Goal: Task Accomplishment & Management: Manage account settings

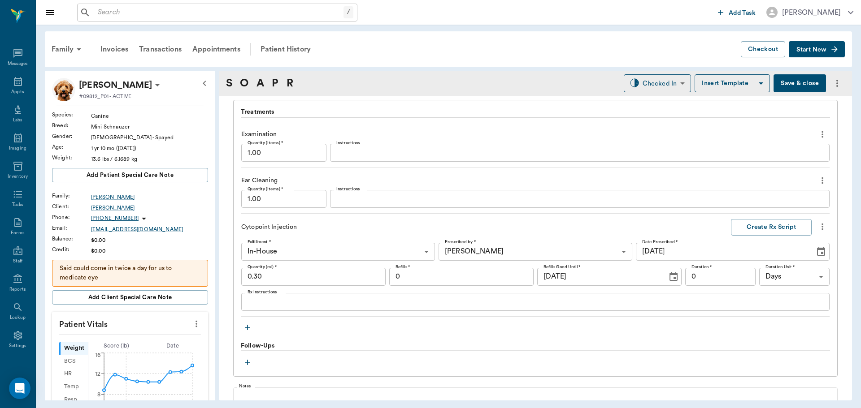
scroll to position [672, 0]
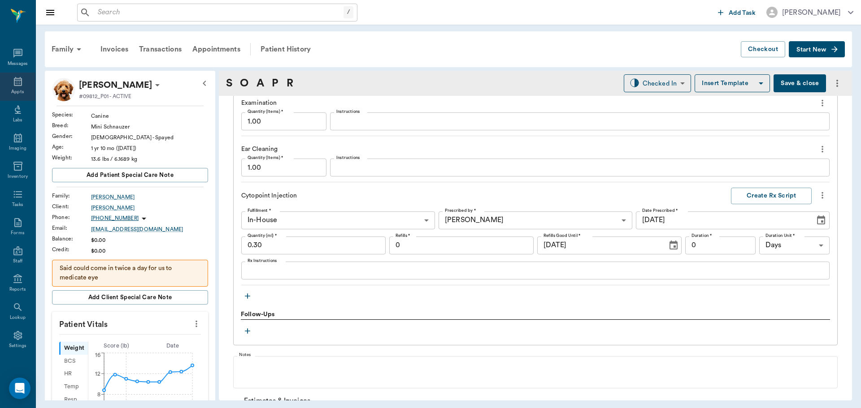
click at [15, 78] on icon at bounding box center [18, 81] width 8 height 9
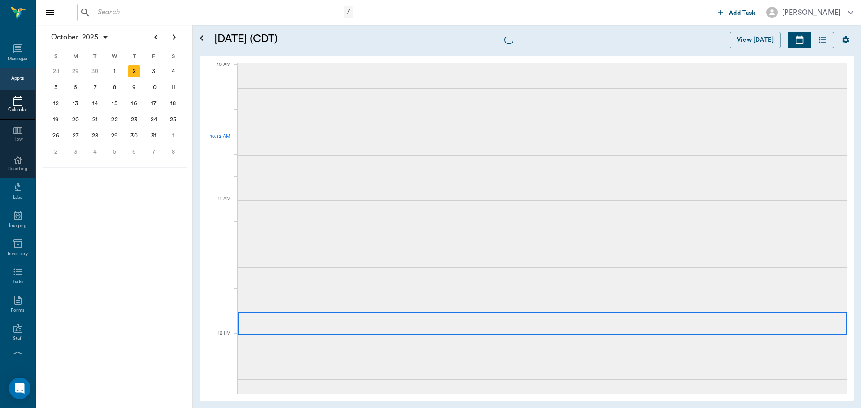
scroll to position [270, 0]
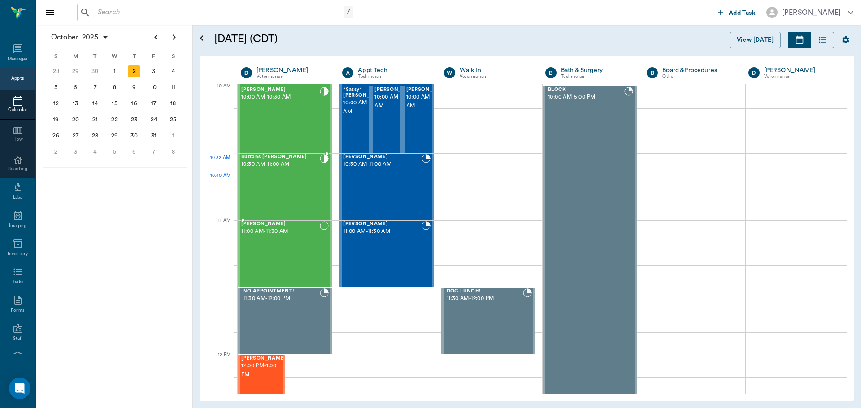
click at [313, 187] on div "Buttons [PERSON_NAME] 10:30 AM - 11:00 AM" at bounding box center [280, 186] width 78 height 65
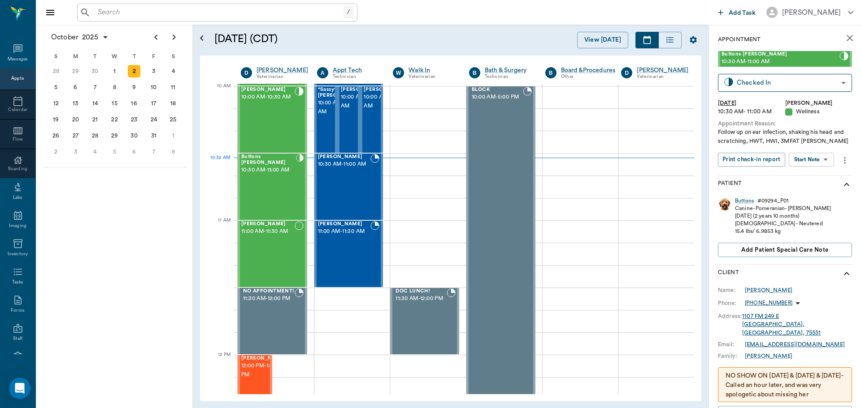
click at [820, 160] on body "/ ​ Add Task Dr. Bert Ellsworth Nectar Messages Appts Calendar Flow Boarding La…" at bounding box center [430, 204] width 861 height 408
click at [819, 174] on li "Start SOAP" at bounding box center [811, 177] width 62 height 15
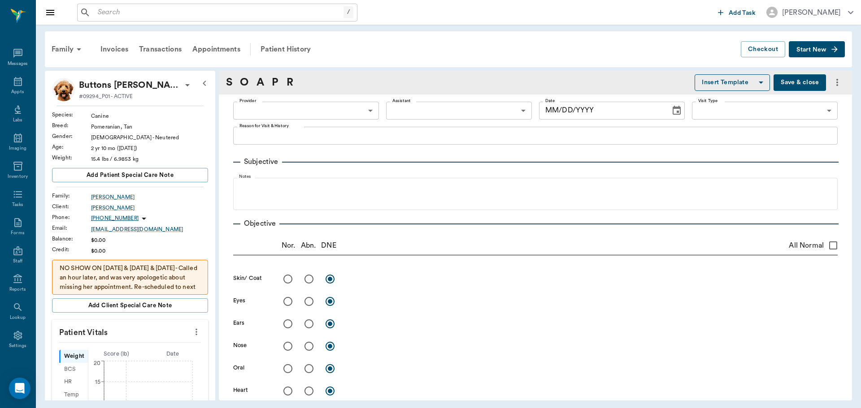
type input "63ec2f075fda476ae8351a4d"
type input "65d2be4f46e3a538d89b8c14"
type textarea "Follow up on ear infection, shaking his head and scratching, HWT, HWI, 3MFAT [P…"
type input "[DATE]"
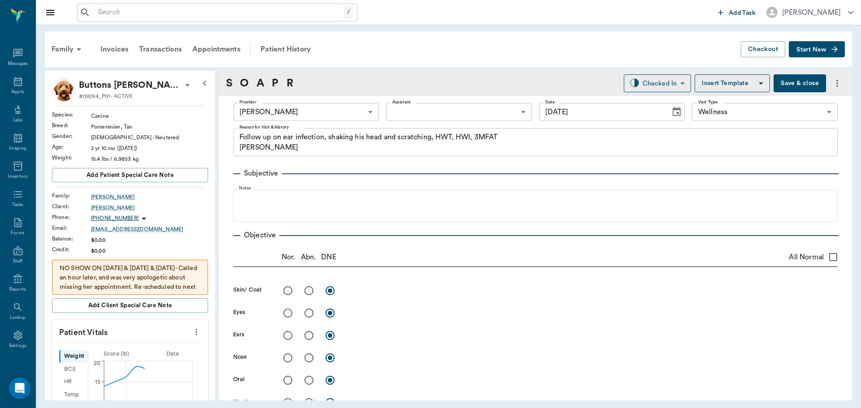
click at [191, 334] on icon "more" at bounding box center [196, 332] width 10 height 11
click at [176, 340] on li "Enter Vitals" at bounding box center [152, 347] width 90 height 17
click at [143, 359] on input "text" at bounding box center [130, 359] width 78 height 18
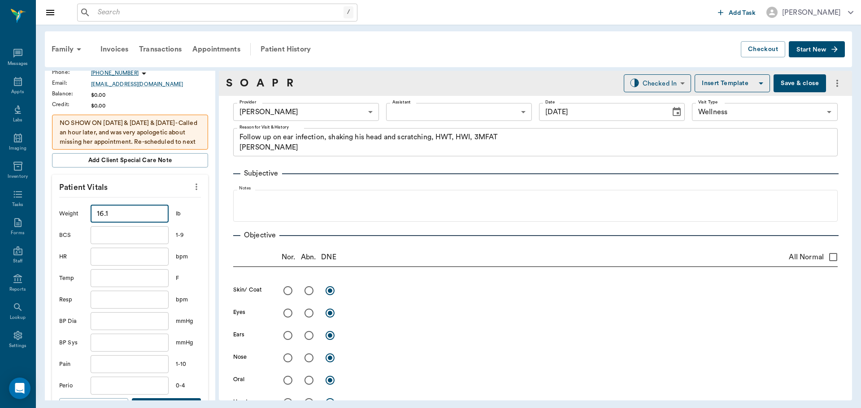
scroll to position [179, 0]
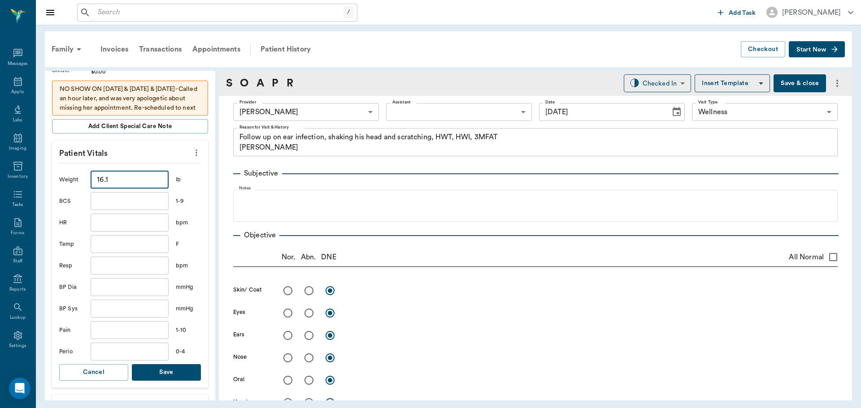
type input "16.1"
click at [167, 370] on button "Save" at bounding box center [166, 372] width 69 height 17
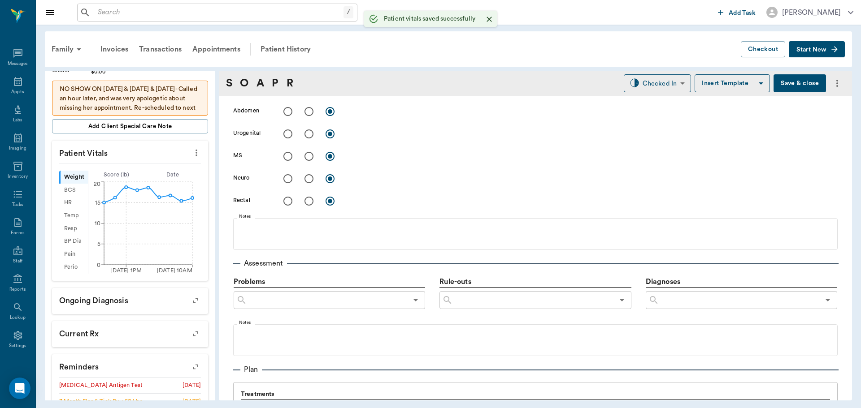
scroll to position [448, 0]
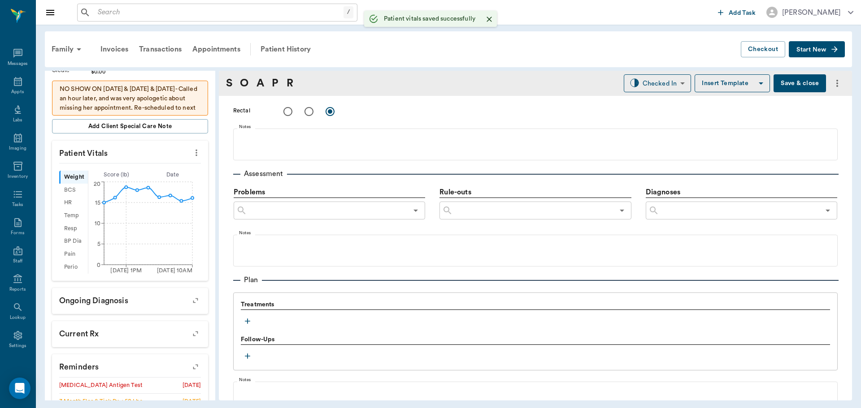
click at [253, 328] on div "Treatments" at bounding box center [535, 314] width 589 height 28
click at [250, 320] on icon "button" at bounding box center [247, 321] width 9 height 9
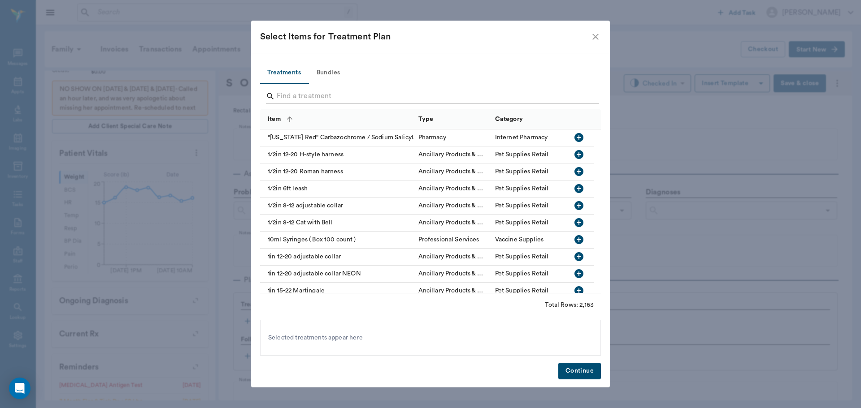
click at [310, 98] on input "Search" at bounding box center [431, 96] width 309 height 14
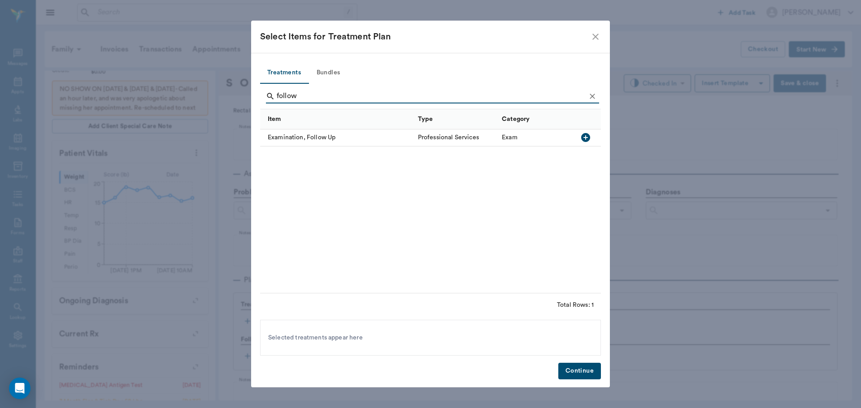
type input "follow"
click at [580, 138] on icon "button" at bounding box center [585, 137] width 11 height 11
click at [588, 97] on icon "Clear" at bounding box center [592, 96] width 9 height 9
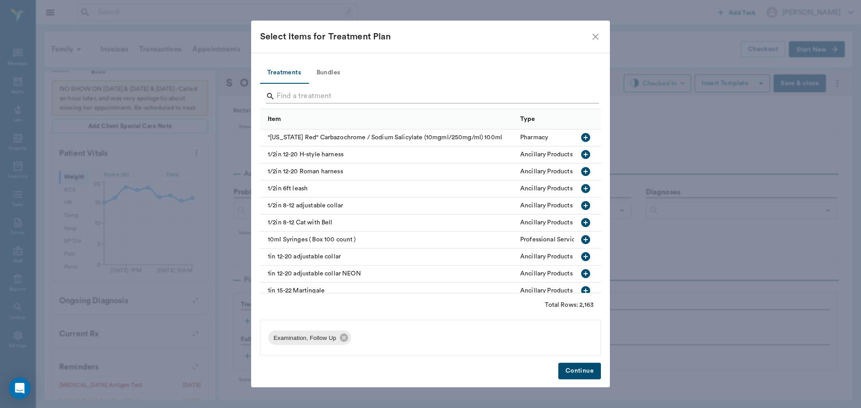
click at [573, 96] on input "Search" at bounding box center [431, 96] width 309 height 14
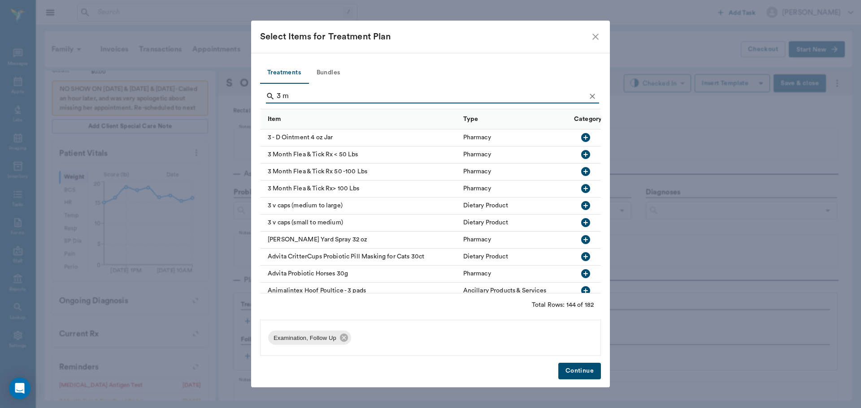
type input "3 m"
click at [581, 156] on icon "button" at bounding box center [585, 154] width 9 height 9
click at [590, 92] on icon "Clear" at bounding box center [592, 96] width 9 height 9
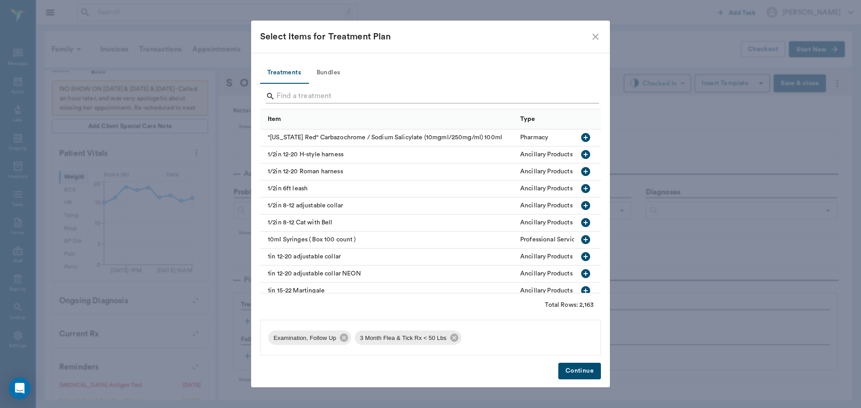
click at [576, 95] on input "Search" at bounding box center [431, 96] width 309 height 14
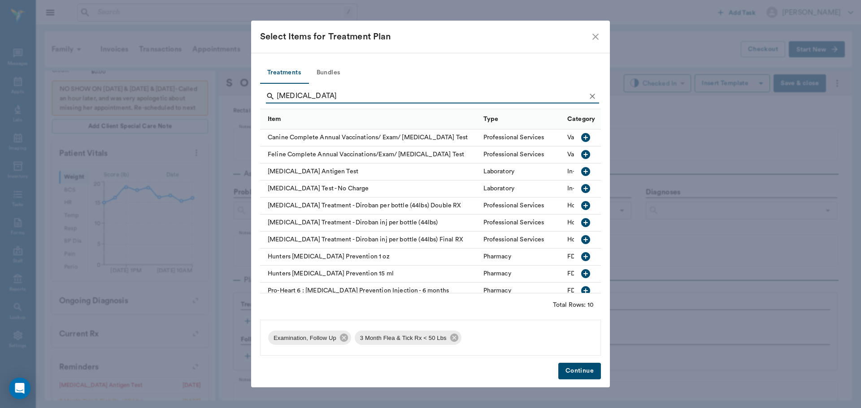
type input "heartworm"
click at [581, 171] on icon "button" at bounding box center [585, 171] width 9 height 9
click at [591, 96] on icon "Clear" at bounding box center [592, 96] width 9 height 9
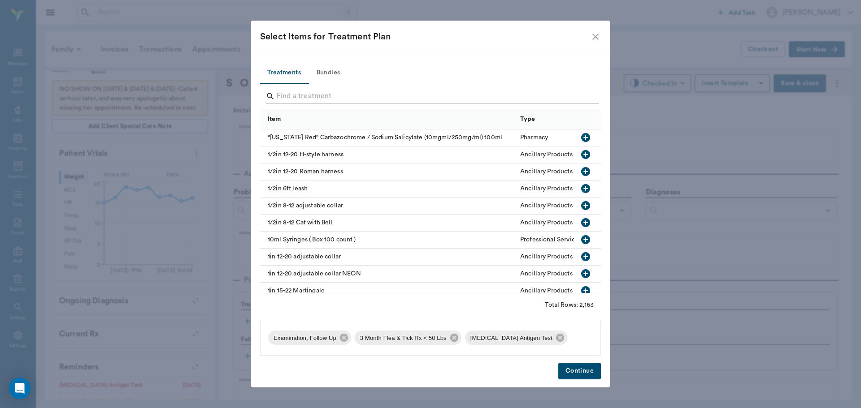
click at [578, 94] on input "Search" at bounding box center [431, 96] width 309 height 14
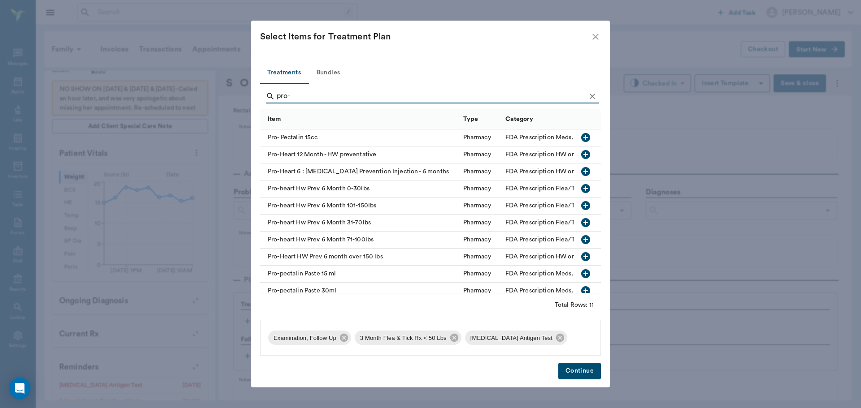
type input "pro-"
click at [580, 189] on icon "button" at bounding box center [585, 188] width 11 height 11
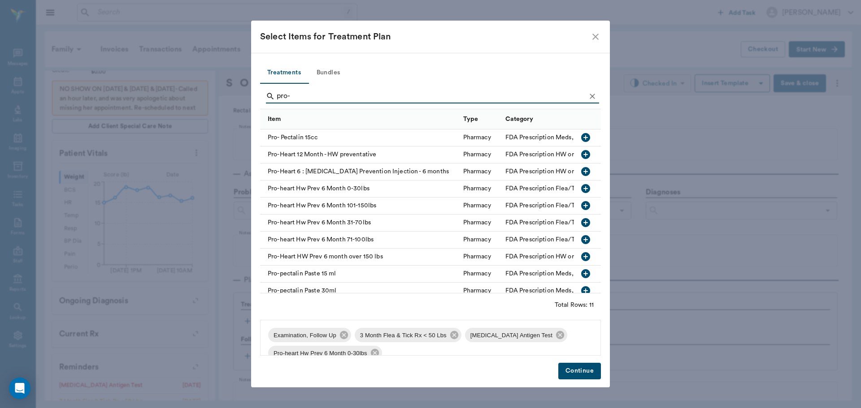
drag, startPoint x: 570, startPoint y: 369, endPoint x: 649, endPoint y: 75, distance: 304.5
click at [570, 369] on button "Continue" at bounding box center [579, 371] width 43 height 17
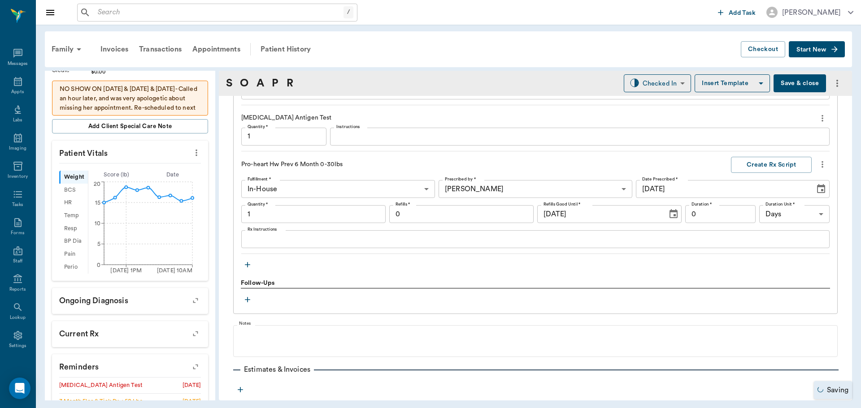
type input "1.00"
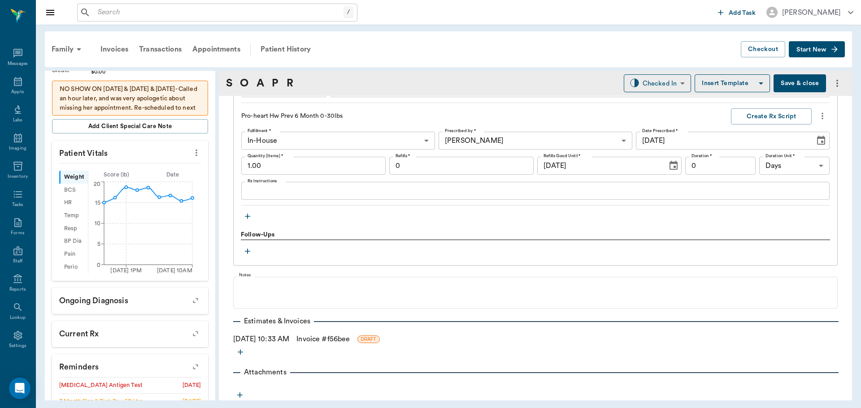
scroll to position [857, 0]
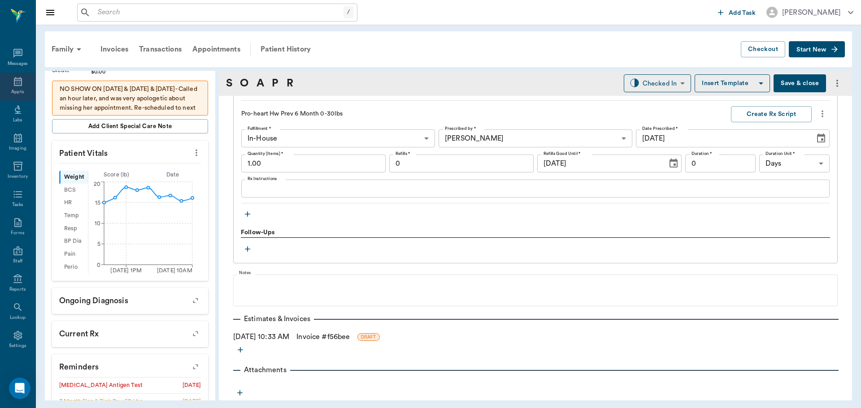
click at [16, 82] on icon at bounding box center [18, 81] width 11 height 11
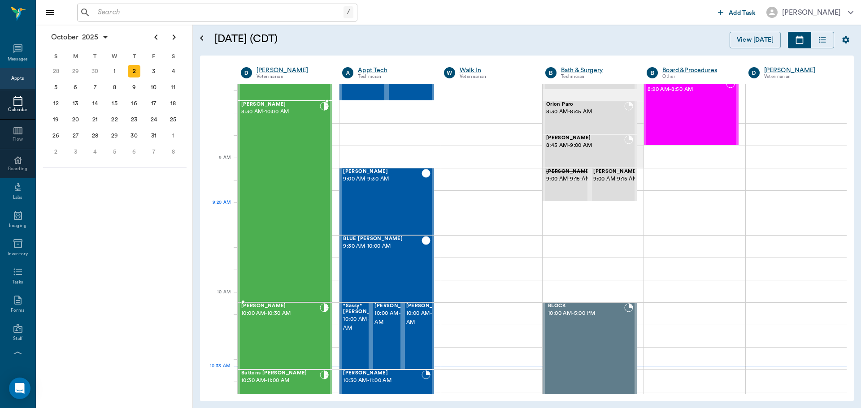
scroll to position [47, 0]
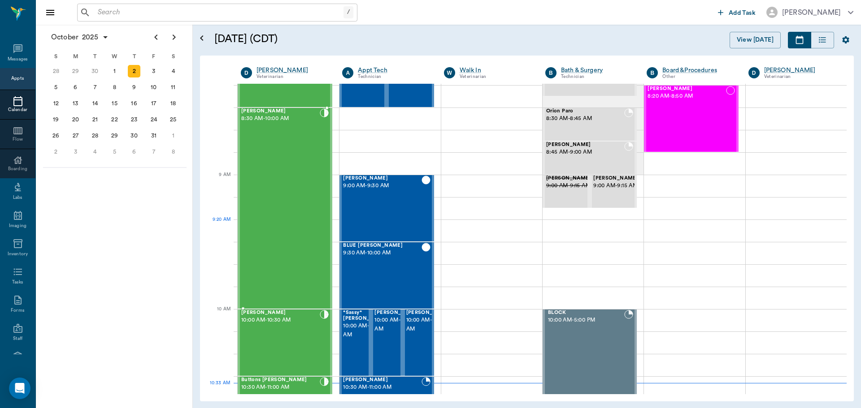
click at [296, 223] on div "Bovine Holbrook 8:30 AM - 10:00 AM" at bounding box center [280, 208] width 78 height 200
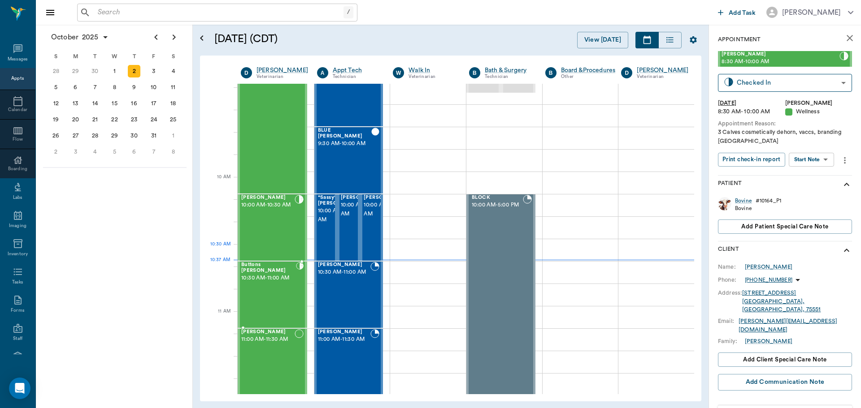
scroll to position [179, 0]
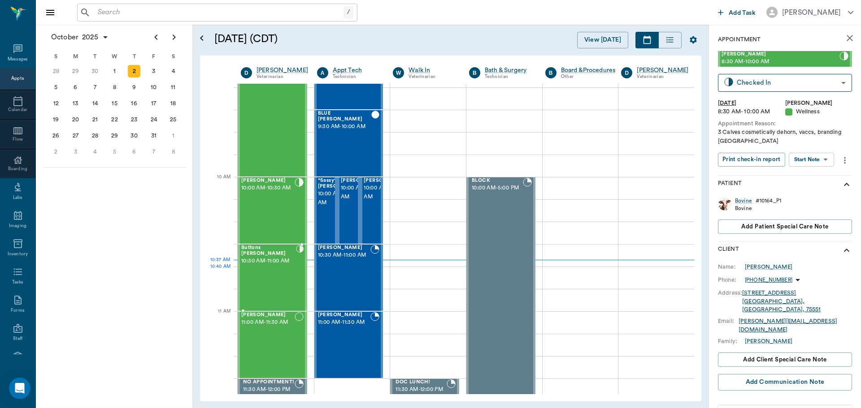
click at [280, 266] on span "10:30 AM - 11:00 AM" at bounding box center [268, 261] width 55 height 9
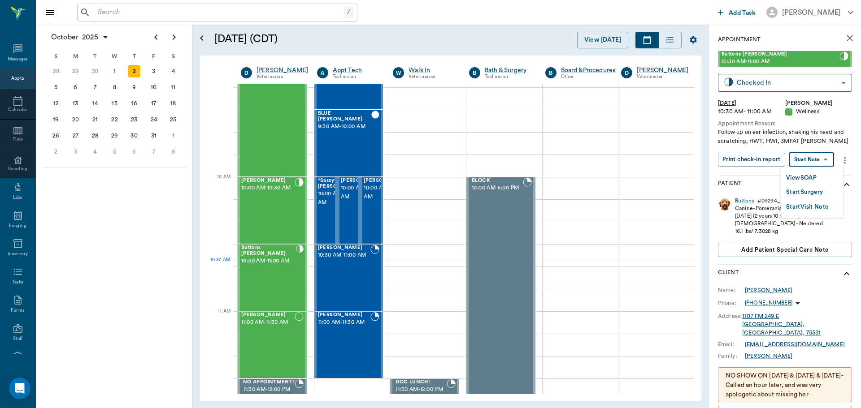
click at [811, 159] on body "/ ​ Add Task Dr. Bert Ellsworth Nectar Messages Appts Calendar Flow Boarding La…" at bounding box center [430, 204] width 861 height 408
click at [805, 180] on button "View SOAP" at bounding box center [801, 178] width 30 height 10
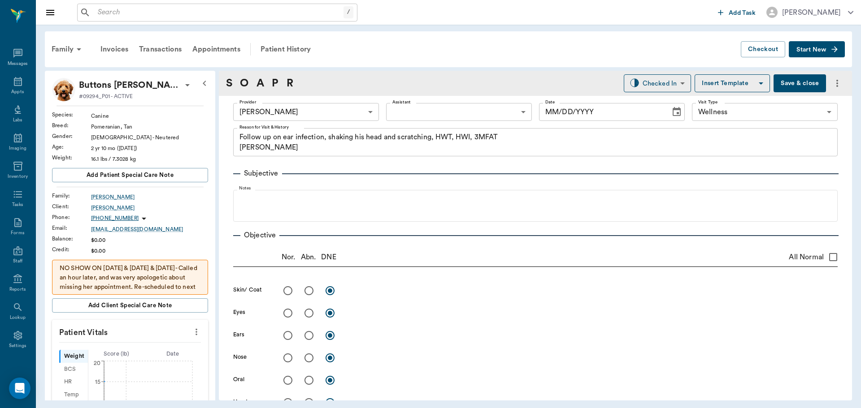
type input "63ec2f075fda476ae8351a4d"
type input "65d2be4f46e3a538d89b8c14"
type textarea "Follow up on ear infection, shaking his head and scratching, HWT, HWI, 3MFAT Ch…"
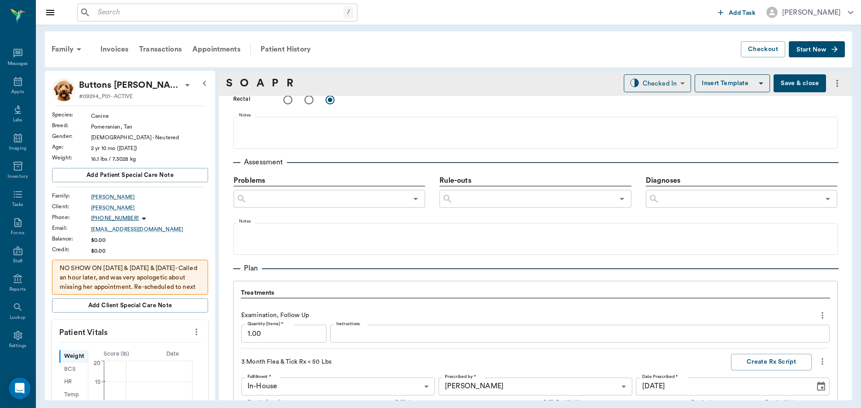
type input "[DATE]"
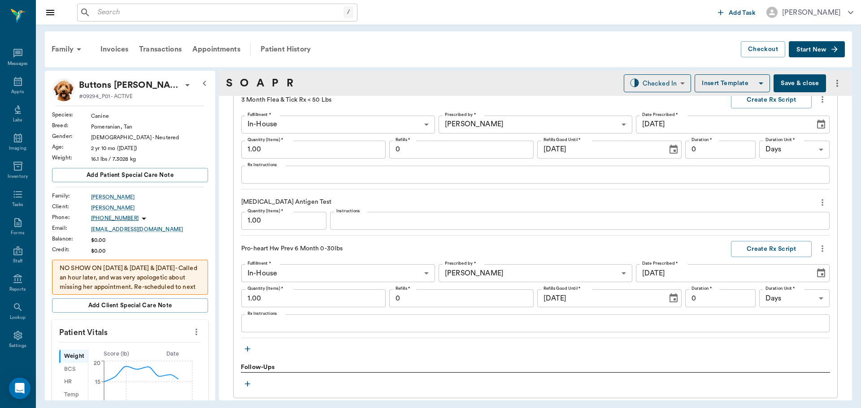
scroll to position [724, 0]
click at [381, 223] on textarea "Instructions" at bounding box center [579, 219] width 487 height 10
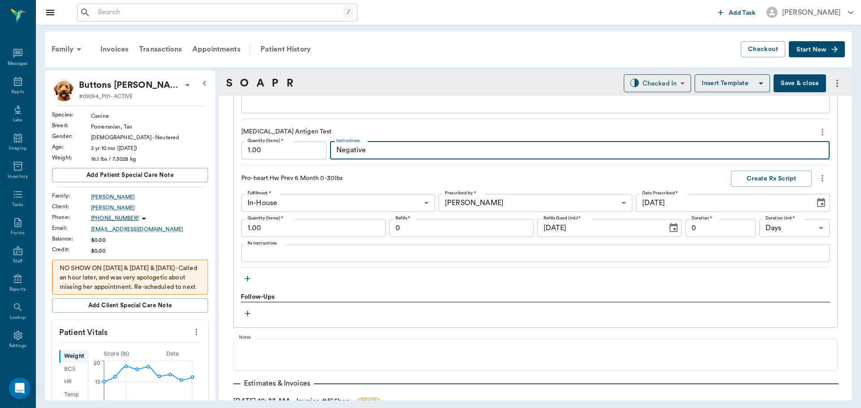
scroll to position [857, 0]
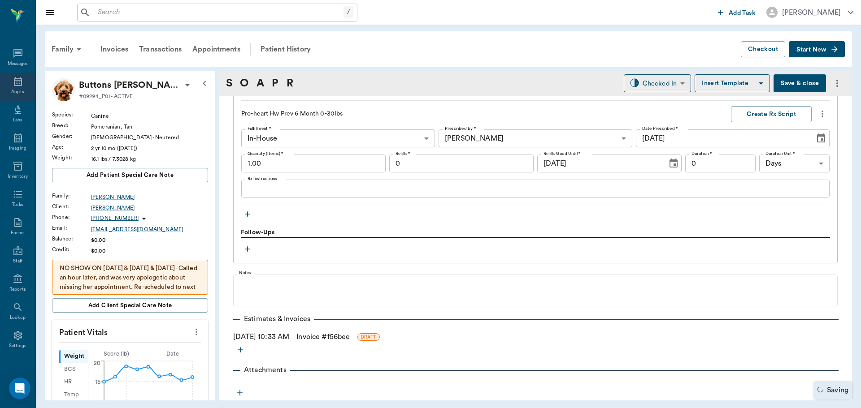
type textarea "Negative"
click at [14, 85] on icon at bounding box center [18, 81] width 8 height 9
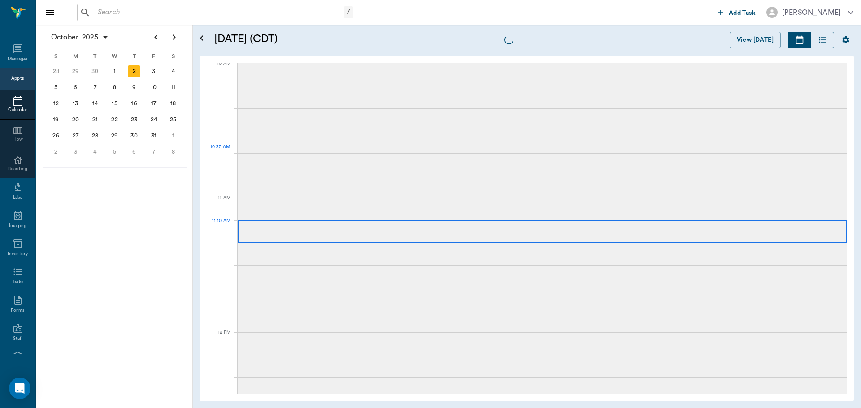
scroll to position [271, 0]
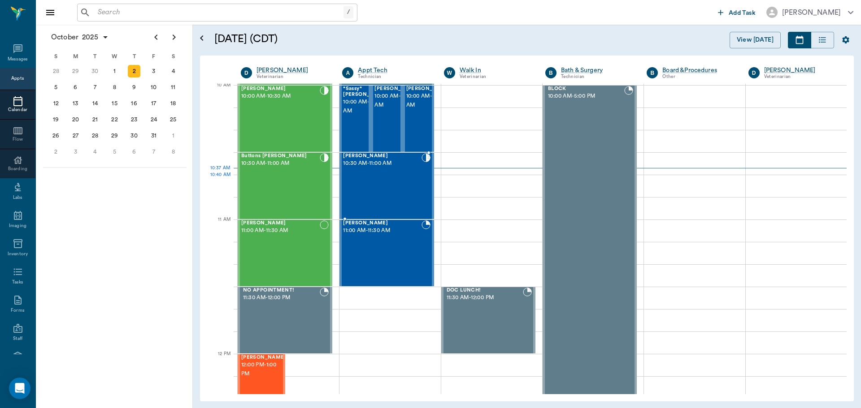
click at [399, 195] on div "Bella Thweatt 10:30 AM - 11:00 AM" at bounding box center [382, 185] width 78 height 65
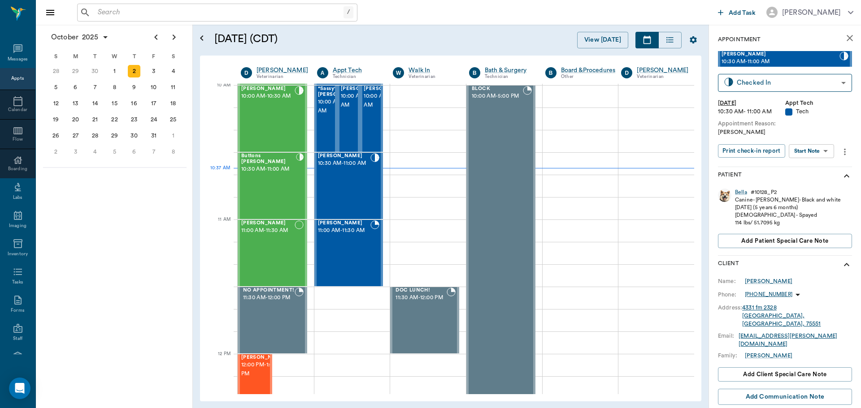
click at [813, 152] on body "/ ​ Add Task Dr. Bert Ellsworth Nectar Messages Appts Calendar Flow Boarding La…" at bounding box center [430, 204] width 861 height 408
click at [811, 171] on button "Start SOAP" at bounding box center [801, 169] width 30 height 10
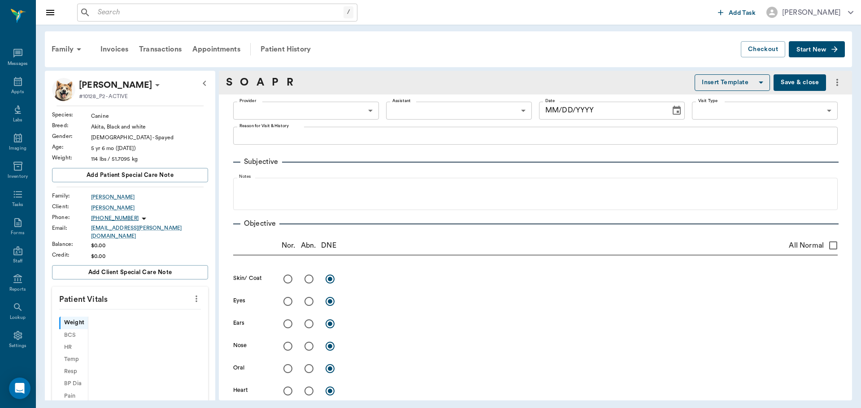
type input "63ec2f075fda476ae8351a4c"
type input "65d2be4f46e3a538d89b8c1a"
type textarea "HWI Christy"
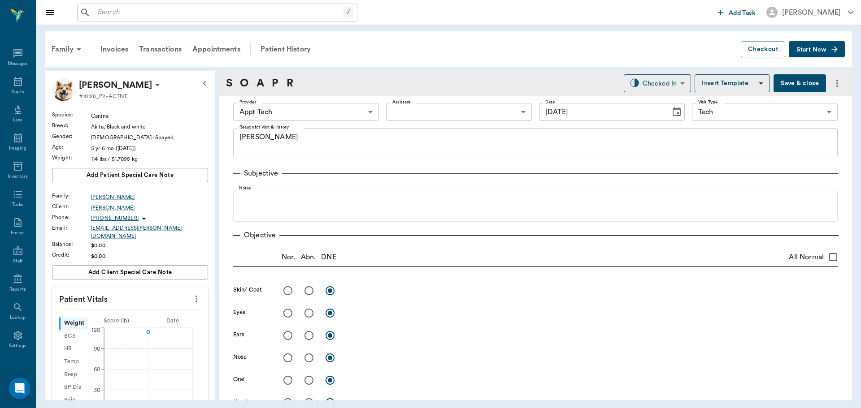
type input "[DATE]"
click at [191, 296] on icon "more" at bounding box center [196, 299] width 10 height 11
click at [177, 316] on li "Enter Vitals" at bounding box center [152, 309] width 90 height 17
click at [140, 324] on input "text" at bounding box center [130, 326] width 78 height 18
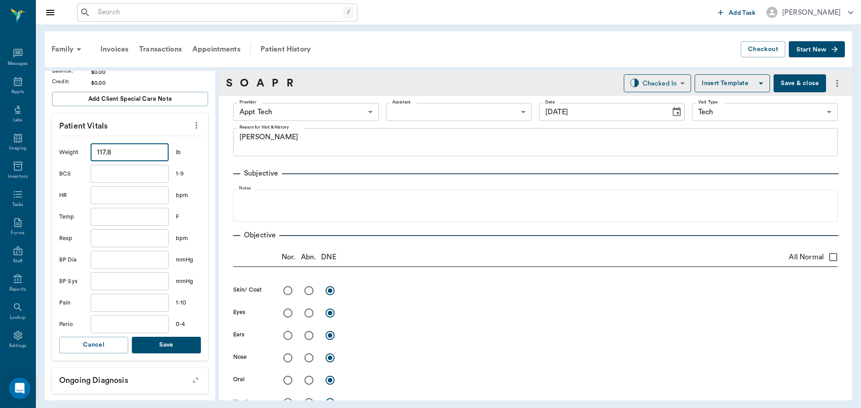
scroll to position [179, 0]
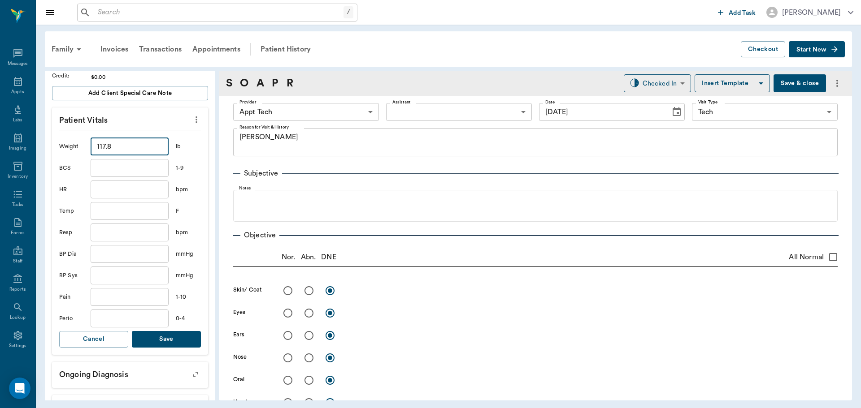
type input "117.8"
click at [175, 339] on button "Save" at bounding box center [166, 339] width 69 height 17
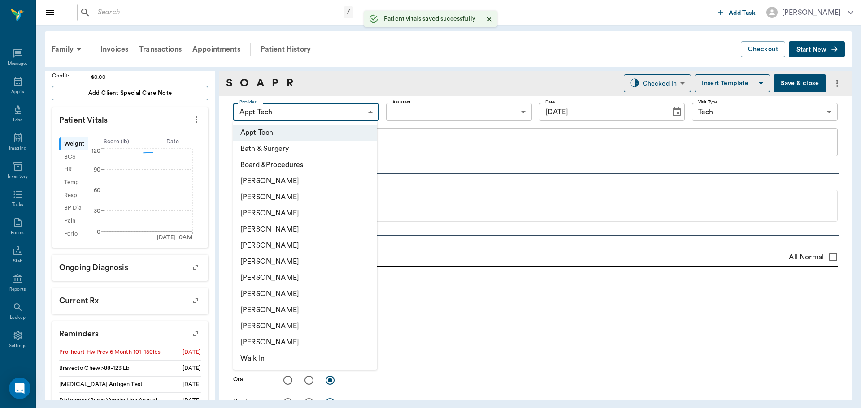
click at [264, 104] on body "/ ​ Add Task Dr. Bert Ellsworth Nectar Messages Appts Labs Imaging Inventory Ta…" at bounding box center [430, 204] width 861 height 408
click at [281, 273] on li "[PERSON_NAME]" at bounding box center [305, 278] width 144 height 16
type input "682b670d8bdc6f7f8feef3db"
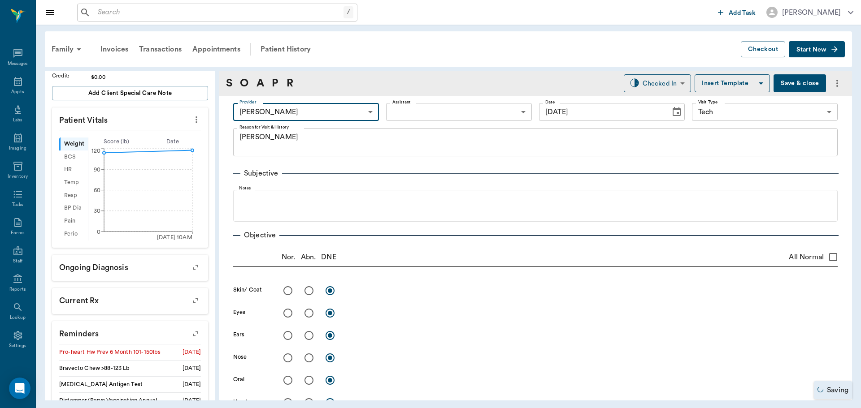
click at [406, 111] on body "/ ​ Add Task Dr. Bert Ellsworth Nectar Messages Appts Labs Imaging Inventory Ta…" at bounding box center [430, 204] width 861 height 408
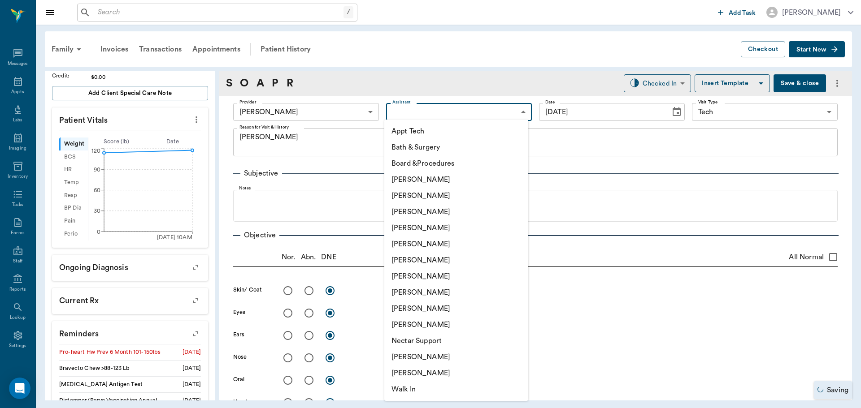
click at [402, 131] on li "Appt Tech" at bounding box center [456, 131] width 144 height 16
type input "63ec2f075fda476ae8351a4c"
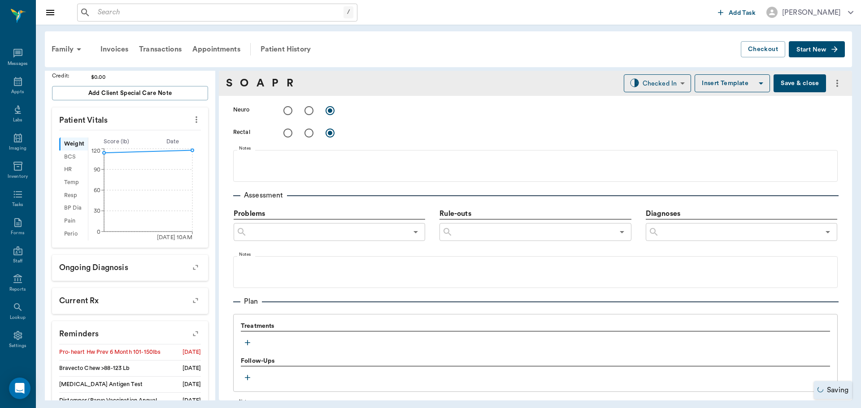
scroll to position [448, 0]
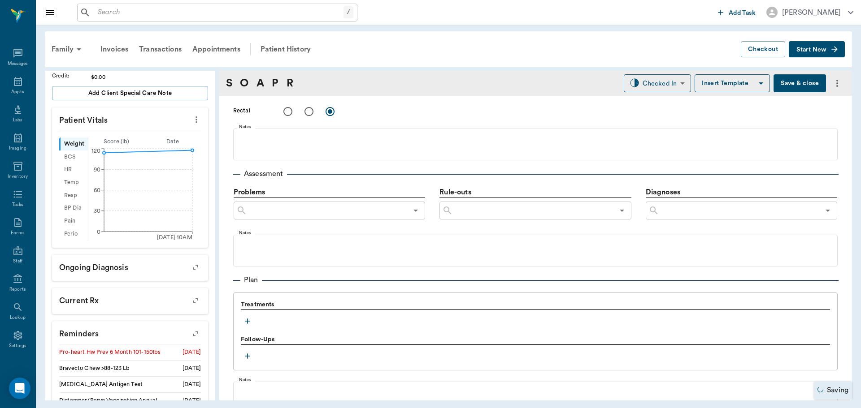
click at [245, 320] on icon "button" at bounding box center [247, 321] width 9 height 9
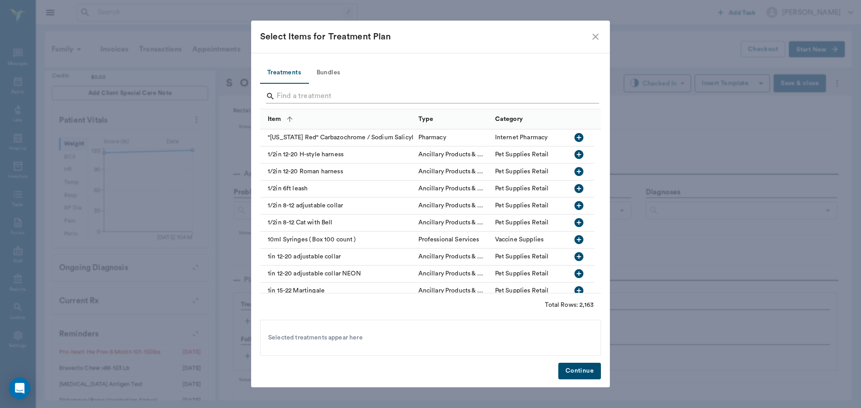
click at [315, 94] on input "Search" at bounding box center [431, 96] width 309 height 14
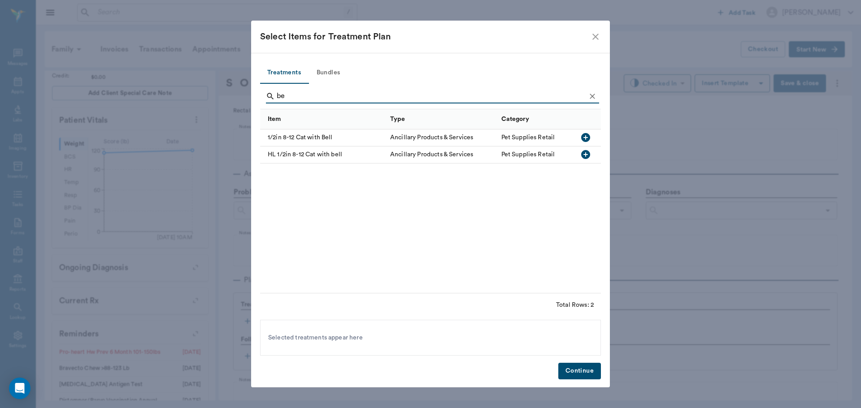
type input "b"
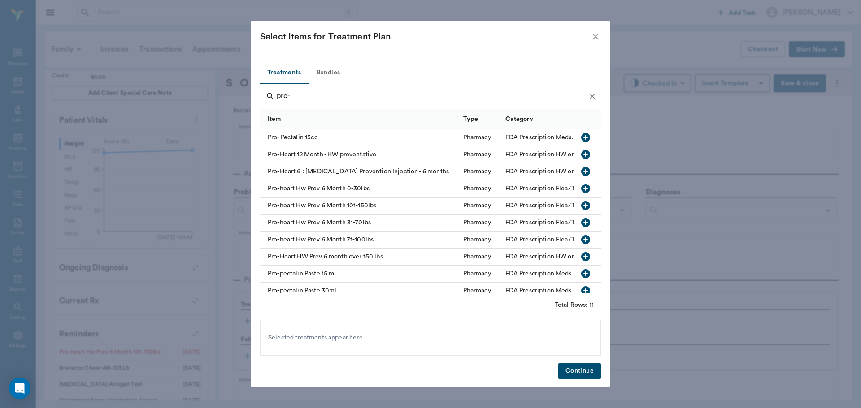
type input "pro-"
click at [581, 203] on icon "button" at bounding box center [585, 205] width 9 height 9
drag, startPoint x: 588, startPoint y: 371, endPoint x: 652, endPoint y: 80, distance: 298.4
click at [588, 369] on button "Continue" at bounding box center [579, 371] width 43 height 17
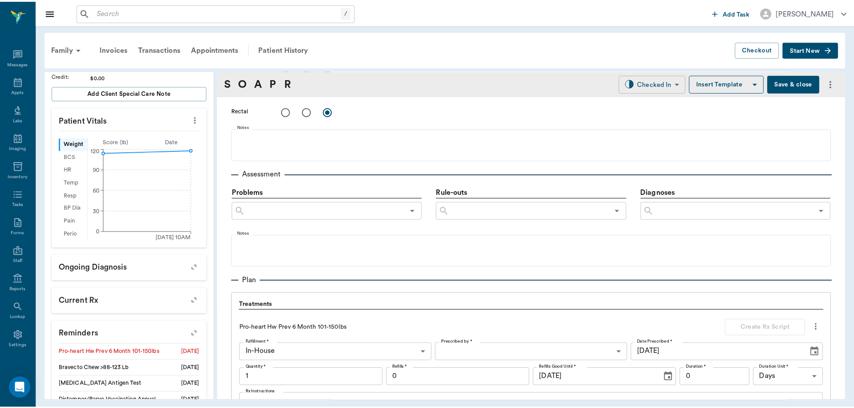
scroll to position [640, 0]
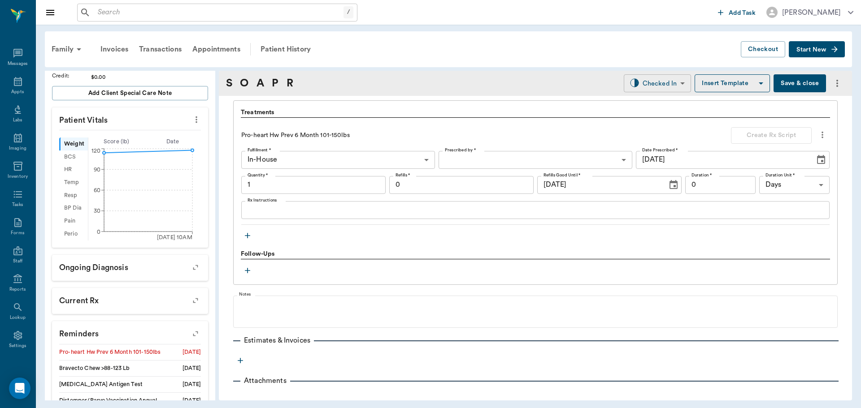
click at [652, 80] on body "/ ​ Add Task Dr. Bert Ellsworth Nectar Messages Appts Labs Imaging Inventory Ta…" at bounding box center [430, 204] width 861 height 408
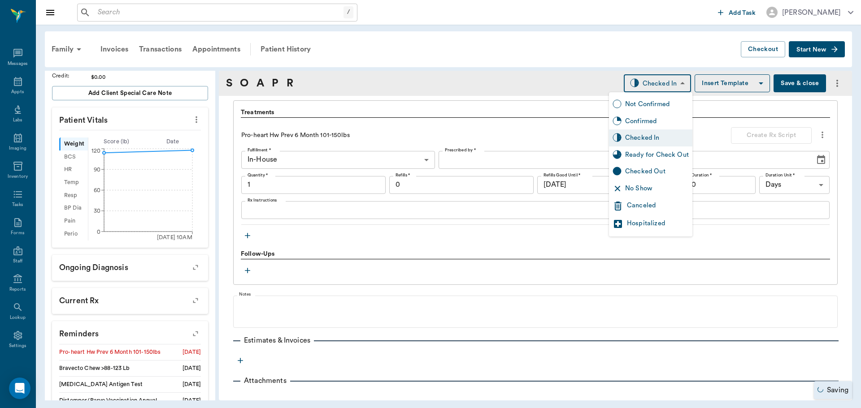
type input "1.00"
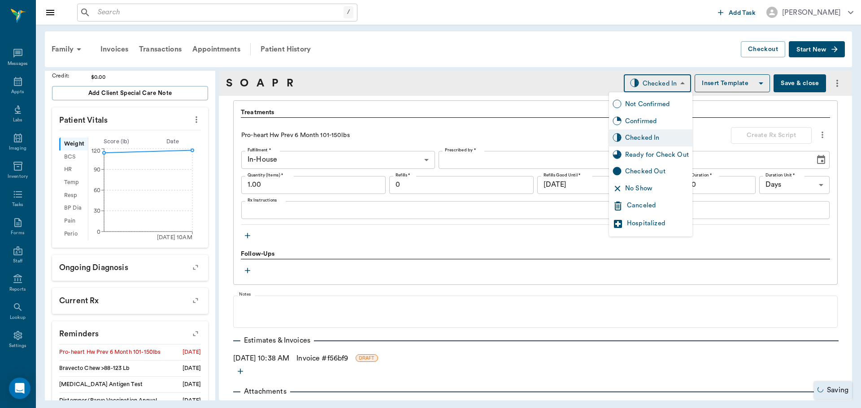
click at [653, 155] on div "Ready for Check Out" at bounding box center [657, 155] width 64 height 10
type input "READY_TO_CHECKOUT"
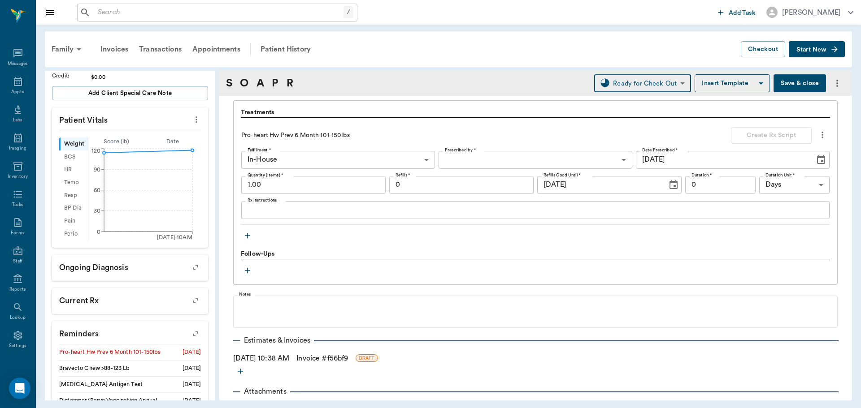
click at [322, 359] on link "Invoice # f56bf9" at bounding box center [322, 358] width 52 height 11
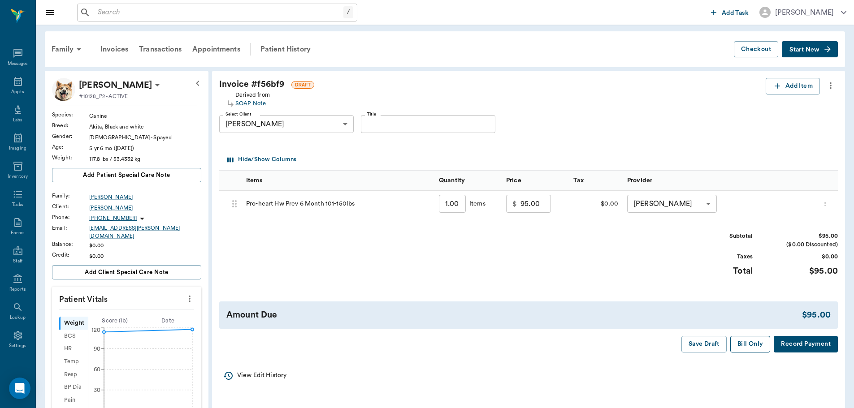
click at [738, 343] on button "Bill Only" at bounding box center [750, 344] width 40 height 17
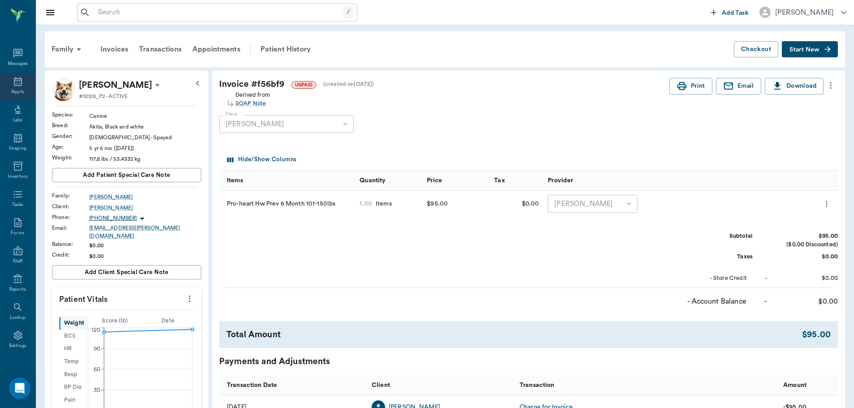
click at [20, 84] on div "Appts" at bounding box center [17, 87] width 35 height 28
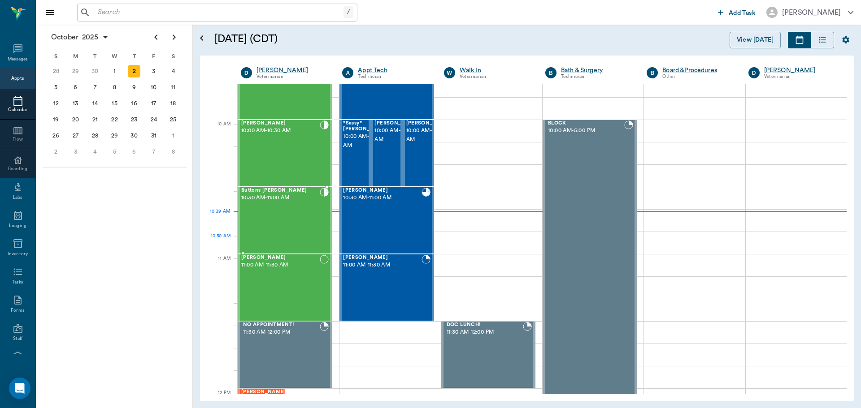
scroll to position [226, 0]
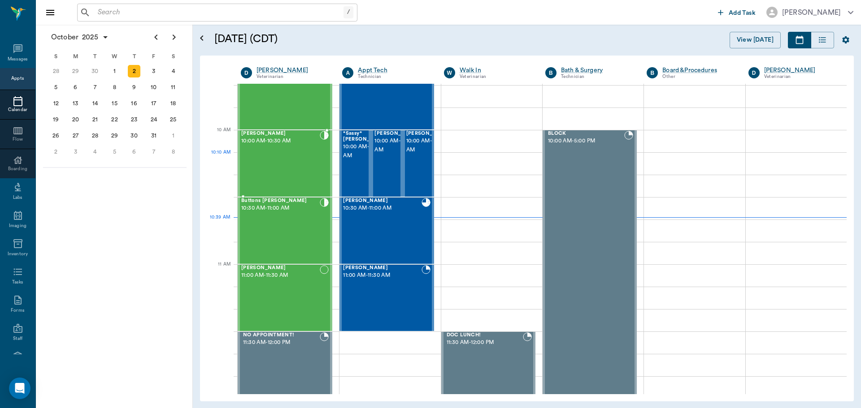
click at [289, 165] on div "Lolli Pop Mcintosh 10:00 AM - 10:30 AM" at bounding box center [280, 163] width 78 height 65
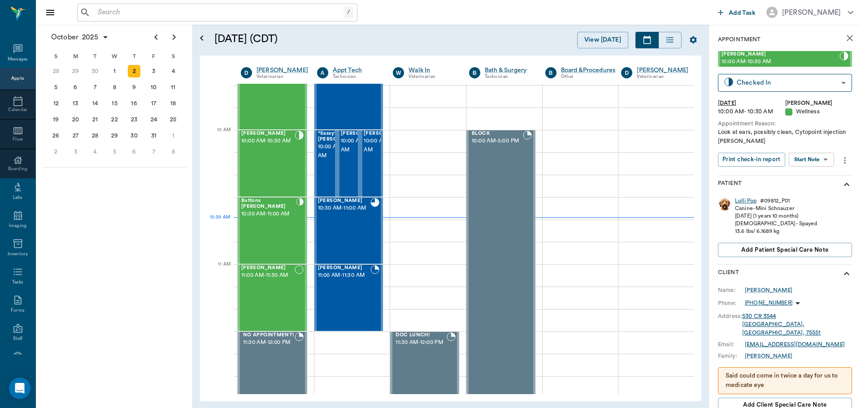
click at [746, 203] on div "Lolli Pop" at bounding box center [746, 201] width 22 height 8
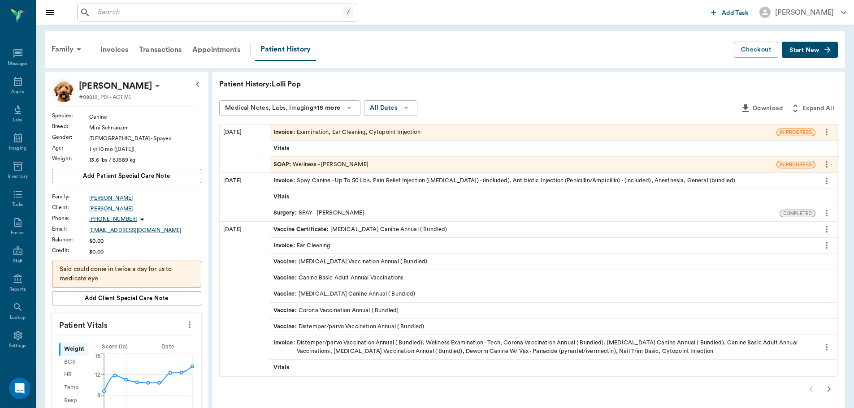
click at [824, 389] on icon "button" at bounding box center [828, 389] width 11 height 11
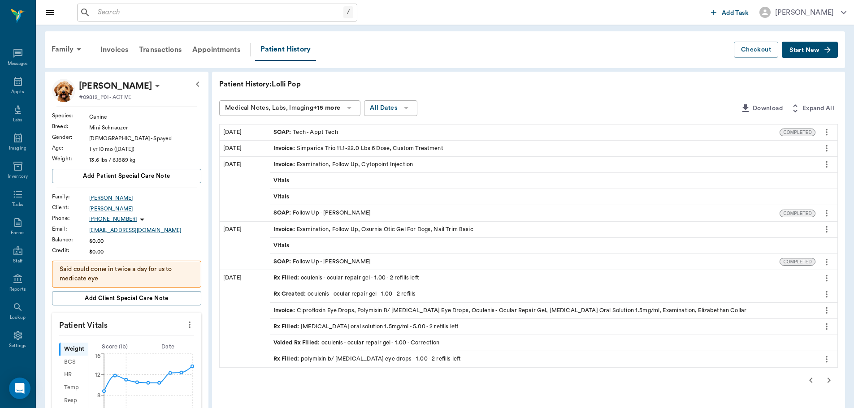
click at [304, 126] on div "SOAP : Tech - Appt Tech" at bounding box center [525, 133] width 510 height 16
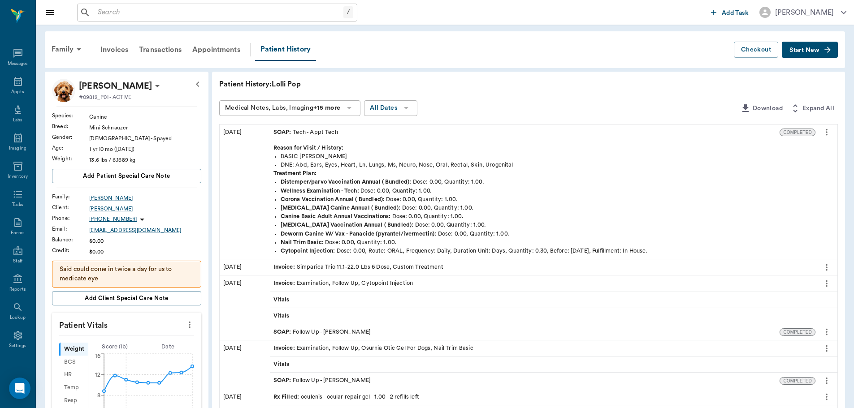
click at [824, 130] on icon "more" at bounding box center [827, 132] width 10 height 11
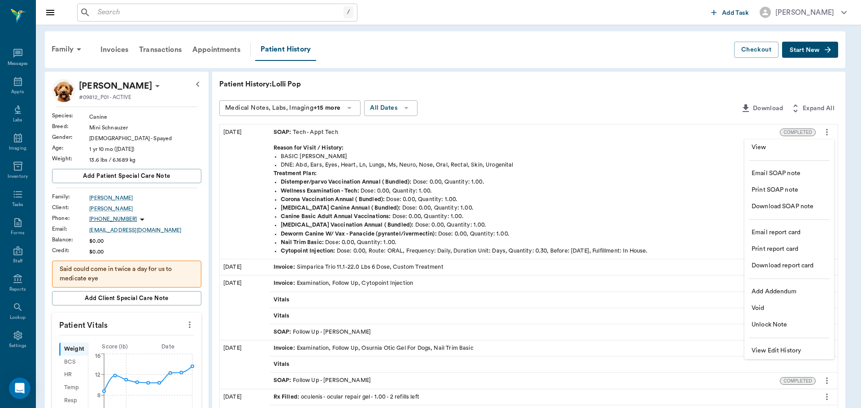
click at [761, 151] on span "View" at bounding box center [788, 147] width 75 height 9
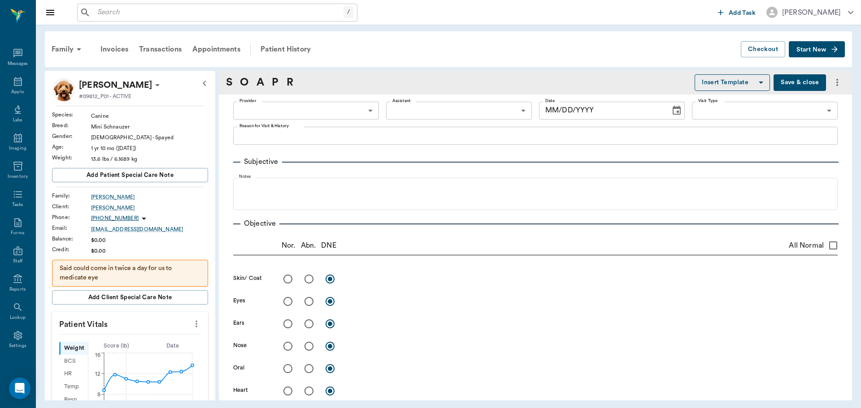
type input "63ec2f075fda476ae8351a4c"
type input "6740bf97de10e07744acf1eb"
type input "65d2be4f46e3a538d89b8c1a"
type textarea "BASIC AULT -LORY"
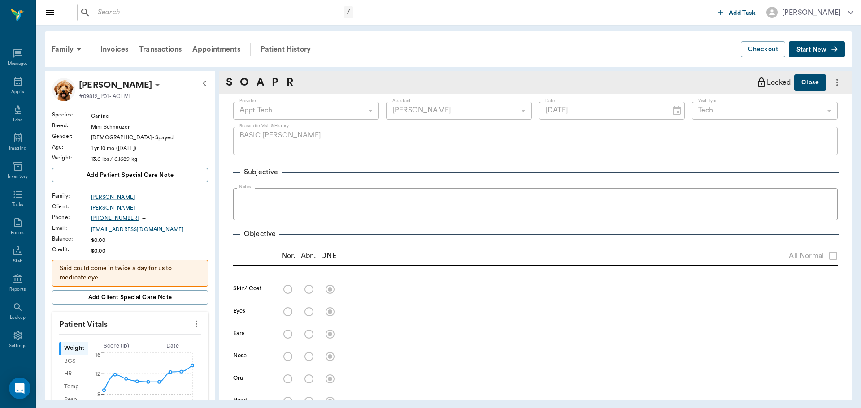
type input "07/07/2025"
click at [290, 51] on div "Patient History" at bounding box center [285, 50] width 61 height 22
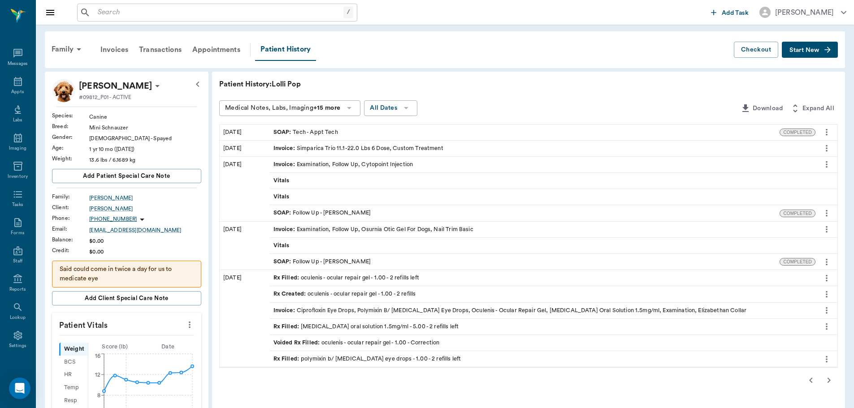
click at [805, 378] on icon "button" at bounding box center [810, 380] width 11 height 11
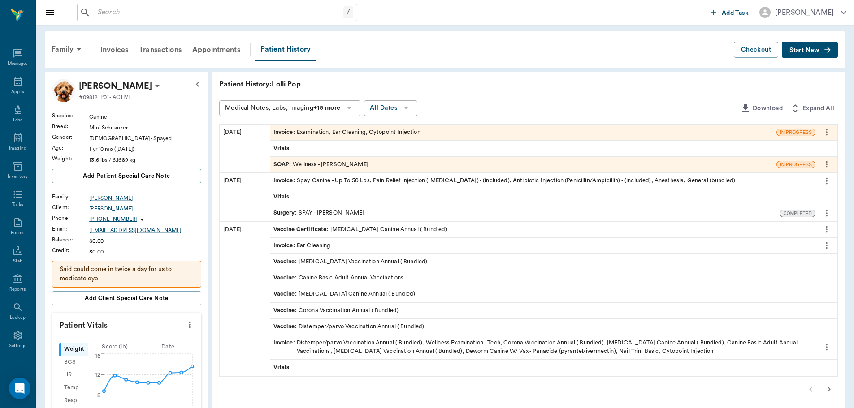
click at [826, 390] on icon "button" at bounding box center [828, 389] width 11 height 11
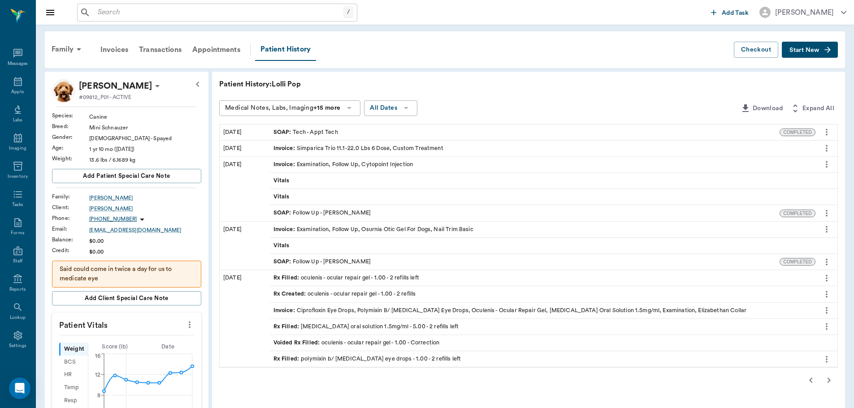
click at [394, 232] on div "Invoice : Examination, Follow Up, Osurnia Otic Gel For Dogs, Nail Trim Basic" at bounding box center [373, 229] width 200 height 9
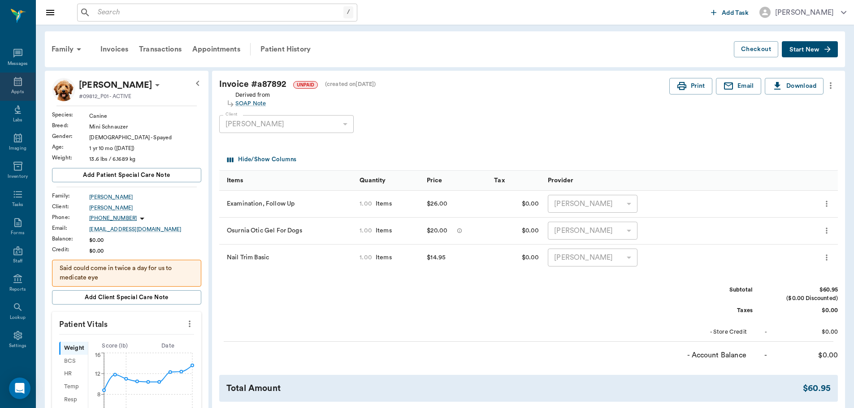
click at [2, 82] on div "Appts" at bounding box center [17, 87] width 35 height 28
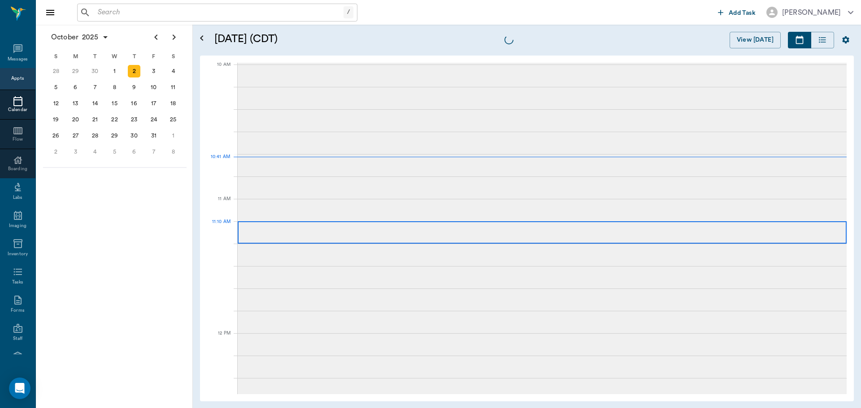
scroll to position [270, 0]
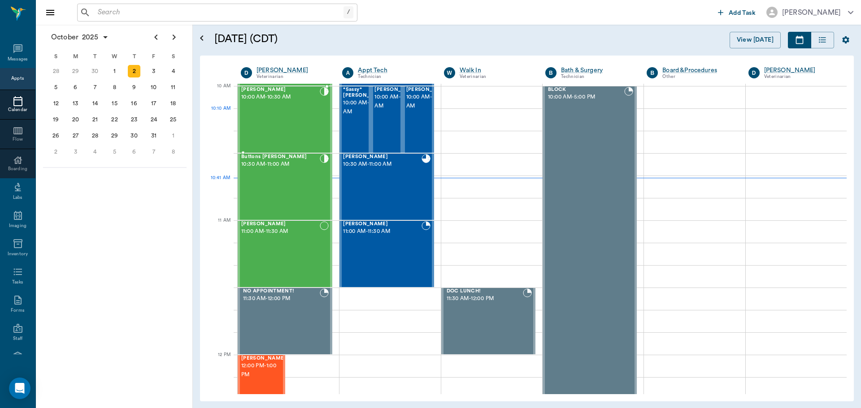
click at [287, 119] on div "Lolli Pop Mcintosh 10:00 AM - 10:30 AM" at bounding box center [280, 119] width 78 height 65
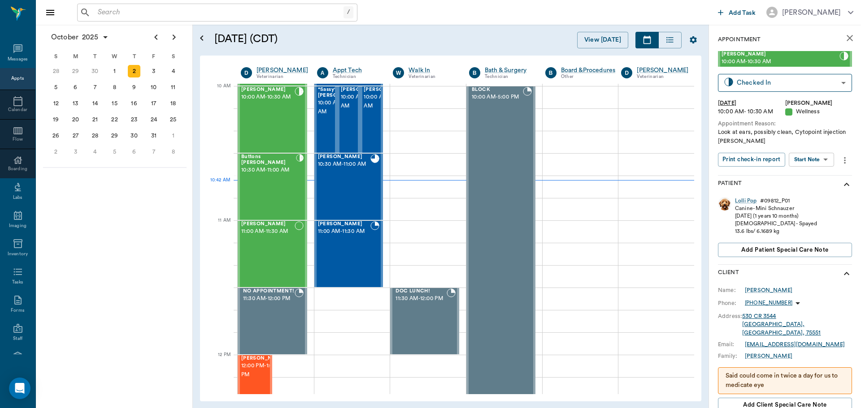
click at [823, 156] on body "/ ​ Add Task Dr. Bert Ellsworth Nectar Messages Appts Calendar Flow Boarding La…" at bounding box center [430, 204] width 861 height 408
click at [820, 175] on li "View SOAP" at bounding box center [811, 177] width 62 height 15
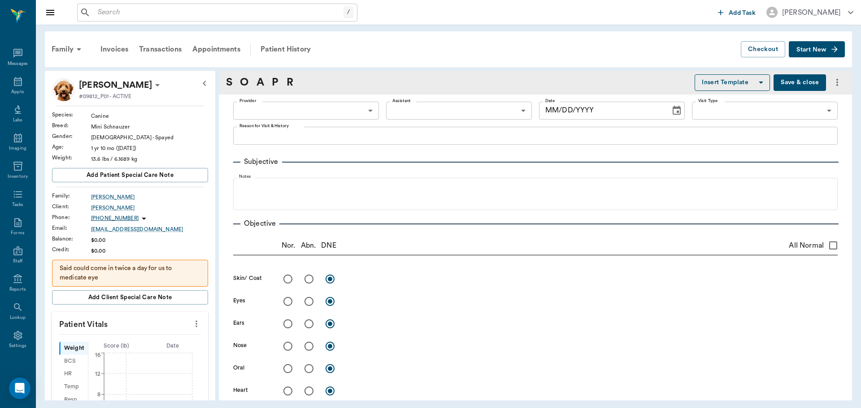
type input "63ec2f075fda476ae8351a4d"
type input "682b670d8bdc6f7f8feef3db"
type input "65d2be4f46e3a538d89b8c14"
type textarea "Look at ears, possibly clean, Cytopoint injection Christy"
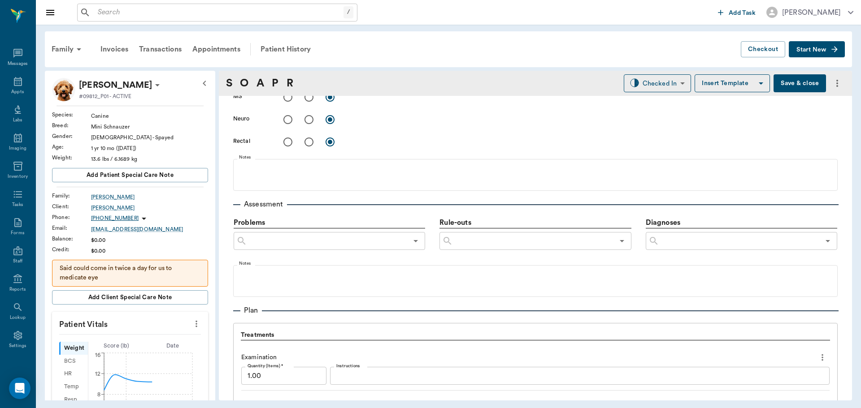
type input "[DATE]"
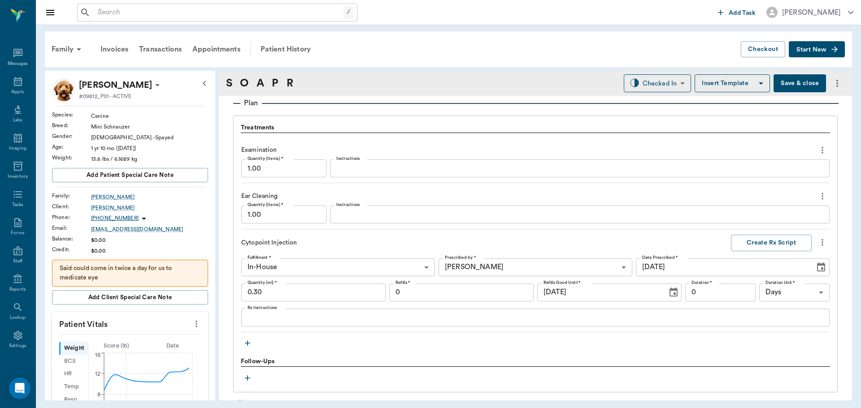
scroll to position [667, 0]
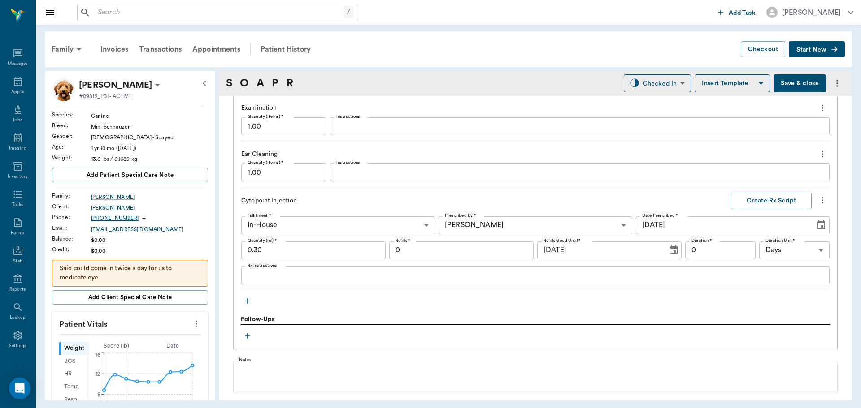
click at [251, 297] on icon "button" at bounding box center [247, 301] width 9 height 9
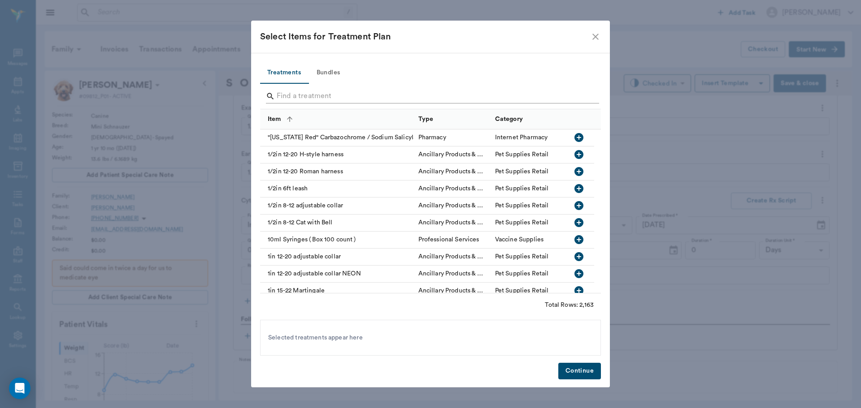
click at [306, 93] on input "Search" at bounding box center [431, 96] width 309 height 14
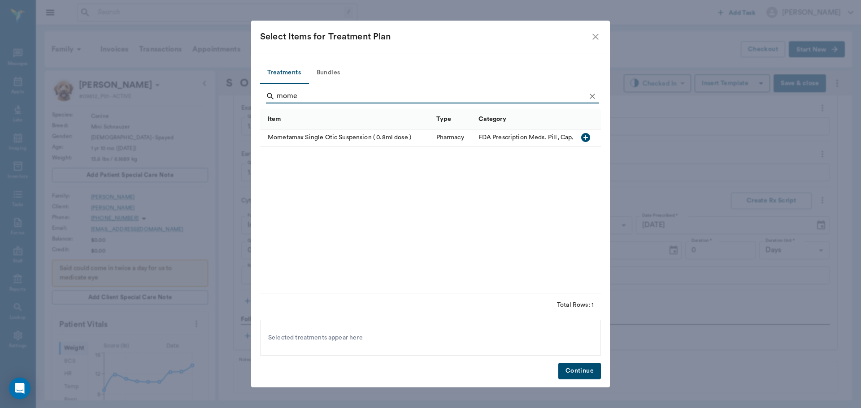
type input "mome"
click at [586, 134] on icon "button" at bounding box center [585, 137] width 9 height 9
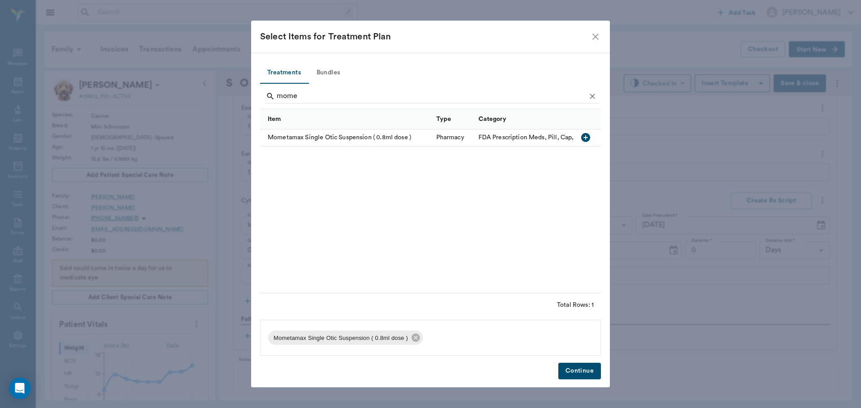
click at [576, 369] on button "Continue" at bounding box center [579, 371] width 43 height 17
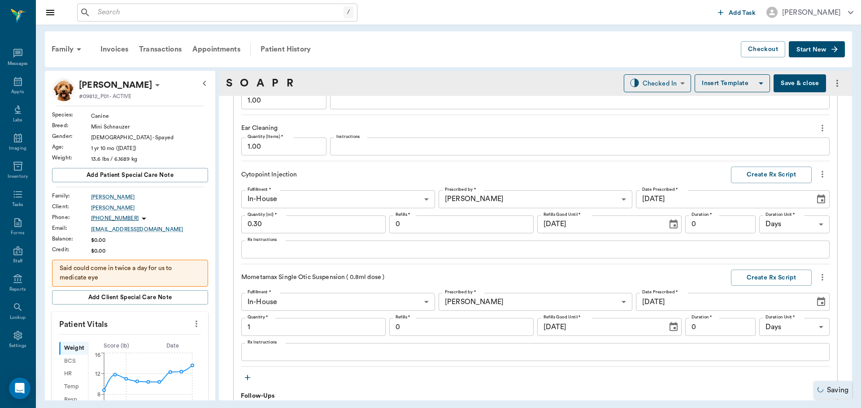
scroll to position [722, 0]
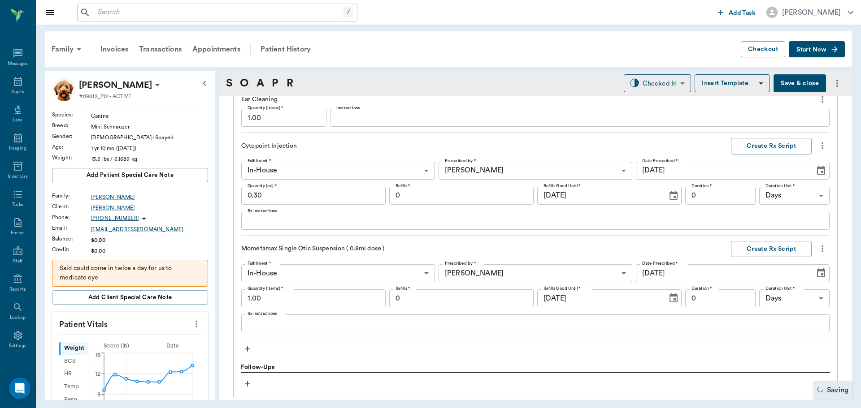
click at [324, 302] on input "1.00" at bounding box center [313, 299] width 144 height 18
click at [398, 348] on div "Treatments Examination Quantity (Items) * 1.00 Quantity (Items) * Instructions …" at bounding box center [535, 190] width 589 height 329
type input "2.00"
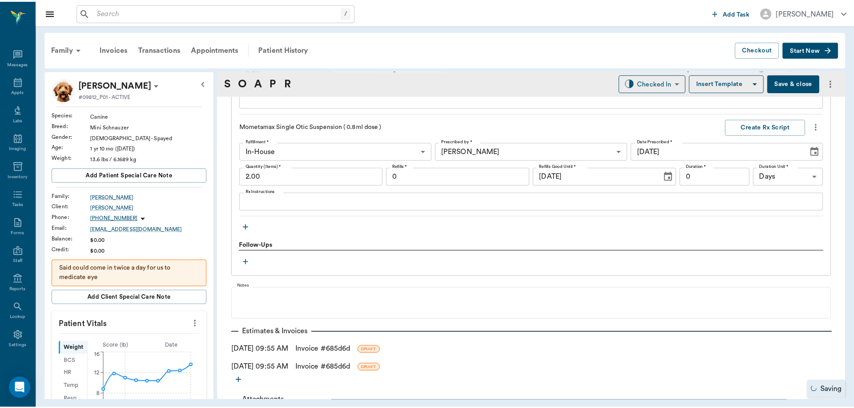
scroll to position [857, 0]
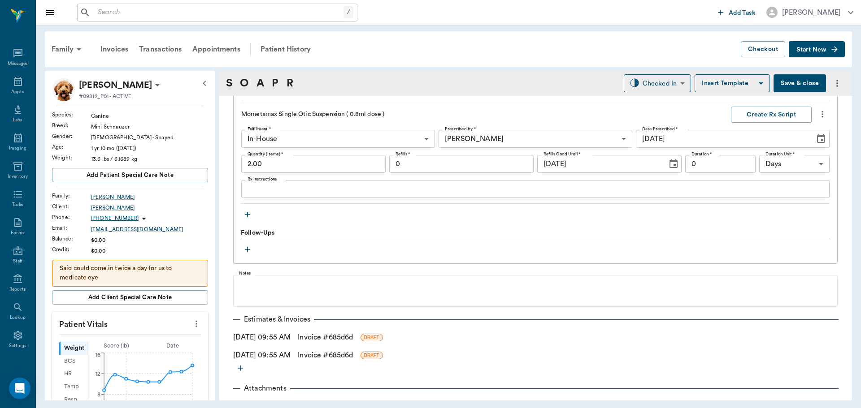
click at [329, 337] on link "Invoice # 685d6d" at bounding box center [325, 337] width 55 height 11
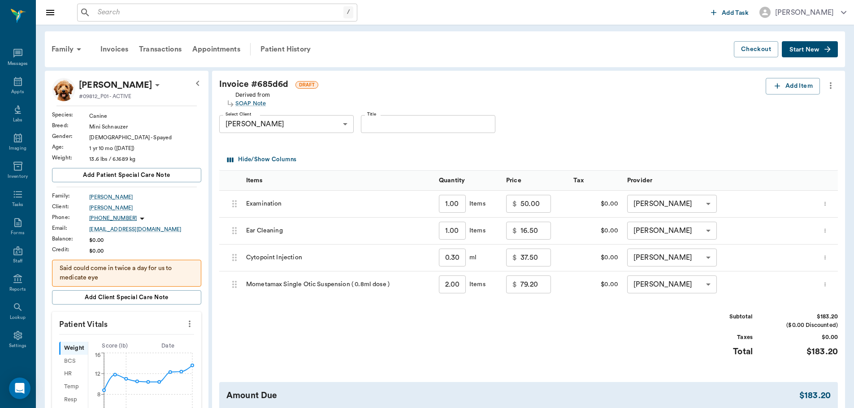
scroll to position [45, 0]
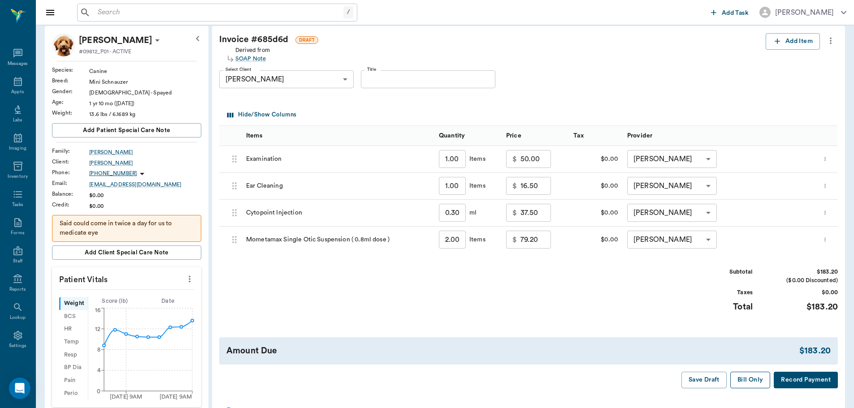
click at [753, 384] on button "Bill Only" at bounding box center [750, 380] width 40 height 17
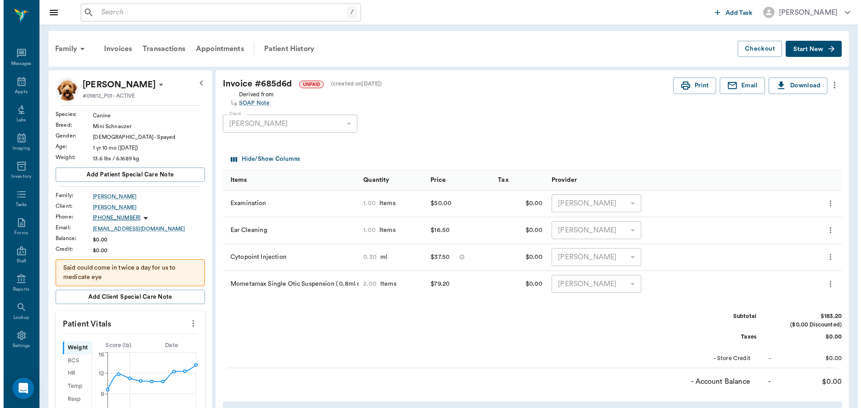
scroll to position [0, 0]
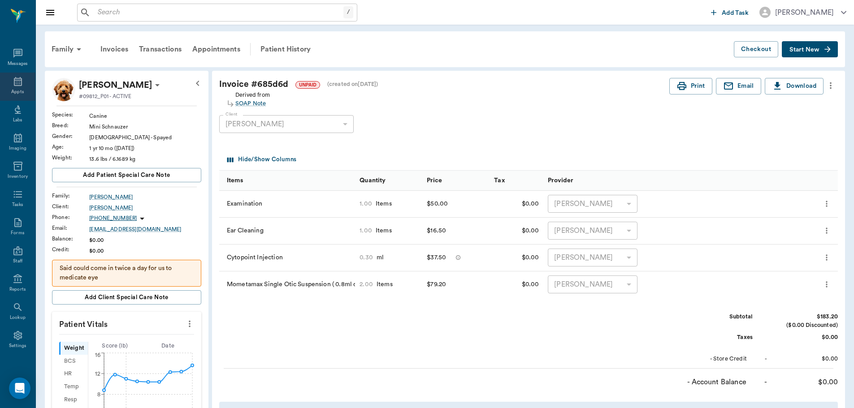
click at [26, 81] on div "Appts" at bounding box center [17, 87] width 35 height 28
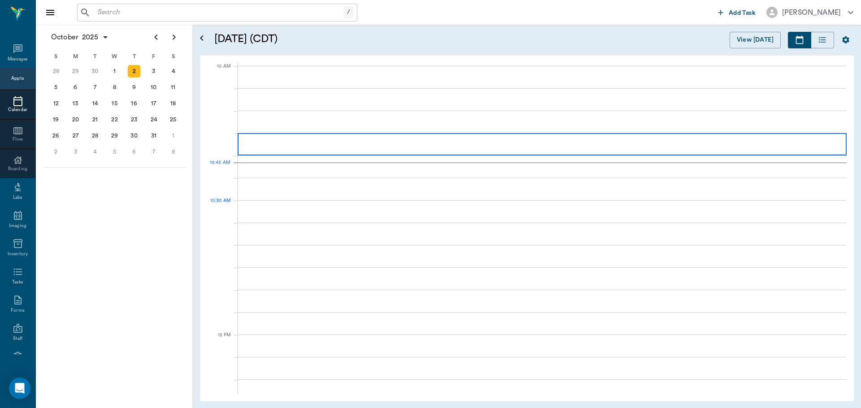
scroll to position [269, 0]
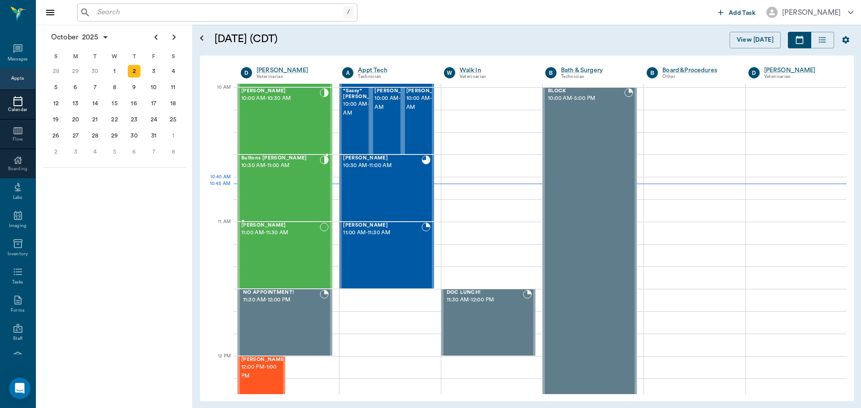
click at [290, 187] on div "Buttons Lyons 10:30 AM - 11:00 AM" at bounding box center [280, 188] width 78 height 65
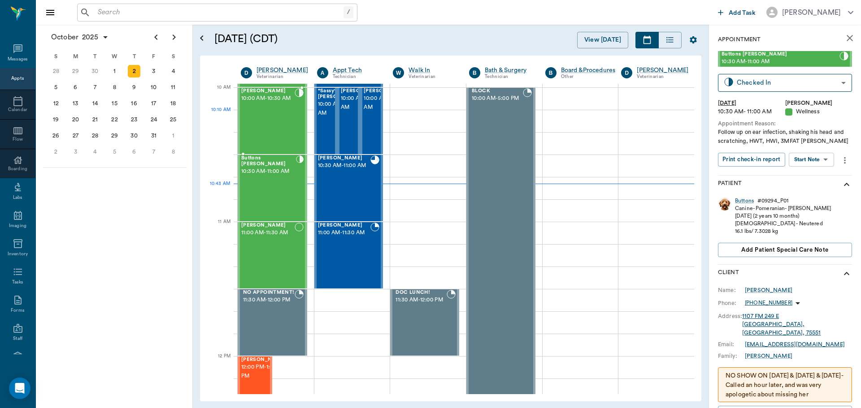
click at [260, 124] on div "Lolli Pop Mcintosh 10:00 AM - 10:30 AM" at bounding box center [267, 120] width 53 height 65
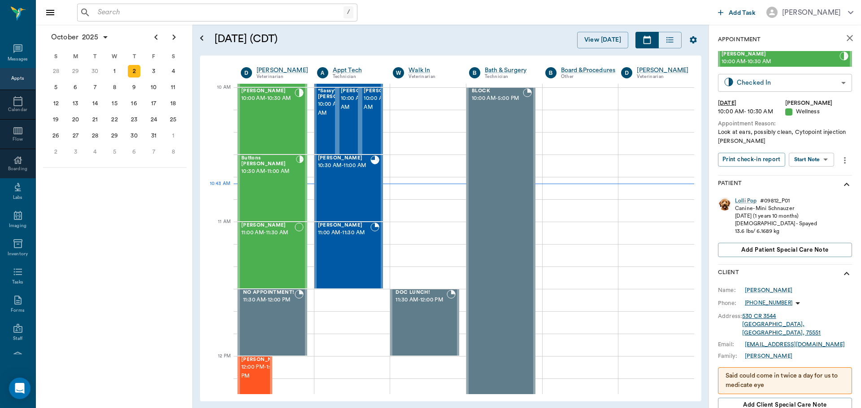
click at [783, 82] on body "/ ​ Add Task Dr. Bert Ellsworth Nectar Messages Appts Calendar Flow Boarding La…" at bounding box center [430, 204] width 861 height 408
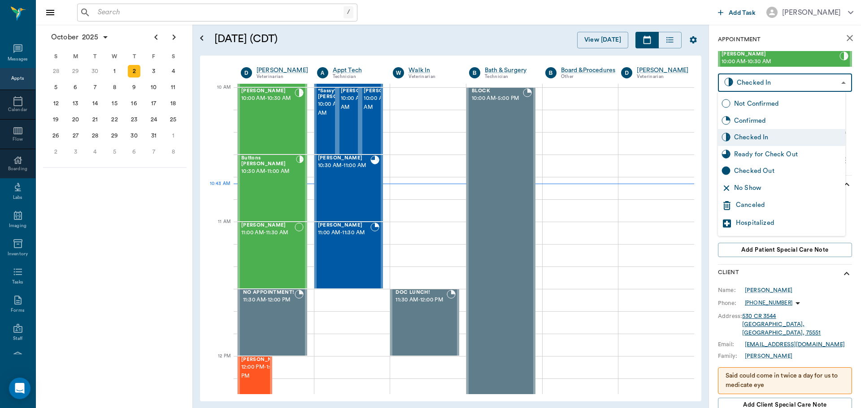
click at [778, 156] on div "Ready for Check Out" at bounding box center [788, 155] width 108 height 10
type input "READY_TO_CHECKOUT"
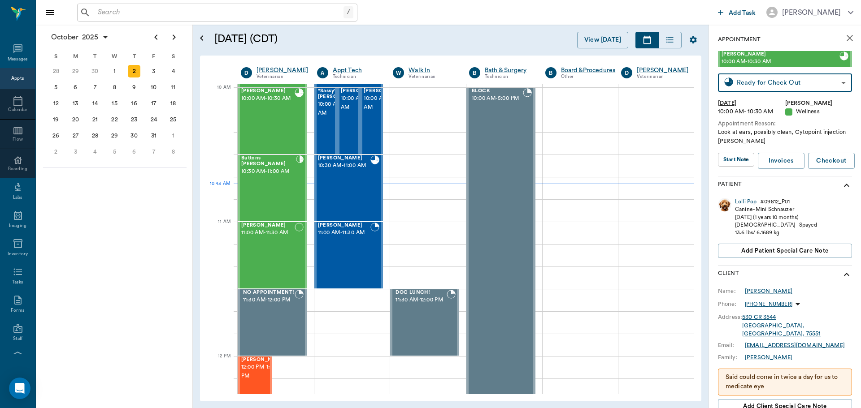
click at [746, 199] on div "Lolli Pop" at bounding box center [746, 202] width 22 height 8
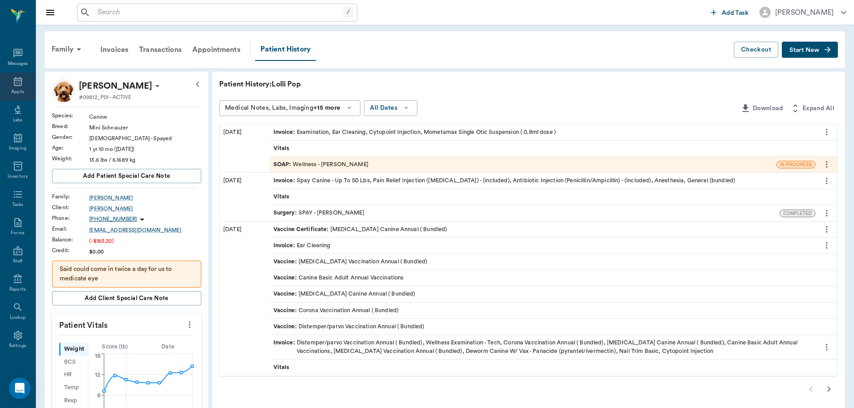
click at [12, 88] on div "Appts" at bounding box center [17, 87] width 35 height 28
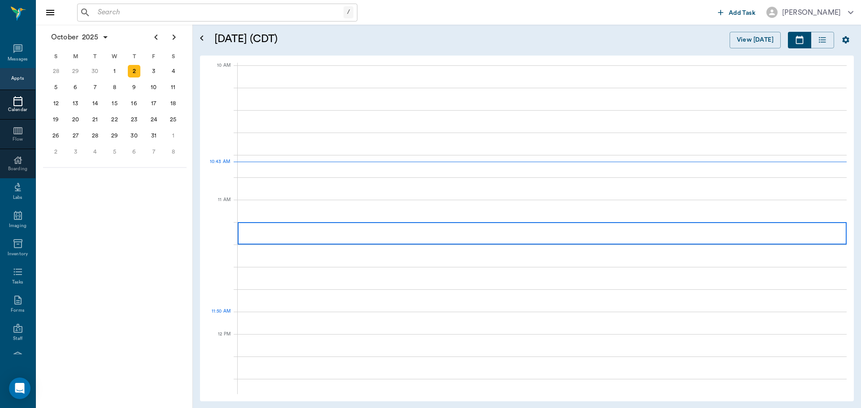
scroll to position [269, 0]
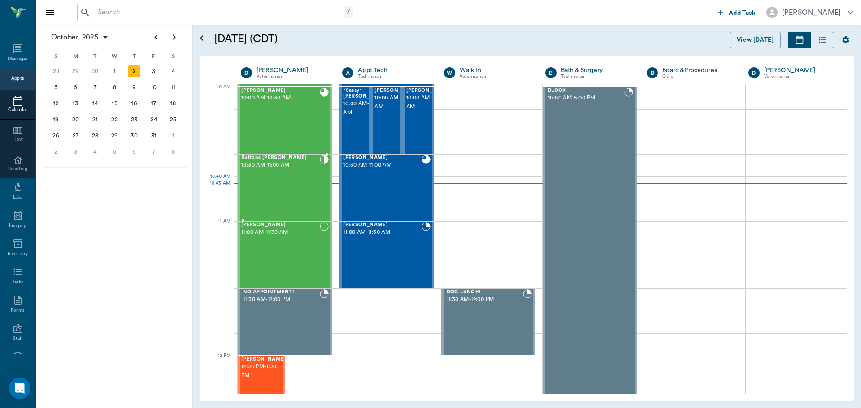
click at [286, 189] on div "Buttons Lyons 10:30 AM - 11:00 AM" at bounding box center [280, 187] width 78 height 65
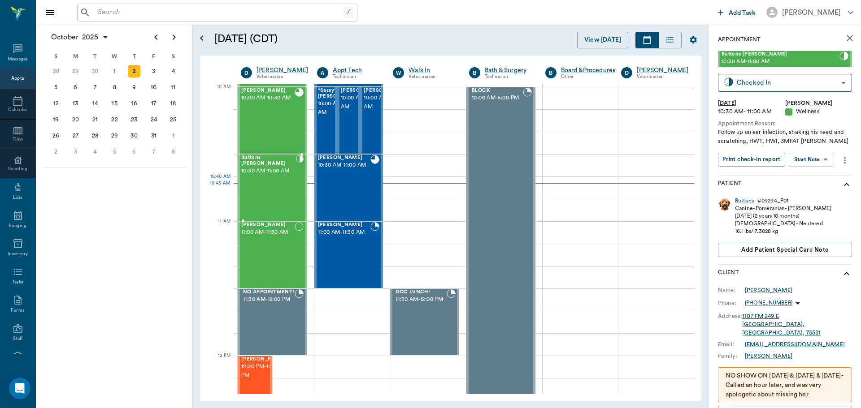
click at [263, 185] on div "Buttons Lyons 10:30 AM - 11:00 AM" at bounding box center [268, 187] width 55 height 65
click at [810, 154] on body "/ ​ Add Task Dr. Bert Ellsworth Nectar Messages Appts Calendar Flow Boarding La…" at bounding box center [430, 204] width 861 height 408
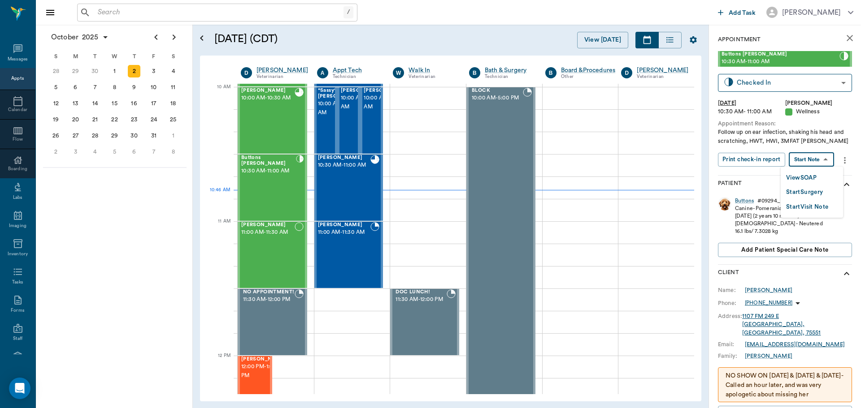
click at [811, 171] on li "View SOAP" at bounding box center [811, 177] width 62 height 15
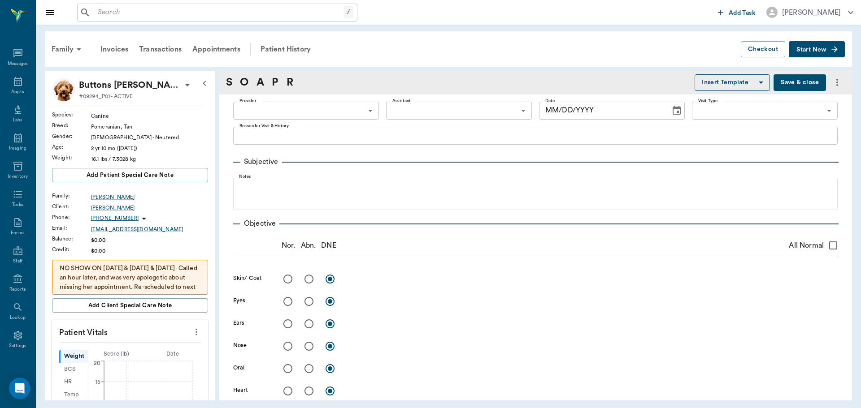
type input "63ec2f075fda476ae8351a4d"
type input "65d2be4f46e3a538d89b8c14"
type textarea "Follow up on ear infection, shaking his head and scratching, HWT, HWI, 3MFAT Ch…"
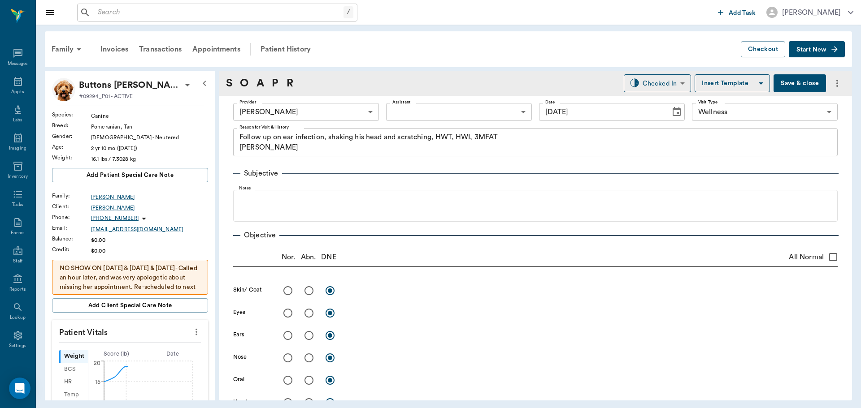
type input "[DATE]"
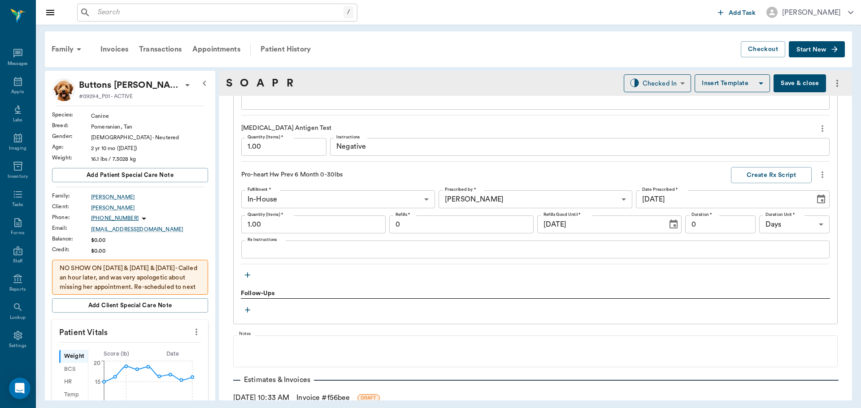
scroll to position [807, 0]
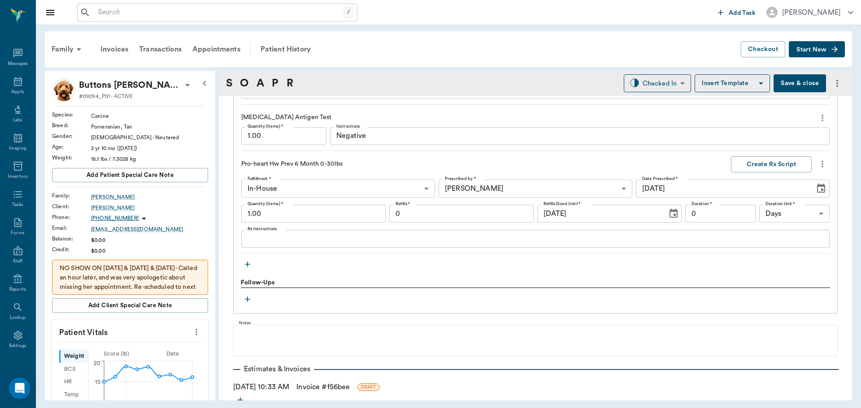
click at [244, 264] on icon "button" at bounding box center [247, 264] width 9 height 9
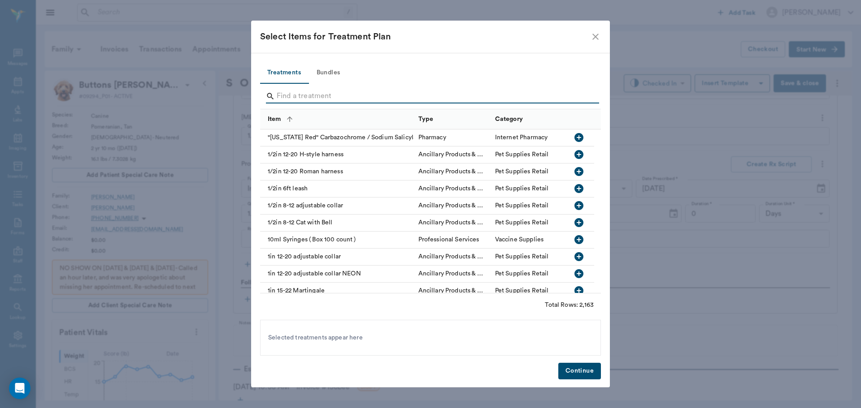
click at [294, 95] on input "Search" at bounding box center [431, 96] width 309 height 14
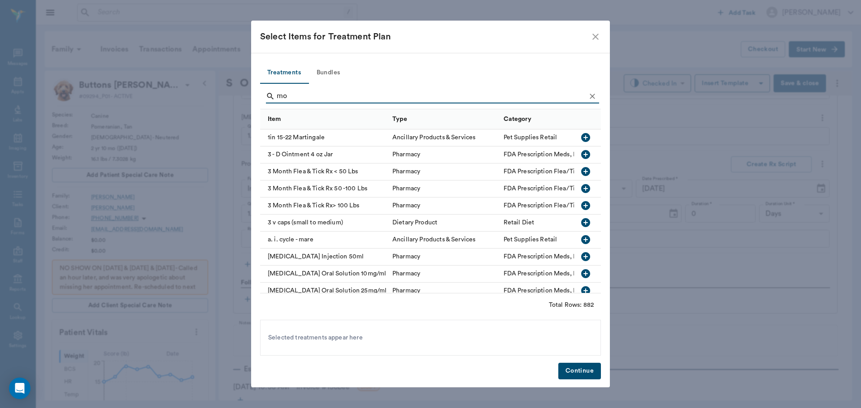
type input "mom"
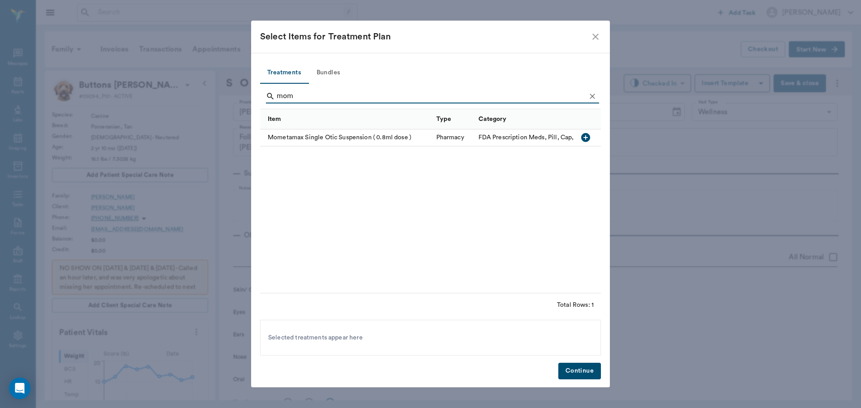
scroll to position [807, 0]
type input "mom"
click at [589, 137] on icon "button" at bounding box center [585, 137] width 9 height 9
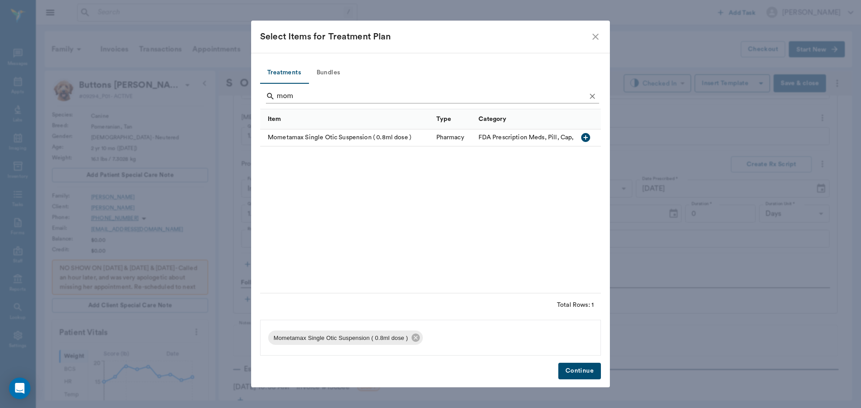
click at [588, 96] on icon "Clear" at bounding box center [592, 96] width 9 height 9
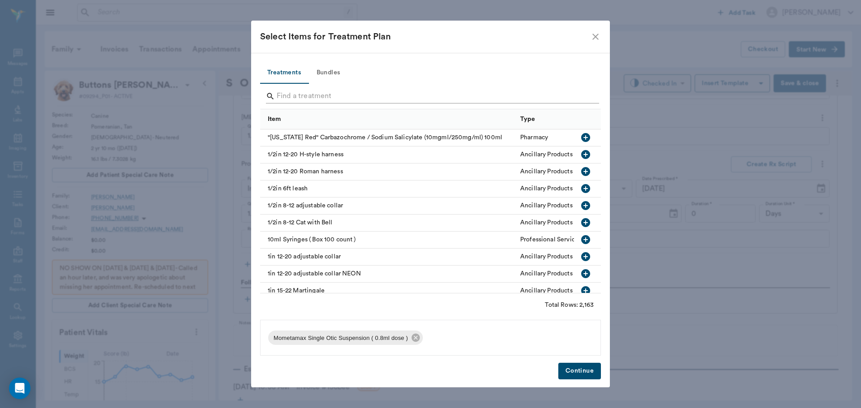
click at [558, 96] on input "Search" at bounding box center [431, 96] width 309 height 14
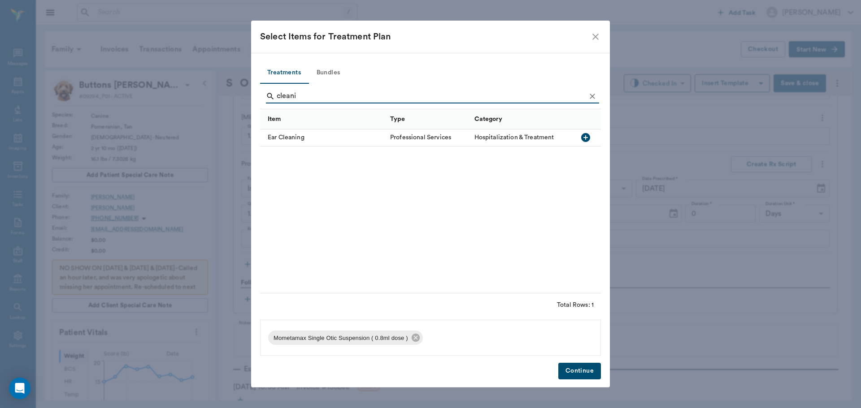
type input "cleani"
click at [584, 135] on icon "button" at bounding box center [585, 137] width 9 height 9
click at [594, 93] on icon "Clear" at bounding box center [592, 96] width 9 height 9
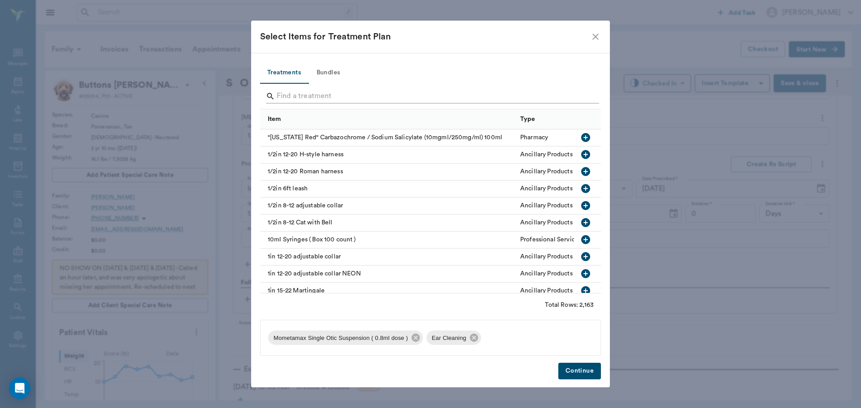
click at [575, 95] on input "Search" at bounding box center [431, 96] width 309 height 14
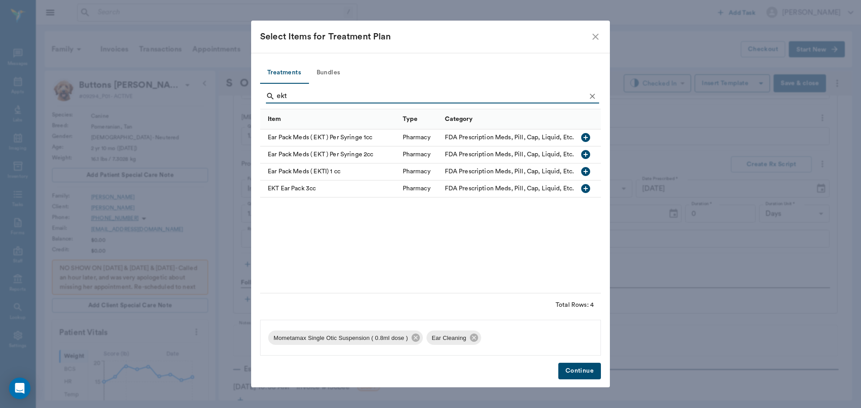
type input "ekt"
click at [583, 136] on icon "button" at bounding box center [585, 137] width 9 height 9
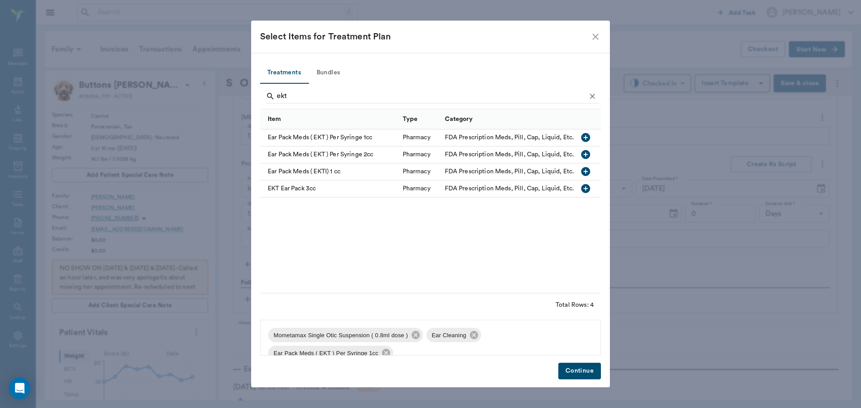
click at [578, 371] on button "Continue" at bounding box center [579, 371] width 43 height 17
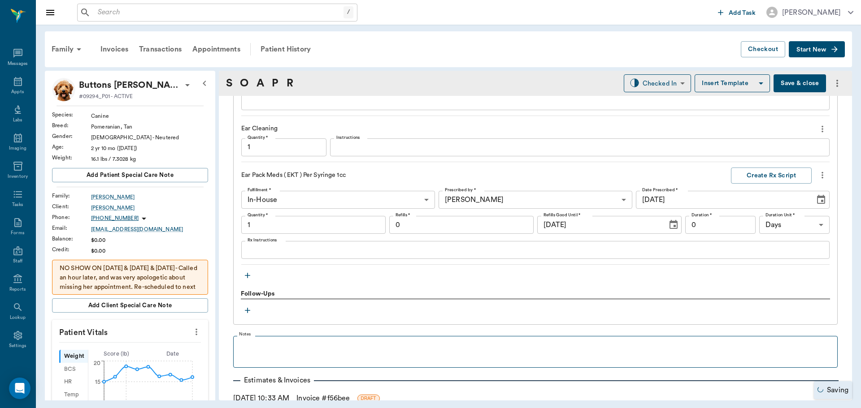
type input "1.00"
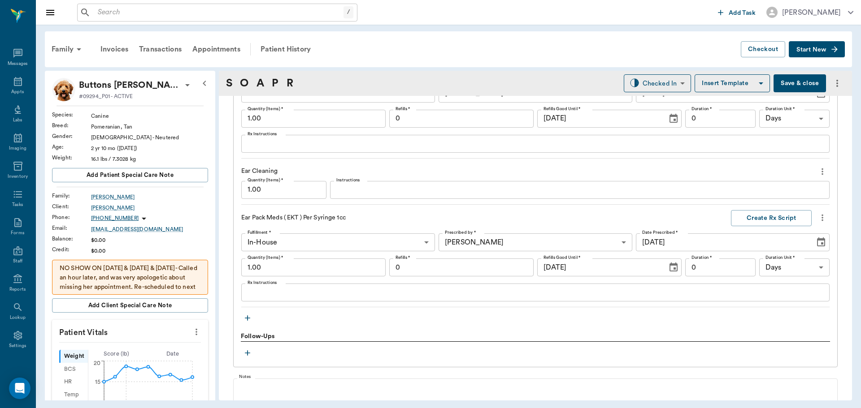
scroll to position [992, 0]
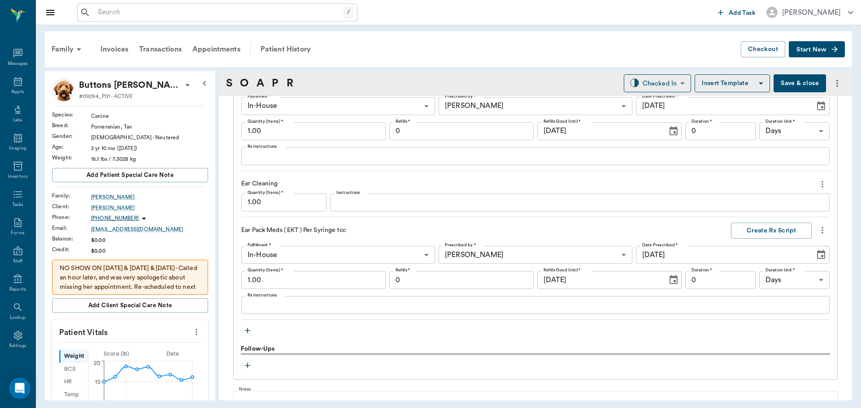
click at [360, 304] on textarea "Rx Instructions" at bounding box center [534, 305] width 575 height 10
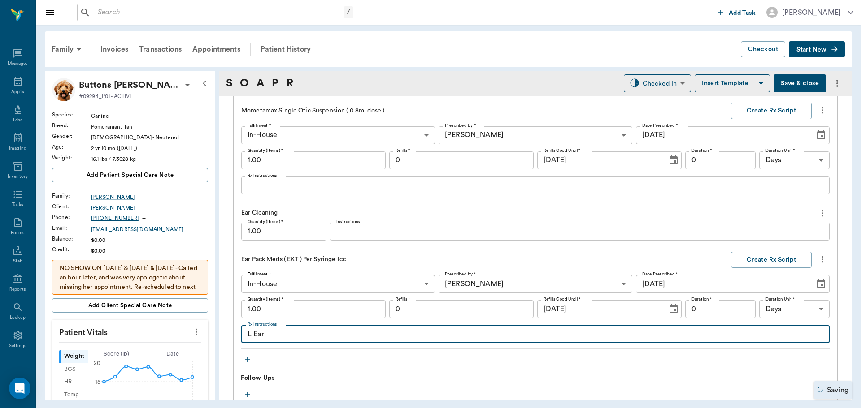
scroll to position [947, 0]
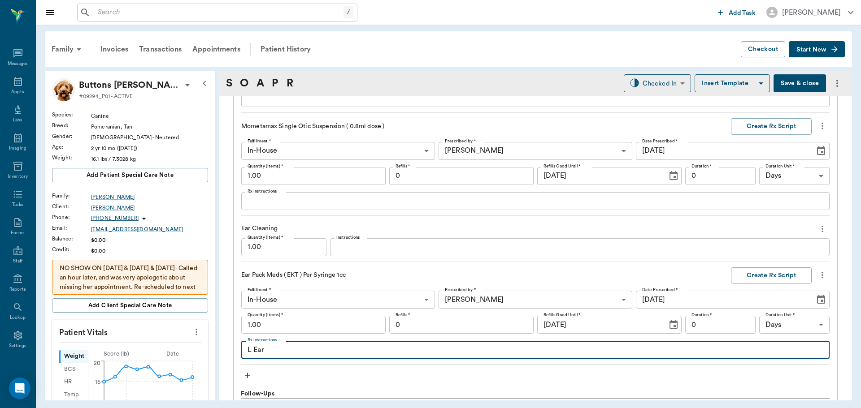
type textarea "L Ear"
click at [334, 206] on textarea "Rx Instructions" at bounding box center [534, 201] width 575 height 10
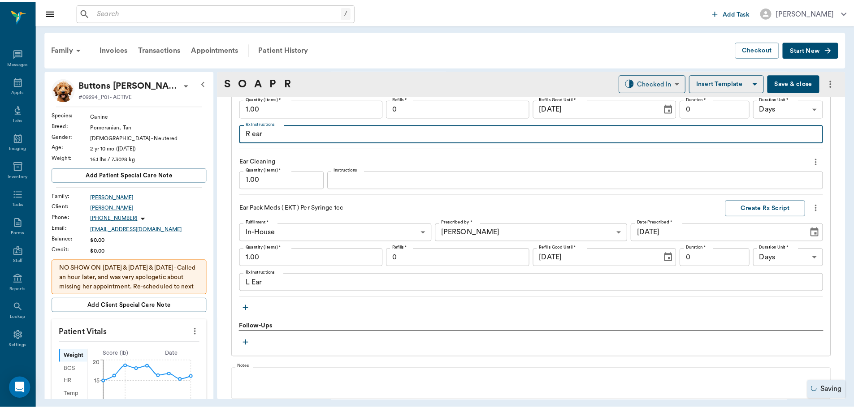
scroll to position [1082, 0]
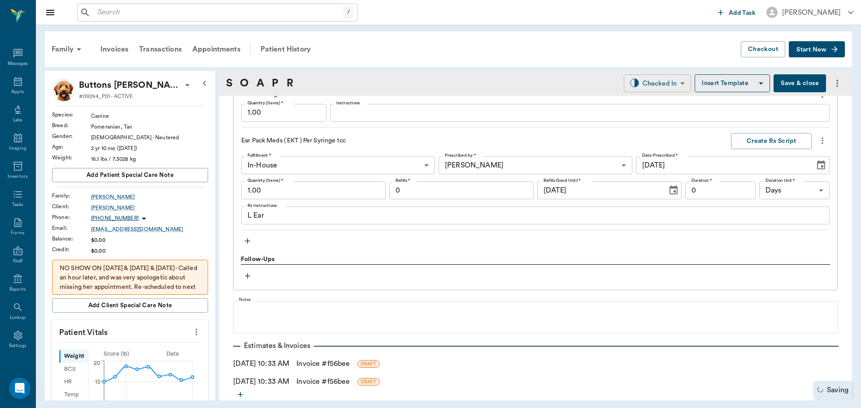
type textarea "R ear"
click at [635, 83] on body "/ ​ Add Task Dr. Bert Ellsworth Nectar Messages Appts Labs Imaging Inventory Ta…" at bounding box center [430, 204] width 861 height 408
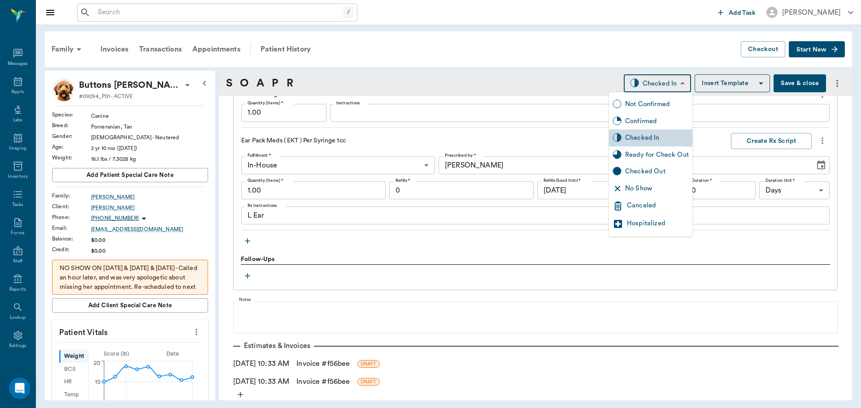
click at [642, 152] on div "Ready for Check Out" at bounding box center [657, 155] width 64 height 10
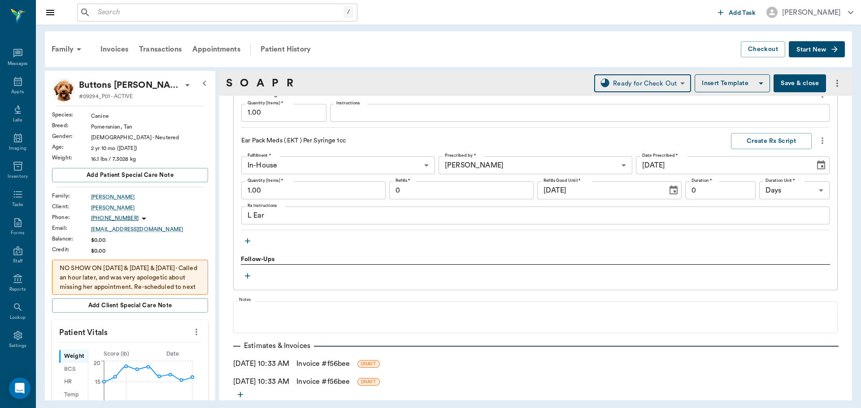
type input "READY_TO_CHECKOUT"
click at [315, 381] on link "Invoice # f56bee" at bounding box center [322, 381] width 53 height 11
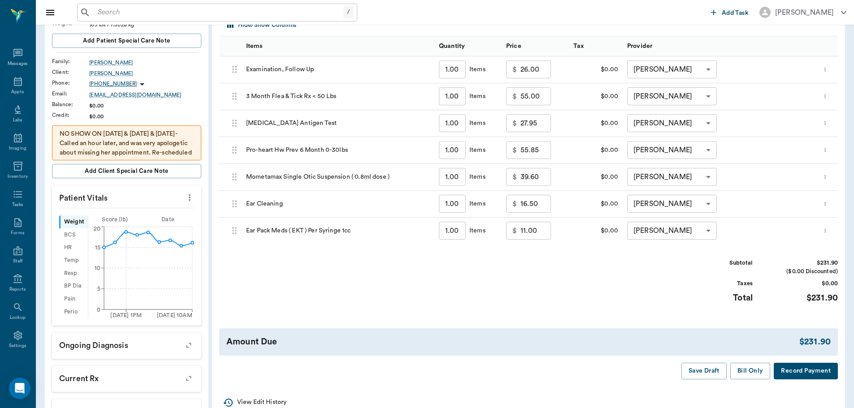
scroll to position [179, 0]
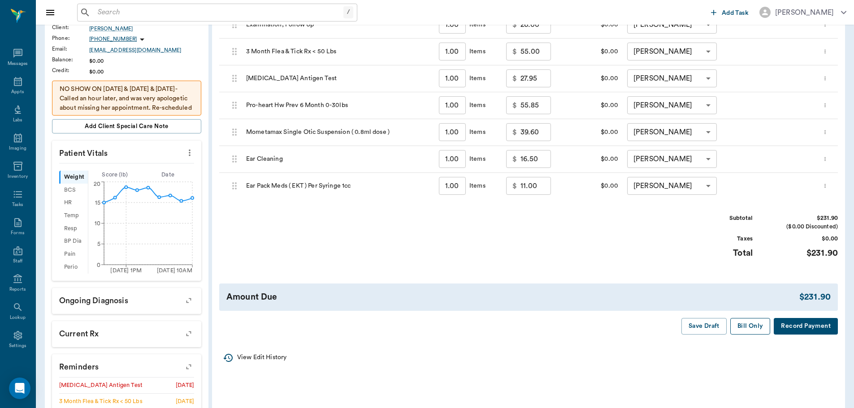
drag, startPoint x: 750, startPoint y: 332, endPoint x: 625, endPoint y: 306, distance: 128.2
click at [750, 332] on button "Bill Only" at bounding box center [750, 326] width 40 height 17
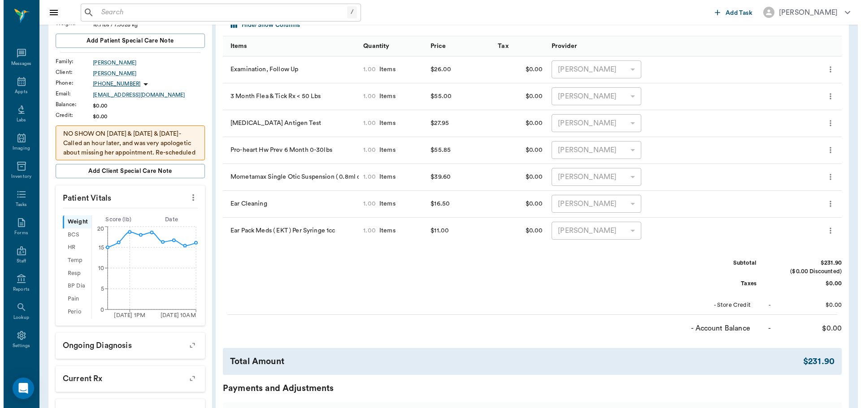
scroll to position [0, 0]
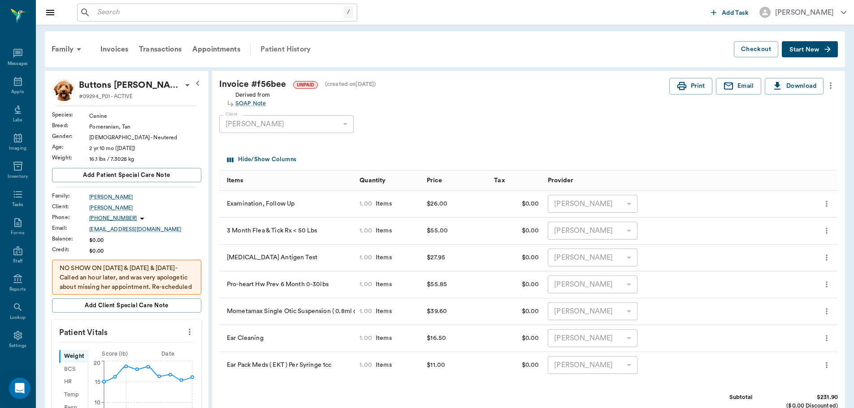
click at [285, 51] on div "Patient History" at bounding box center [285, 50] width 61 height 22
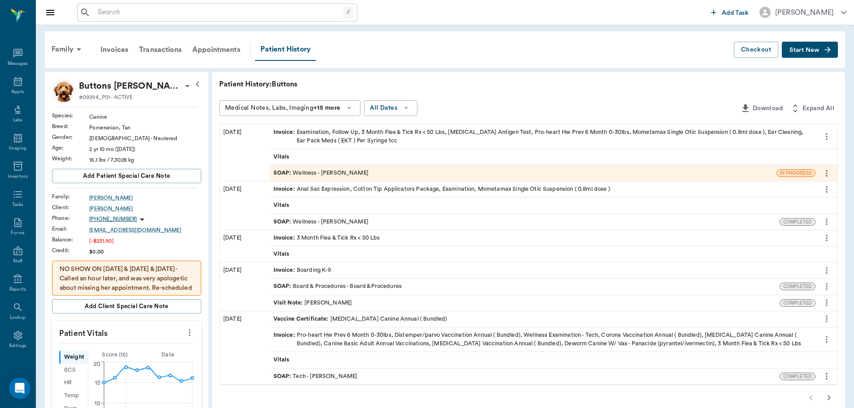
click at [339, 171] on div "SOAP : Wellness - Dr. Bert Ellsworth" at bounding box center [320, 173] width 95 height 9
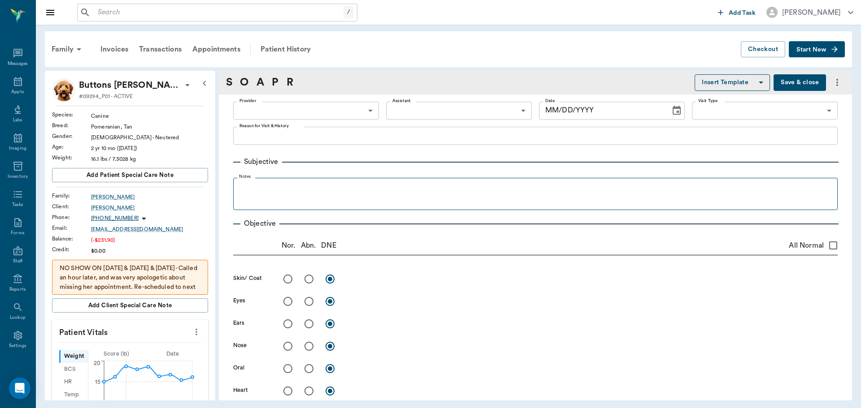
type input "63ec2f075fda476ae8351a4d"
type input "65d2be4f46e3a538d89b8c14"
type textarea "Follow up on ear infection, shaking his head and scratching, HWT, HWI, 3MFAT [P…"
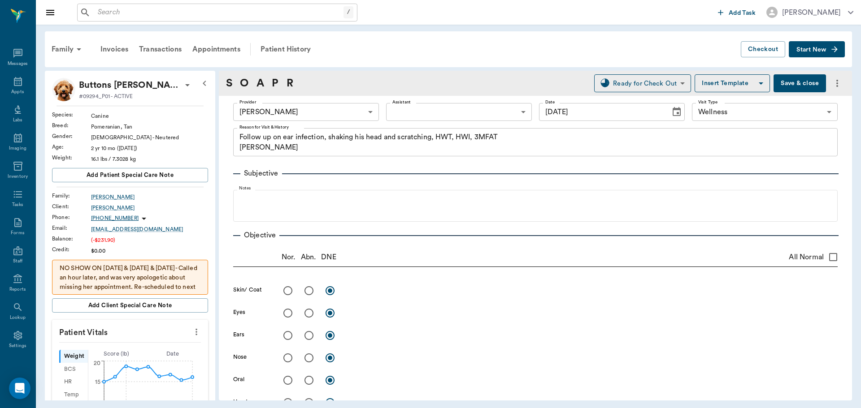
type input "[DATE]"
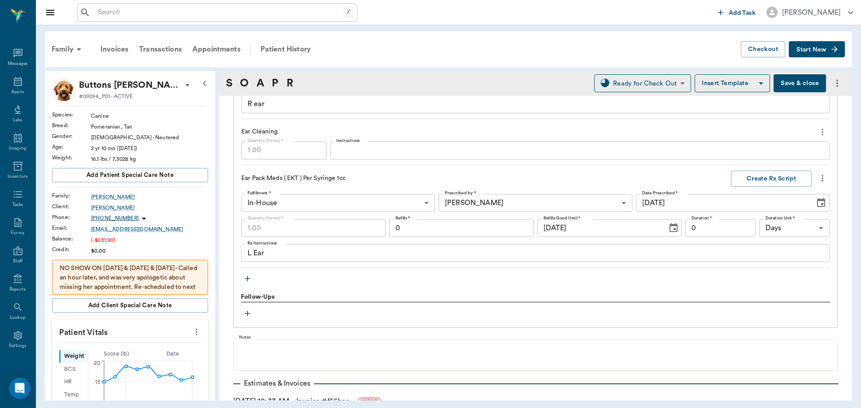
scroll to position [1109, 0]
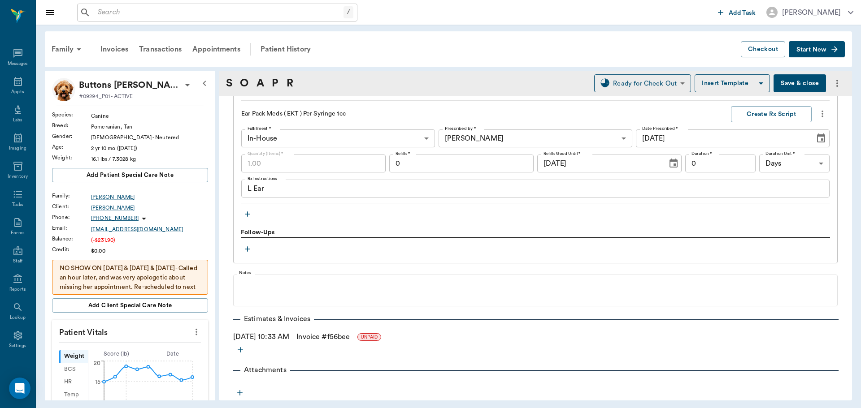
click at [333, 335] on link "Invoice # f56bee" at bounding box center [322, 337] width 53 height 11
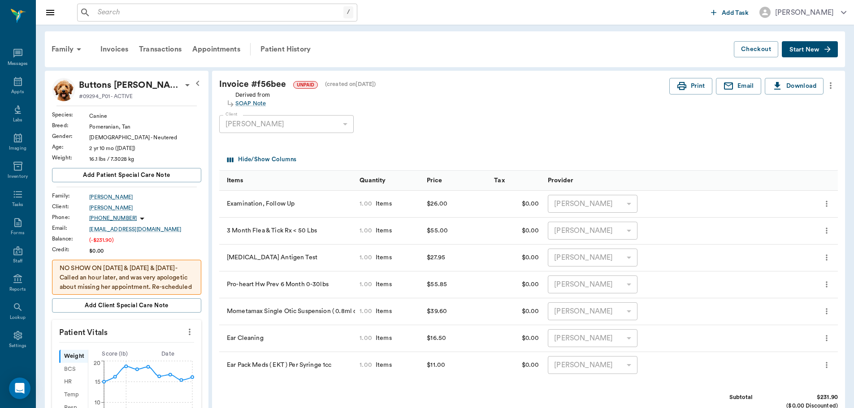
click at [832, 84] on icon "more" at bounding box center [831, 85] width 10 height 11
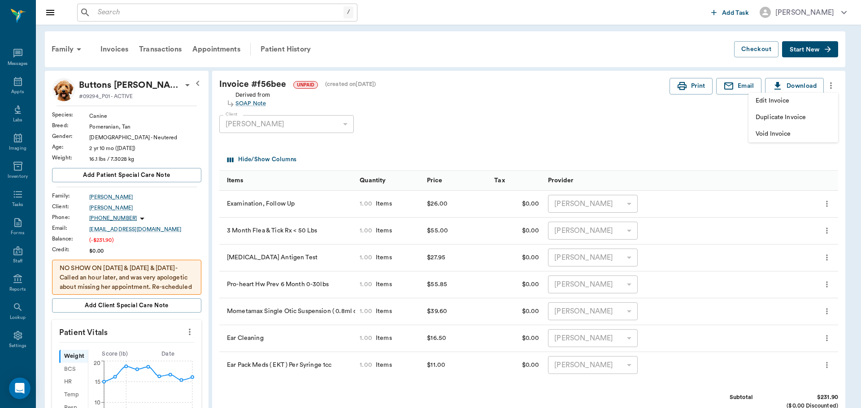
click at [818, 104] on span "Edit Invoice" at bounding box center [792, 100] width 75 height 9
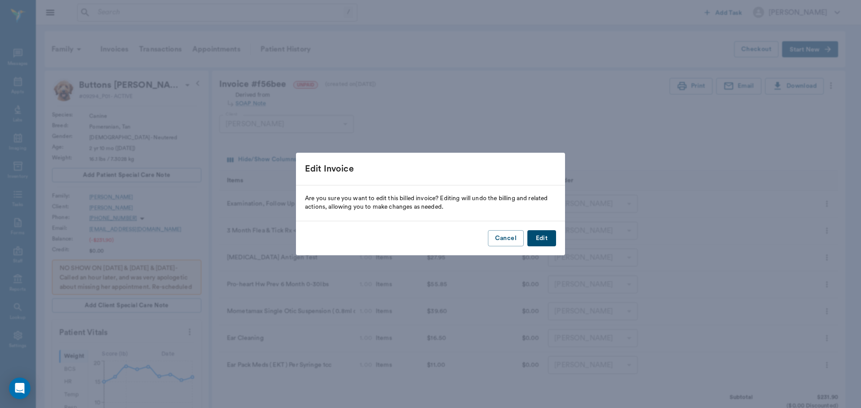
click at [548, 241] on button "Edit" at bounding box center [541, 238] width 29 height 17
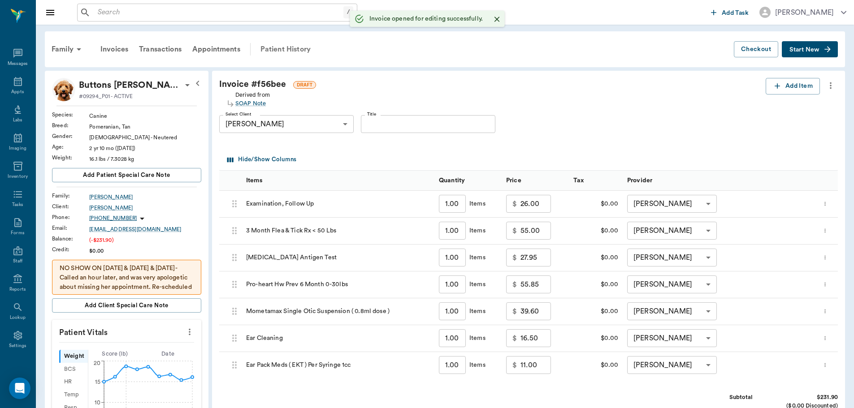
click at [299, 47] on div "Patient History" at bounding box center [285, 50] width 61 height 22
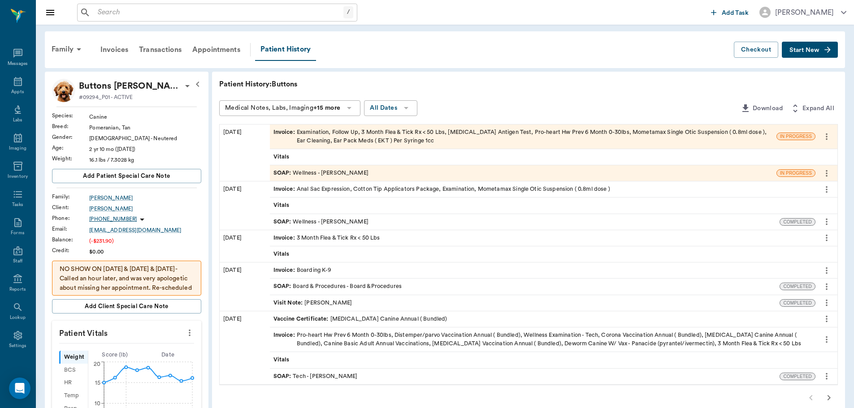
click at [341, 173] on div "SOAP : Wellness - Dr. Bert Ellsworth" at bounding box center [320, 173] width 95 height 9
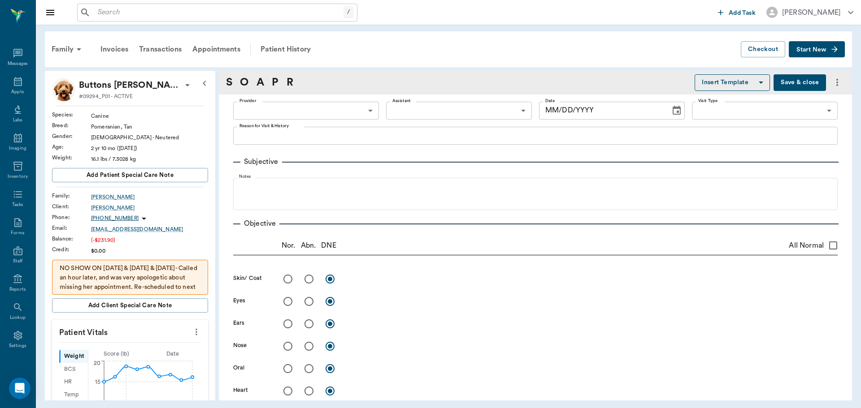
type input "63ec2f075fda476ae8351a4d"
type input "65d2be4f46e3a538d89b8c14"
type textarea "Follow up on ear infection, shaking his head and scratching, HWT, HWI, 3MFAT Ch…"
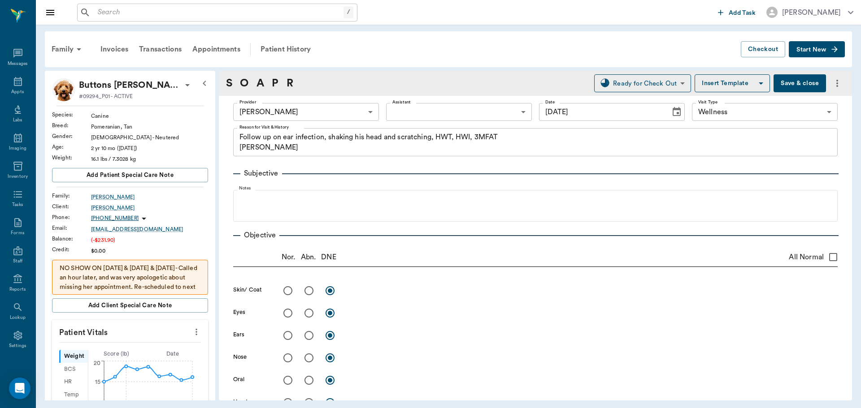
type input "[DATE]"
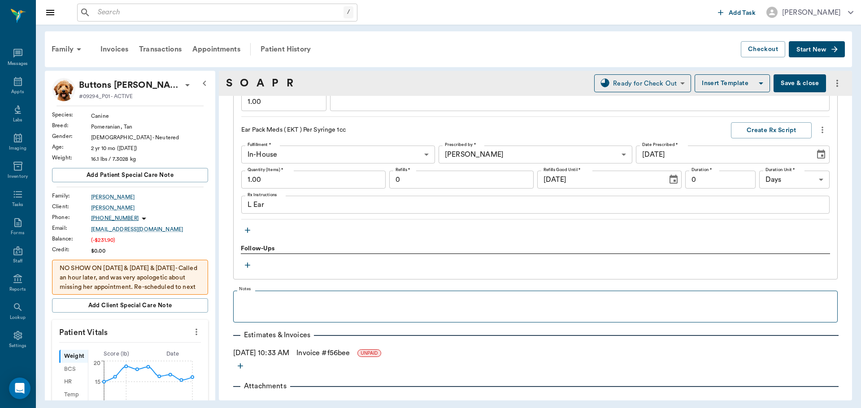
scroll to position [1109, 0]
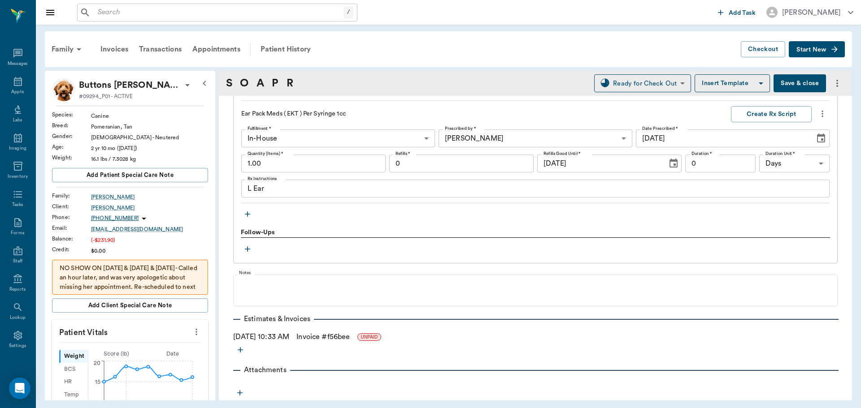
click at [245, 216] on icon "button" at bounding box center [247, 214] width 9 height 9
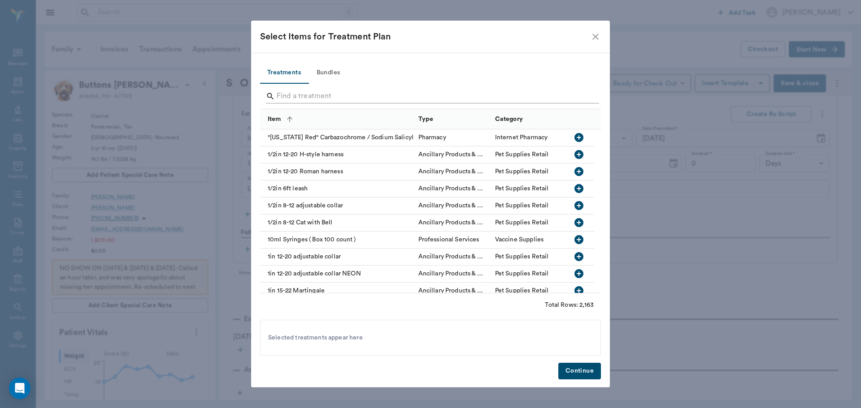
click at [320, 94] on input "Search" at bounding box center [431, 96] width 309 height 14
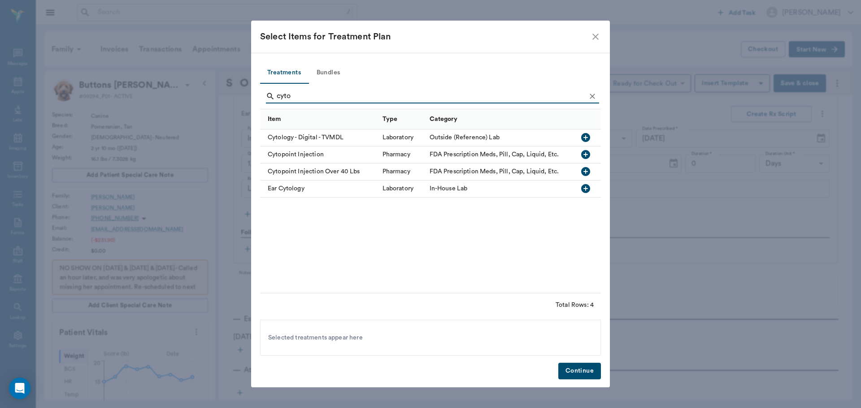
type input "cyto"
click at [587, 151] on icon "button" at bounding box center [585, 154] width 9 height 9
click at [575, 372] on button "Continue" at bounding box center [579, 371] width 43 height 17
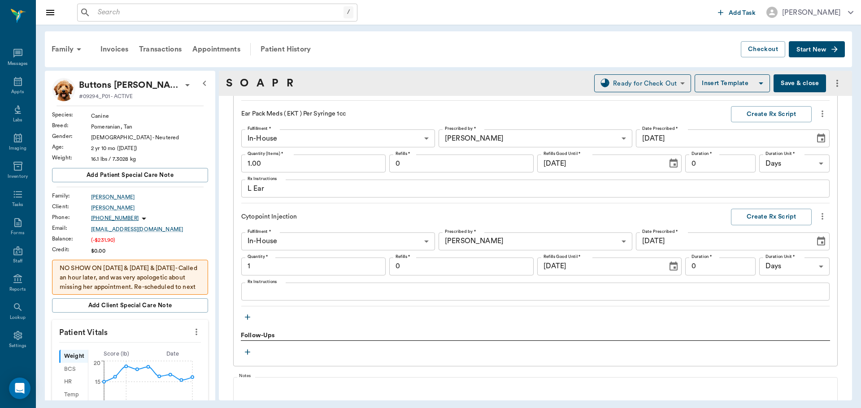
click at [297, 268] on input "1" at bounding box center [313, 267] width 144 height 18
click at [312, 267] on input "1.00" at bounding box center [313, 267] width 144 height 18
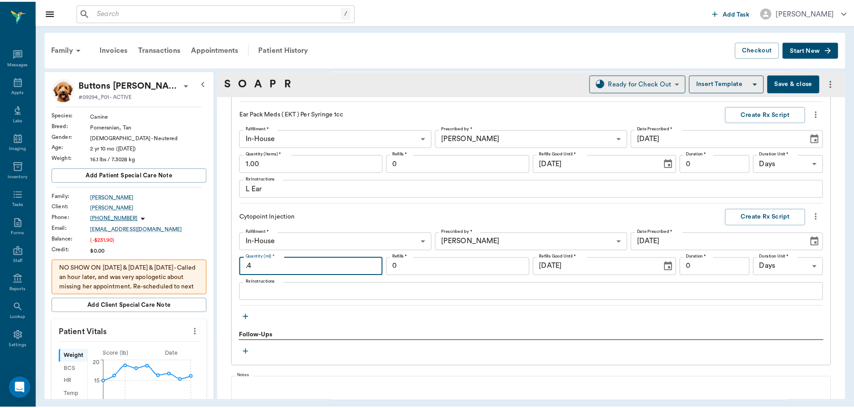
scroll to position [1230, 0]
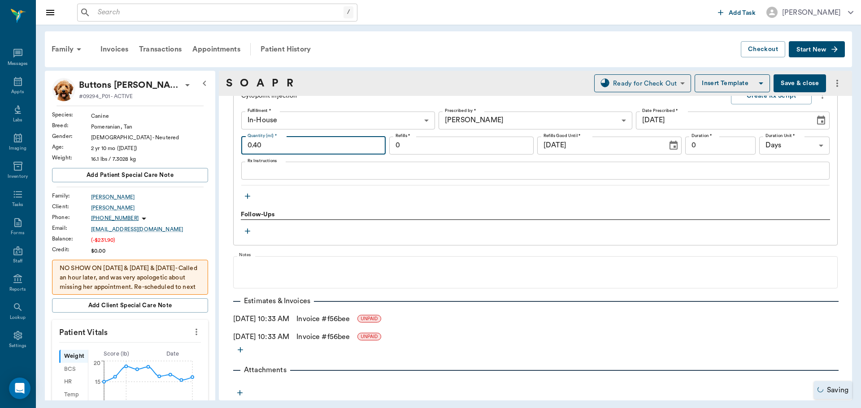
type input "0.40"
click at [322, 340] on link "Invoice # f56bee" at bounding box center [322, 337] width 53 height 11
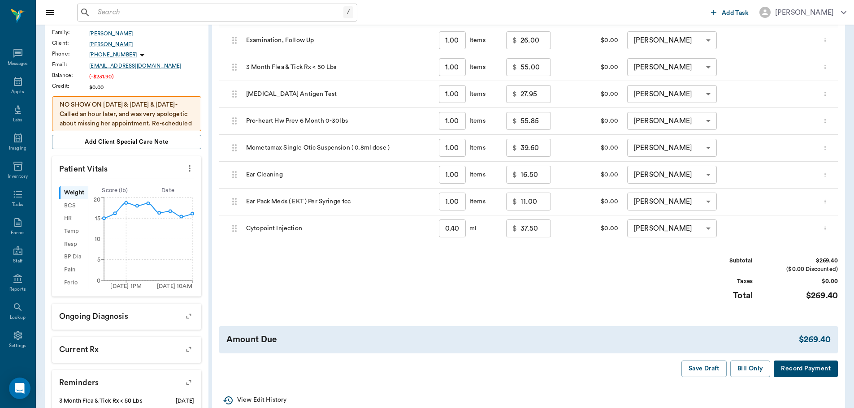
scroll to position [179, 0]
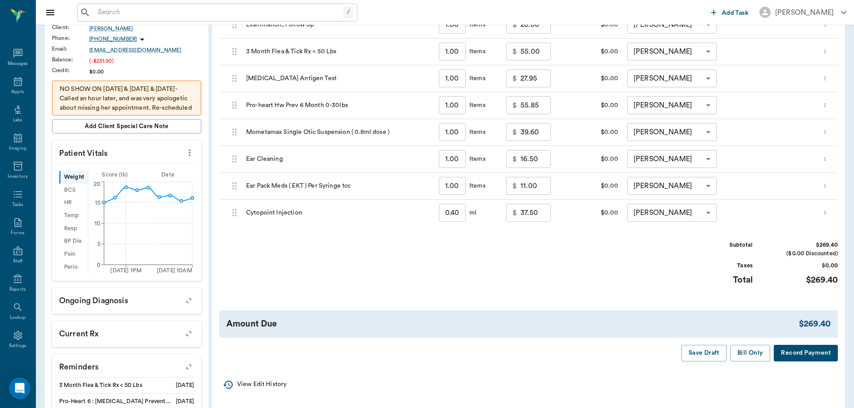
click at [744, 351] on button "Bill Only" at bounding box center [750, 353] width 40 height 17
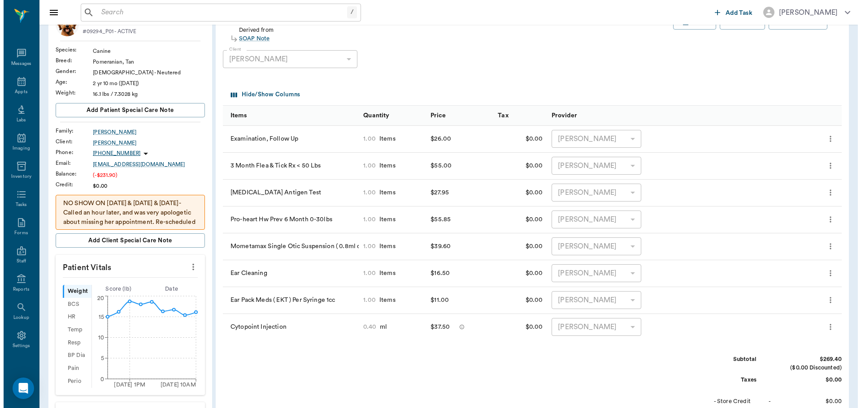
scroll to position [0, 0]
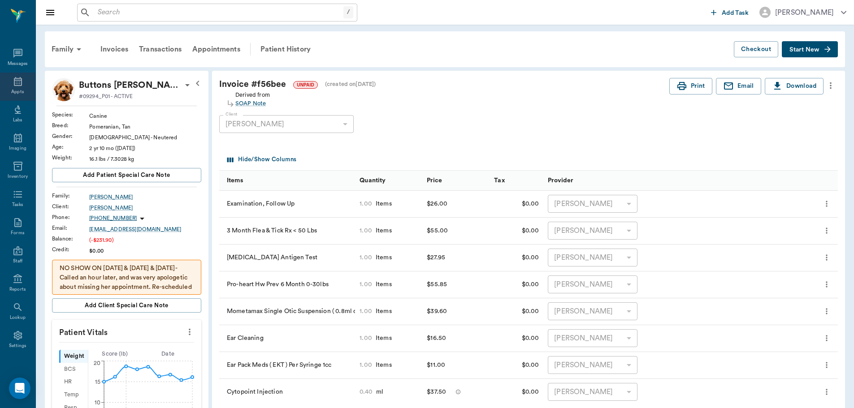
click at [13, 76] on icon at bounding box center [18, 81] width 11 height 11
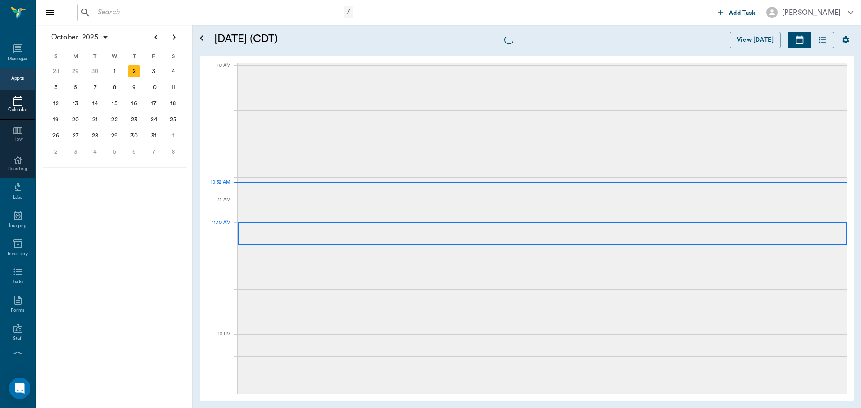
scroll to position [269, 0]
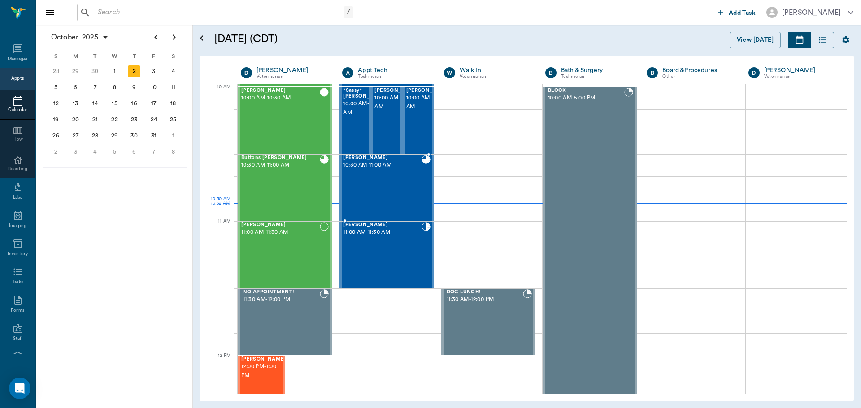
click at [364, 202] on div "Bella Thweatt 10:30 AM - 11:00 AM" at bounding box center [382, 187] width 78 height 65
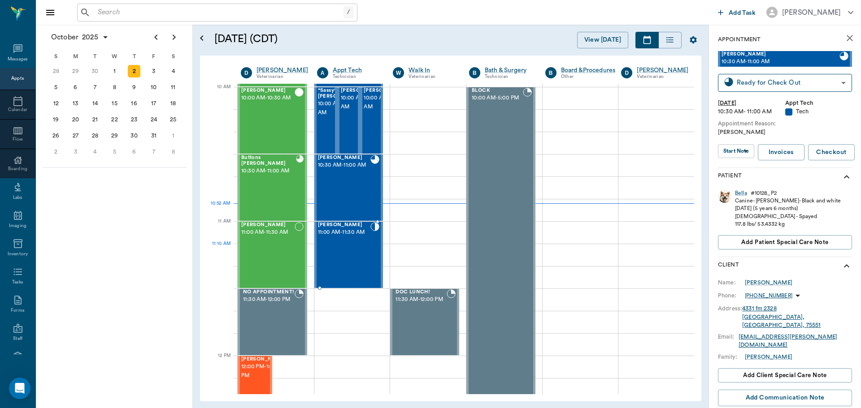
click at [363, 247] on div "Luna Fortner 11:00 AM - 11:30 AM" at bounding box center [344, 254] width 53 height 65
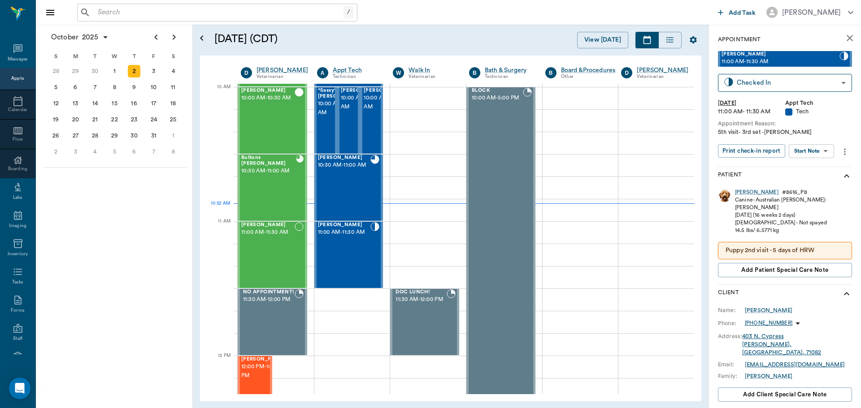
click at [825, 139] on div "Luna Fortner 11:00 AM - 11:30 AM Checked In CHECKED_IN ​ Thu, Oct 2, 2025 11:00…" at bounding box center [785, 108] width 134 height 115
click at [822, 151] on body "/ ​ Add Task Dr. Bert Ellsworth Nectar Messages Appts Calendar Flow Boarding La…" at bounding box center [430, 204] width 861 height 408
click at [810, 171] on button "Start SOAP" at bounding box center [801, 169] width 30 height 10
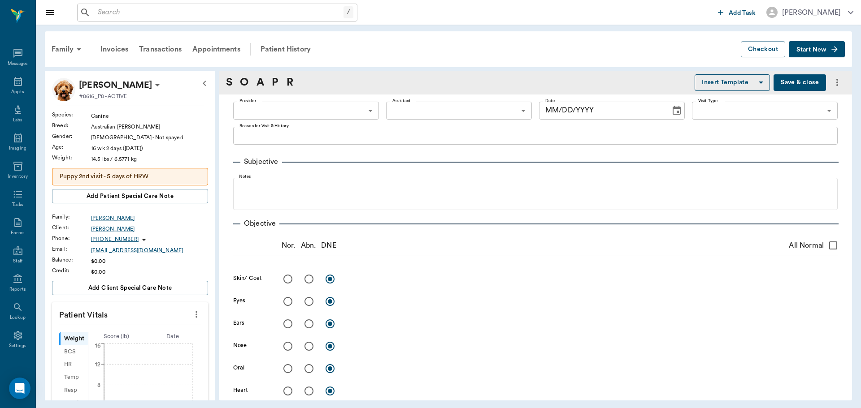
type input "63ec2f075fda476ae8351a4c"
type input "65d2be4f46e3a538d89b8c1a"
type textarea "5th visit- 3rd set -jess"
type input "[DATE]"
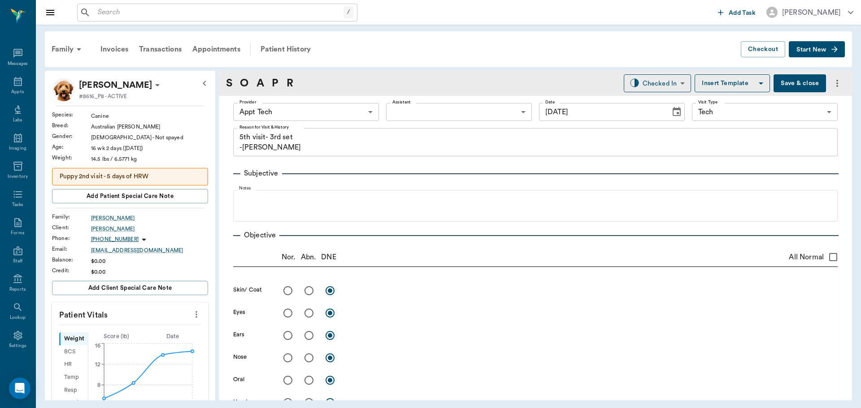
click at [191, 312] on icon "more" at bounding box center [196, 314] width 10 height 11
click at [174, 329] on span "Enter Vitals" at bounding box center [151, 329] width 75 height 9
click at [138, 337] on input "text" at bounding box center [130, 342] width 78 height 18
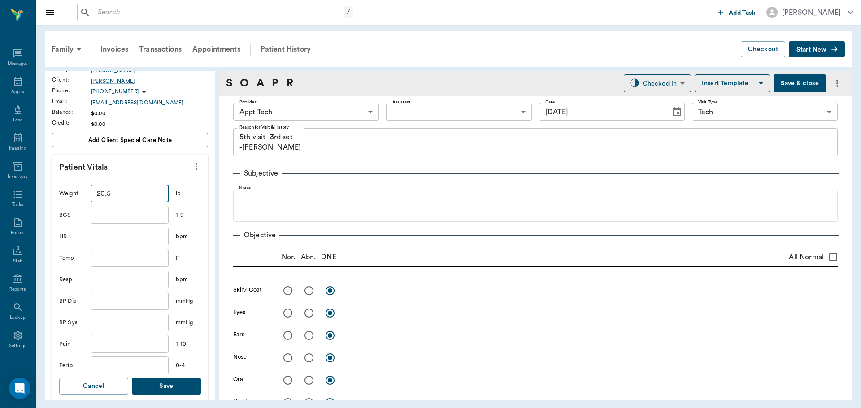
scroll to position [179, 0]
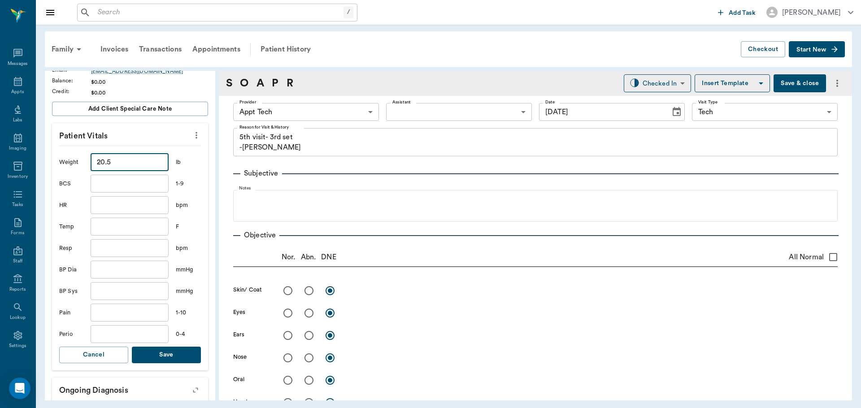
type input "20.5"
click at [168, 349] on button "Save" at bounding box center [166, 355] width 69 height 17
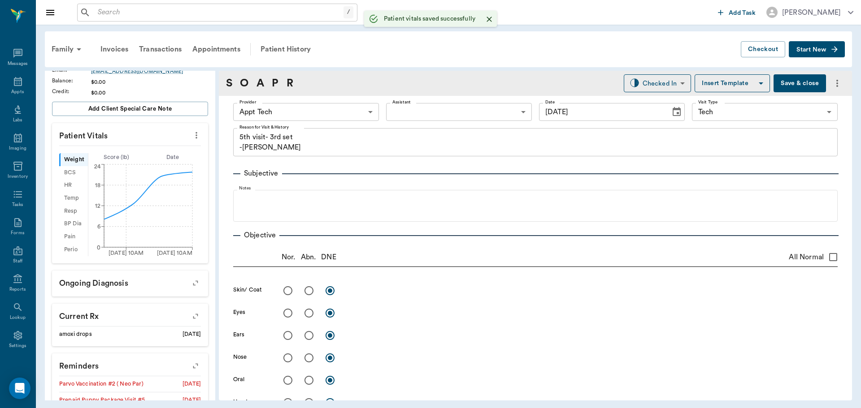
click at [293, 115] on body "/ ​ Add Task Dr. Bert Ellsworth Nectar Messages Appts Labs Imaging Inventory Ta…" at bounding box center [430, 204] width 861 height 408
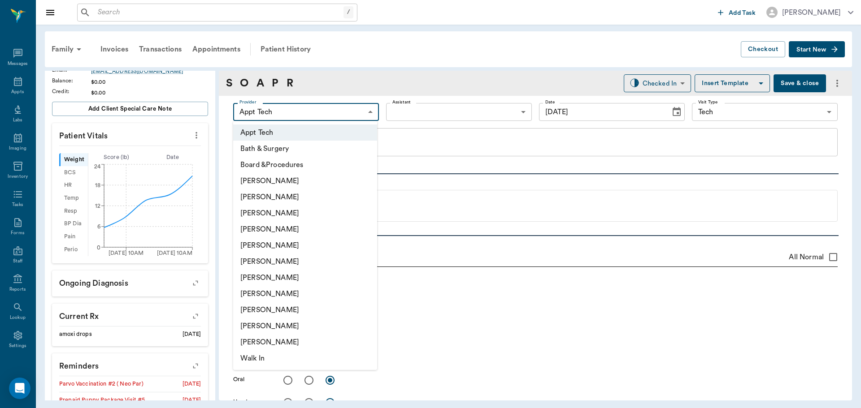
click at [298, 274] on li "[PERSON_NAME]" at bounding box center [305, 278] width 144 height 16
type input "682b670d8bdc6f7f8feef3db"
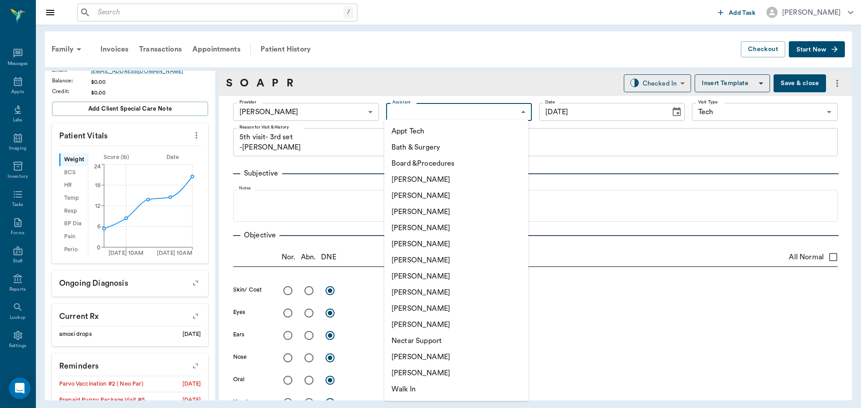
click at [398, 112] on body "/ ​ Add Task Dr. Bert Ellsworth Nectar Messages Appts Labs Imaging Inventory Ta…" at bounding box center [430, 204] width 861 height 408
click at [401, 129] on li "Appt Tech" at bounding box center [456, 131] width 144 height 16
type input "63ec2f075fda476ae8351a4c"
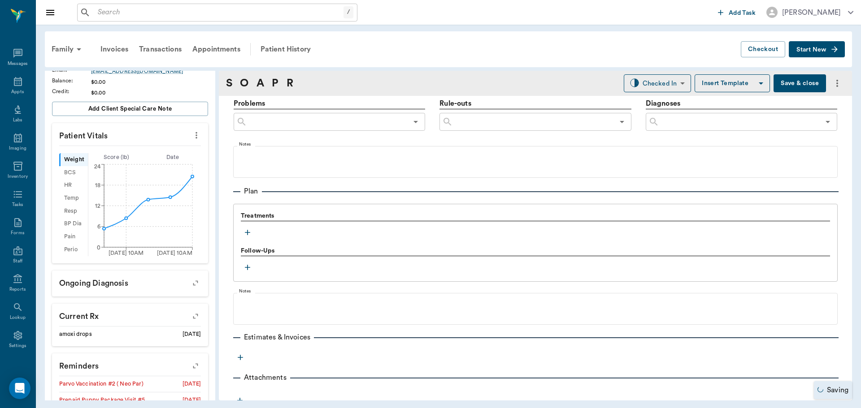
scroll to position [538, 0]
click at [251, 229] on icon "button" at bounding box center [247, 231] width 9 height 9
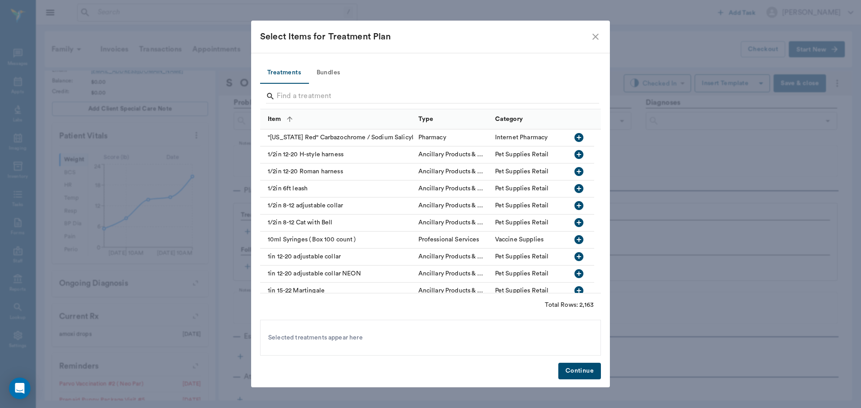
click at [325, 75] on button "Bundles" at bounding box center [328, 73] width 40 height 22
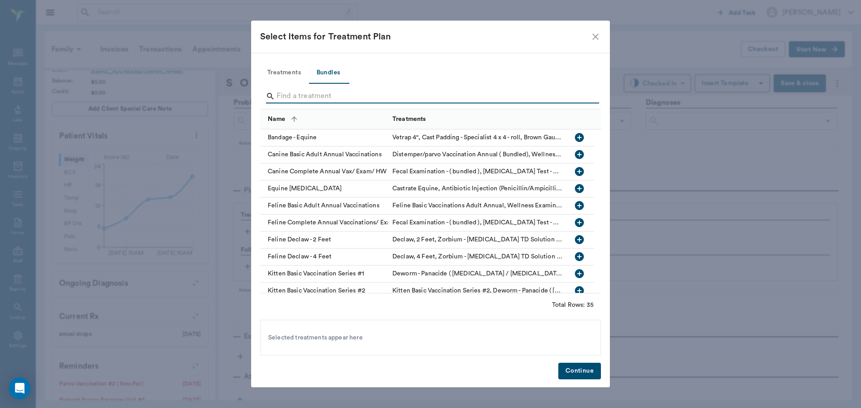
click at [322, 97] on input "Search" at bounding box center [431, 96] width 309 height 14
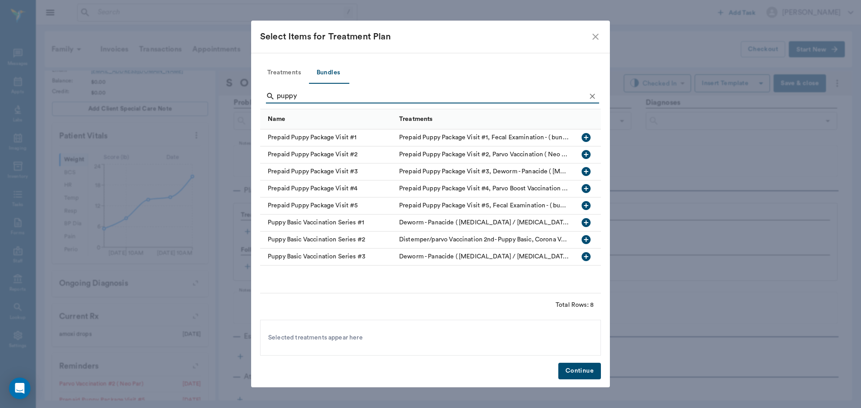
type input "puppy"
click at [584, 204] on icon "button" at bounding box center [585, 205] width 9 height 9
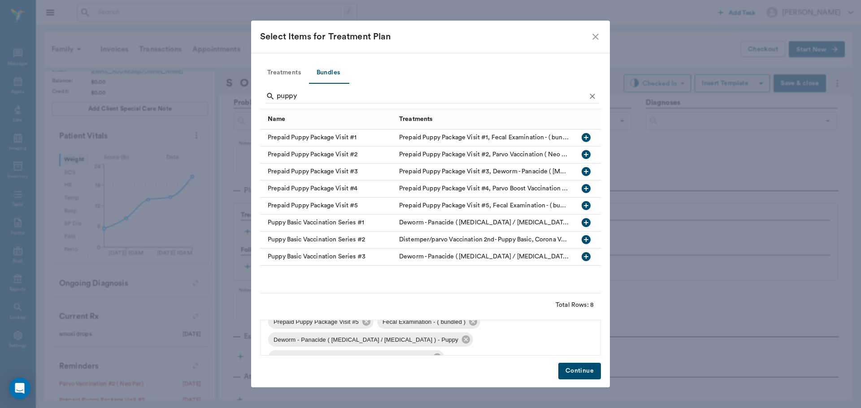
scroll to position [0, 0]
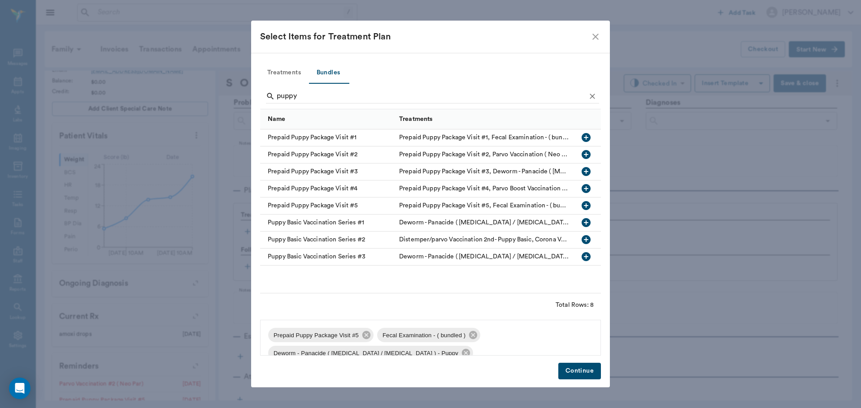
click at [571, 368] on button "Continue" at bounding box center [579, 371] width 43 height 17
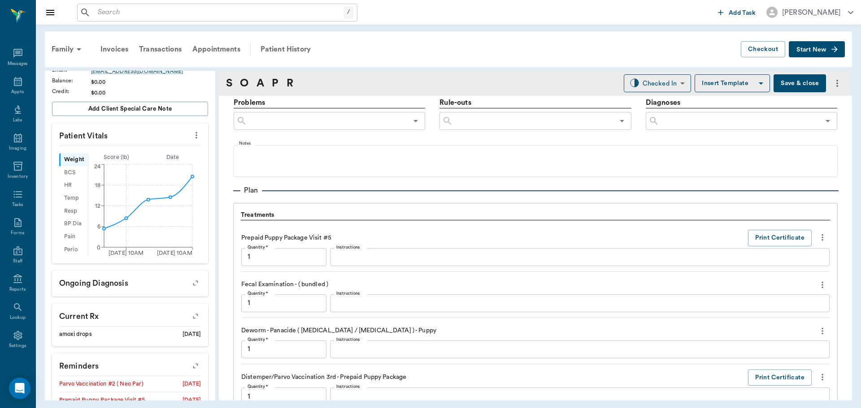
scroll to position [1195, 0]
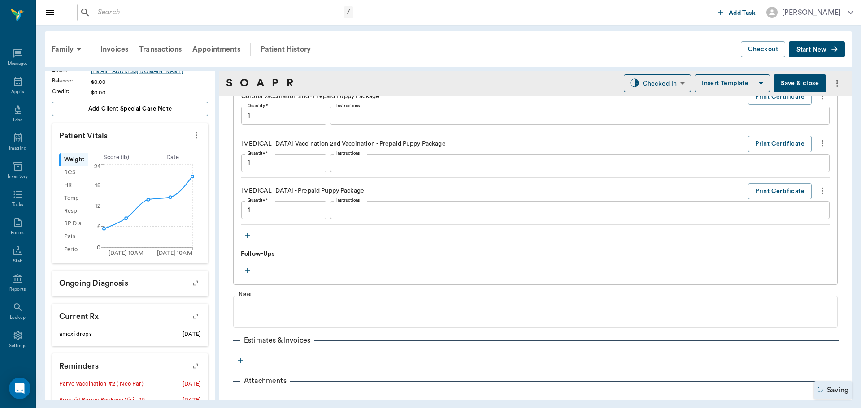
type input "1.00"
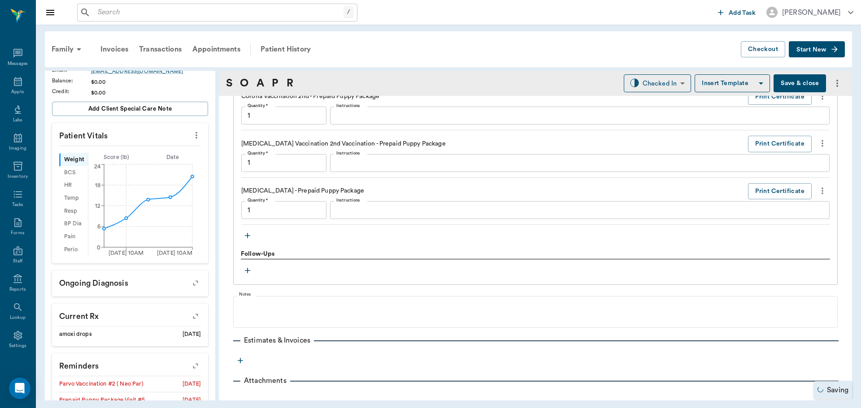
type input "1.00"
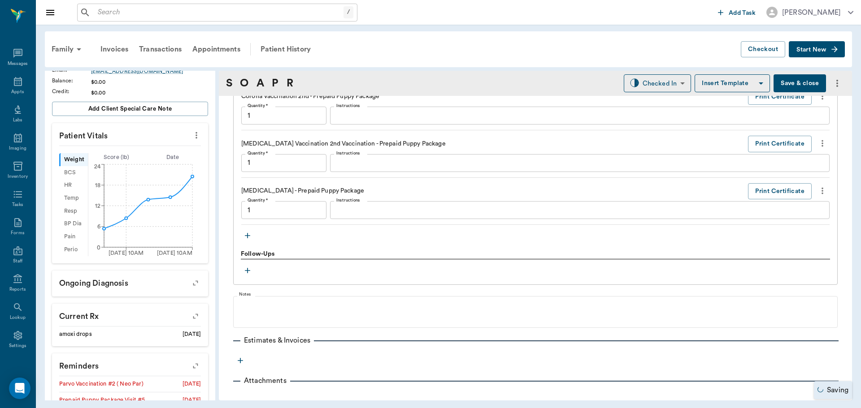
type input "1.00"
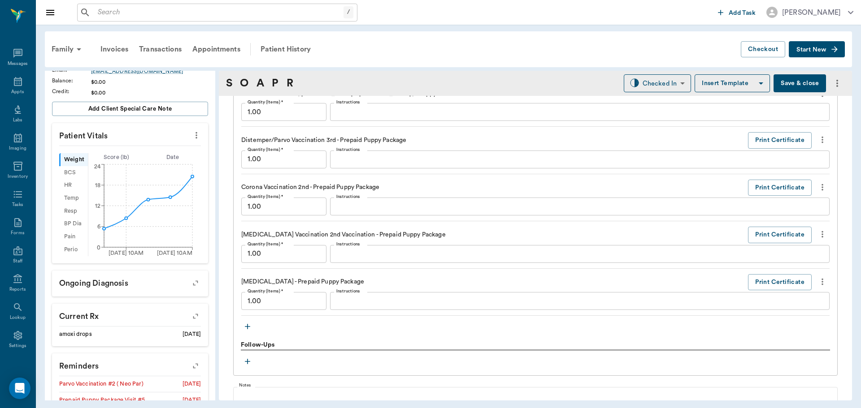
scroll to position [1210, 0]
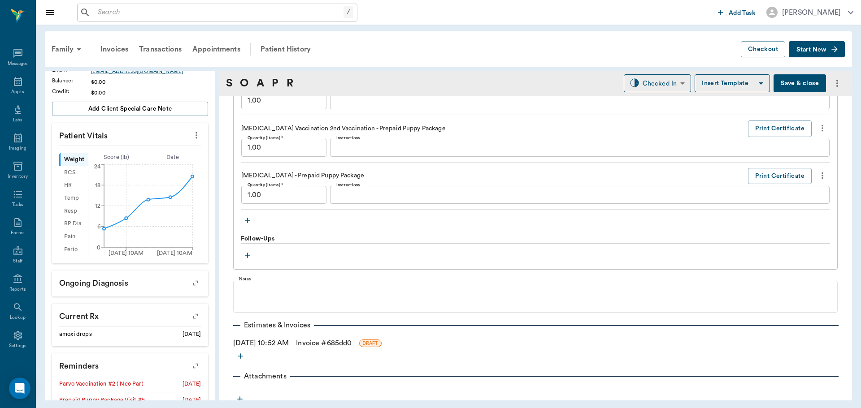
click at [245, 214] on button "button" at bounding box center [247, 220] width 13 height 13
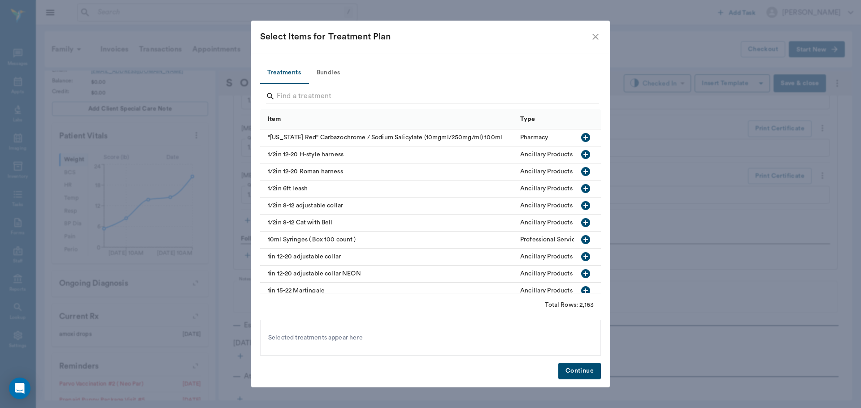
click at [593, 37] on icon "close" at bounding box center [595, 36] width 11 height 11
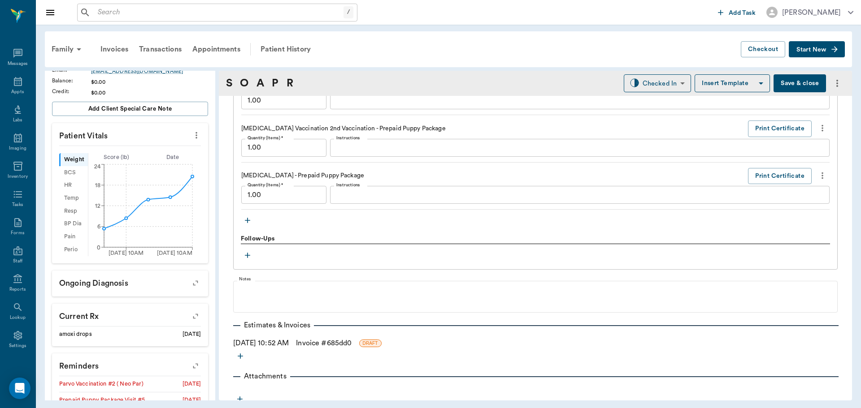
click at [817, 176] on icon "more" at bounding box center [822, 175] width 10 height 11
click at [793, 203] on span "Delete" at bounding box center [777, 207] width 75 height 9
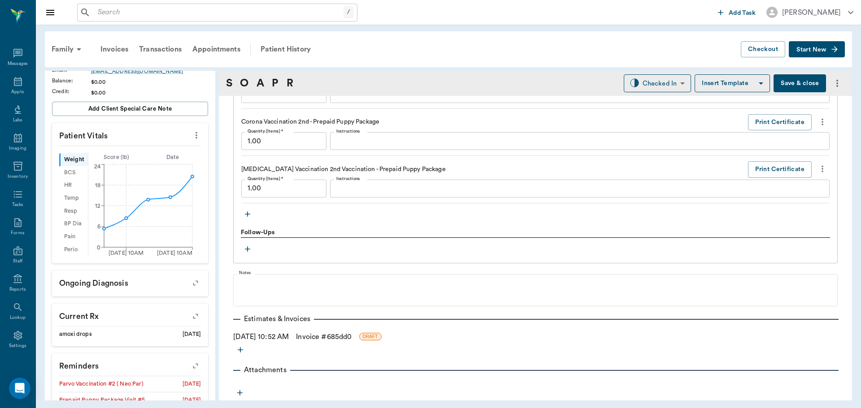
scroll to position [1169, 0]
click at [817, 126] on icon "more" at bounding box center [822, 122] width 10 height 11
click at [804, 152] on span "Delete" at bounding box center [777, 153] width 75 height 9
click at [817, 125] on icon "more" at bounding box center [822, 122] width 10 height 11
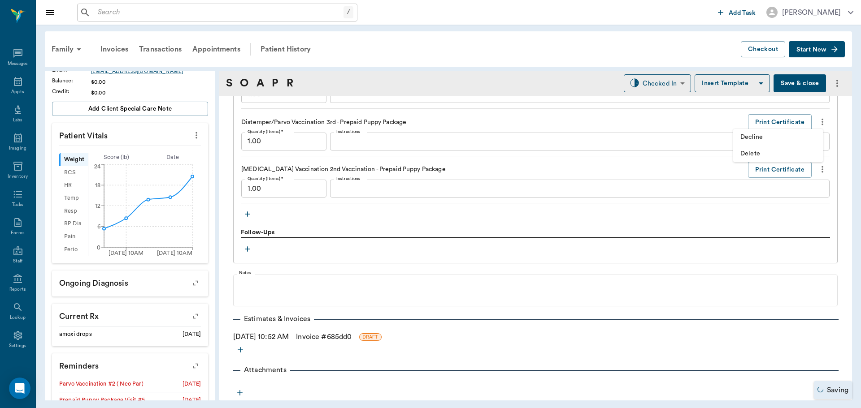
click at [794, 151] on span "Delete" at bounding box center [777, 153] width 75 height 9
click at [817, 124] on icon "more" at bounding box center [822, 122] width 10 height 11
click at [793, 152] on span "Delete" at bounding box center [777, 154] width 75 height 9
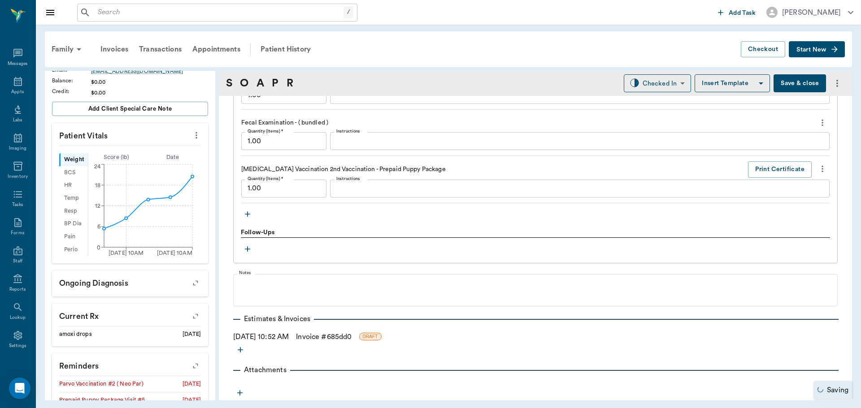
click at [817, 126] on icon "more" at bounding box center [822, 122] width 10 height 11
click at [789, 154] on span "Delete" at bounding box center [777, 154] width 75 height 9
click at [815, 128] on button "more" at bounding box center [822, 121] width 14 height 15
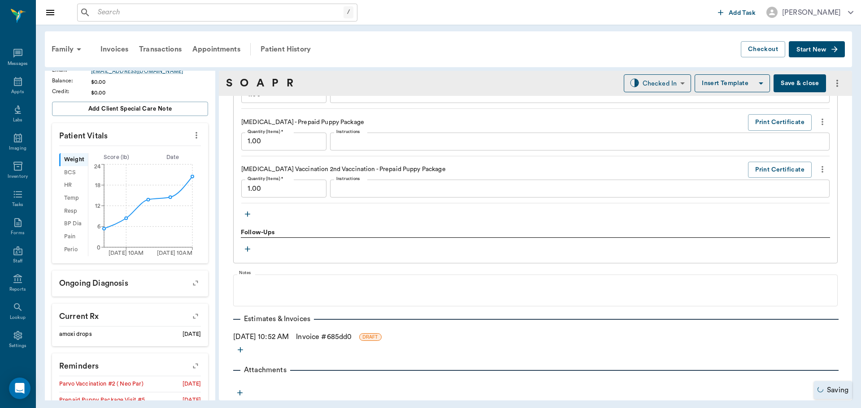
click at [817, 126] on icon "more" at bounding box center [822, 122] width 10 height 11
click at [795, 153] on span "Delete" at bounding box center [777, 153] width 75 height 9
click at [815, 127] on button "more" at bounding box center [822, 121] width 14 height 15
click at [784, 154] on span "Delete" at bounding box center [777, 153] width 75 height 9
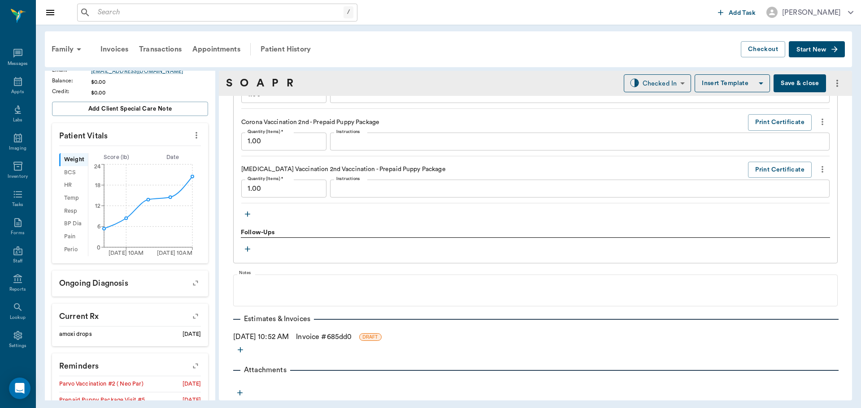
scroll to position [840, 0]
click at [815, 125] on button "more" at bounding box center [822, 121] width 14 height 15
click at [794, 154] on span "Delete" at bounding box center [777, 153] width 75 height 9
click at [817, 165] on icon "more" at bounding box center [822, 169] width 10 height 11
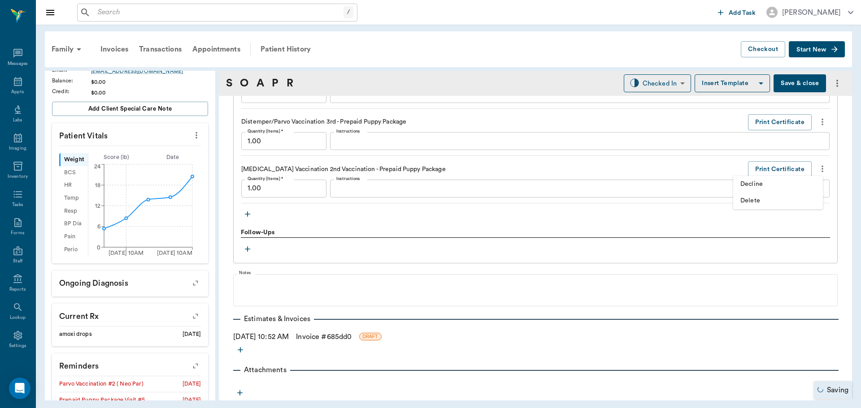
click at [791, 203] on span "Delete" at bounding box center [777, 200] width 75 height 9
click at [817, 125] on icon "more" at bounding box center [822, 123] width 10 height 11
click at [789, 156] on span "Delete" at bounding box center [777, 155] width 75 height 9
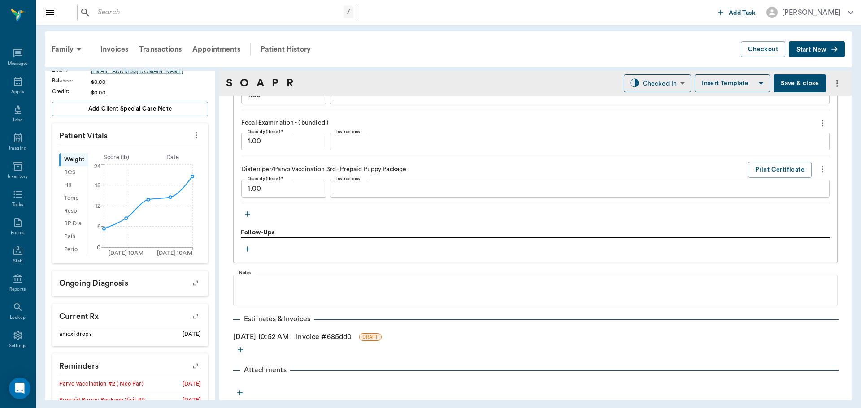
click at [817, 128] on icon "more" at bounding box center [822, 123] width 10 height 11
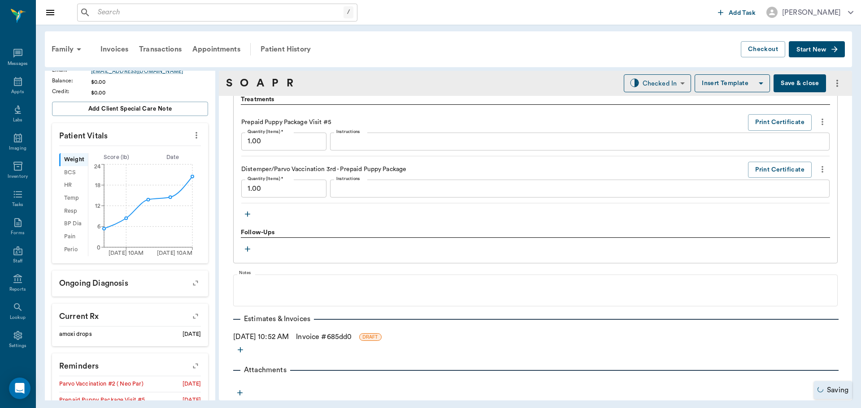
scroll to position [653, 0]
click at [817, 124] on icon "more" at bounding box center [822, 122] width 10 height 11
click at [791, 151] on span "Delete" at bounding box center [777, 153] width 75 height 9
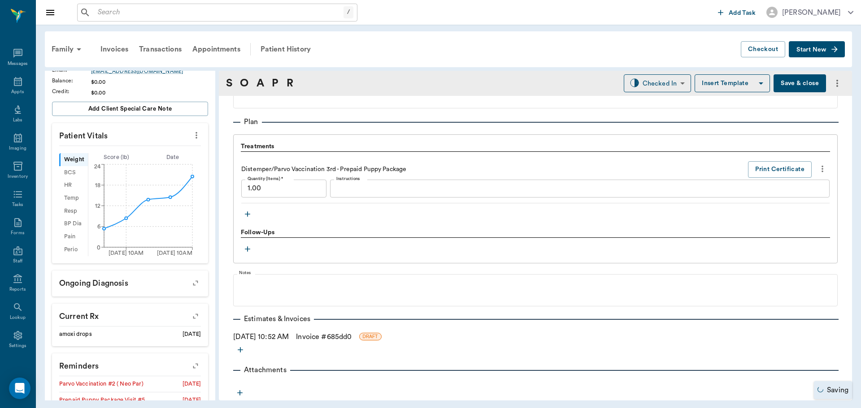
scroll to position [606, 0]
click at [815, 162] on button "more" at bounding box center [822, 168] width 14 height 15
click at [796, 196] on span "Delete" at bounding box center [777, 200] width 75 height 9
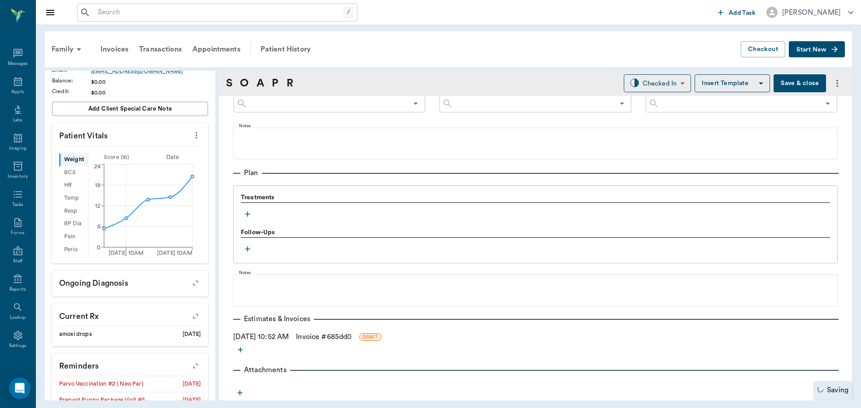
click at [251, 214] on icon "button" at bounding box center [247, 214] width 9 height 9
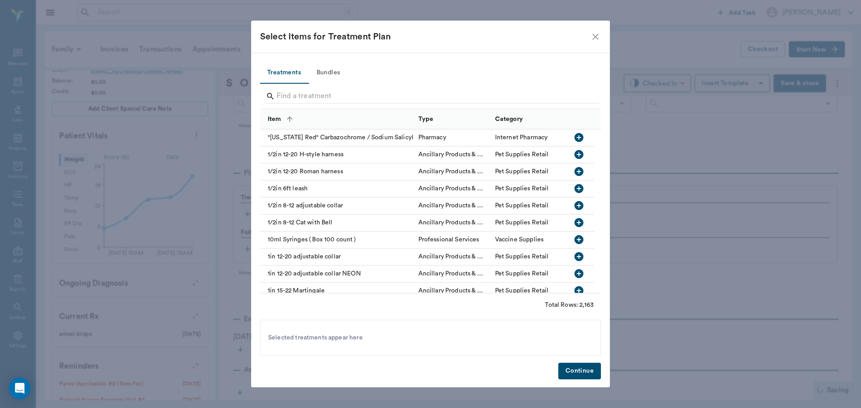
click at [330, 74] on button "Bundles" at bounding box center [328, 73] width 40 height 22
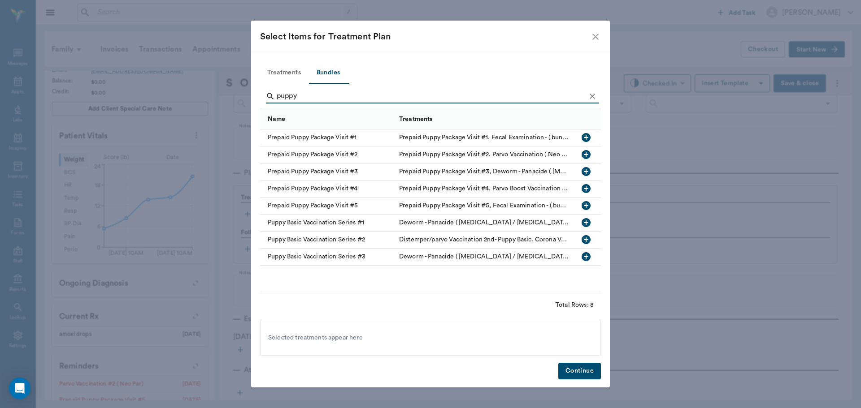
type input "puppy"
click at [583, 203] on icon "button" at bounding box center [585, 205] width 9 height 9
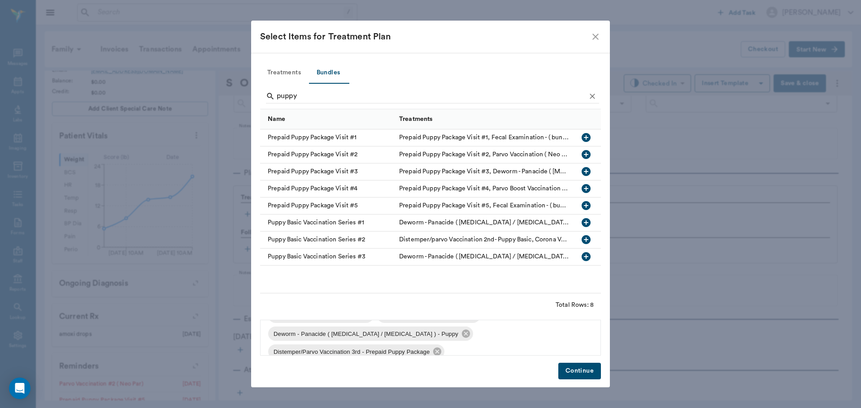
scroll to position [0, 0]
click at [570, 371] on button "Continue" at bounding box center [579, 371] width 43 height 17
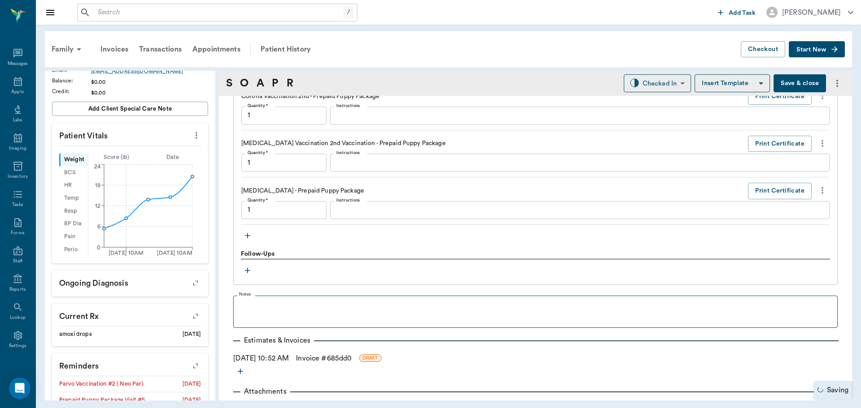
type input "1.00"
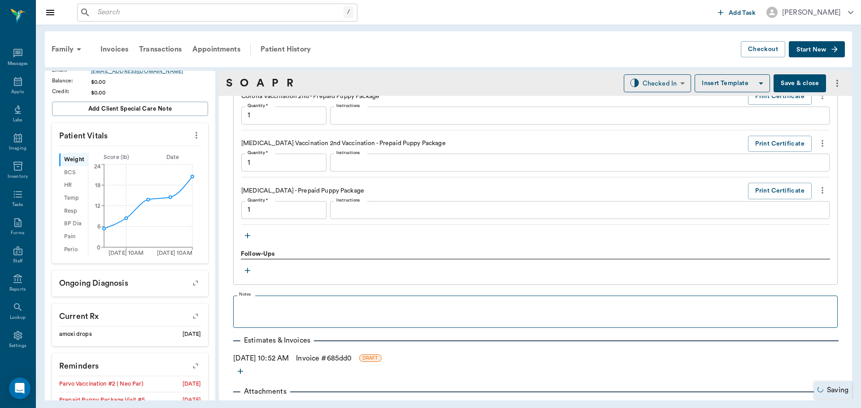
type input "1.00"
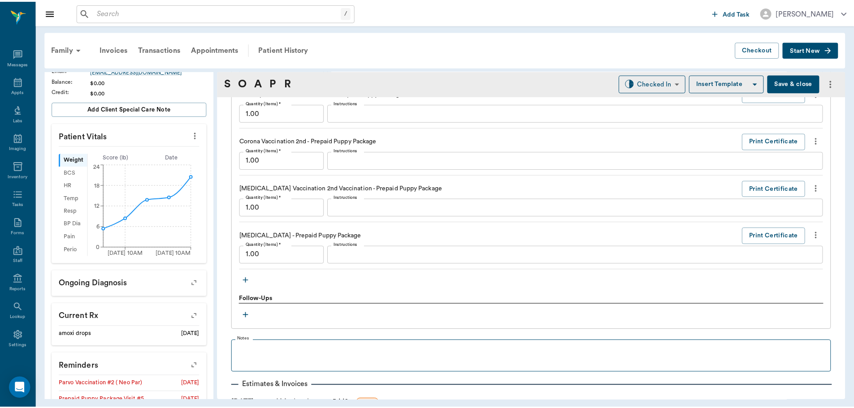
scroll to position [888, 0]
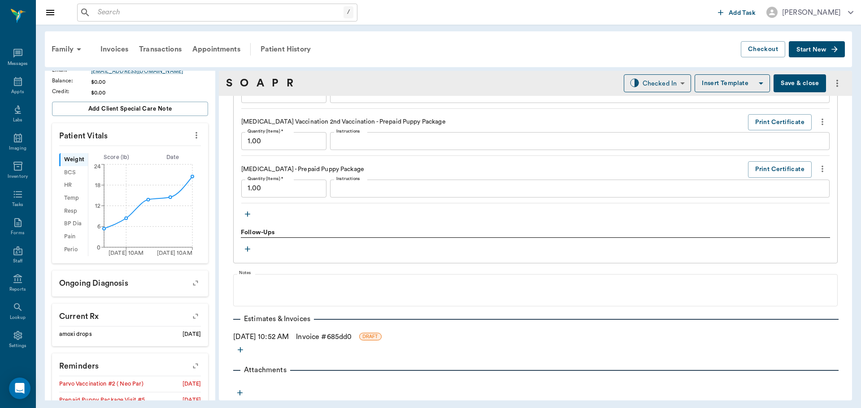
click at [642, 74] on div "S O A P R Checked In CHECKED_IN ​ Insert Template Save & close" at bounding box center [535, 83] width 633 height 25
click at [647, 81] on body "/ ​ Add Task Dr. Bert Ellsworth Nectar Messages Appts Labs Imaging Inventory Ta…" at bounding box center [430, 204] width 861 height 408
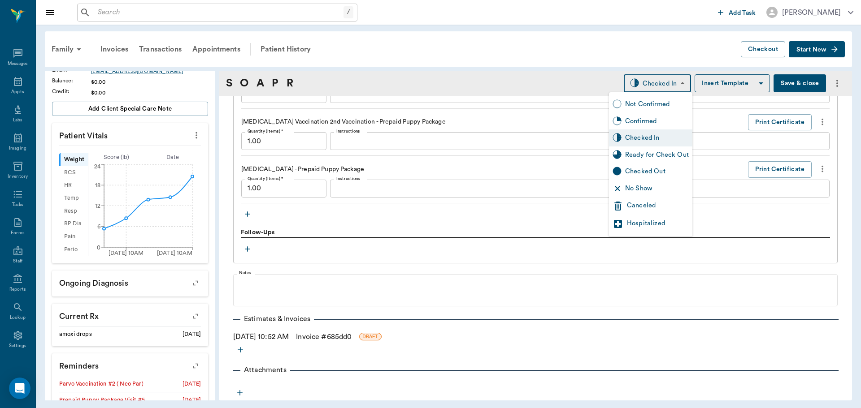
click at [660, 153] on div "Ready for Check Out" at bounding box center [657, 155] width 64 height 10
type input "READY_TO_CHECKOUT"
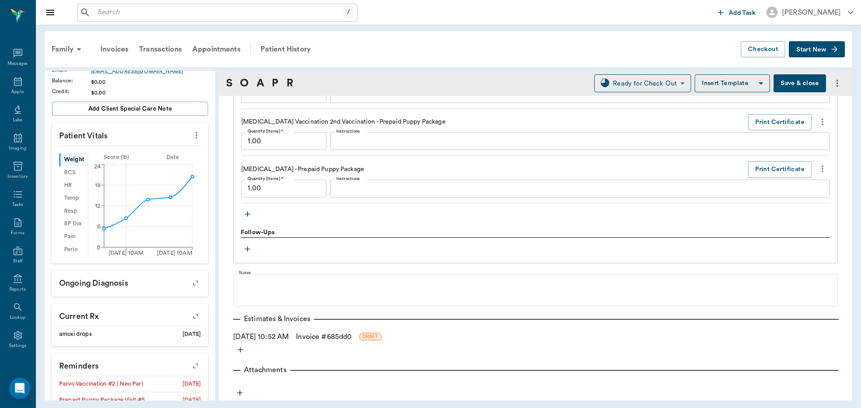
click at [323, 337] on link "Invoice # 685dd0" at bounding box center [324, 337] width 56 height 11
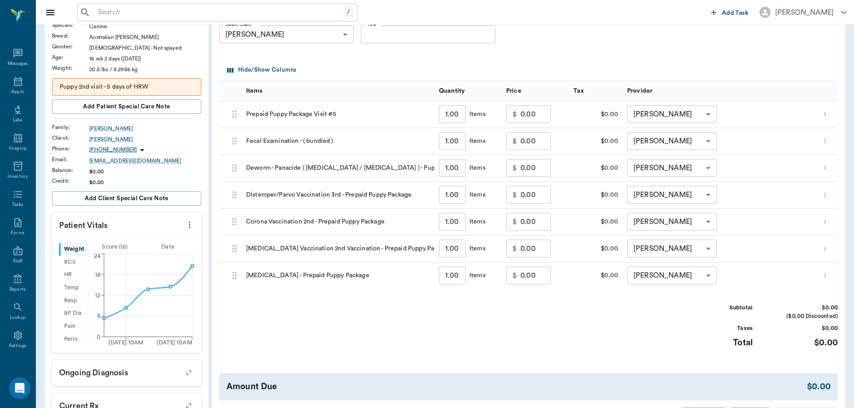
scroll to position [179, 0]
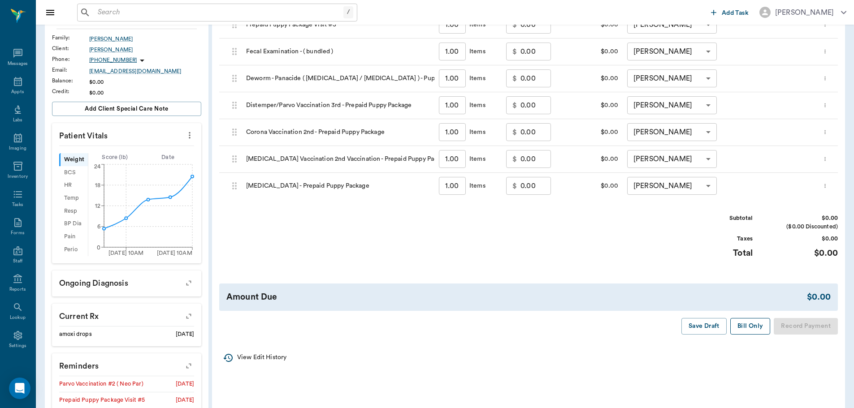
click at [745, 326] on button "Bill Only" at bounding box center [750, 326] width 40 height 17
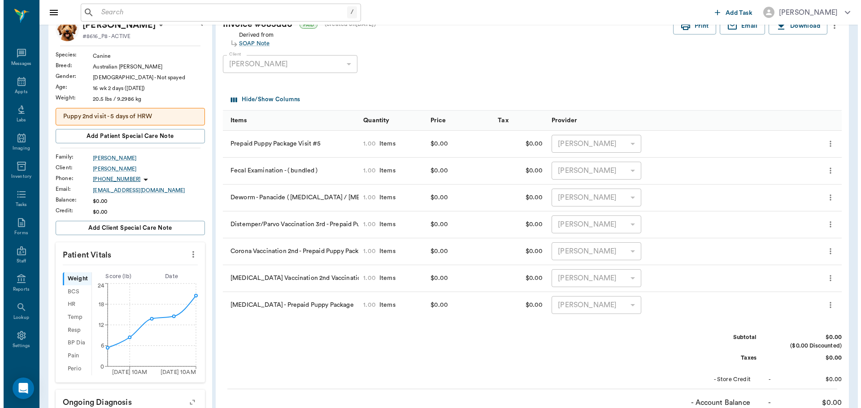
scroll to position [0, 0]
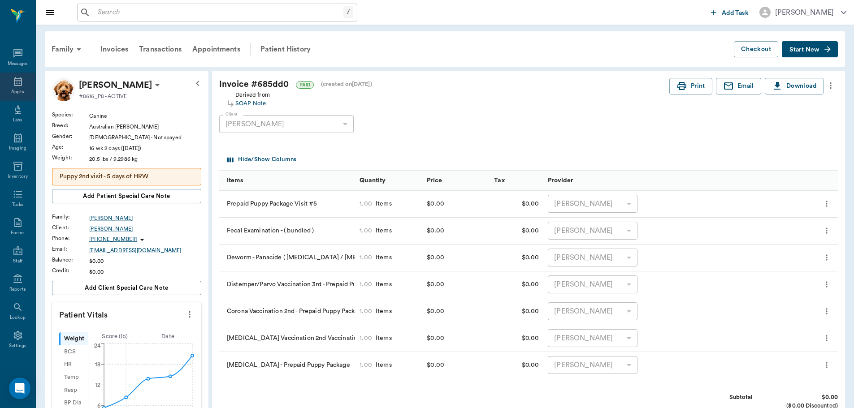
click at [4, 77] on div "Appts" at bounding box center [17, 87] width 35 height 28
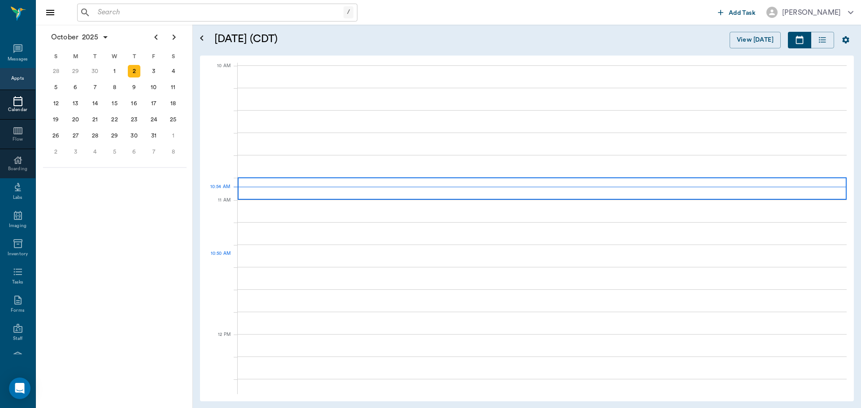
scroll to position [269, 0]
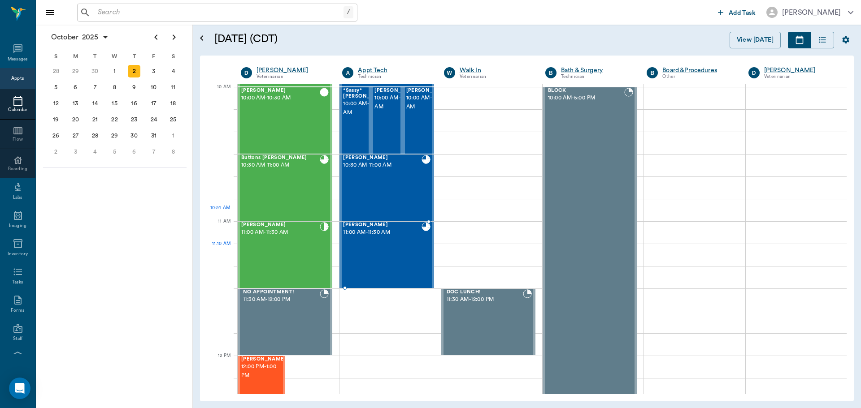
click at [399, 245] on div "Luna Fortner 11:00 AM - 11:30 AM" at bounding box center [382, 254] width 78 height 65
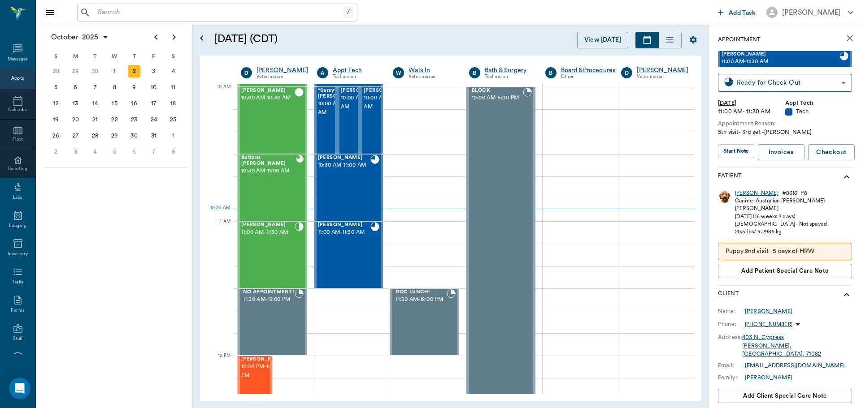
click at [741, 193] on div "Luna" at bounding box center [756, 194] width 43 height 8
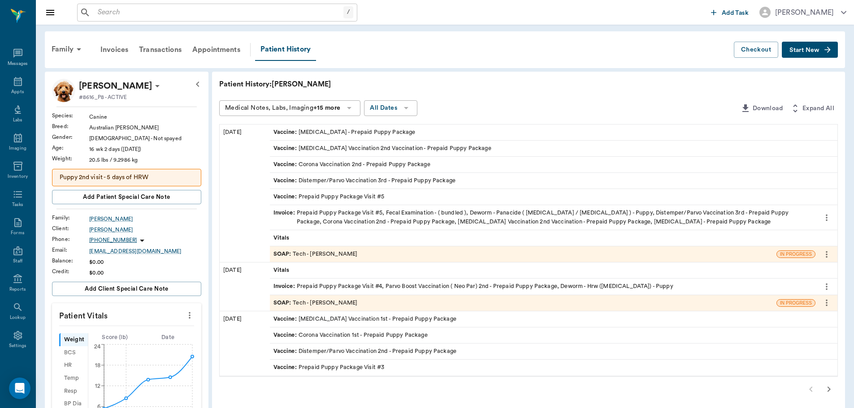
click at [358, 253] on div "SOAP : Tech - [PERSON_NAME]" at bounding box center [523, 255] width 506 height 16
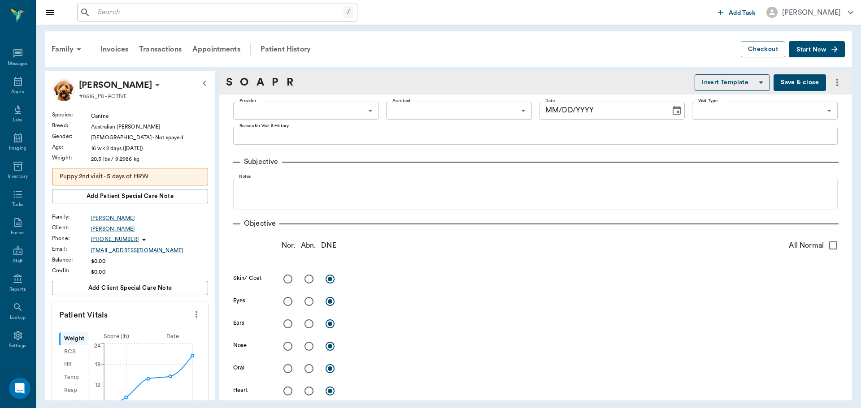
type input "682b670d8bdc6f7f8feef3db"
type input "63ec2f075fda476ae8351a4c"
type input "65d2be4f46e3a538d89b8c1a"
type textarea "5th visit- 3rd set -jess"
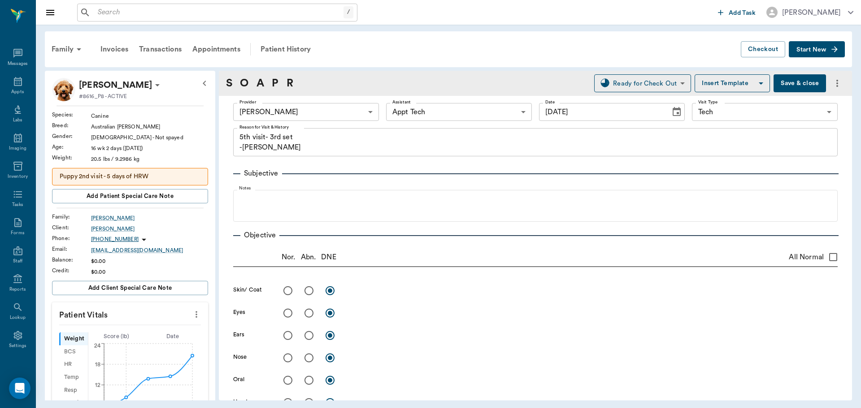
type input "[DATE]"
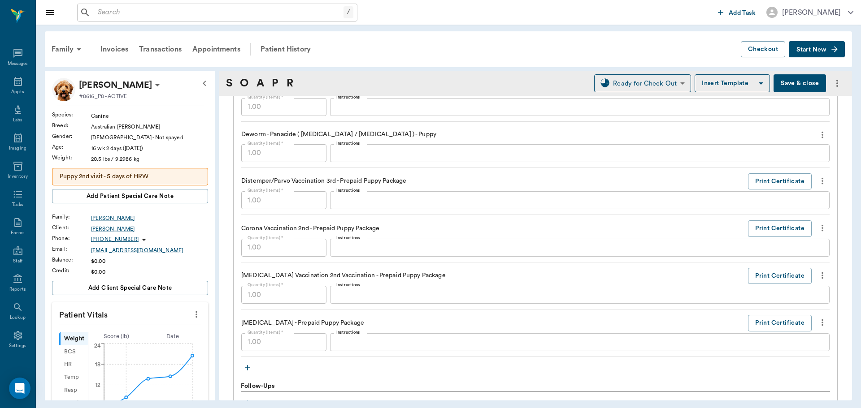
scroll to position [762, 0]
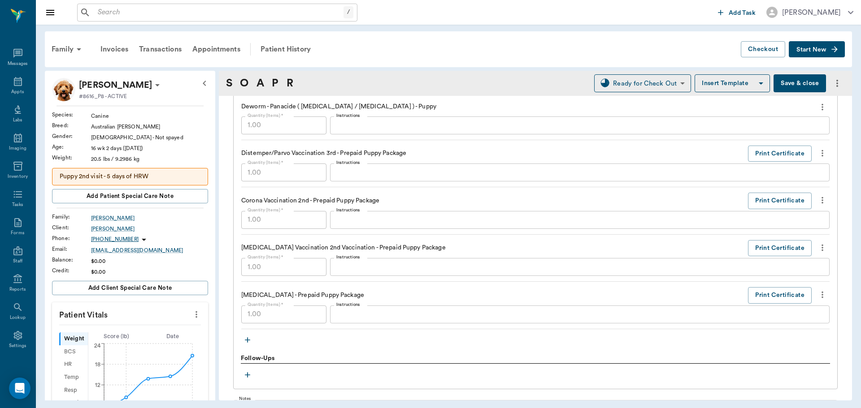
drag, startPoint x: 14, startPoint y: 85, endPoint x: 36, endPoint y: 90, distance: 22.9
click at [14, 85] on icon at bounding box center [18, 81] width 8 height 9
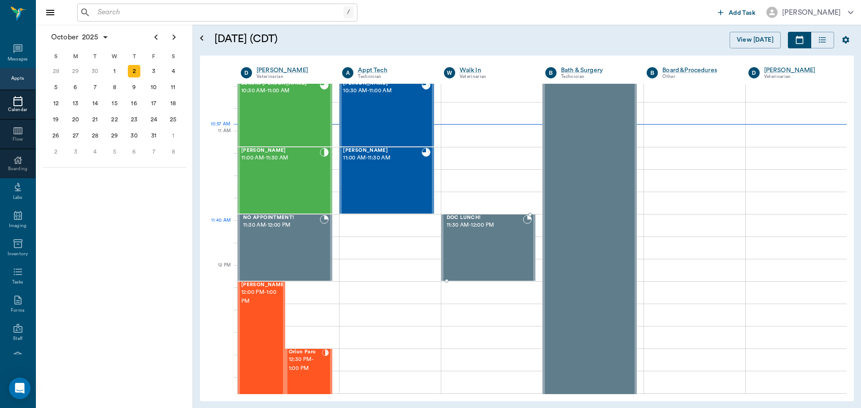
scroll to position [360, 0]
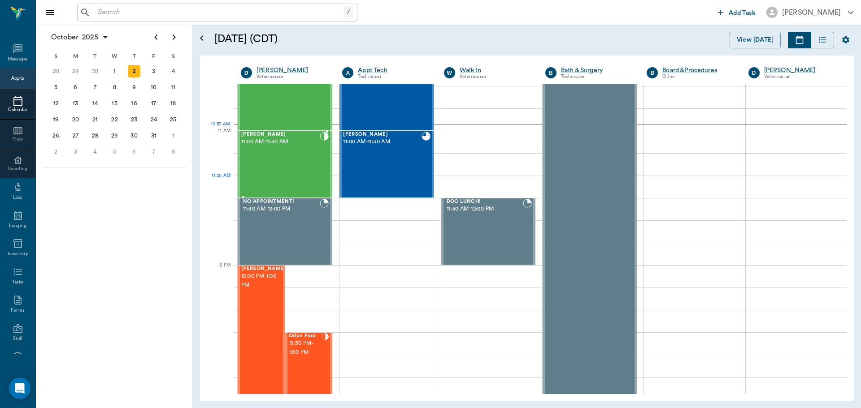
click at [277, 175] on div "stray Turner 11:00 AM - 11:30 AM" at bounding box center [280, 164] width 78 height 65
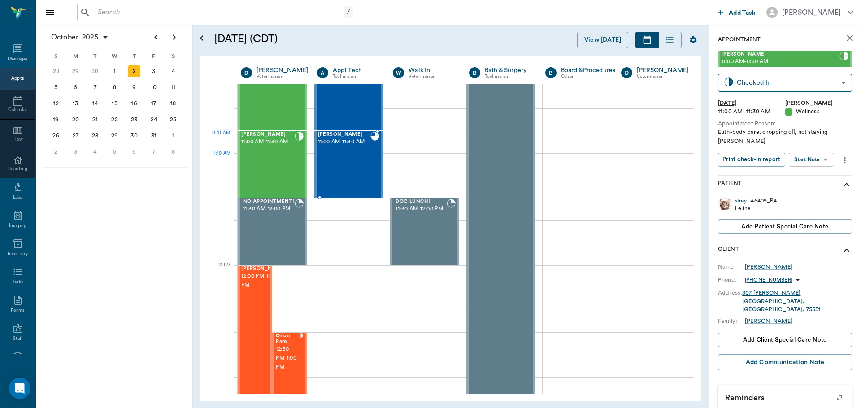
click at [334, 164] on div "Luna Fortner 11:00 AM - 11:30 AM" at bounding box center [344, 164] width 53 height 65
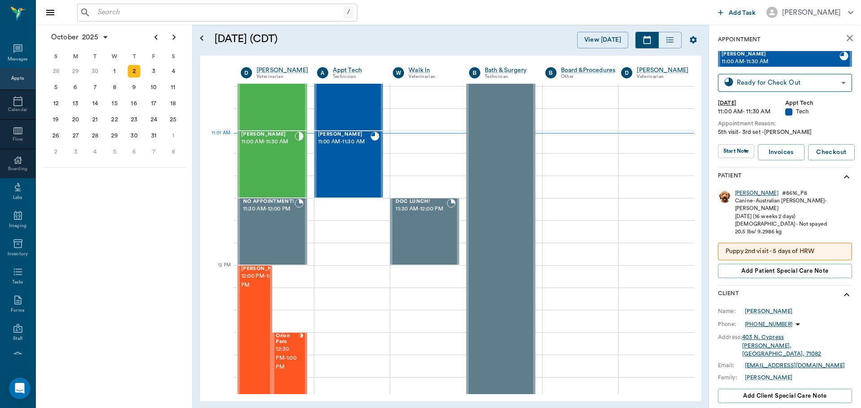
click at [740, 191] on div "Luna" at bounding box center [756, 194] width 43 height 8
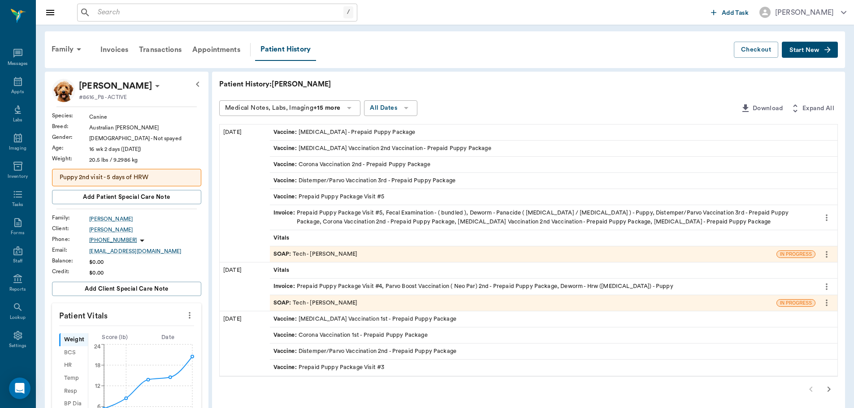
click at [277, 257] on span "SOAP :" at bounding box center [283, 254] width 20 height 9
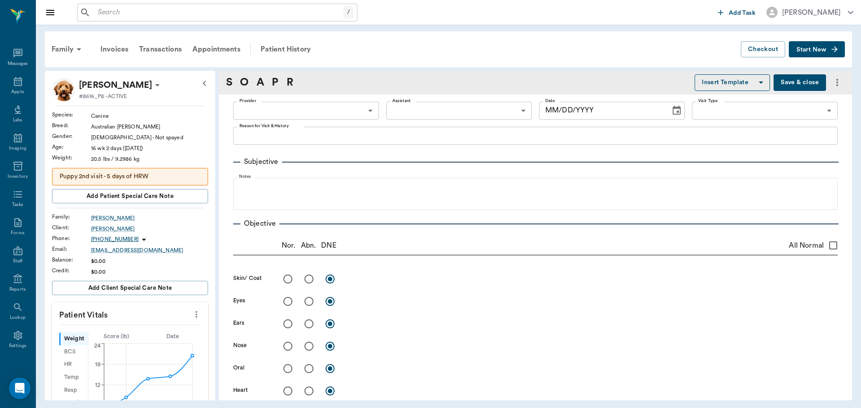
type input "682b670d8bdc6f7f8feef3db"
type input "63ec2f075fda476ae8351a4c"
type input "65d2be4f46e3a538d89b8c1a"
type textarea "5th visit- 3rd set -jess"
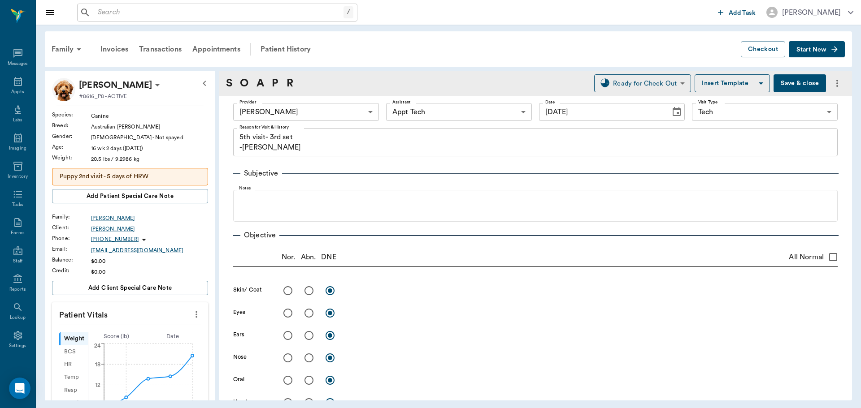
type input "[DATE]"
click at [461, 114] on body "/ ​ Add Task Dr. Bert Ellsworth Nectar Messages Appts Labs Imaging Inventory Ta…" at bounding box center [430, 204] width 861 height 408
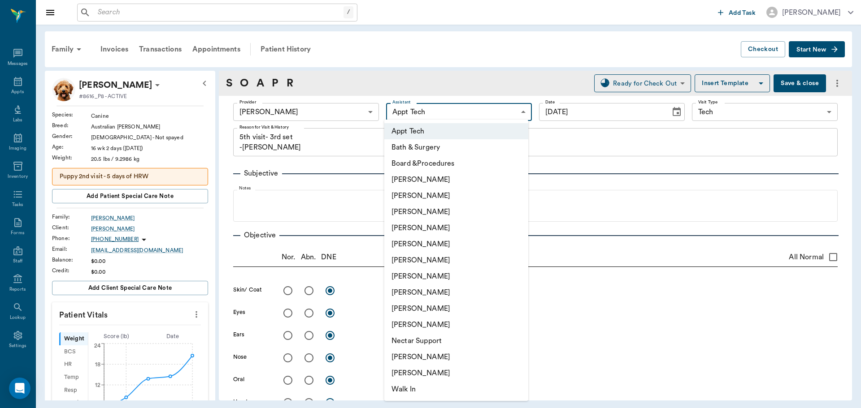
click at [411, 291] on li "[PERSON_NAME]" at bounding box center [456, 293] width 144 height 16
type input "63ec2e7e52e12b0ba117b124"
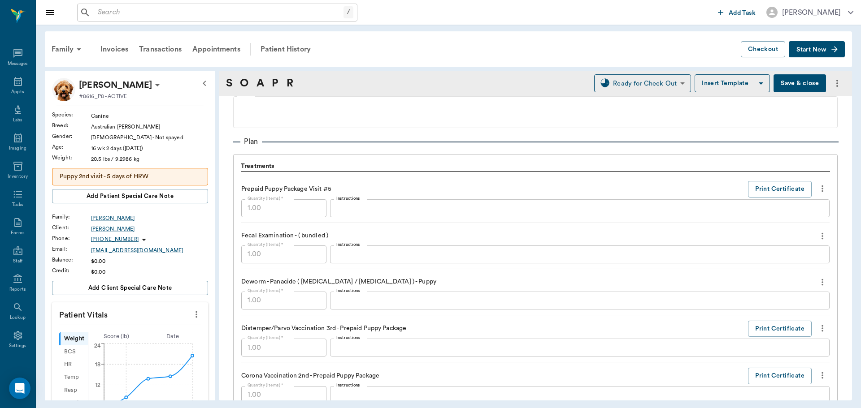
scroll to position [583, 0]
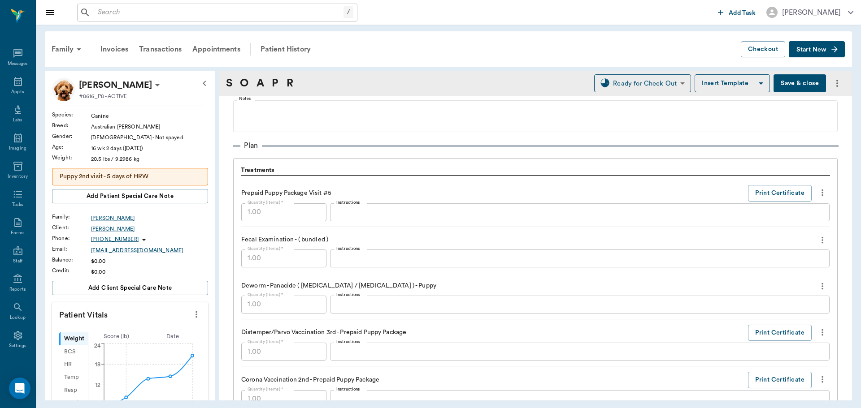
click at [357, 260] on textarea "Instructions" at bounding box center [579, 258] width 487 height 10
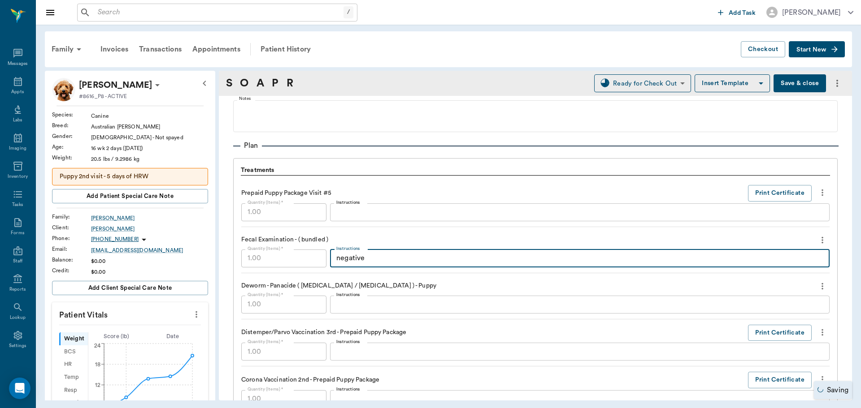
type textarea "negative"
click at [804, 78] on button "Save & close" at bounding box center [799, 83] width 52 height 18
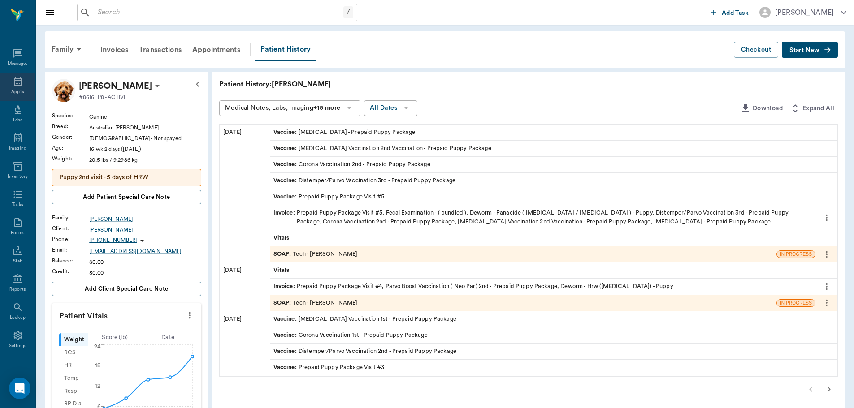
click at [13, 87] on icon at bounding box center [18, 81] width 11 height 11
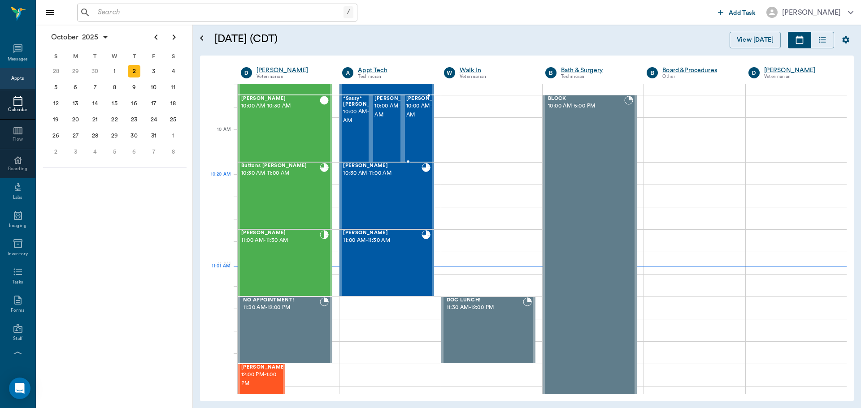
scroll to position [226, 0]
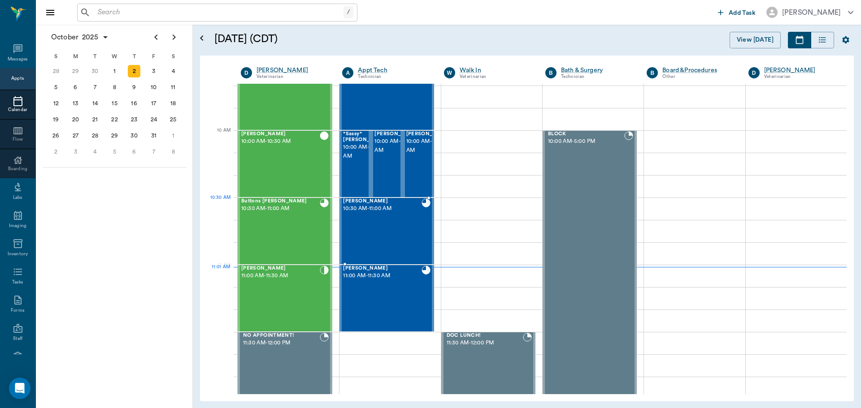
click at [398, 215] on div "Bella Thweatt 10:30 AM - 11:00 AM" at bounding box center [382, 231] width 78 height 65
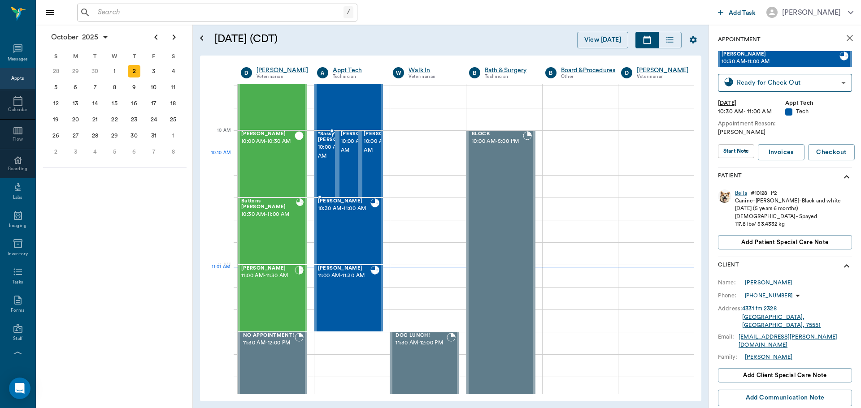
click at [324, 161] on span "10:00 AM - 10:30 AM" at bounding box center [340, 152] width 45 height 18
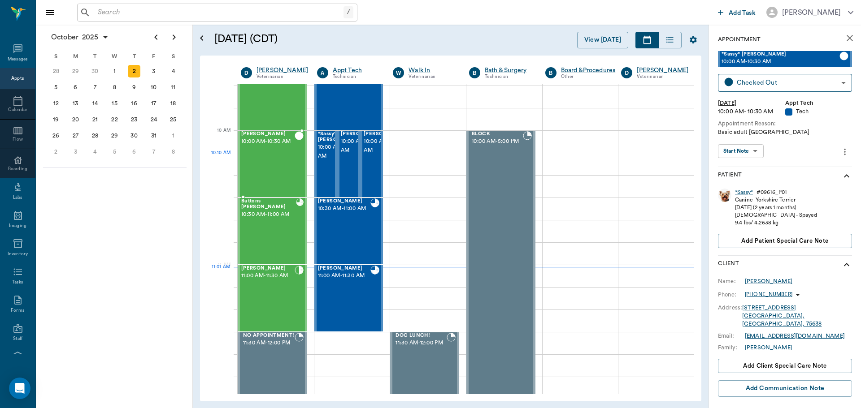
click at [288, 171] on div "Lolli Pop Mcintosh 10:00 AM - 10:30 AM" at bounding box center [267, 163] width 53 height 65
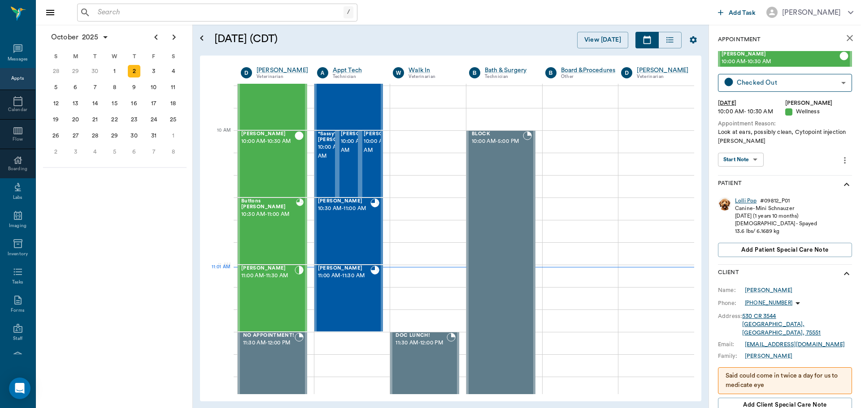
click at [744, 198] on div "Lolli Pop" at bounding box center [746, 201] width 22 height 8
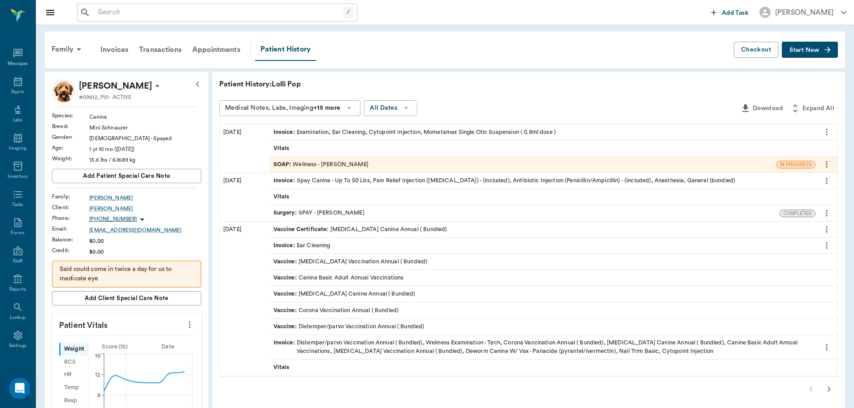
click at [277, 164] on span "SOAP :" at bounding box center [283, 164] width 20 height 9
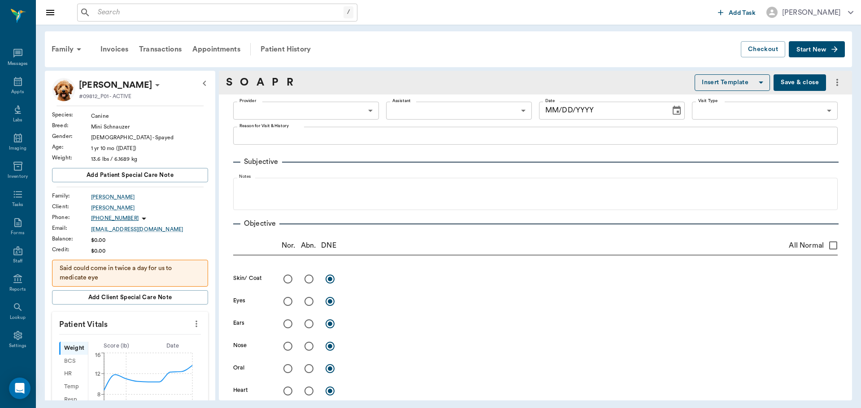
type input "63ec2f075fda476ae8351a4d"
type input "682b670d8bdc6f7f8feef3db"
type input "65d2be4f46e3a538d89b8c14"
type textarea "Look at ears, possibly clean, Cytopoint injection Christy"
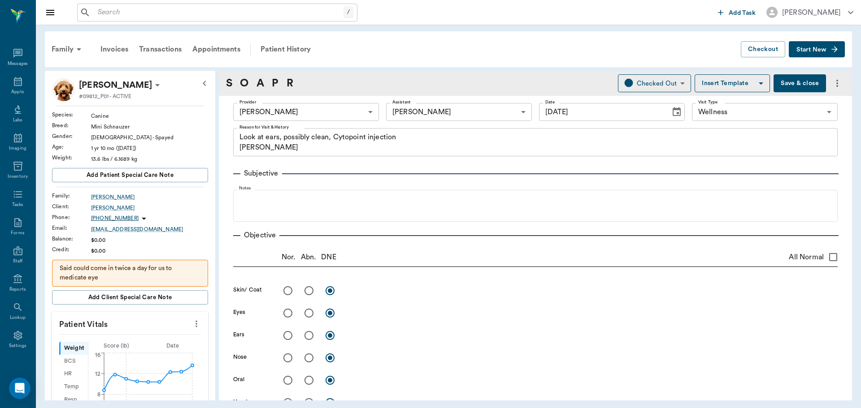
type input "[DATE]"
click at [13, 87] on div "Appts" at bounding box center [17, 87] width 35 height 28
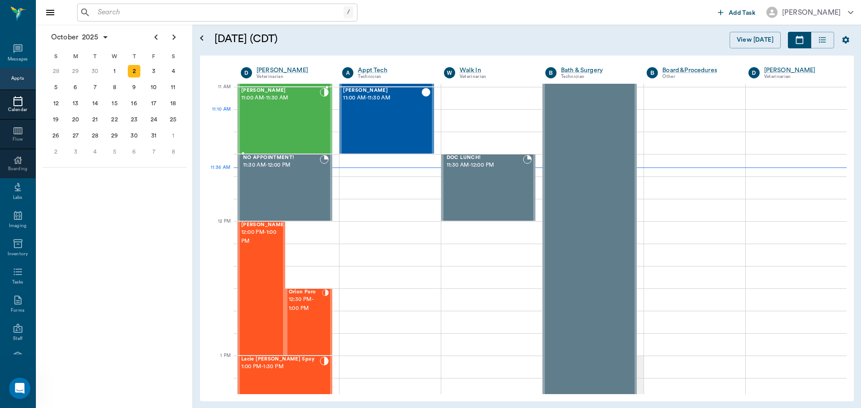
click at [273, 113] on div "stray Turner 11:00 AM - 11:30 AM" at bounding box center [280, 120] width 78 height 65
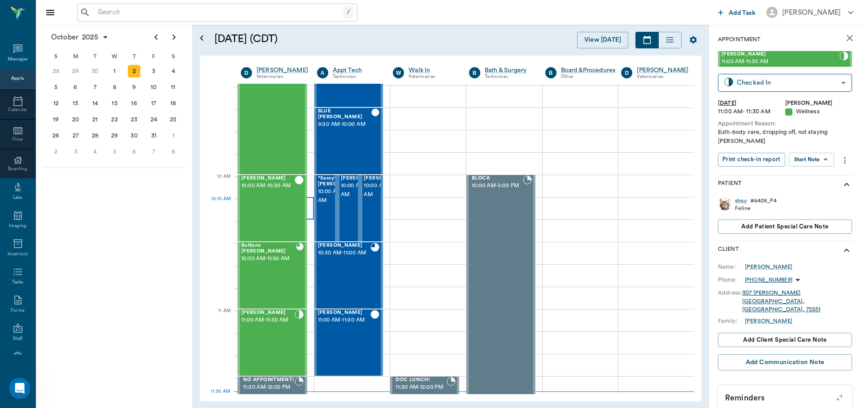
scroll to position [180, 0]
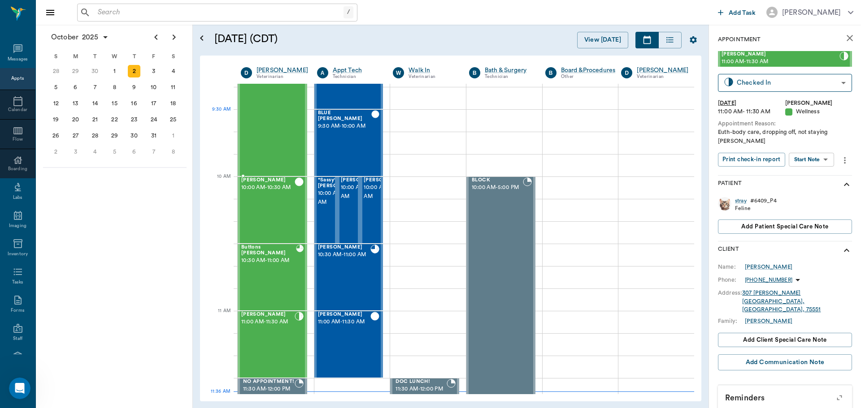
click at [269, 121] on div "Bovine Holbrook 8:30 AM - 10:00 AM" at bounding box center [267, 76] width 53 height 200
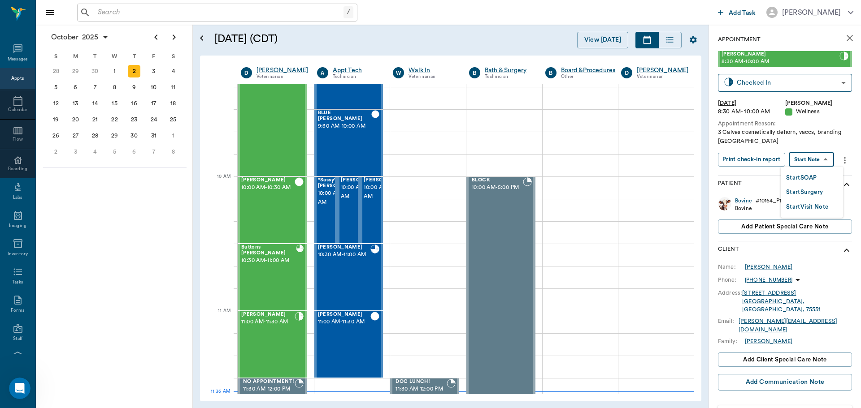
click at [816, 156] on body "/ ​ Add Task Dr. Bert Ellsworth Nectar Messages Appts Calendar Flow Boarding La…" at bounding box center [430, 204] width 861 height 408
click at [791, 175] on button "Start SOAP" at bounding box center [801, 178] width 30 height 10
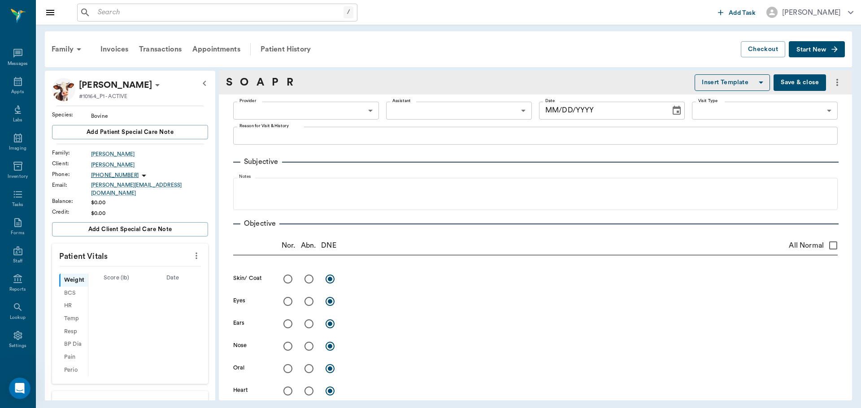
type input "63ec2f075fda476ae8351a4d"
type input "65d2be4f46e3a538d89b8c14"
type textarea "3 Calves cosmetically dehorn, vaccs, branding Caryn"
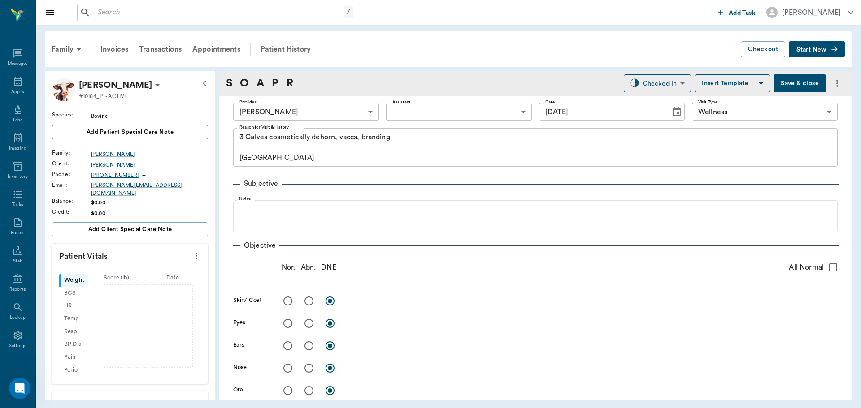
type input "[DATE]"
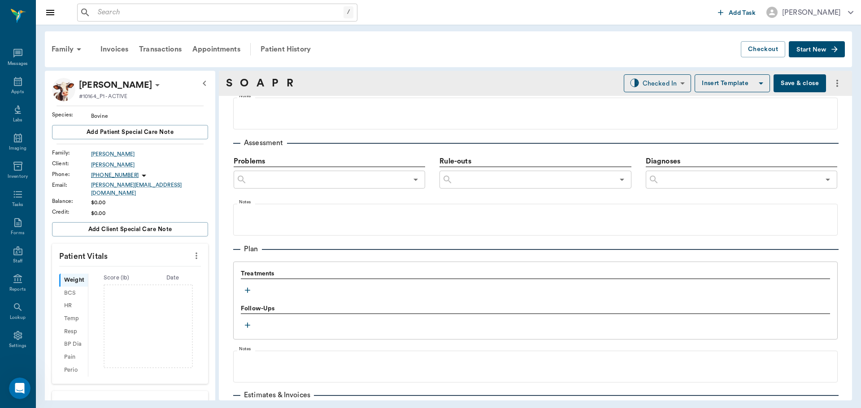
scroll to position [493, 0]
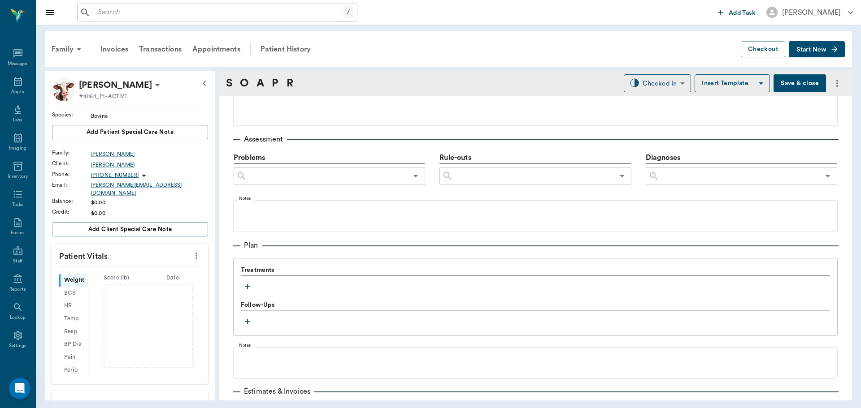
click at [248, 287] on icon "button" at bounding box center [247, 286] width 5 height 5
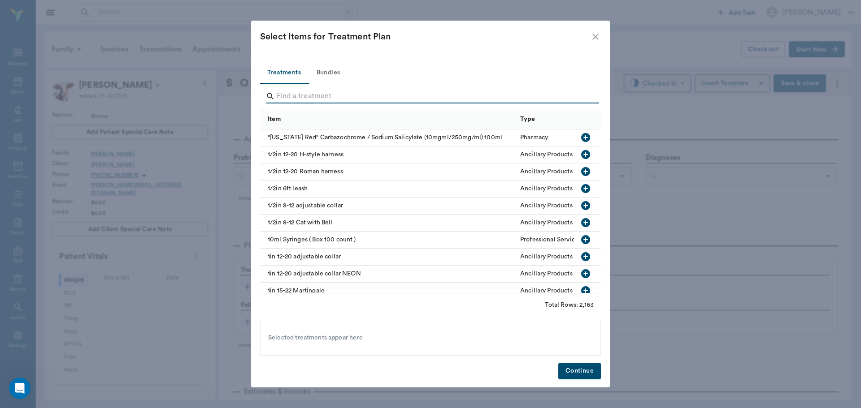
click at [306, 96] on input "Search" at bounding box center [431, 96] width 309 height 14
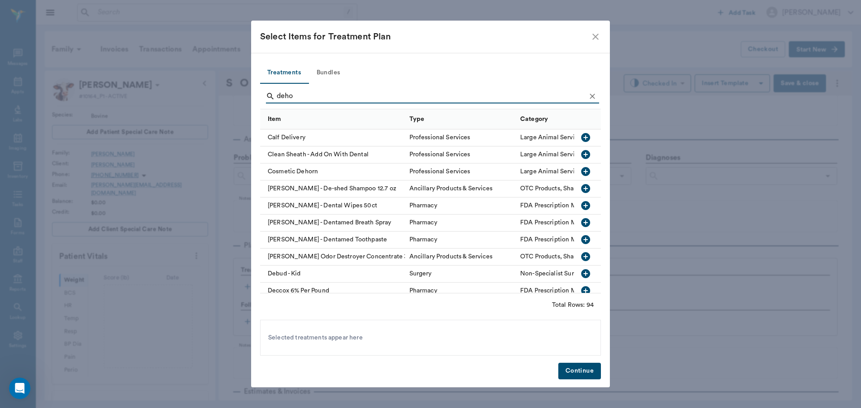
type input "dehor"
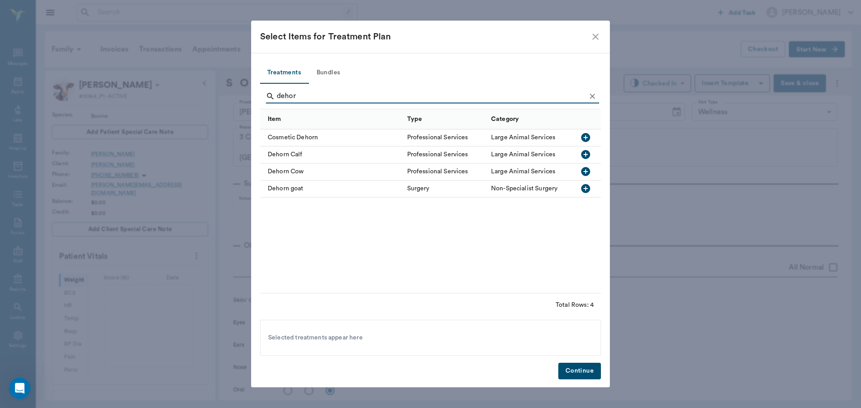
scroll to position [493, 0]
click at [588, 136] on icon "button" at bounding box center [585, 137] width 9 height 9
type input "d"
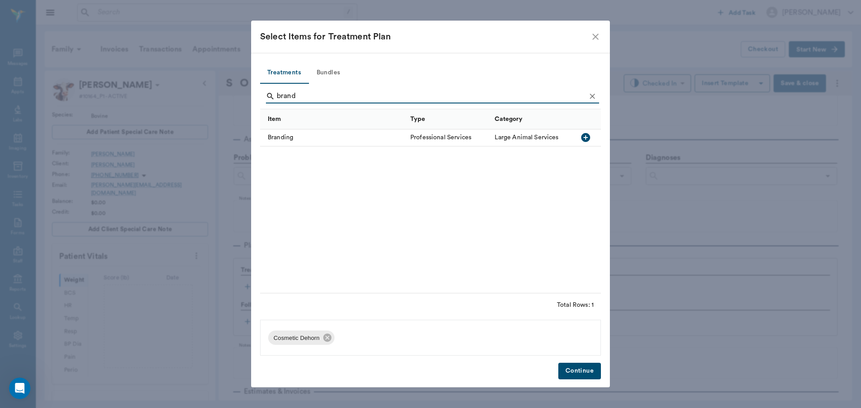
click at [584, 138] on icon "button" at bounding box center [585, 137] width 9 height 9
type input "b"
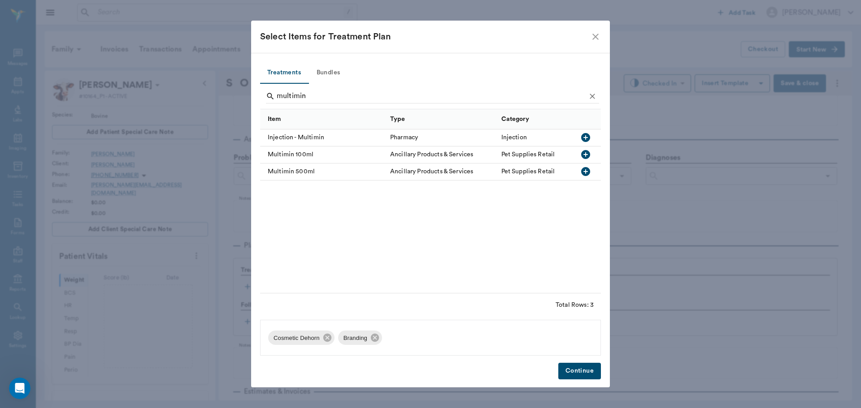
click at [585, 135] on icon "button" at bounding box center [585, 137] width 9 height 9
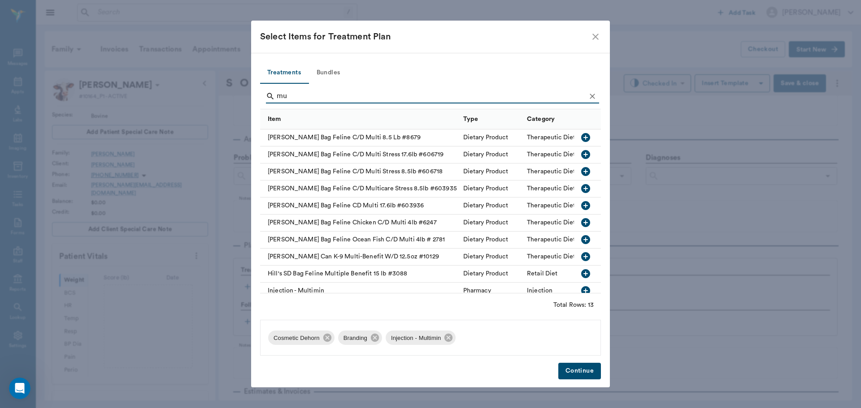
type input "m"
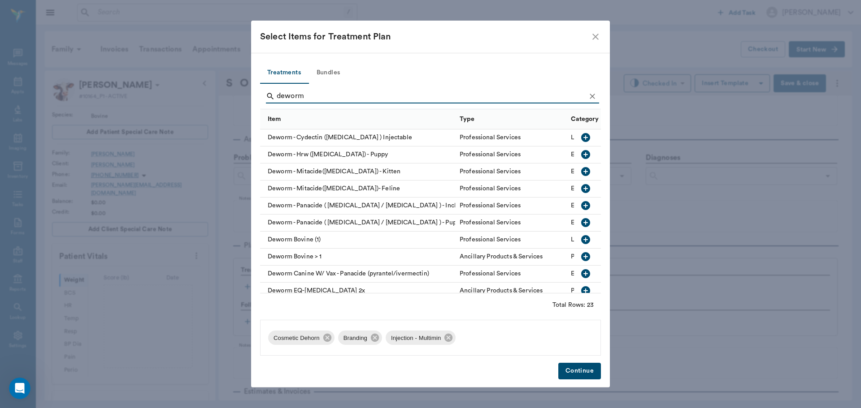
click at [581, 138] on icon "button" at bounding box center [585, 137] width 9 height 9
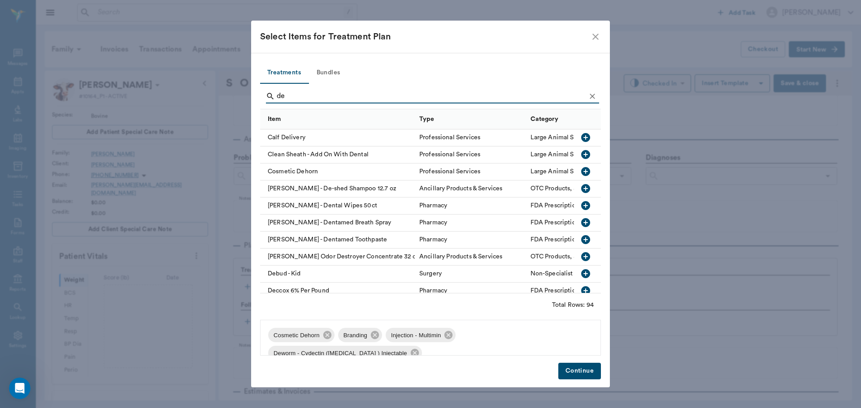
type input "d"
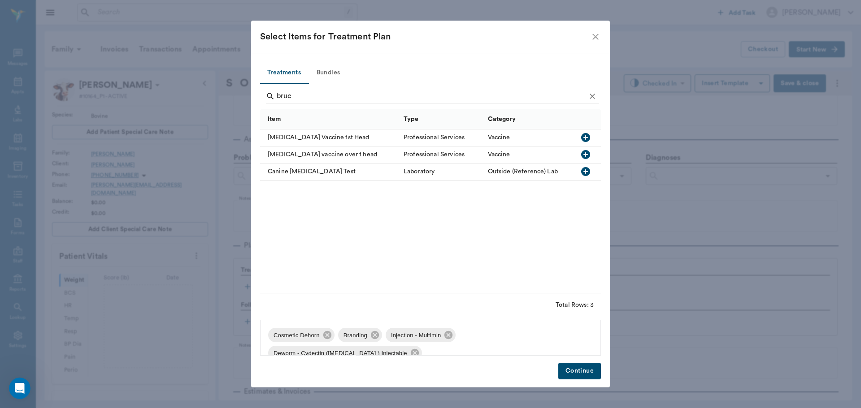
click at [586, 136] on icon "button" at bounding box center [585, 137] width 9 height 9
type input "b"
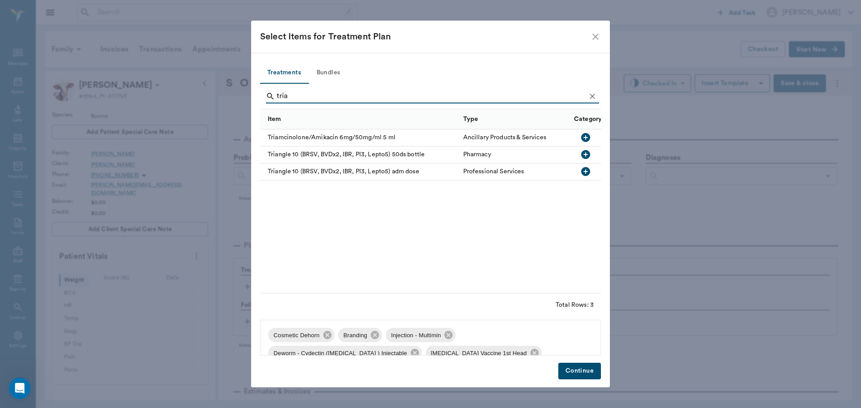
click at [585, 170] on icon "button" at bounding box center [585, 171] width 9 height 9
type input "t"
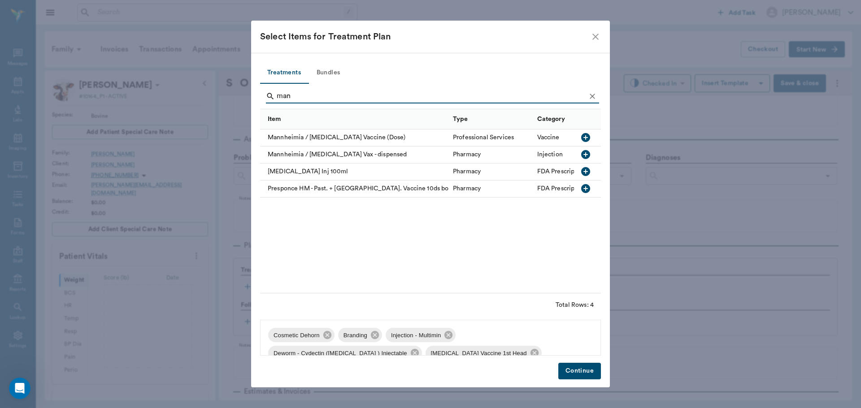
click at [585, 136] on icon "button" at bounding box center [585, 137] width 9 height 9
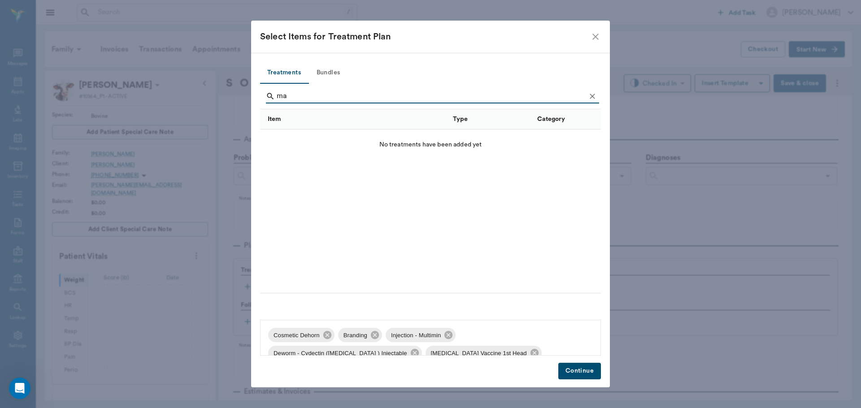
type input "m"
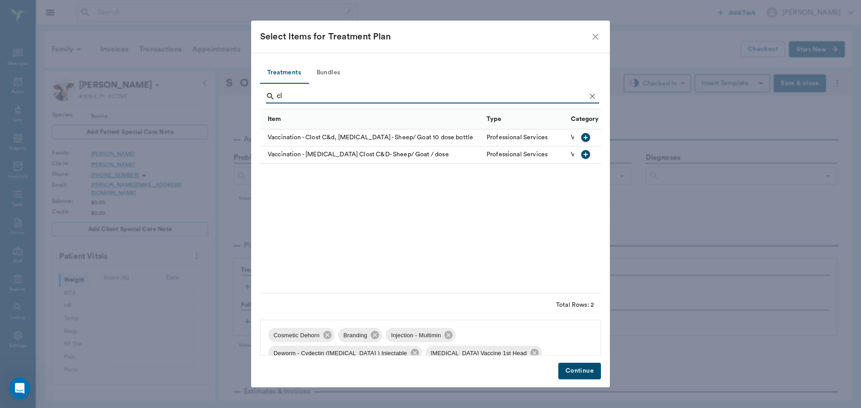
type input "c"
click at [588, 137] on icon "button" at bounding box center [585, 137] width 9 height 9
type input "ca"
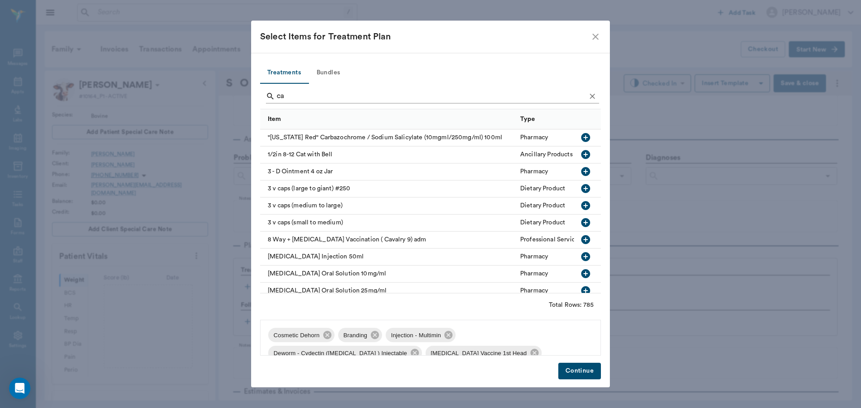
click at [291, 95] on input "ca" at bounding box center [431, 96] width 309 height 14
type input "c"
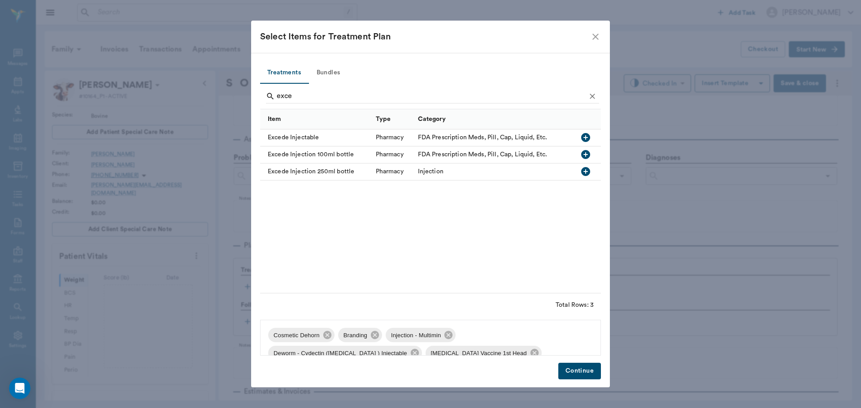
click at [587, 137] on icon "button" at bounding box center [585, 137] width 9 height 9
type input "e"
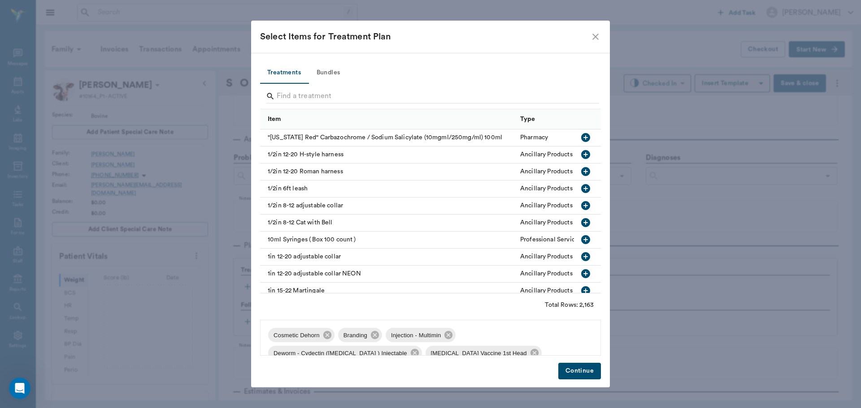
click at [574, 367] on button "Continue" at bounding box center [579, 371] width 43 height 17
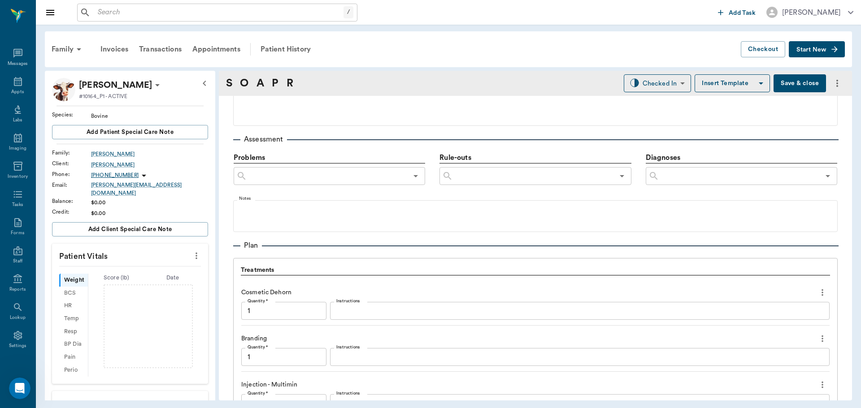
scroll to position [1025, 0]
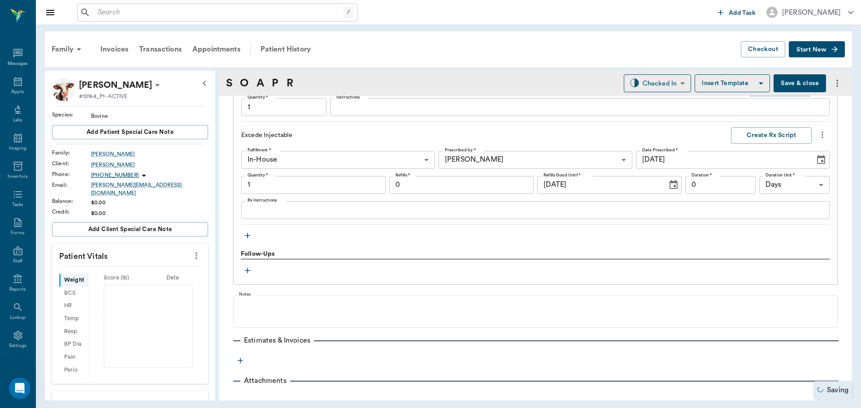
type input "1.00"
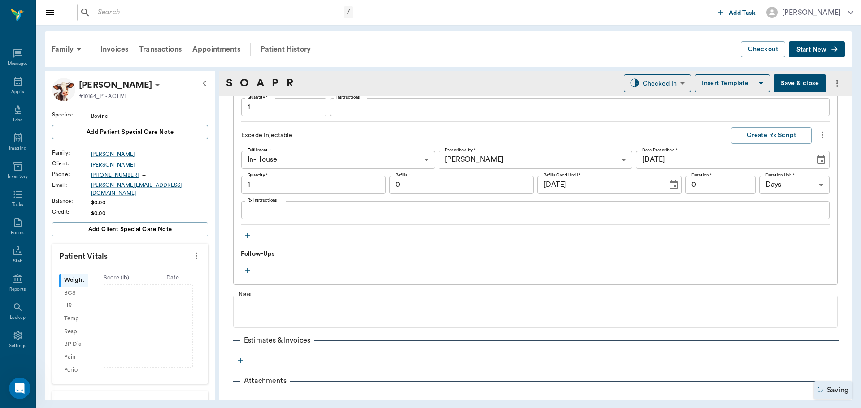
type input "1.00"
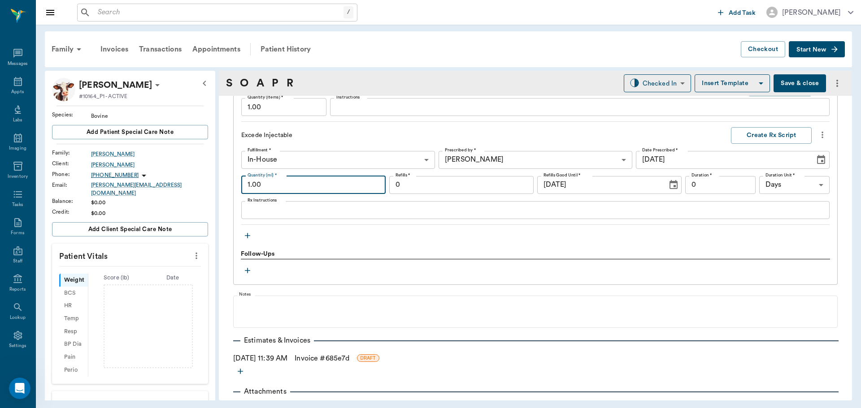
click at [297, 182] on input "1.00" at bounding box center [313, 185] width 144 height 18
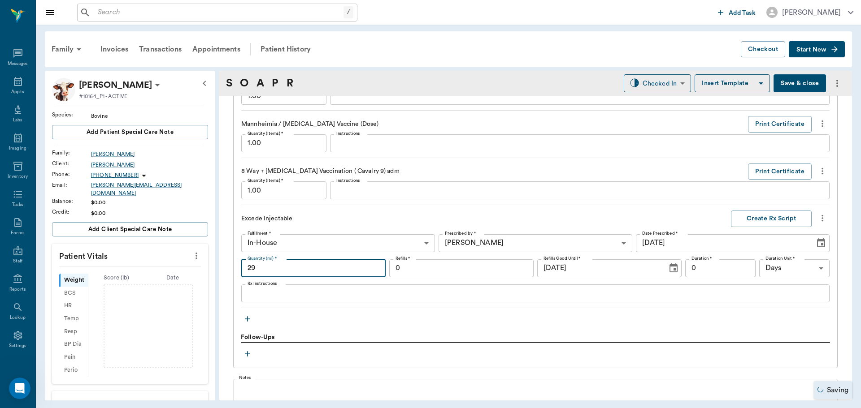
scroll to position [935, 0]
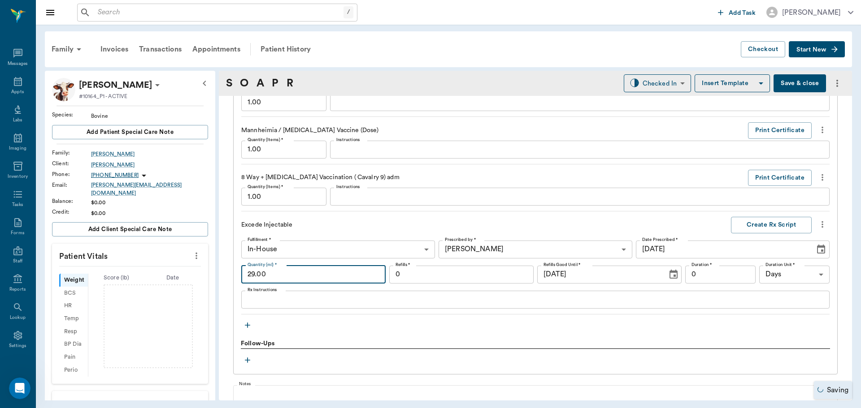
type input "29.00"
click at [308, 196] on input "1.00" at bounding box center [283, 197] width 85 height 18
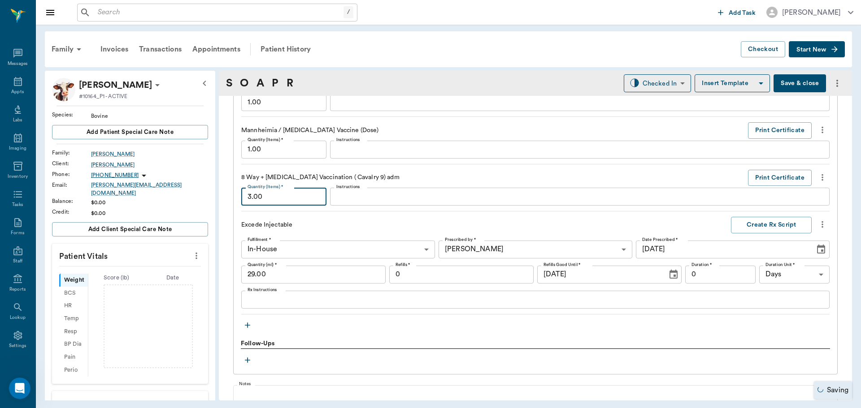
scroll to position [890, 0]
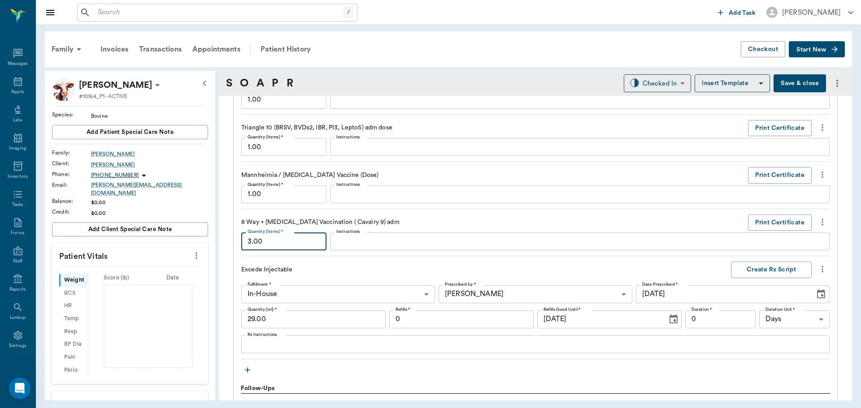
type input "3.00"
click at [299, 194] on input "1.00" at bounding box center [283, 195] width 85 height 18
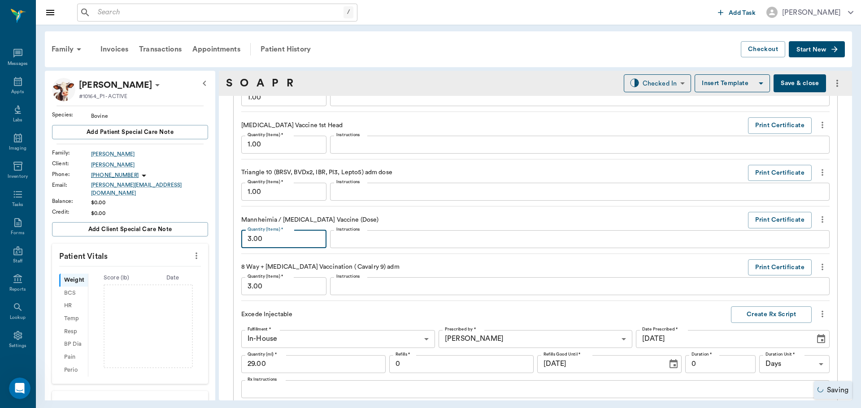
type input "3.00"
click at [293, 192] on input "1.00" at bounding box center [283, 192] width 85 height 18
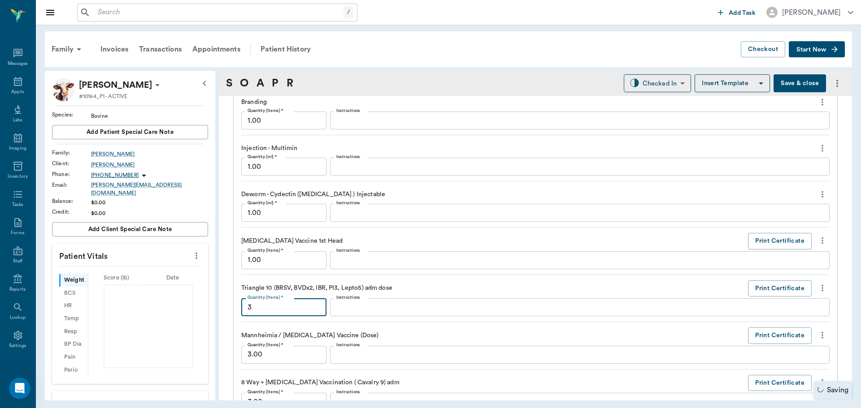
scroll to position [711, 0]
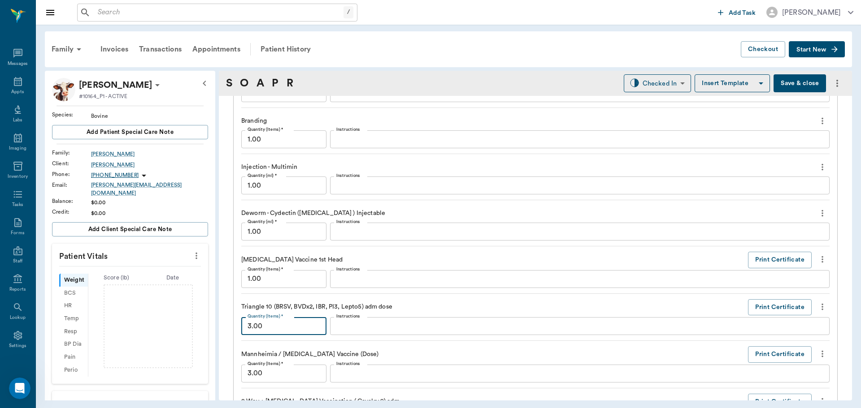
type input "3.00"
click at [297, 232] on input "1.00" at bounding box center [283, 232] width 85 height 18
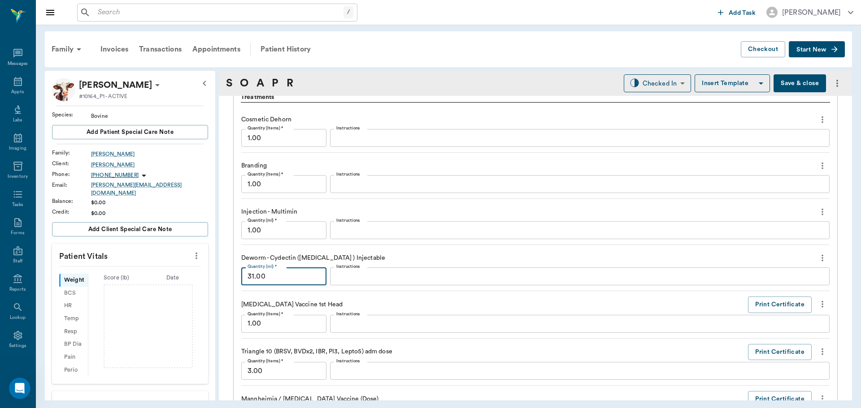
type input "31.00"
click at [301, 234] on input "1.00" at bounding box center [283, 230] width 85 height 18
type input "7.00"
click at [306, 184] on input "1.00" at bounding box center [283, 184] width 85 height 18
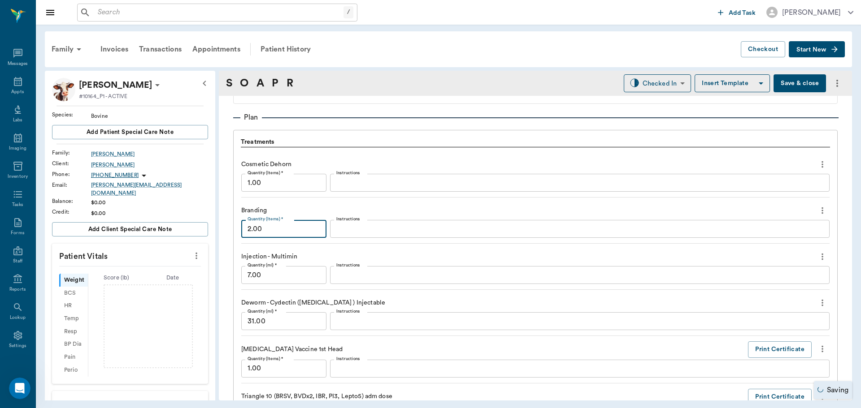
type input "2.00"
click at [302, 177] on input "1.00" at bounding box center [283, 183] width 85 height 18
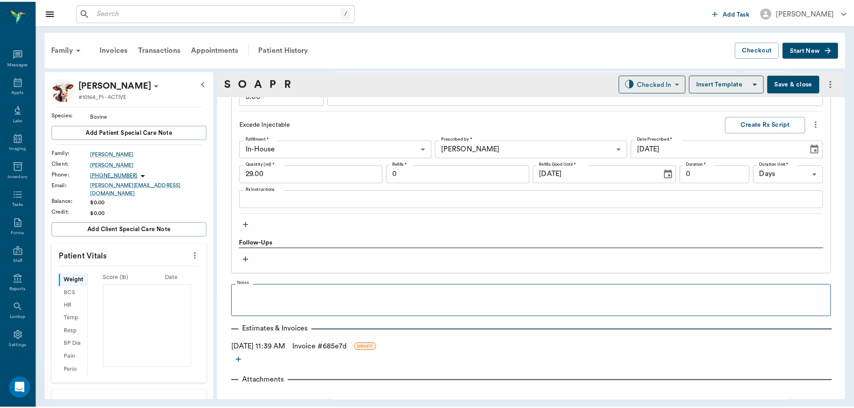
scroll to position [1046, 0]
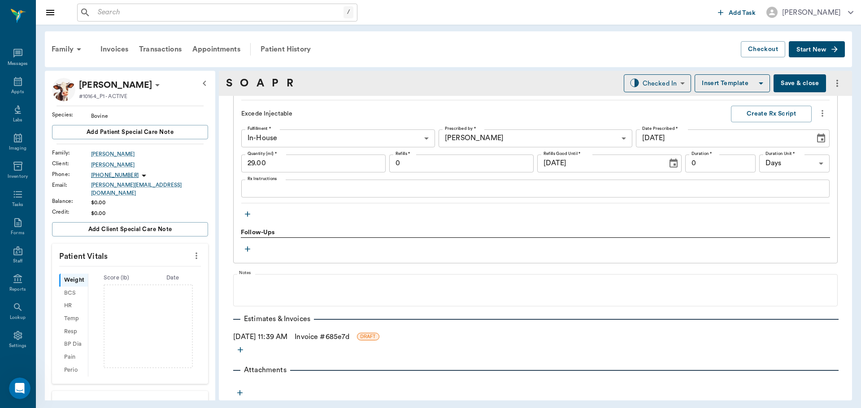
type input "3.00"
click at [319, 337] on link "Invoice # 685e7d" at bounding box center [321, 337] width 55 height 11
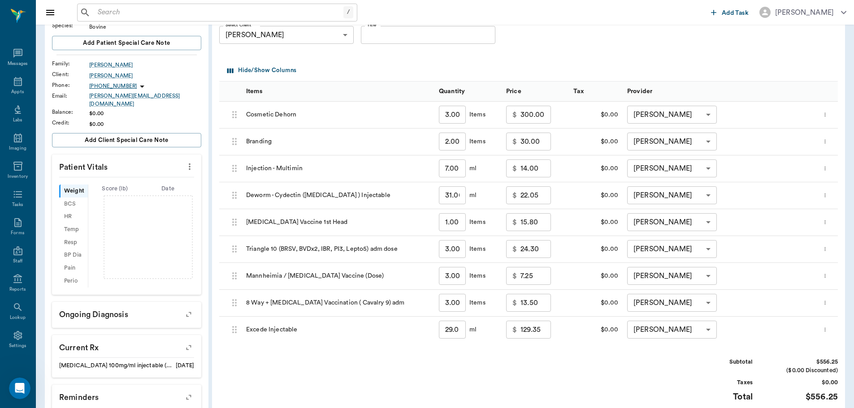
scroll to position [90, 0]
click at [536, 330] on input "129.35" at bounding box center [535, 329] width 30 height 18
type input "65.00"
click at [529, 352] on div "Invoice # 685e7d DRAFT Derived from SOAP Note Add Item Select Client Joe Holbro…" at bounding box center [528, 233] width 633 height 504
click at [525, 119] on input "300.00" at bounding box center [535, 114] width 30 height 18
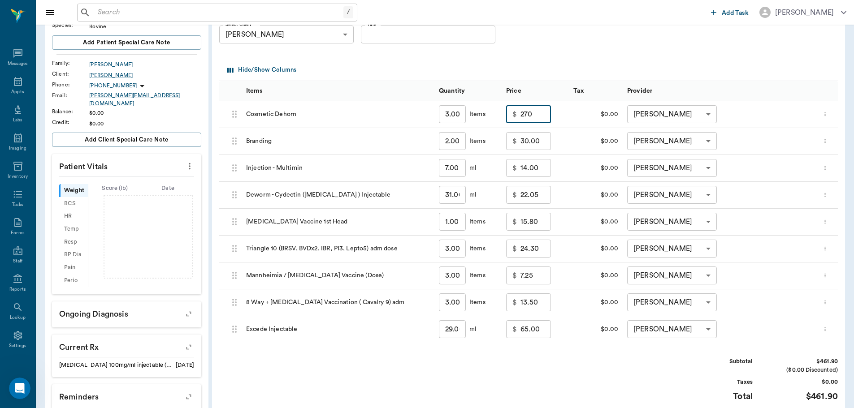
type input "270.00"
click at [529, 359] on div "Subtotal $461.90 ($0.00 Discounted) Taxes $0.00 Total $461.90" at bounding box center [528, 385] width 619 height 55
drag, startPoint x: 525, startPoint y: 357, endPoint x: 507, endPoint y: 360, distance: 17.7
click at [507, 360] on div "Subtotal $461.90 ($0.00 Discounted) Taxes $0.00 Total $461.90" at bounding box center [528, 385] width 619 height 55
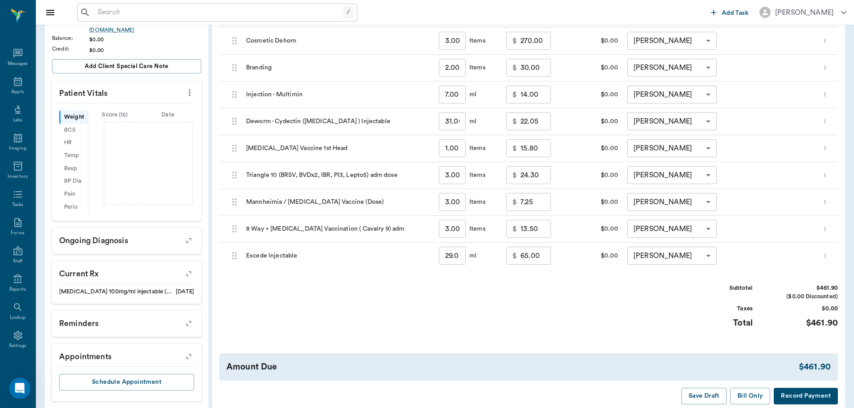
scroll to position [179, 0]
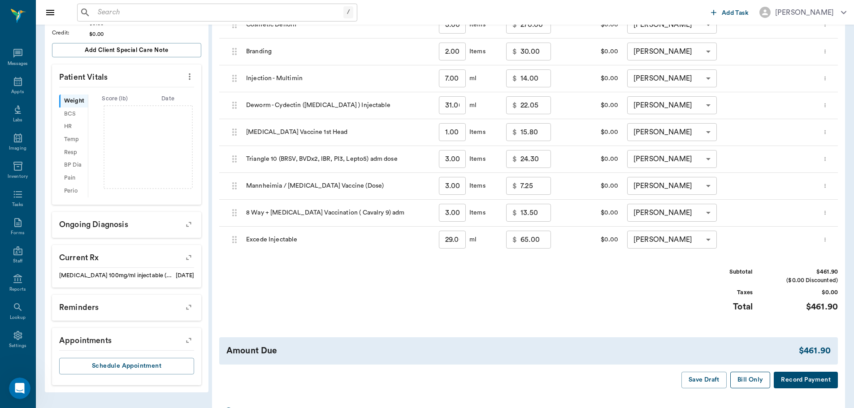
click at [748, 380] on button "Bill Only" at bounding box center [750, 380] width 40 height 17
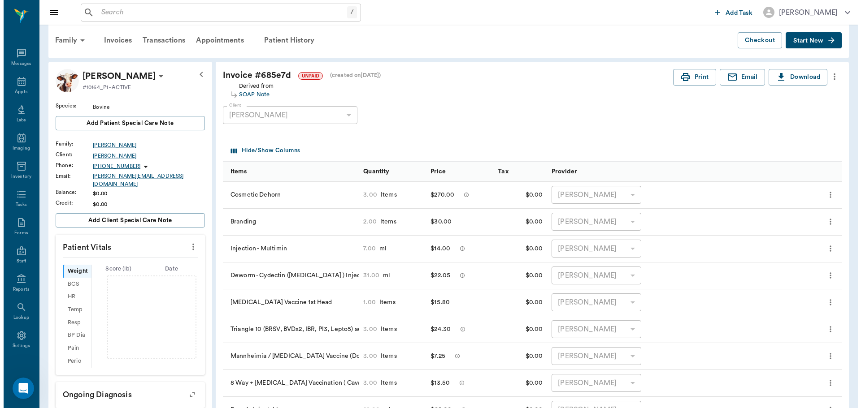
scroll to position [0, 0]
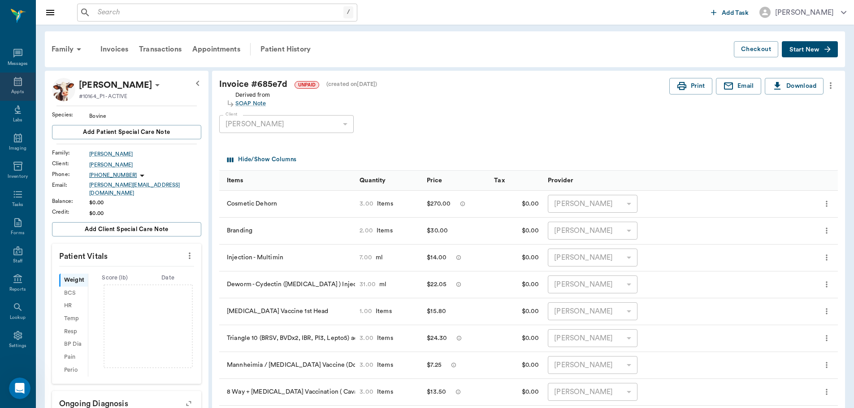
click at [8, 82] on div "Appts" at bounding box center [17, 87] width 35 height 28
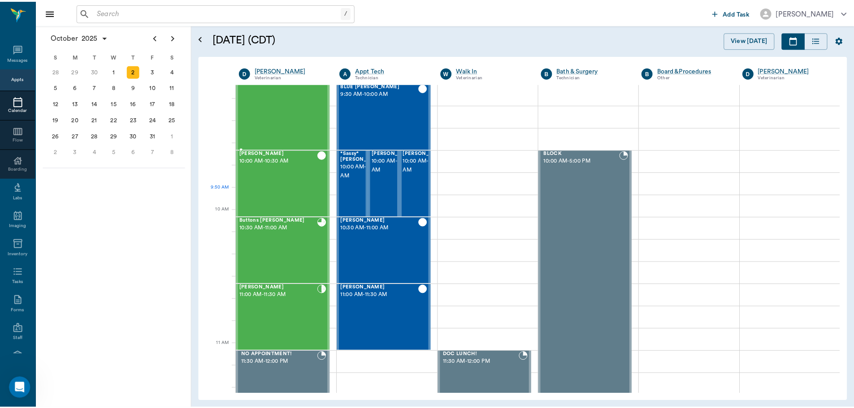
scroll to position [136, 0]
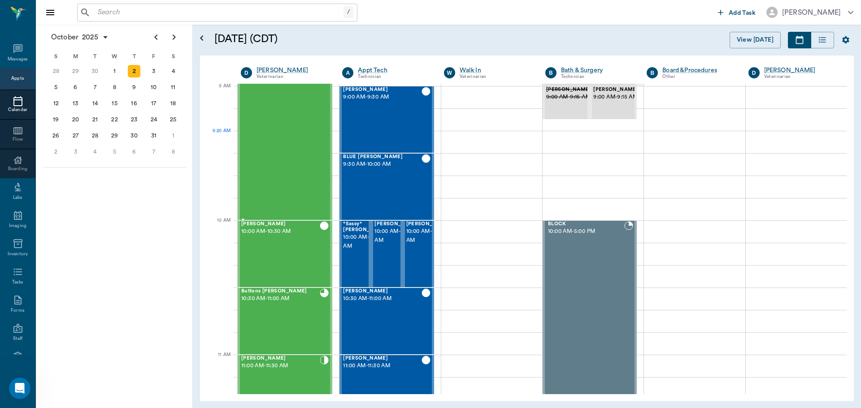
click at [302, 151] on div "[PERSON_NAME] 8:30 AM - 10:00 AM" at bounding box center [280, 120] width 78 height 200
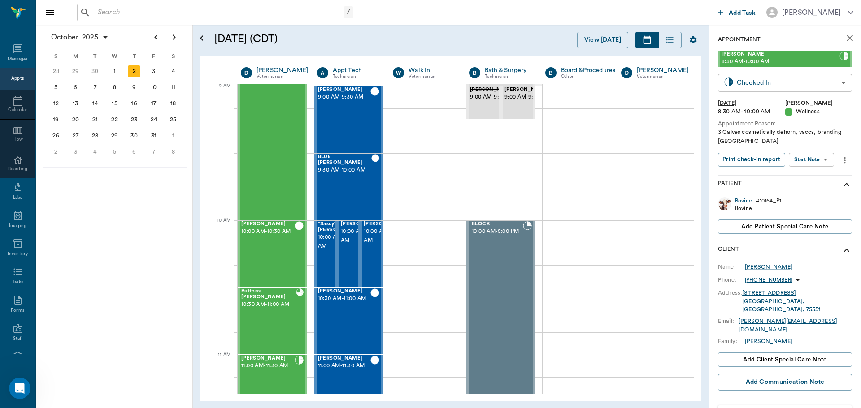
click at [809, 83] on body "/ ​ Add Task Dr. Bert Ellsworth Nectar Messages Appts Calendar Flow Boarding La…" at bounding box center [430, 204] width 861 height 408
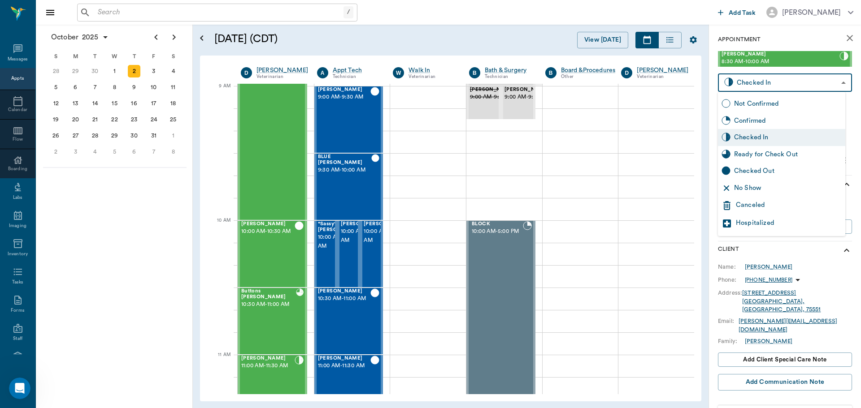
click at [767, 155] on div "Ready for Check Out" at bounding box center [788, 155] width 108 height 10
type input "READY_TO_CHECKOUT"
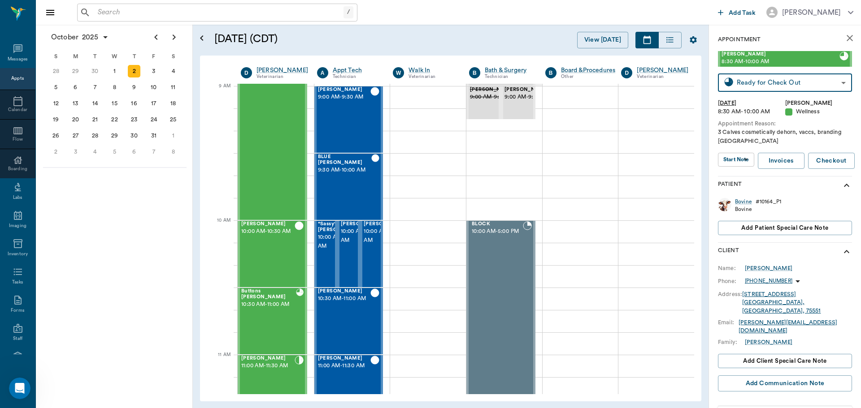
click at [236, 13] on input "text" at bounding box center [218, 12] width 249 height 13
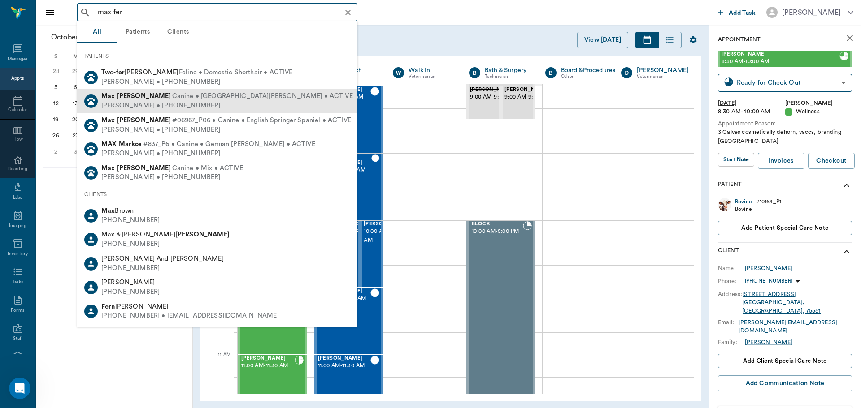
click at [136, 100] on b "Ferrell" at bounding box center [144, 96] width 54 height 7
type input "max fer"
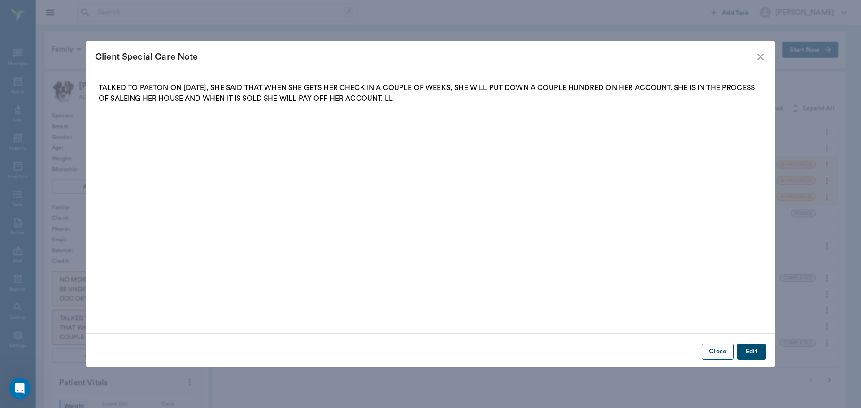
click at [722, 350] on button "Close" at bounding box center [717, 352] width 32 height 17
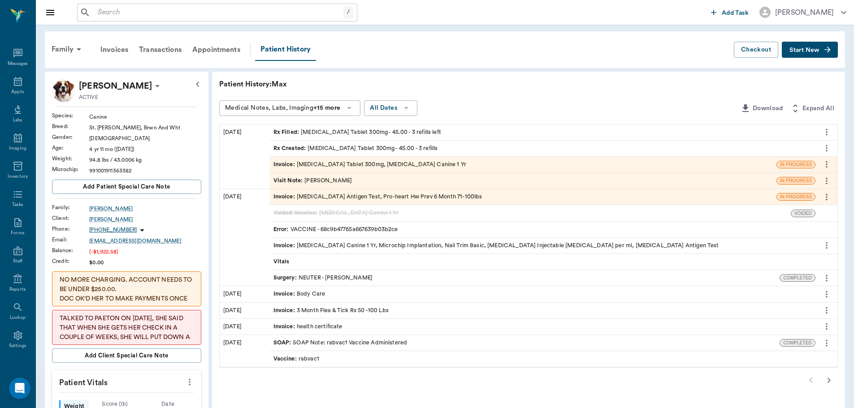
click at [412, 247] on div "Invoice : Rabies Vaccination Canine 1 Yr, Microchip Implantation, Nail Trim Bas…" at bounding box center [496, 246] width 446 height 9
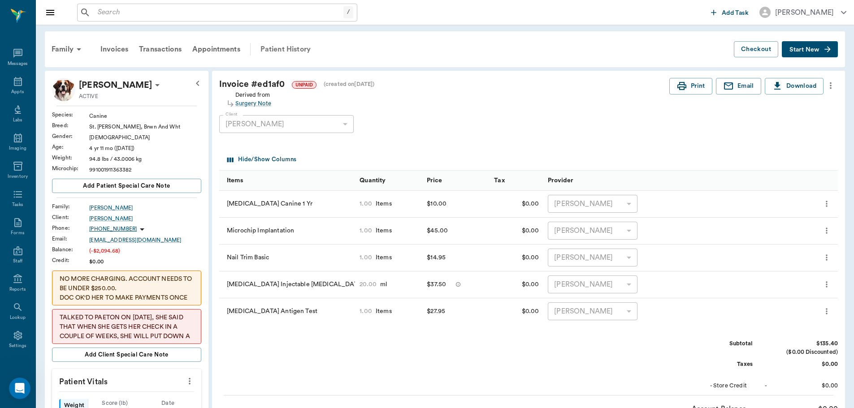
click at [298, 51] on div "Patient History" at bounding box center [285, 50] width 61 height 22
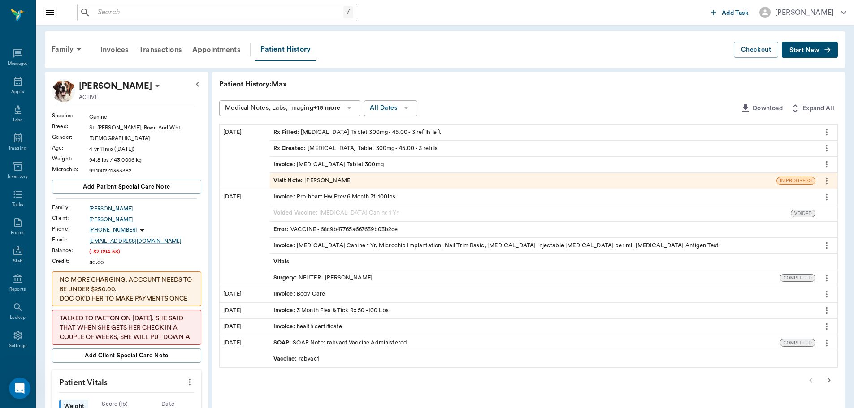
click at [334, 275] on div "Surgery : NEUTER - Dr. Bert Ellsworth" at bounding box center [323, 278] width 100 height 9
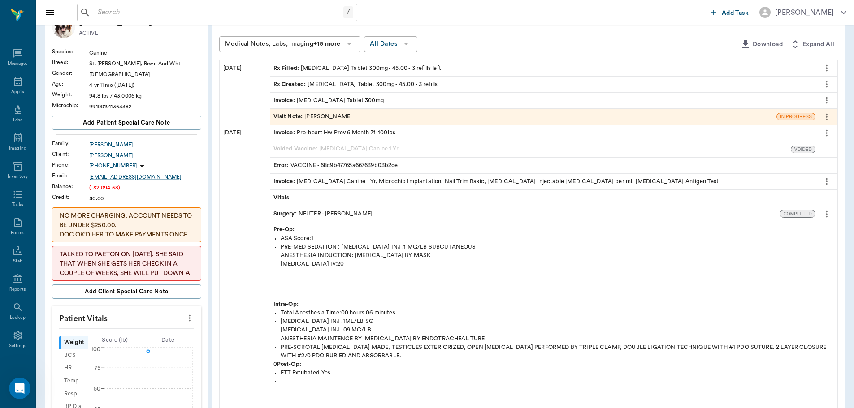
scroll to position [45, 0]
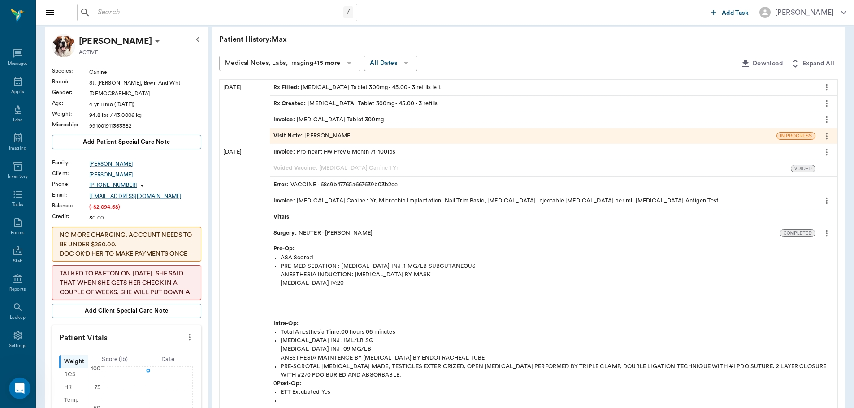
click at [393, 233] on div "Surgery : NEUTER - Dr. Bert Ellsworth" at bounding box center [525, 233] width 510 height 16
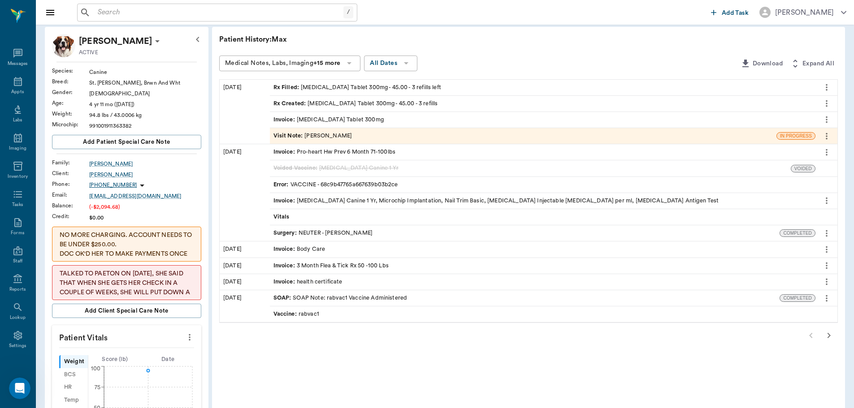
click at [826, 156] on icon "more" at bounding box center [827, 152] width 2 height 7
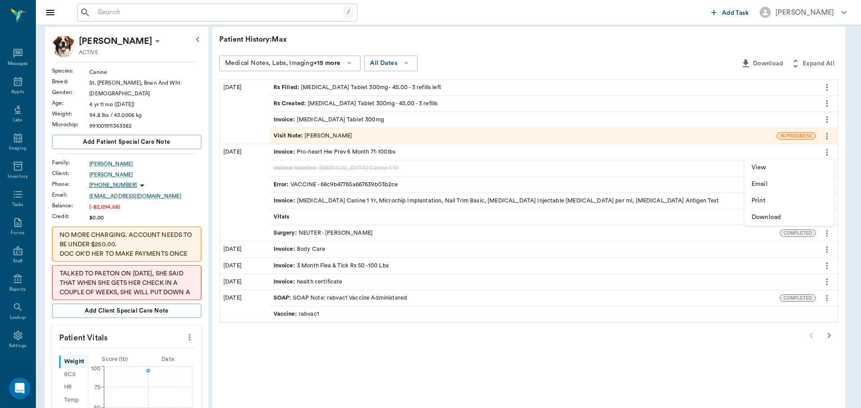
click at [790, 166] on span "View" at bounding box center [788, 167] width 75 height 9
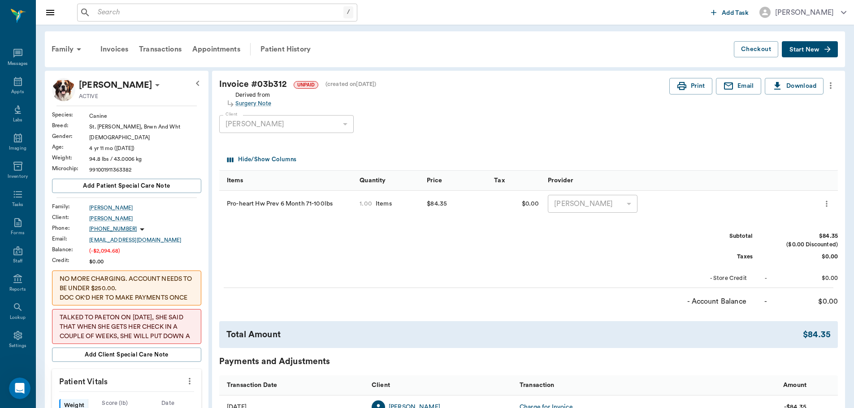
click at [834, 85] on icon "more" at bounding box center [831, 85] width 10 height 11
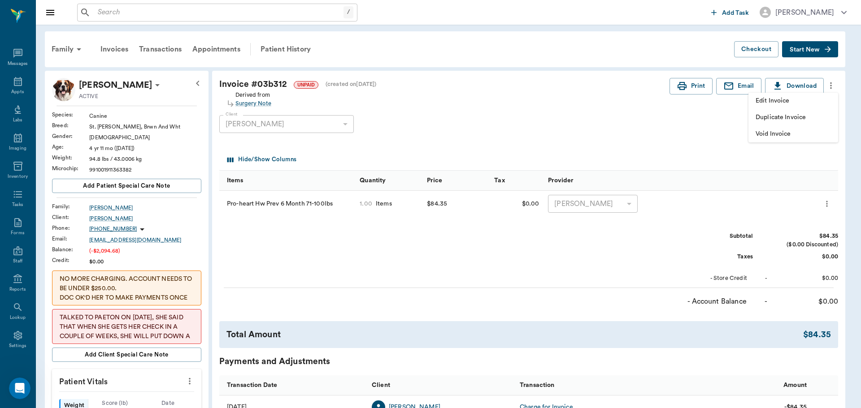
click at [650, 143] on div at bounding box center [430, 204] width 861 height 408
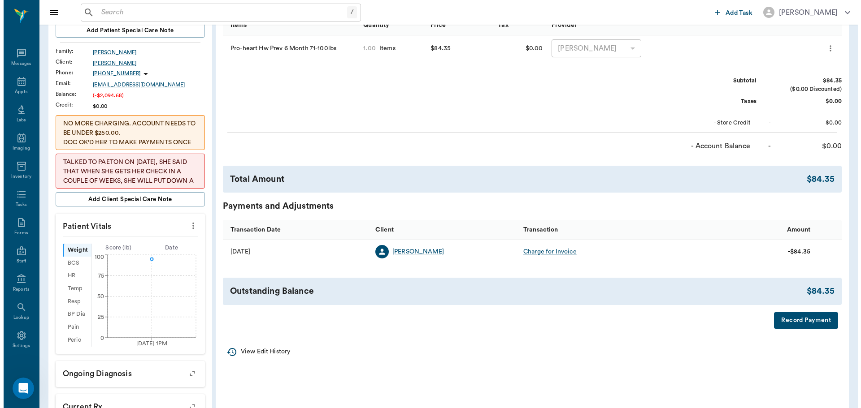
scroll to position [269, 0]
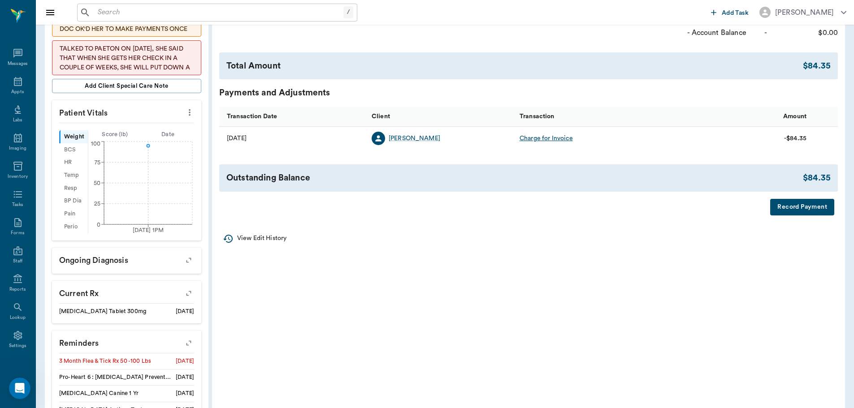
click at [261, 236] on p "View Edit History" at bounding box center [261, 238] width 49 height 9
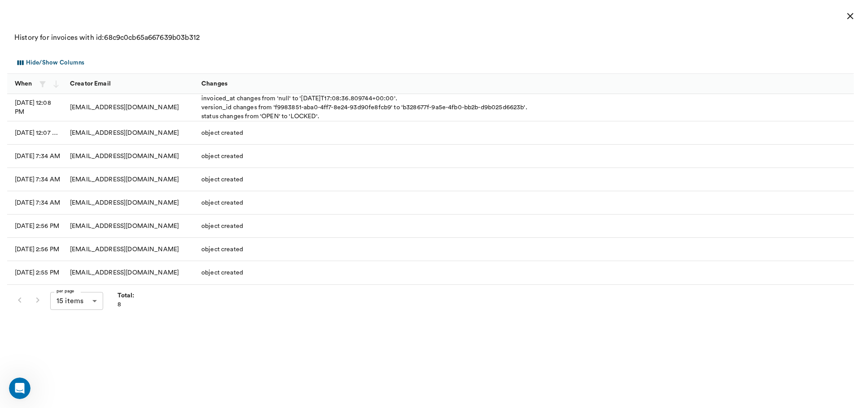
click at [174, 251] on div "ccvc75551@gmail.com" at bounding box center [130, 249] width 131 height 23
click at [159, 274] on div "ccvc75551@gmail.com" at bounding box center [130, 272] width 131 height 23
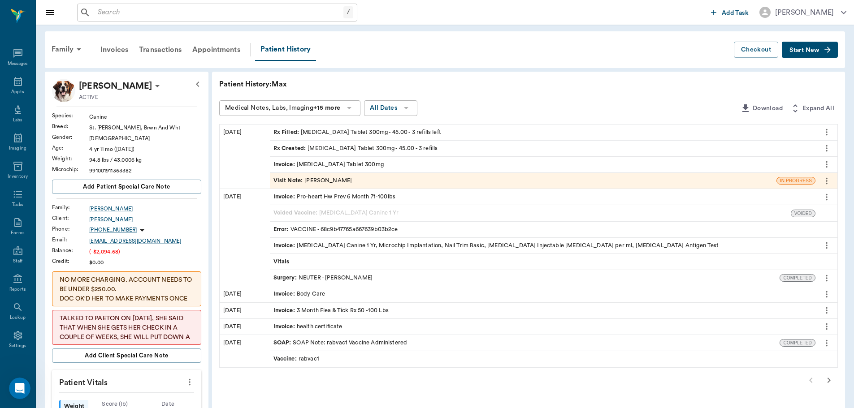
click at [831, 197] on icon "more" at bounding box center [827, 197] width 10 height 11
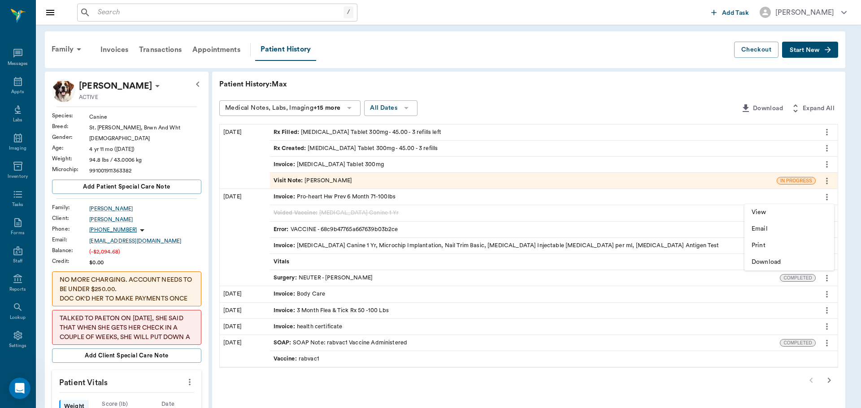
click at [811, 215] on span "View" at bounding box center [788, 212] width 75 height 9
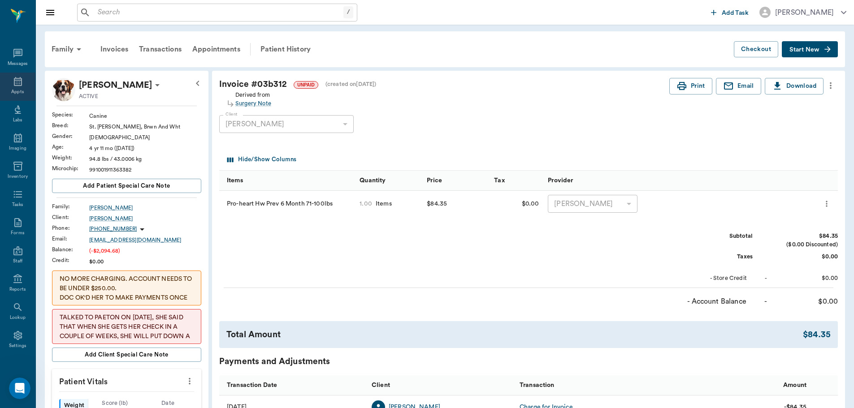
click at [9, 86] on div "Appts" at bounding box center [17, 87] width 35 height 28
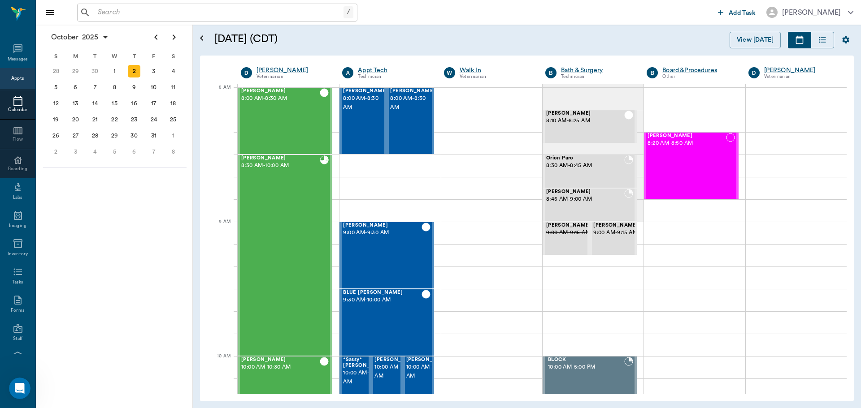
click at [179, 16] on input "text" at bounding box center [218, 12] width 249 height 13
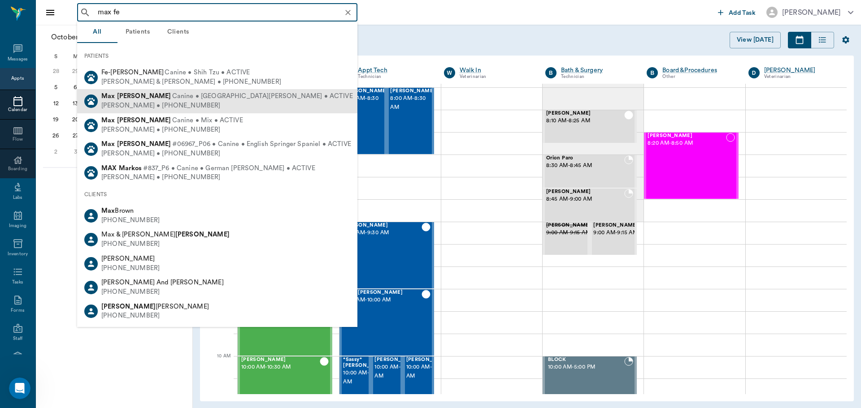
click at [200, 100] on span "Canine • St. Bernard • ACTIVE" at bounding box center [262, 96] width 181 height 9
type input "max fe"
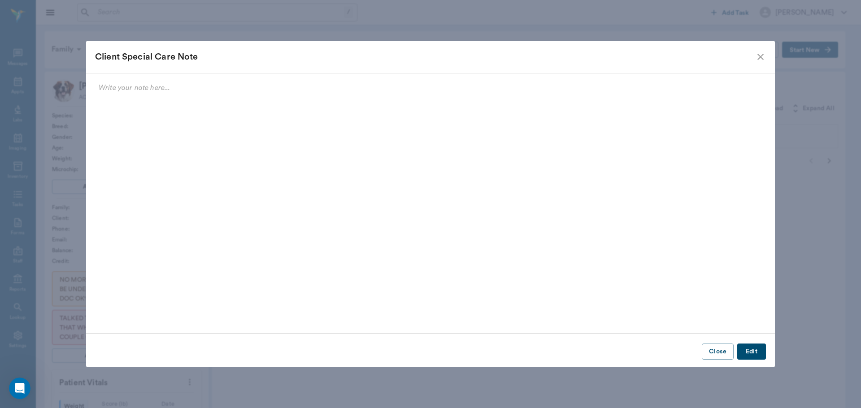
click at [758, 59] on icon "close" at bounding box center [760, 57] width 6 height 6
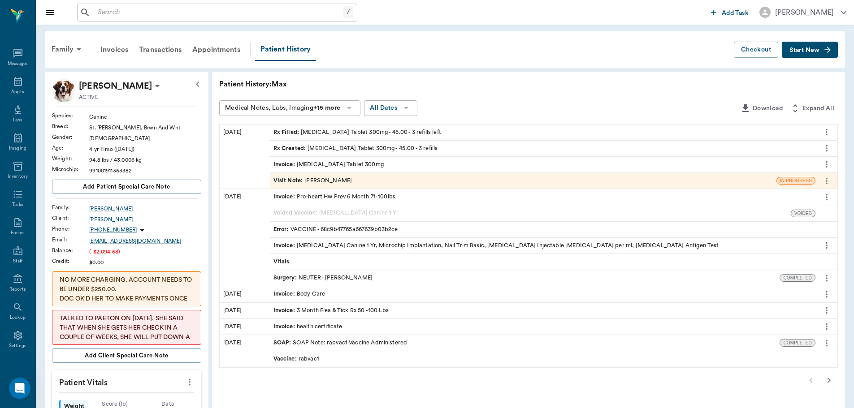
click at [336, 279] on div "Surgery : NEUTER - Dr. Bert Ellsworth" at bounding box center [323, 278] width 100 height 9
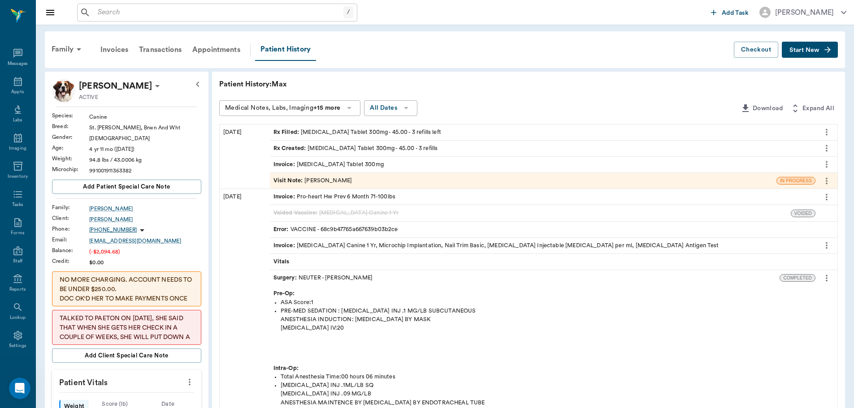
click at [828, 278] on icon "more" at bounding box center [827, 278] width 10 height 11
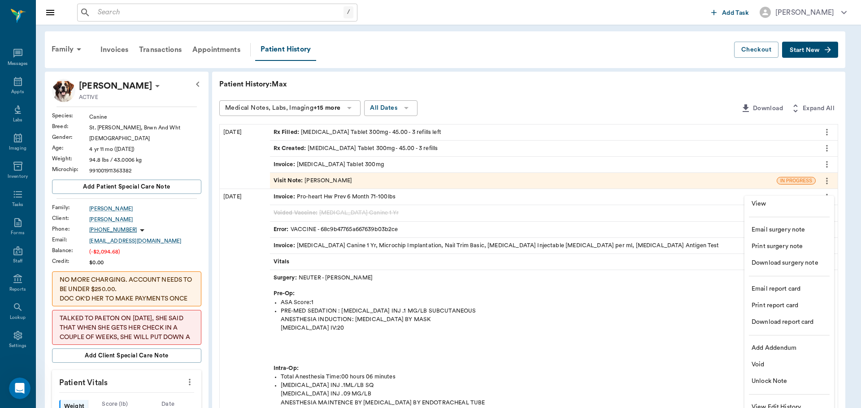
click at [790, 205] on span "View" at bounding box center [788, 203] width 75 height 9
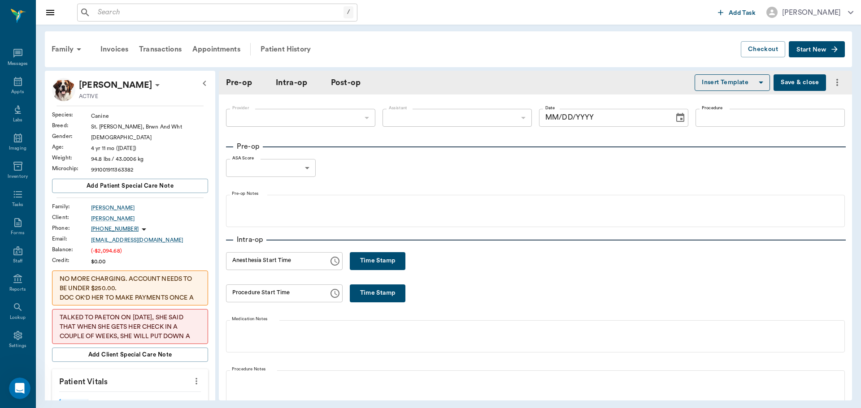
type input "63ec2f075fda476ae8351a4d"
type input "63ec2e7e52e12b0ba117b124"
type input "NEUTER"
type input "1"
radio input "true"
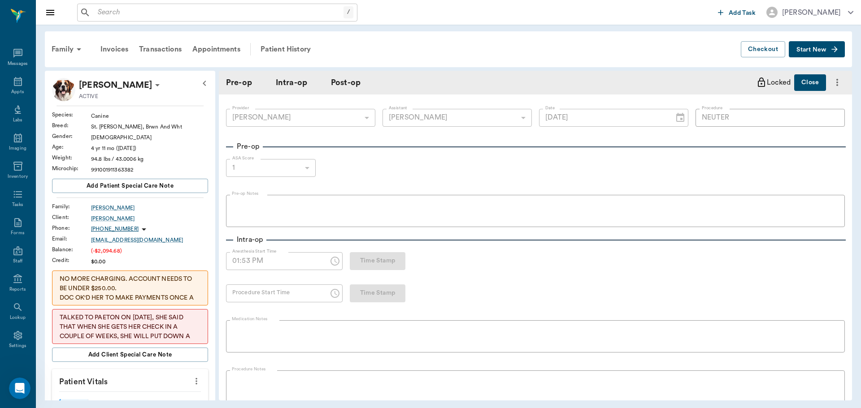
type input "09/16/2025"
type input "01:53 PM"
type input "02:00 PM"
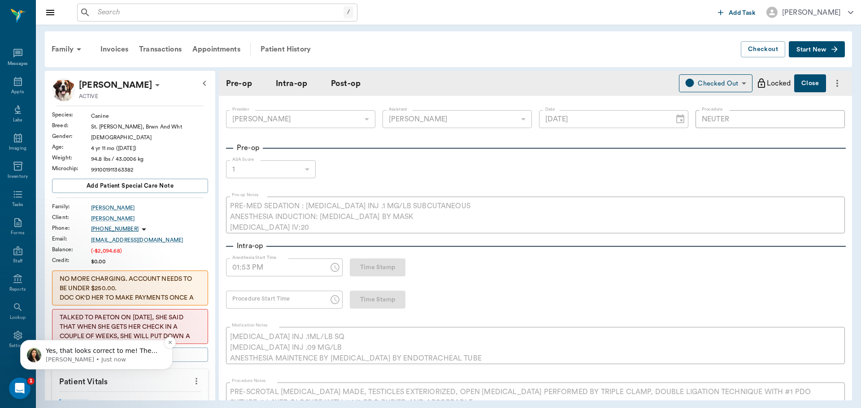
click at [140, 363] on p "Lizbeth • Just now" at bounding box center [104, 360] width 116 height 8
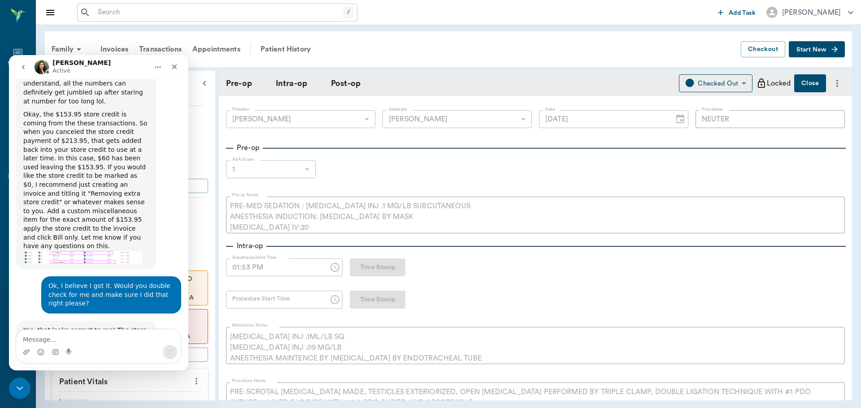
scroll to position [1875, 0]
click at [173, 66] on icon "Close" at bounding box center [174, 66] width 7 height 7
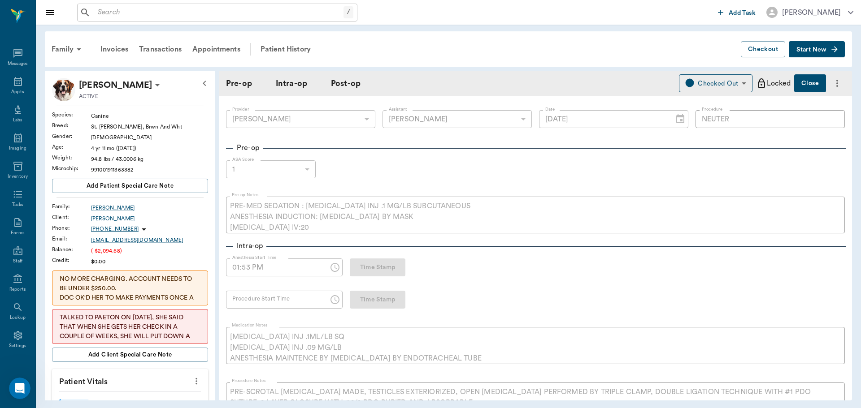
scroll to position [1860, 0]
click at [16, 82] on icon at bounding box center [18, 81] width 11 height 11
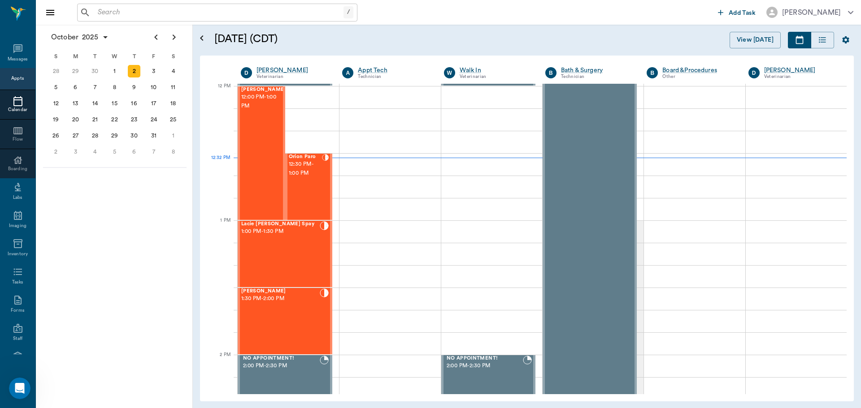
scroll to position [539, 0]
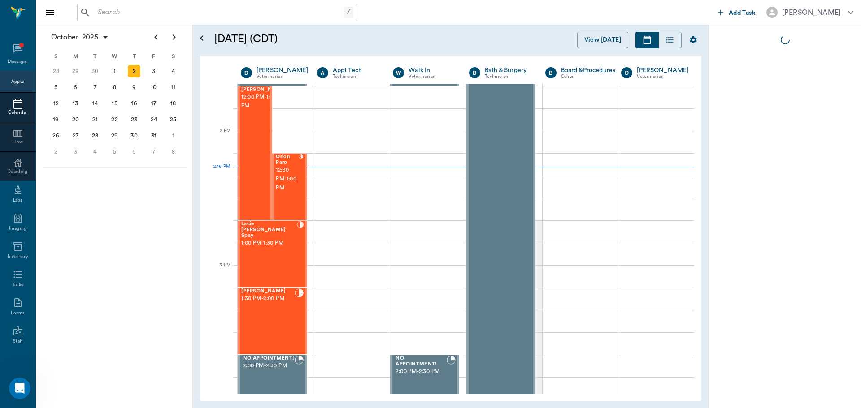
scroll to position [763, 0]
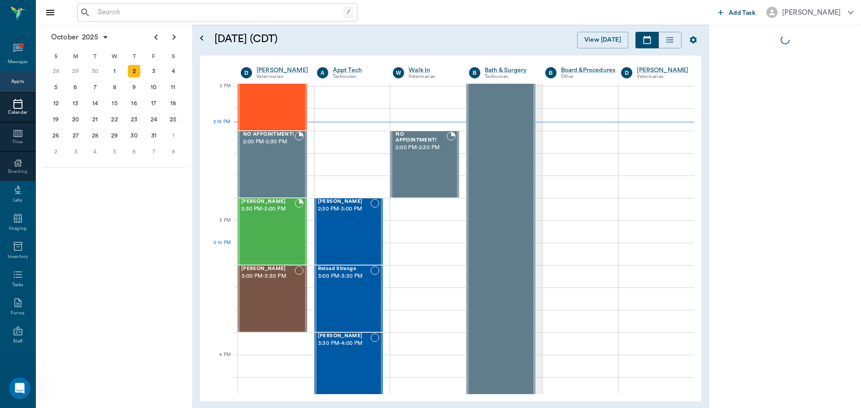
click at [273, 266] on div "Jimbo Young 3:00 PM - 3:30 PM" at bounding box center [267, 298] width 53 height 65
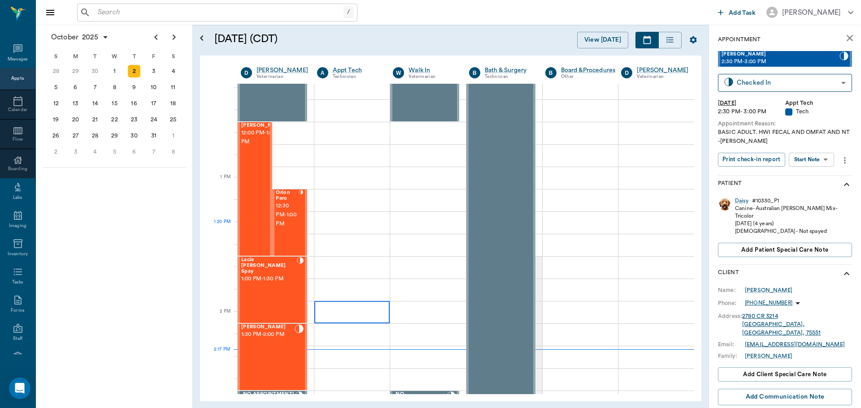
scroll to position [494, 0]
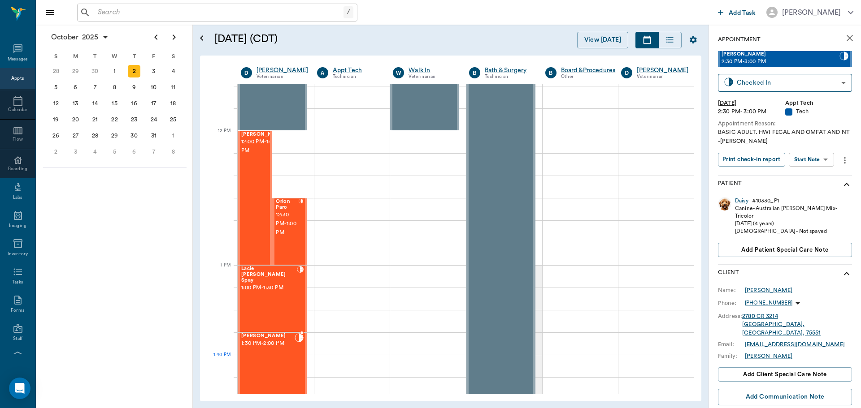
click at [279, 363] on div "[PERSON_NAME] 1:30 PM - 2:00 PM" at bounding box center [267, 365] width 53 height 65
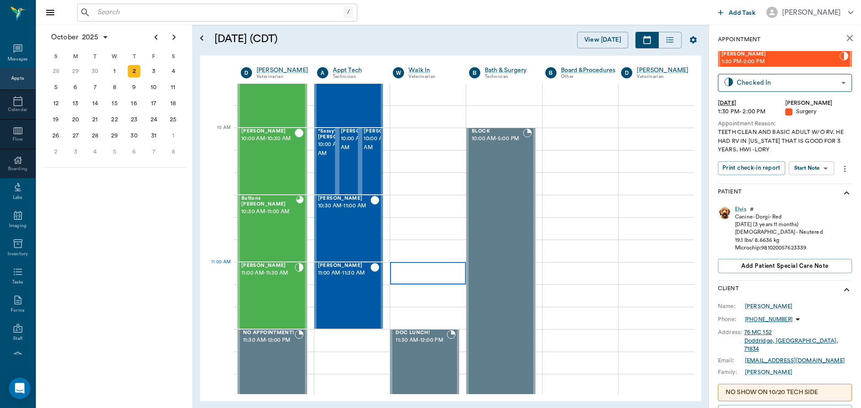
scroll to position [225, 0]
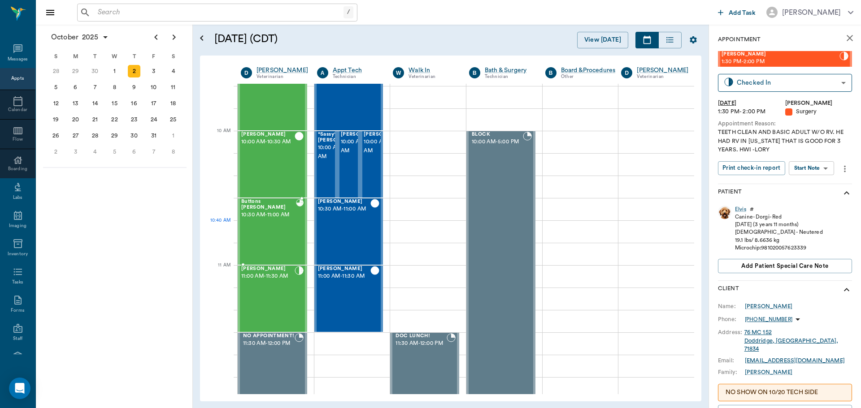
click at [271, 224] on div "Buttons [PERSON_NAME] 10:30 AM - 11:00 AM" at bounding box center [268, 231] width 55 height 65
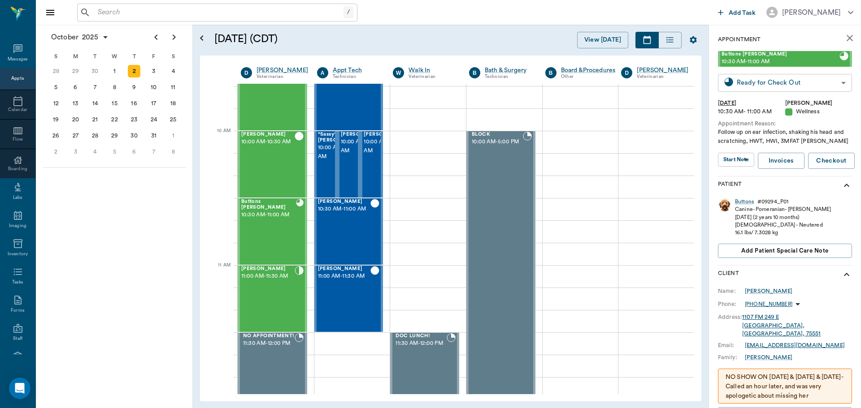
click at [764, 87] on body "/ ​ Add Task [PERSON_NAME] Nectar Messages Appts Calendar Flow Boarding Labs Im…" at bounding box center [430, 204] width 861 height 408
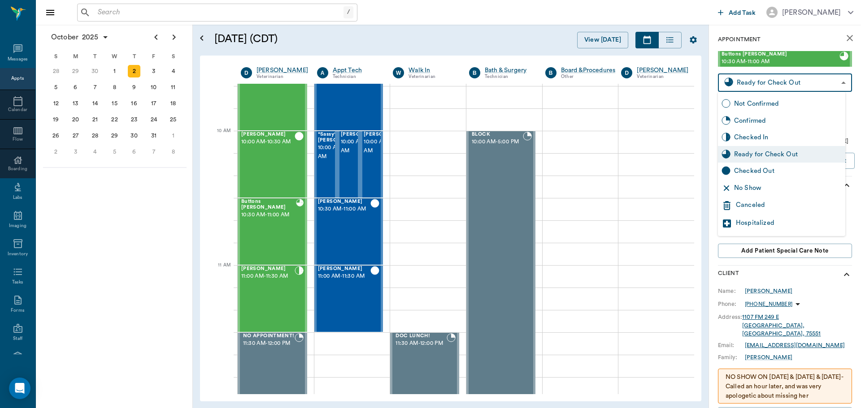
click at [772, 171] on div "Checked Out" at bounding box center [788, 171] width 108 height 10
type input "CHECKED_OUT"
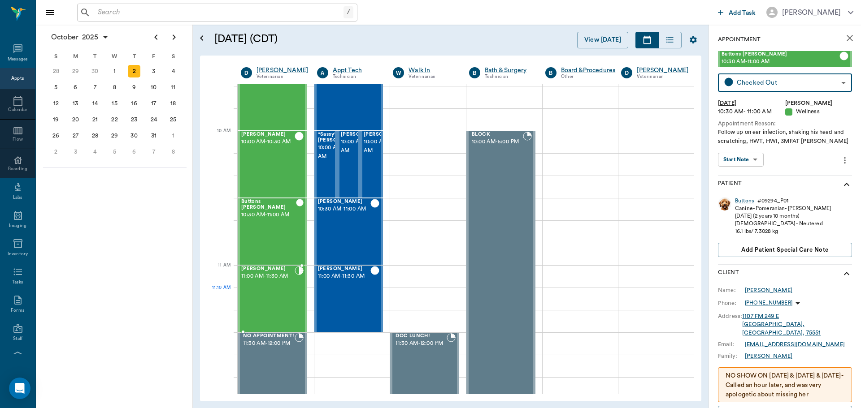
click at [267, 289] on div "stray [PERSON_NAME] 11:00 AM - 11:30 AM" at bounding box center [267, 298] width 53 height 65
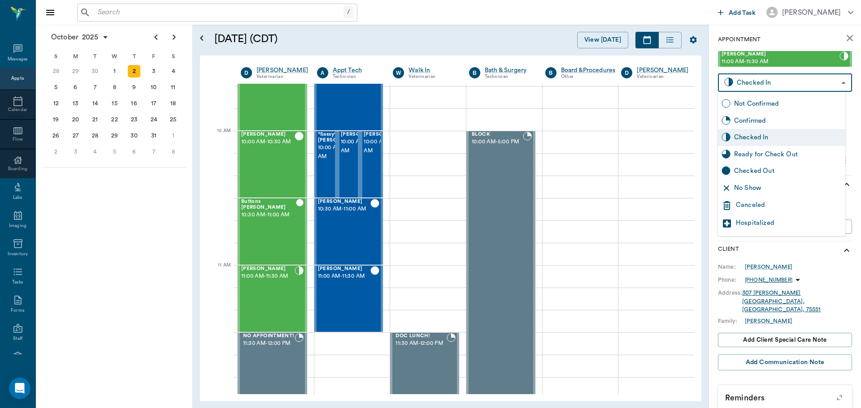
click at [768, 88] on body "/ ​ Add Task [PERSON_NAME] Nectar Messages Appts Calendar Flow Boarding Labs Im…" at bounding box center [430, 204] width 861 height 408
click at [775, 167] on div "Checked Out" at bounding box center [788, 171] width 108 height 10
type input "CHECKED_OUT"
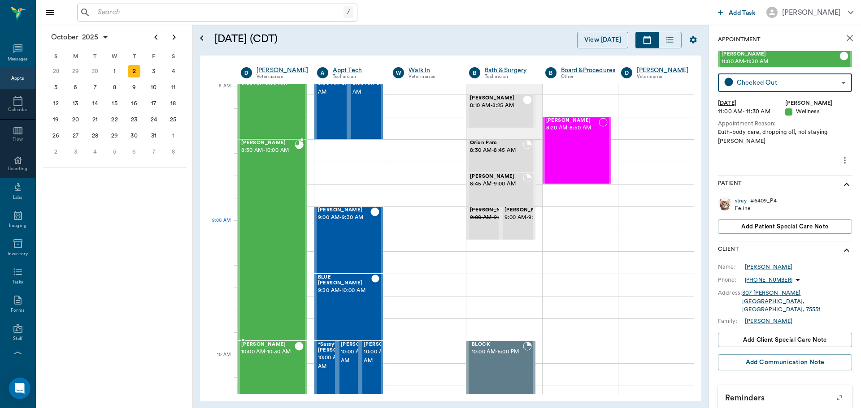
scroll to position [1, 0]
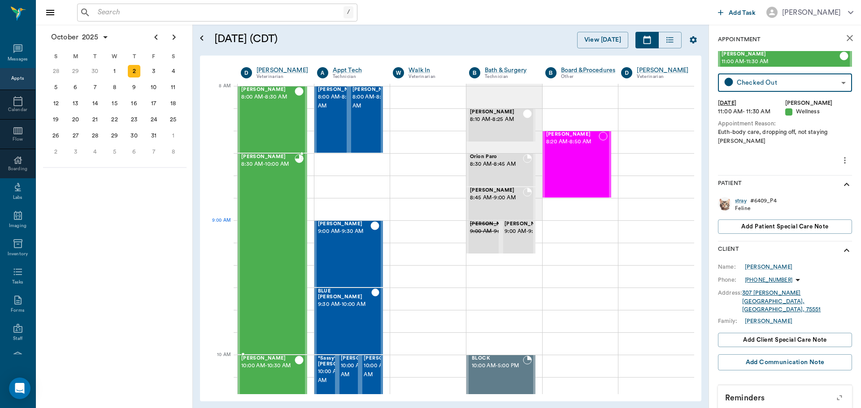
click at [278, 234] on div "[PERSON_NAME] 8:30 AM - 10:00 AM" at bounding box center [267, 254] width 53 height 200
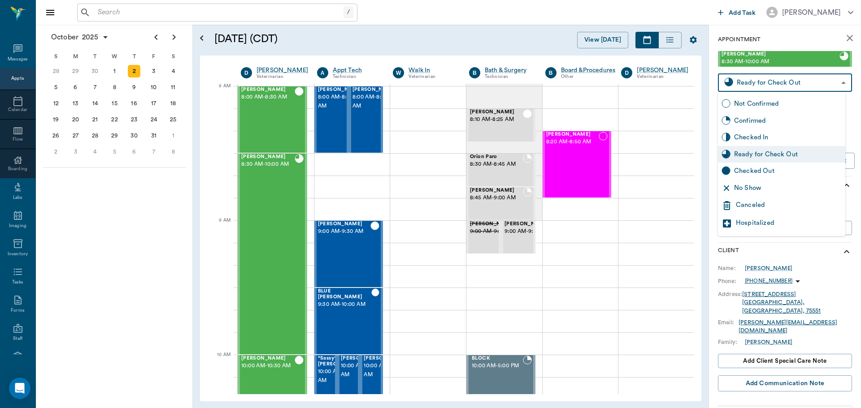
click at [766, 79] on body "/ ​ Add Task [PERSON_NAME] Nectar Messages Appts Calendar Flow Boarding Labs Im…" at bounding box center [430, 204] width 861 height 408
click at [770, 172] on div "Checked Out" at bounding box center [788, 171] width 108 height 10
type input "CHECKED_OUT"
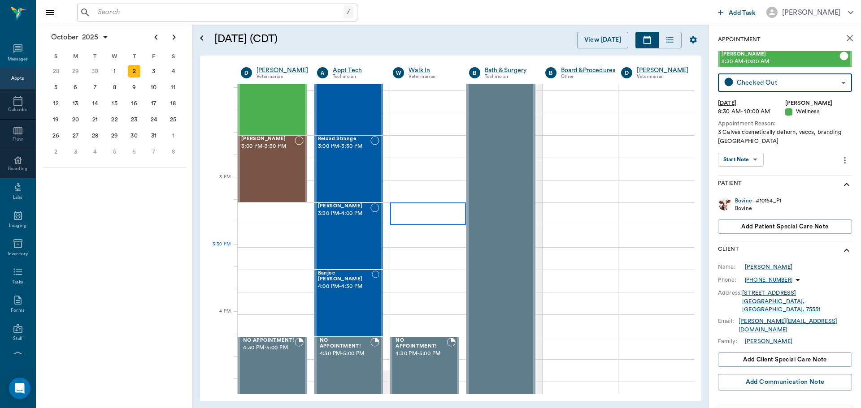
scroll to position [898, 0]
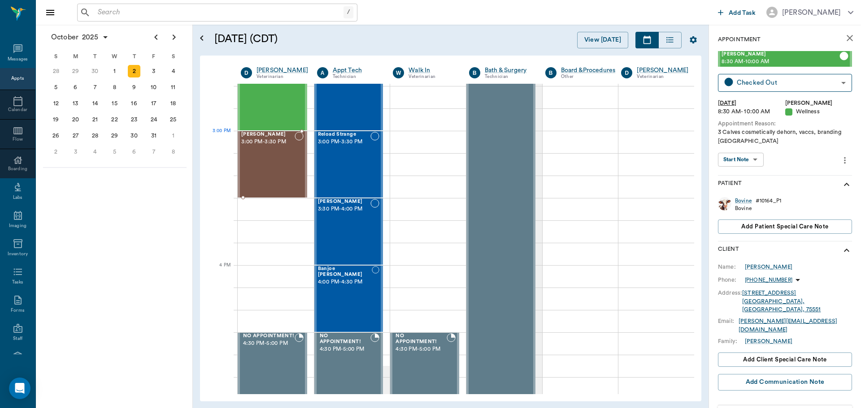
click at [273, 141] on span "3:00 PM - 3:30 PM" at bounding box center [267, 142] width 53 height 9
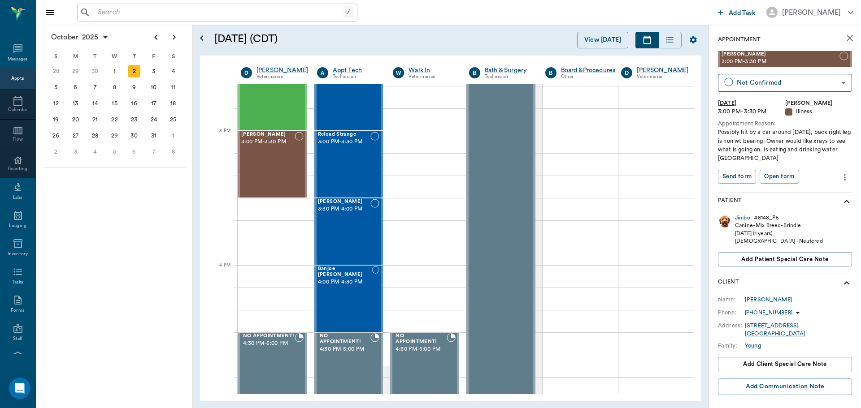
click at [839, 177] on icon "more" at bounding box center [844, 177] width 10 height 11
click at [800, 208] on span "Delete appointment" at bounding box center [799, 209] width 75 height 9
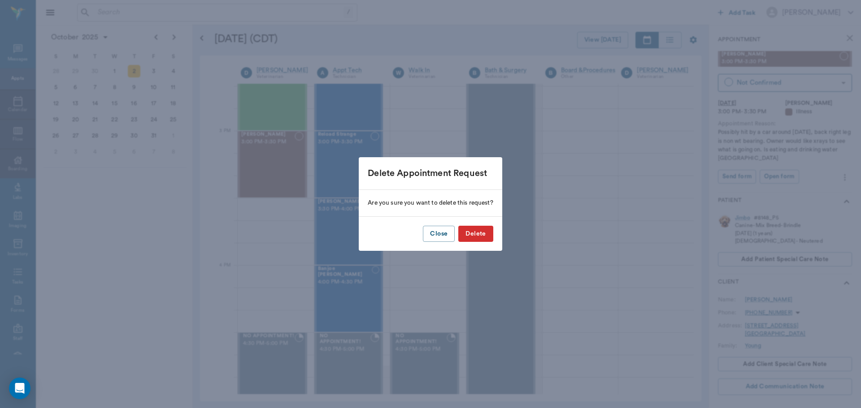
click at [473, 238] on button "Delete" at bounding box center [475, 234] width 35 height 17
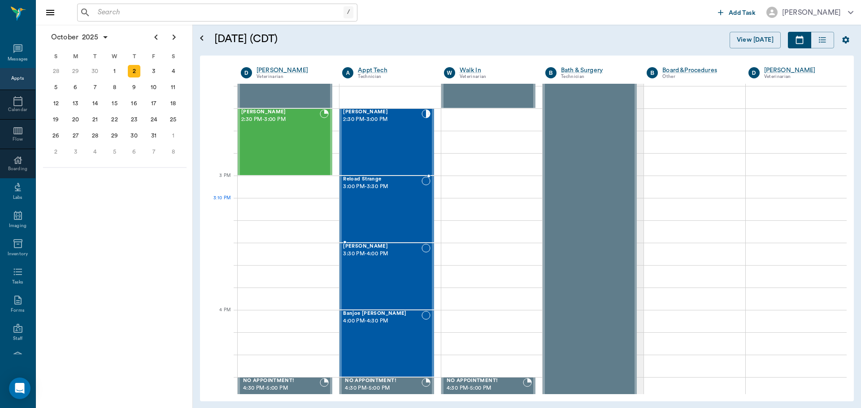
scroll to position [763, 0]
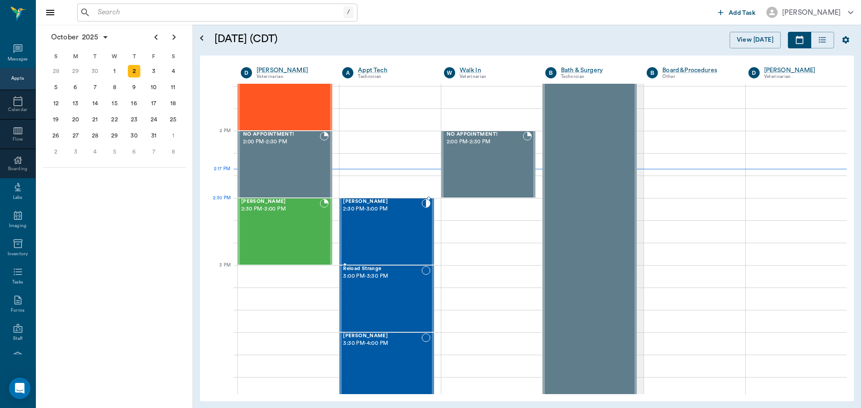
click at [393, 212] on span "2:30 PM - 3:00 PM" at bounding box center [382, 209] width 78 height 9
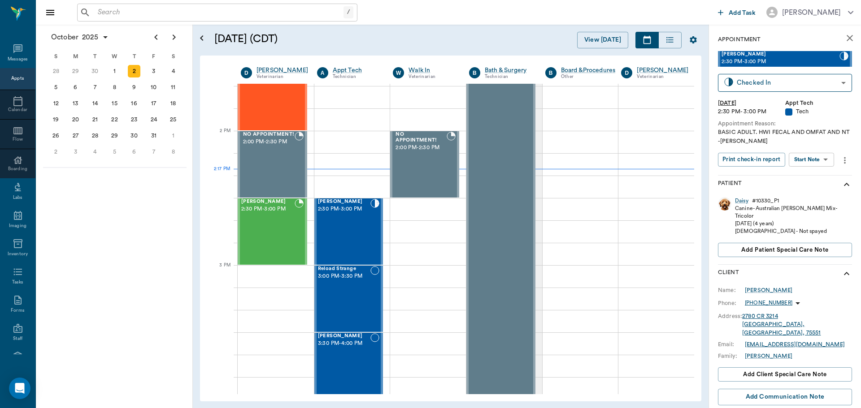
click at [803, 160] on body "/ ​ Add Task [PERSON_NAME] Nectar Messages Appts Calendar Flow Boarding Labs Im…" at bounding box center [430, 204] width 861 height 408
click at [801, 179] on button "Start SOAP" at bounding box center [801, 178] width 30 height 10
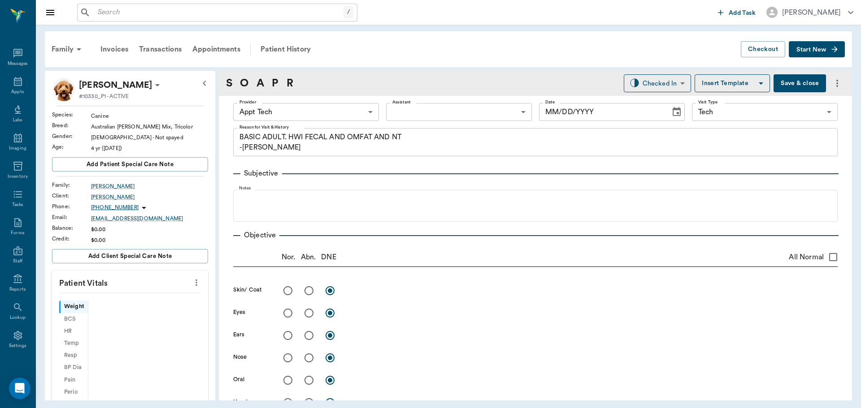
type input "63ec2f075fda476ae8351a4c"
type input "65d2be4f46e3a538d89b8c1a"
type textarea "BASIC ADULT. HWI FECAL AND OMFAT AND NT -[PERSON_NAME]"
type input "[DATE]"
drag, startPoint x: 189, startPoint y: 286, endPoint x: 180, endPoint y: 289, distance: 9.8
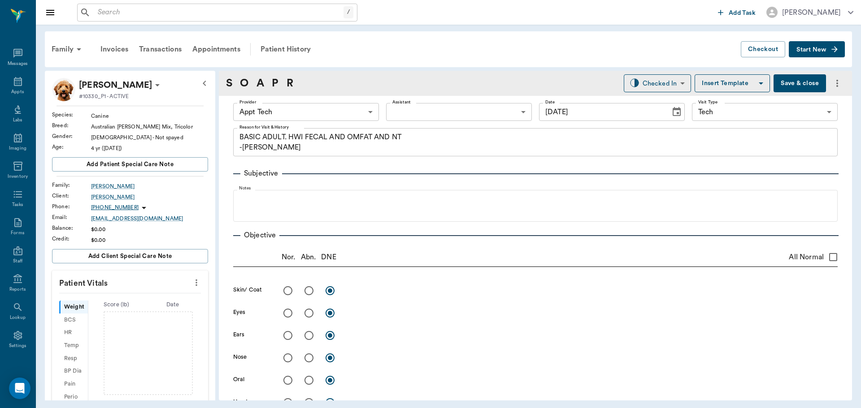
click at [191, 287] on icon "more" at bounding box center [196, 282] width 10 height 11
click at [140, 297] on span "Enter Vitals" at bounding box center [151, 298] width 75 height 9
click at [126, 303] on input "text" at bounding box center [130, 310] width 78 height 18
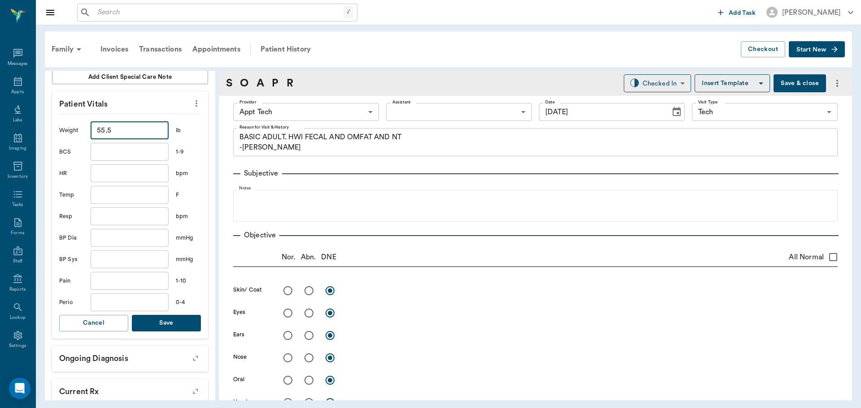
type input "55.5"
click at [176, 325] on button "Save" at bounding box center [166, 323] width 69 height 17
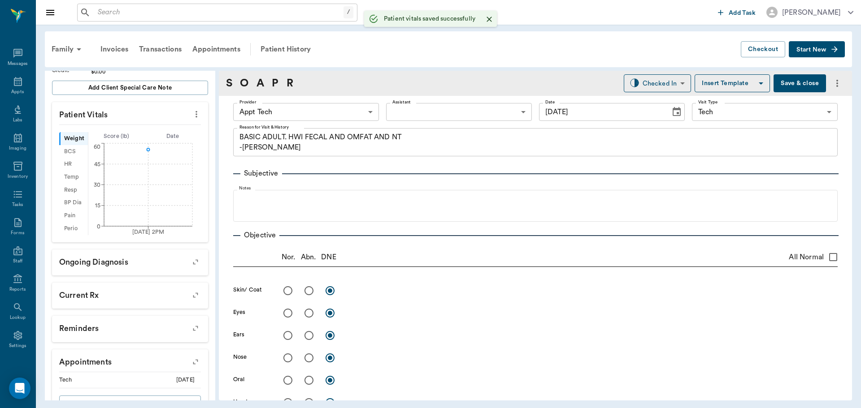
scroll to position [190, 0]
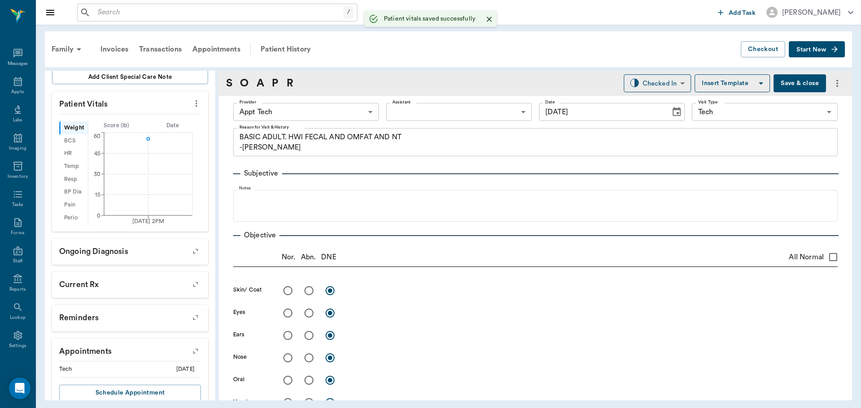
click at [297, 107] on body "/ ​ Add Task [PERSON_NAME] Nectar Messages Appts Labs Imaging Inventory Tasks F…" at bounding box center [430, 204] width 861 height 408
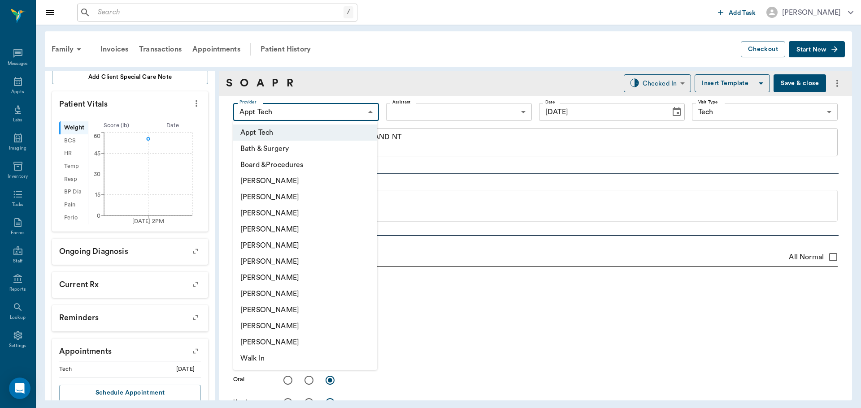
click at [296, 277] on li "[PERSON_NAME]" at bounding box center [305, 278] width 144 height 16
type input "682b670d8bdc6f7f8feef3db"
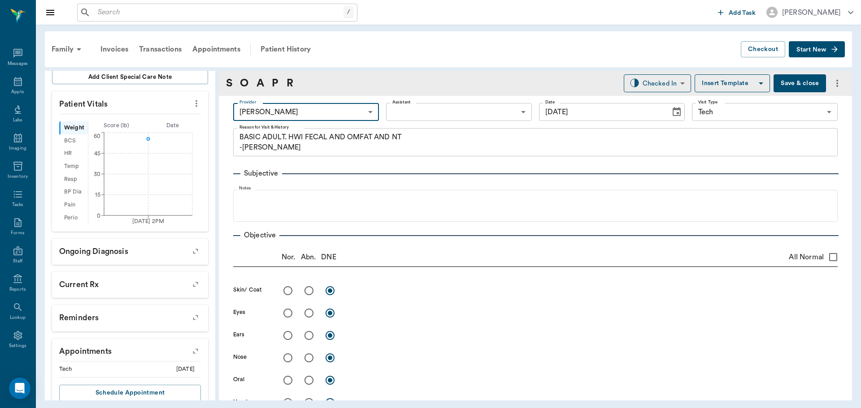
click at [406, 115] on body "/ ​ Add Task [PERSON_NAME] Nectar Messages Appts Labs Imaging Inventory Tasks F…" at bounding box center [430, 204] width 861 height 408
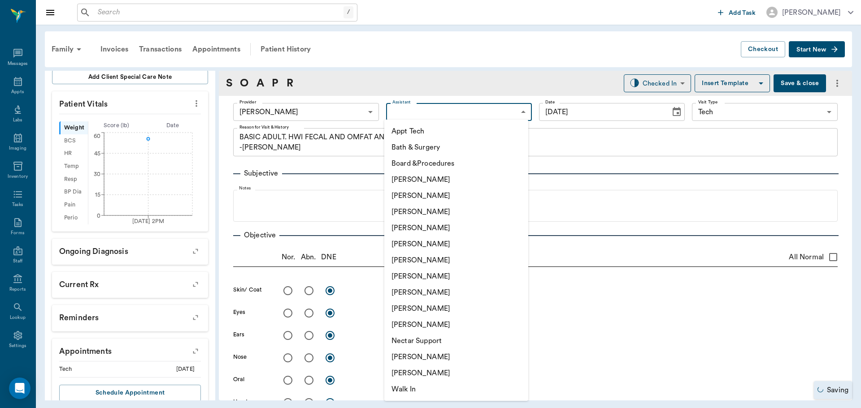
click at [405, 131] on li "Appt Tech" at bounding box center [456, 131] width 144 height 16
type input "63ec2f075fda476ae8351a4c"
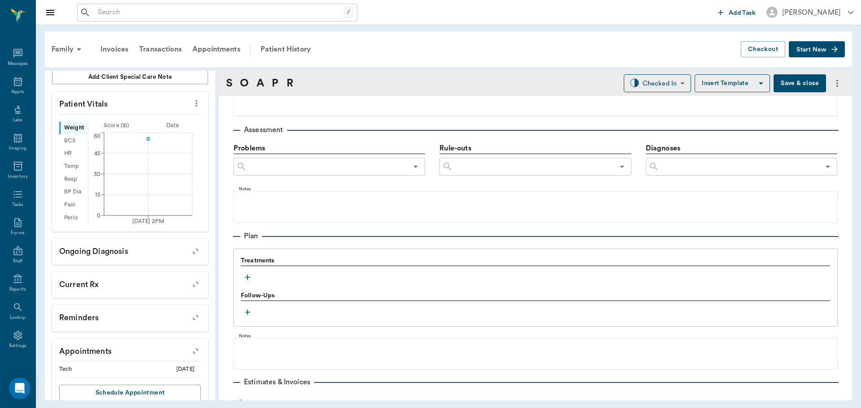
scroll to position [493, 0]
click at [247, 280] on icon "button" at bounding box center [247, 276] width 9 height 9
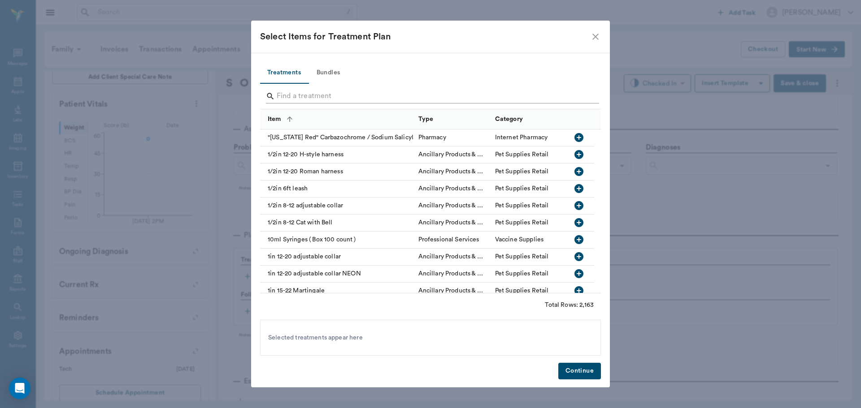
click at [313, 88] on div at bounding box center [432, 97] width 333 height 23
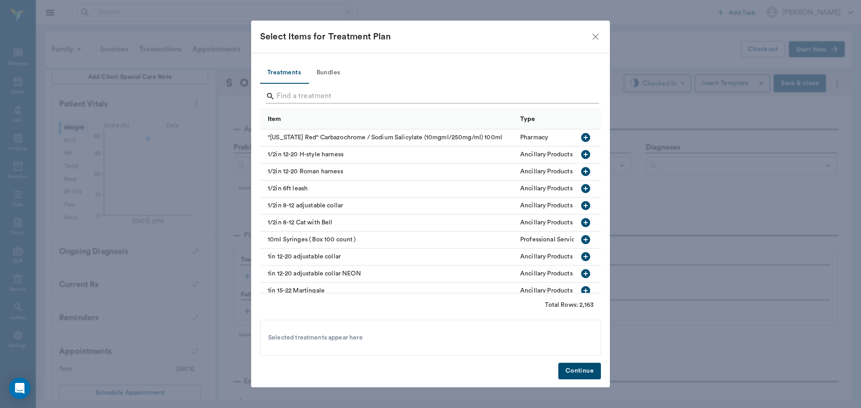
click at [314, 95] on input "Search" at bounding box center [431, 96] width 309 height 14
click at [327, 74] on button "Bundles" at bounding box center [328, 73] width 40 height 22
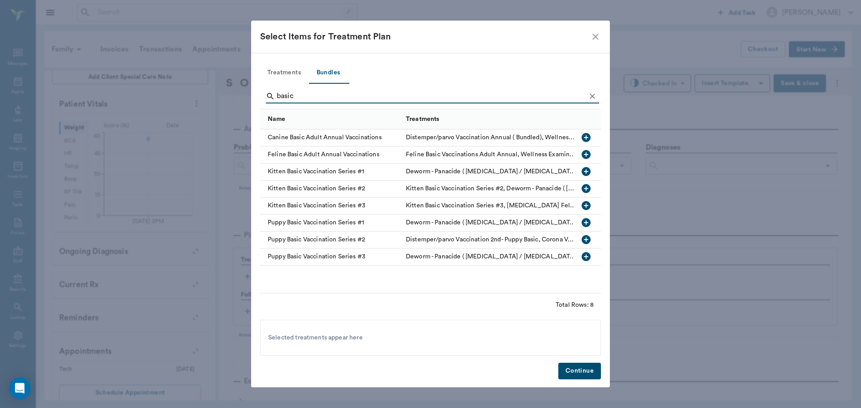
type input "basic"
click at [587, 139] on icon "button" at bounding box center [585, 137] width 9 height 9
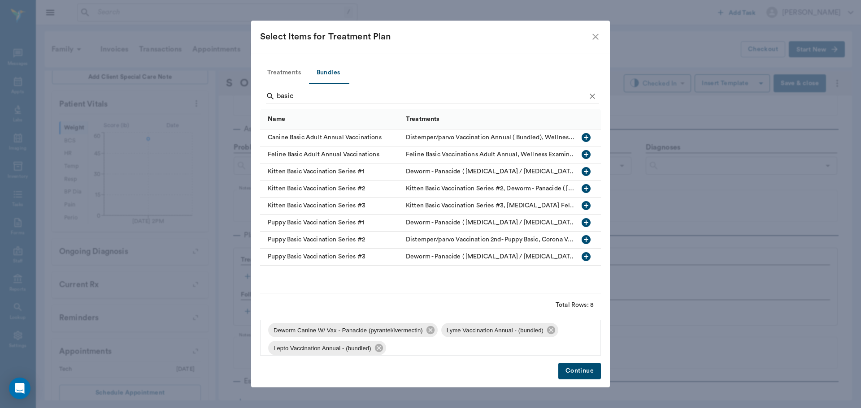
scroll to position [66, 0]
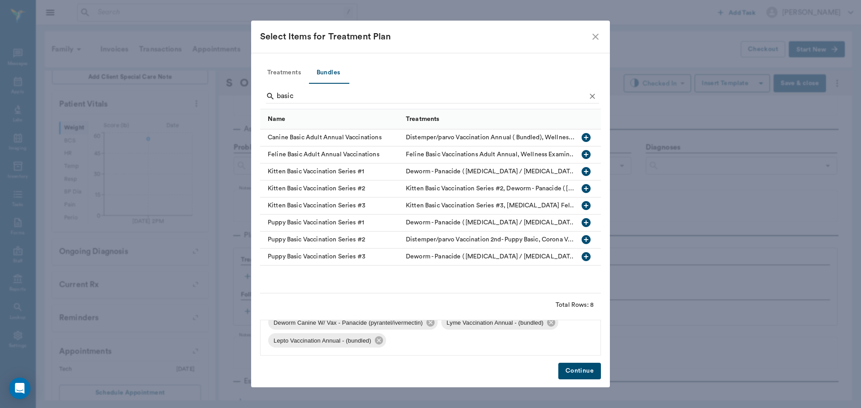
click at [602, 371] on div "Treatments Bundles basic Name Treatments Canine Basic Adult Annual Vaccinations…" at bounding box center [430, 220] width 359 height 335
click at [582, 375] on button "Continue" at bounding box center [579, 371] width 43 height 17
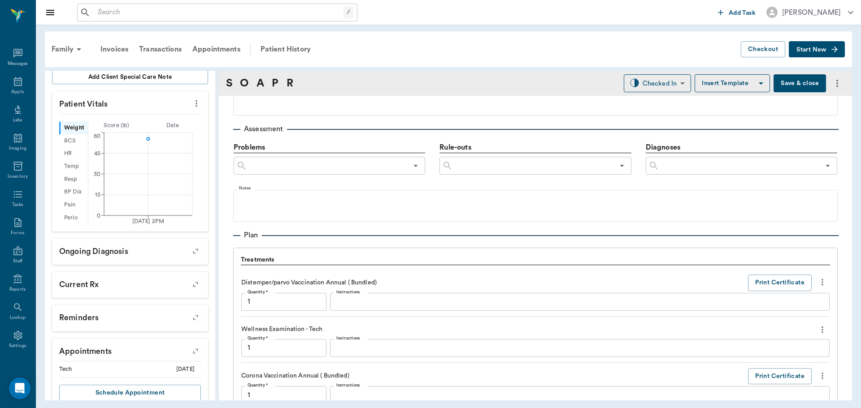
scroll to position [961, 0]
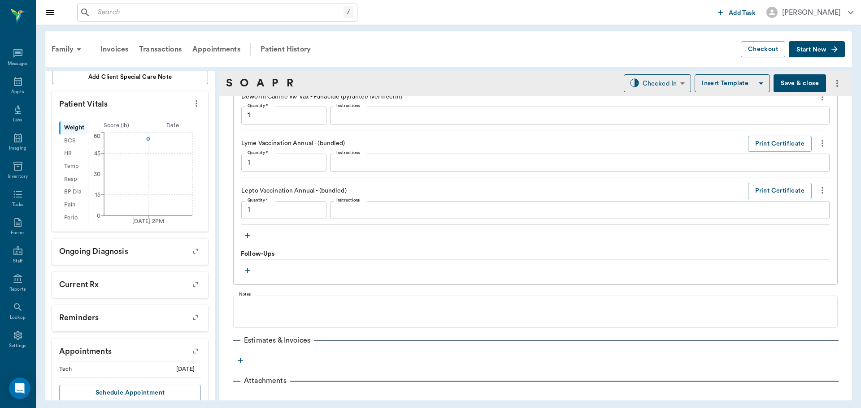
click at [250, 233] on icon "button" at bounding box center [247, 235] width 9 height 9
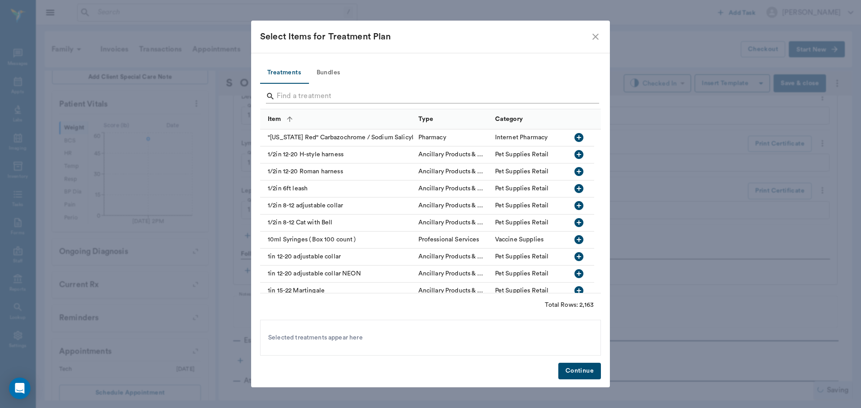
click at [326, 91] on input "Search" at bounding box center [431, 96] width 309 height 14
type input "1.00"
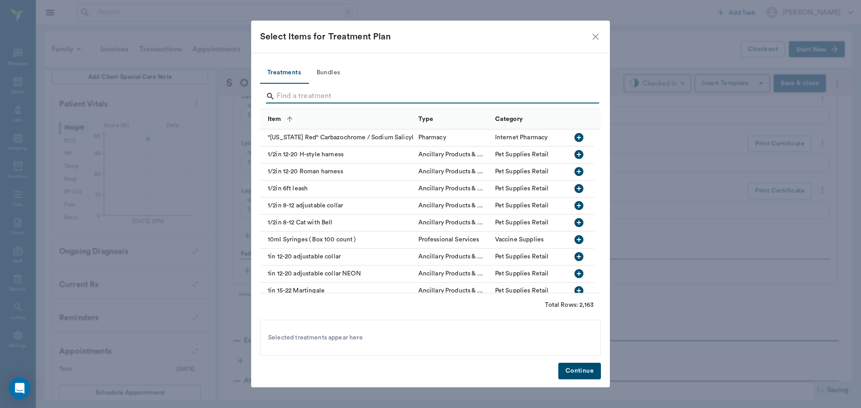
type input "1.00"
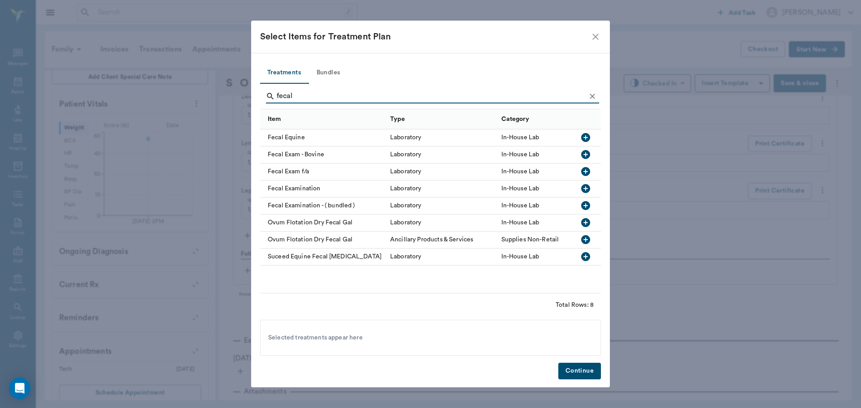
type input "fecal"
click at [583, 190] on icon "button" at bounding box center [585, 188] width 9 height 9
click at [588, 91] on button "Clear" at bounding box center [591, 96] width 13 height 13
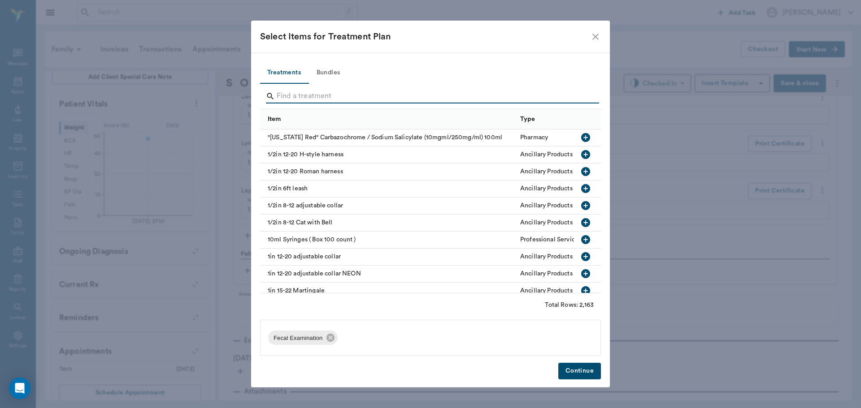
click at [567, 97] on input "Search" at bounding box center [431, 96] width 309 height 14
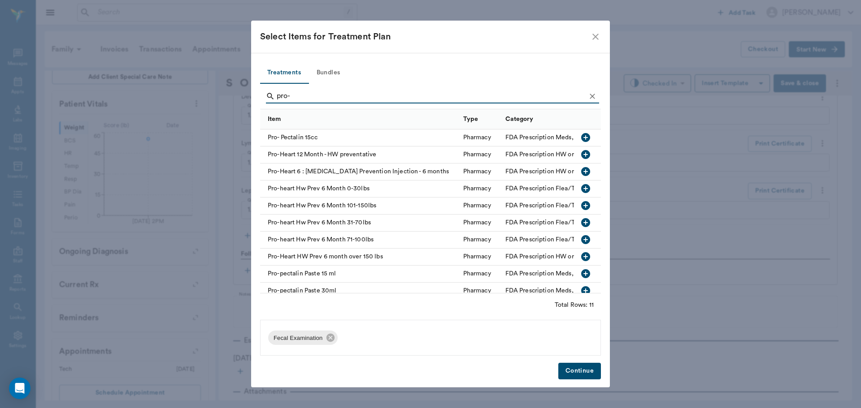
type input "pro-"
click at [580, 218] on icon "button" at bounding box center [585, 222] width 11 height 11
click at [588, 94] on icon "Clear" at bounding box center [592, 96] width 9 height 9
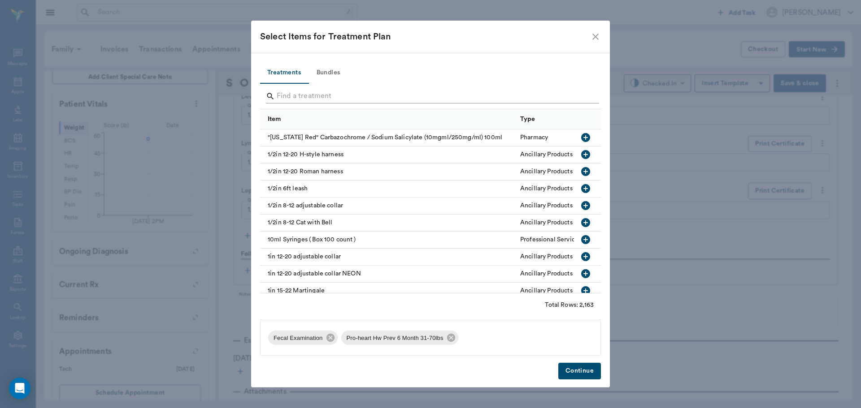
click at [581, 95] on input "Search" at bounding box center [431, 96] width 309 height 14
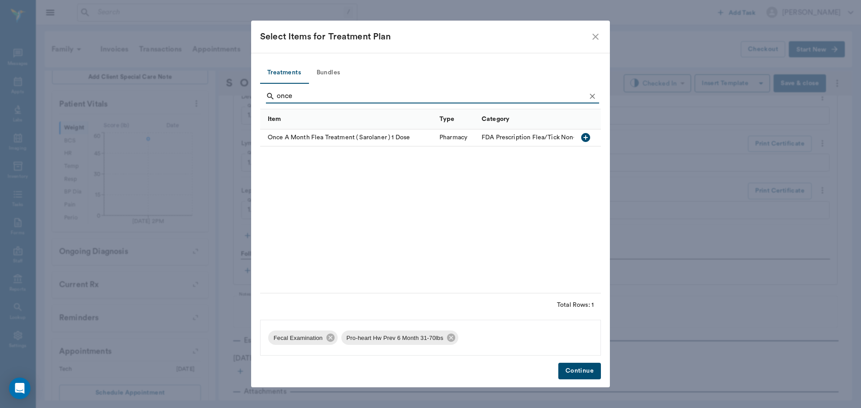
type input "once"
click at [591, 137] on button "button" at bounding box center [585, 137] width 15 height 15
click at [579, 373] on button "Continue" at bounding box center [579, 371] width 43 height 17
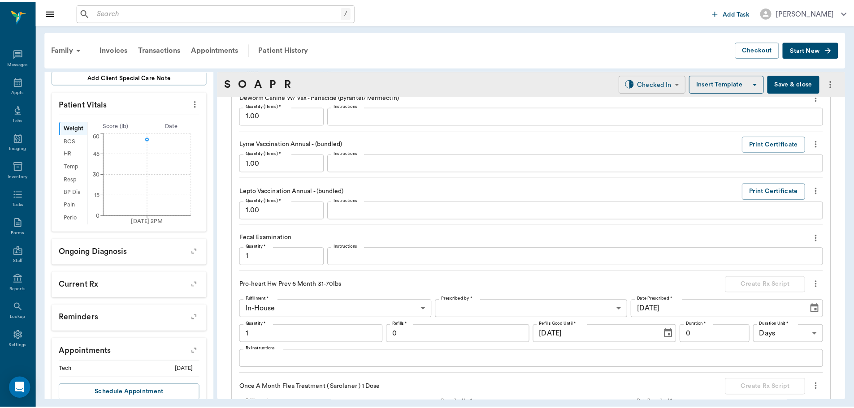
scroll to position [1213, 0]
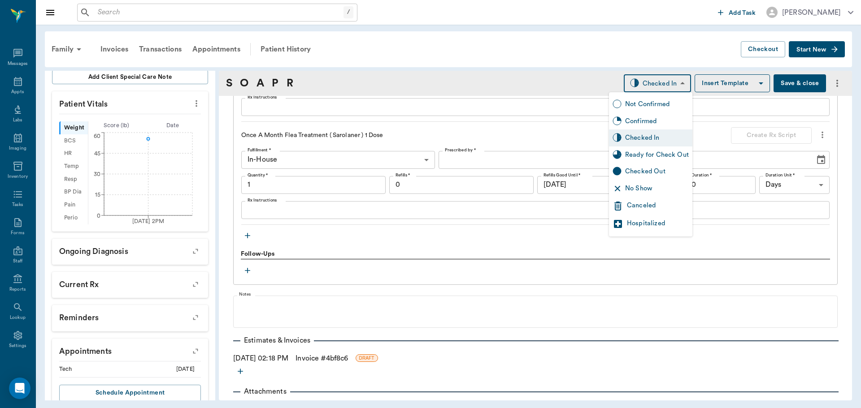
click at [648, 83] on body "/ ​ Add Task [PERSON_NAME] Nectar Messages Appts Labs Imaging Inventory Tasks F…" at bounding box center [430, 204] width 861 height 408
type input "1.00"
click at [658, 149] on div "Ready for Check Out" at bounding box center [650, 155] width 83 height 17
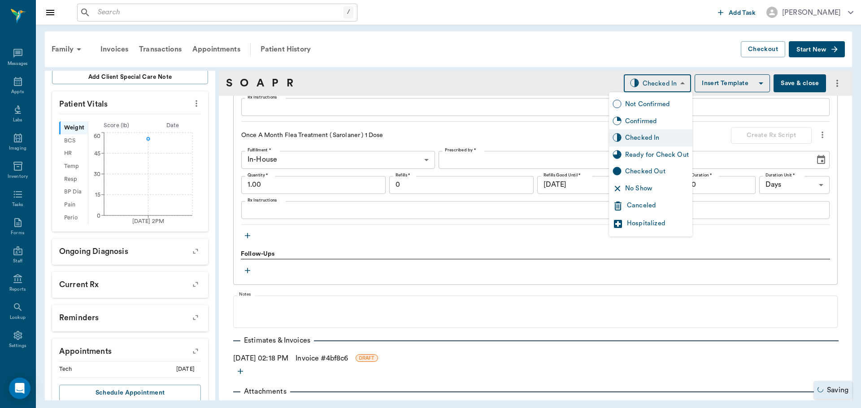
type input "READY_TO_CHECKOUT"
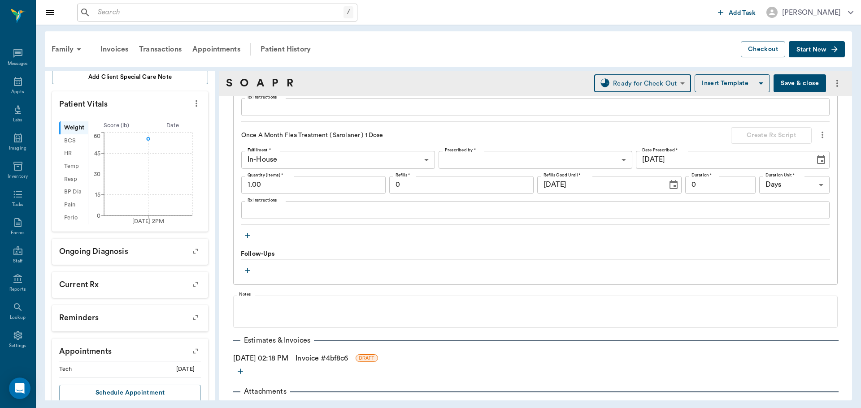
click at [320, 359] on link "Invoice # 4bf8c6" at bounding box center [321, 358] width 52 height 11
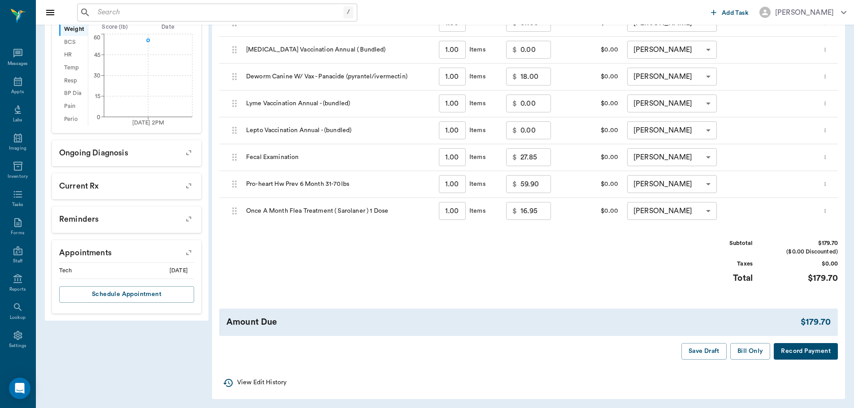
scroll to position [290, 0]
click at [753, 349] on button "Bill Only" at bounding box center [750, 350] width 40 height 17
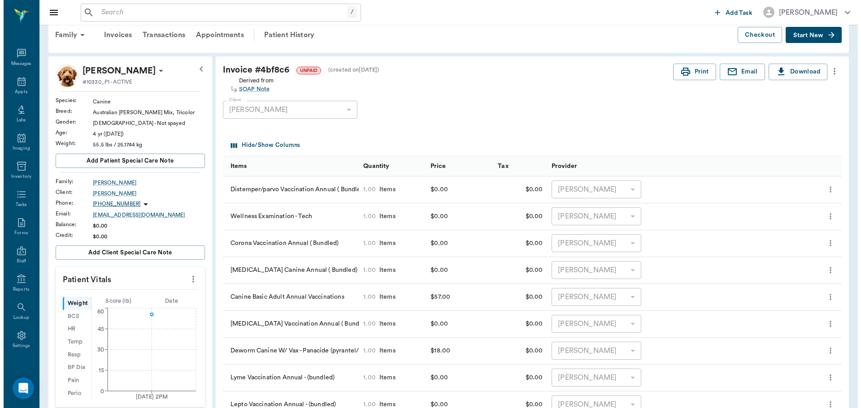
scroll to position [0, 0]
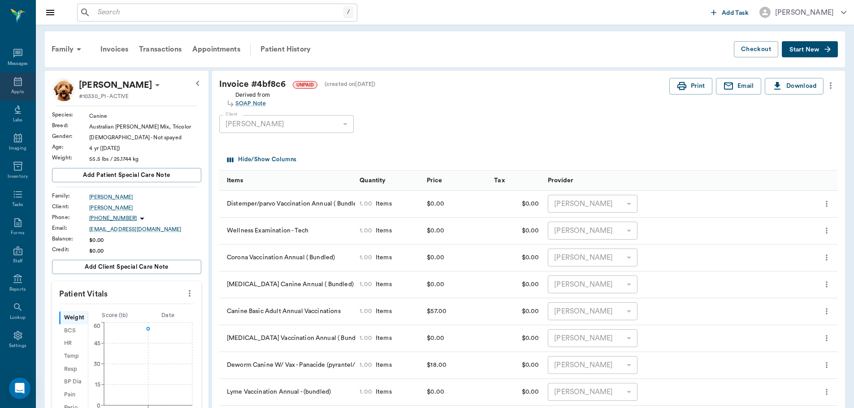
click at [20, 86] on div "Appts" at bounding box center [17, 87] width 35 height 28
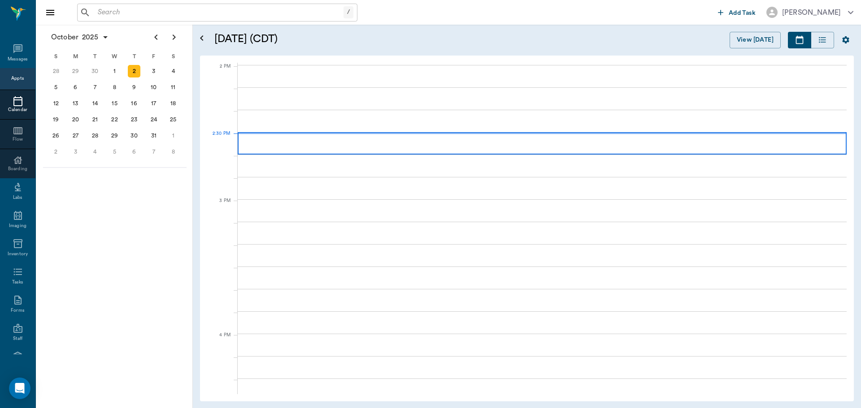
scroll to position [807, 0]
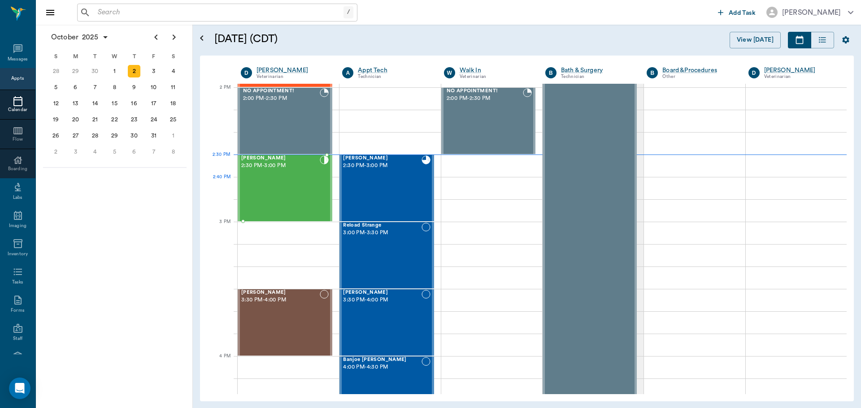
click at [287, 193] on div "[PERSON_NAME] 2:30 PM - 3:00 PM" at bounding box center [280, 188] width 78 height 65
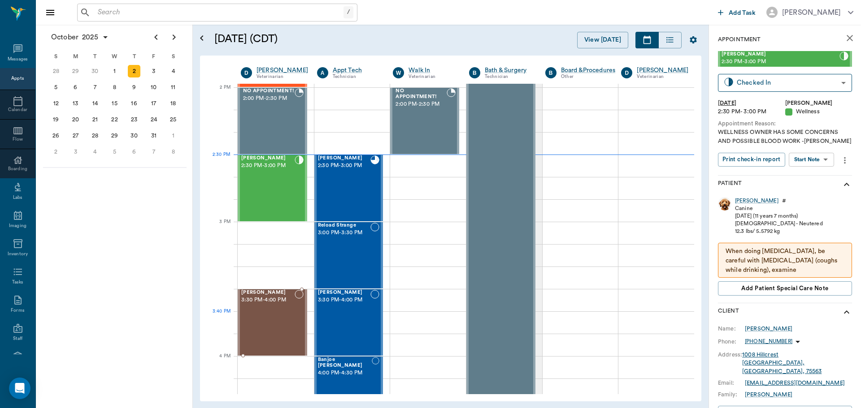
click at [253, 316] on div "[PERSON_NAME] 3:30 PM - 4:00 PM" at bounding box center [267, 322] width 53 height 65
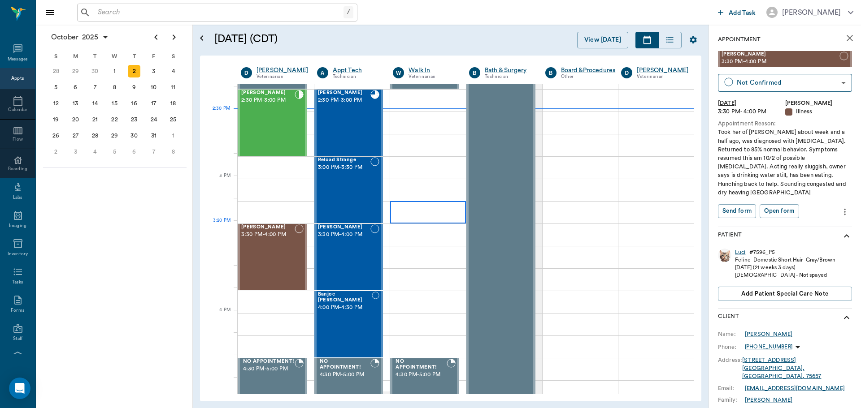
scroll to position [852, 0]
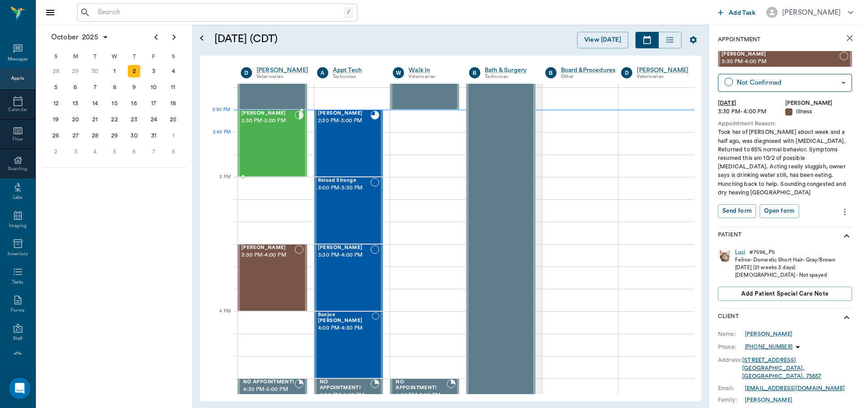
click at [290, 144] on div "Hubbell Conley 2:30 PM - 3:00 PM" at bounding box center [267, 143] width 53 height 65
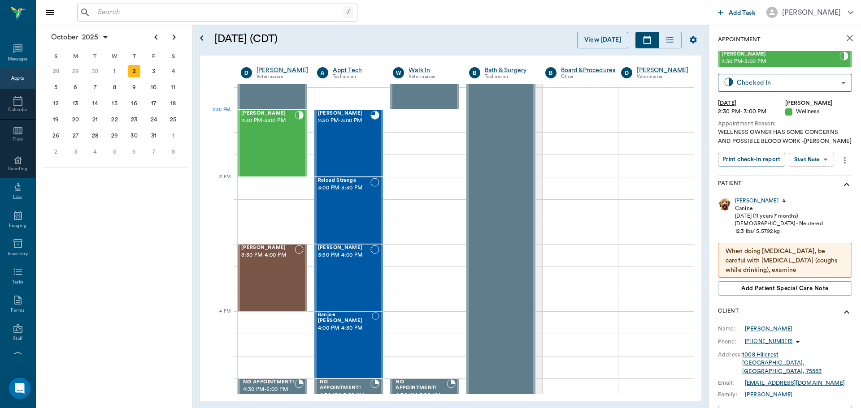
click at [801, 258] on p "When doing oral surgery, be careful with trachea (coughs while drinking), exami…" at bounding box center [784, 270] width 119 height 47
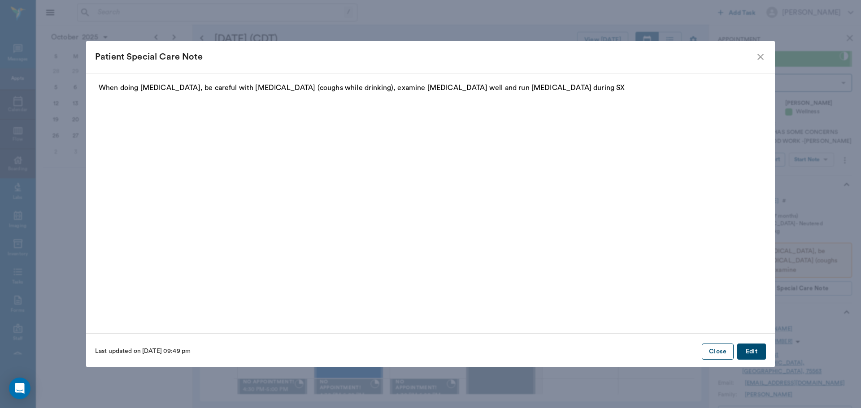
click at [712, 351] on button "Close" at bounding box center [717, 352] width 32 height 17
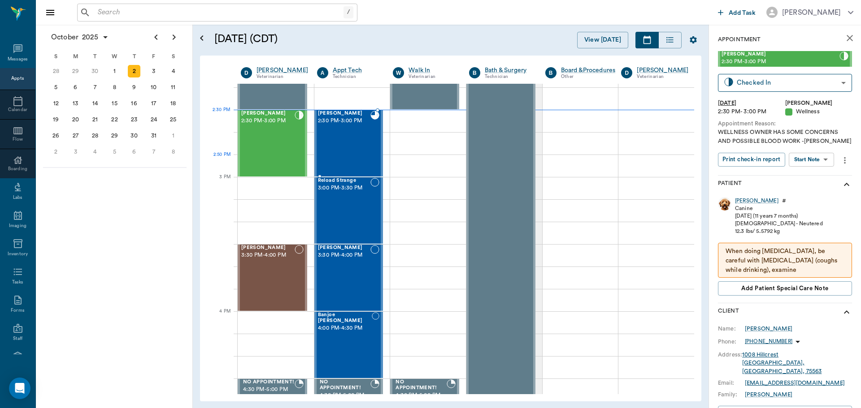
click at [351, 159] on div "Daisy Jones 2:30 PM - 3:00 PM" at bounding box center [344, 143] width 53 height 65
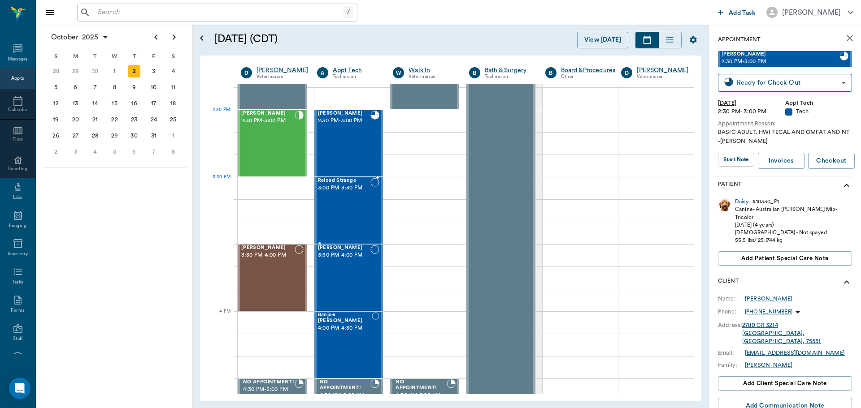
click at [362, 199] on div "Reload Strange 3:00 PM - 3:30 PM" at bounding box center [344, 210] width 53 height 65
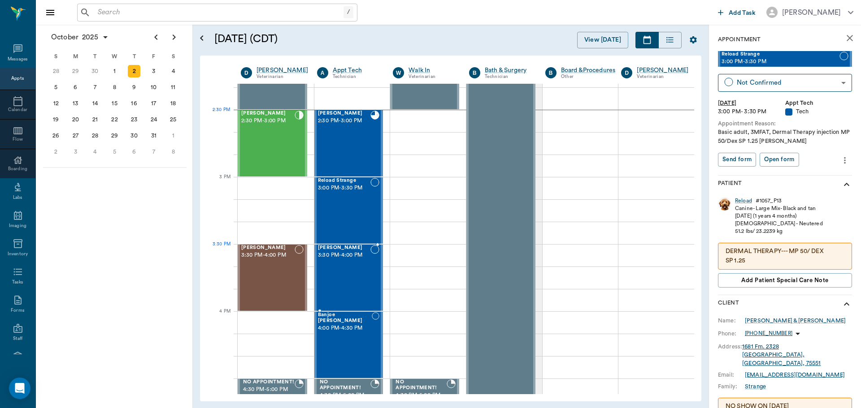
click at [352, 259] on span "3:30 PM - 4:00 PM" at bounding box center [344, 255] width 53 height 9
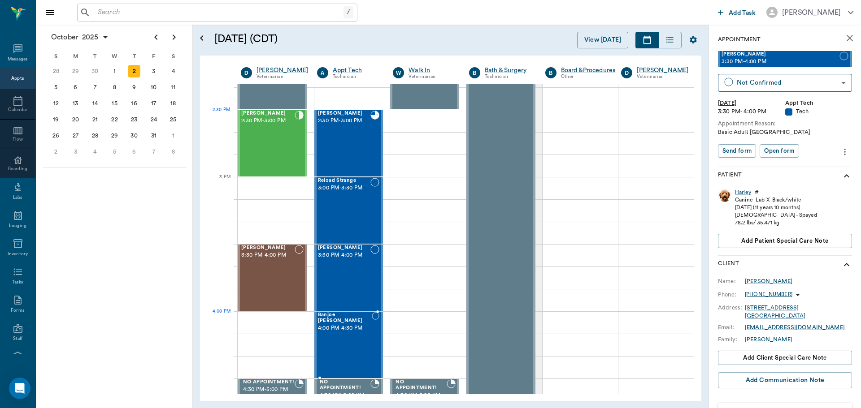
click at [346, 326] on span "4:00 PM - 4:30 PM" at bounding box center [345, 328] width 54 height 9
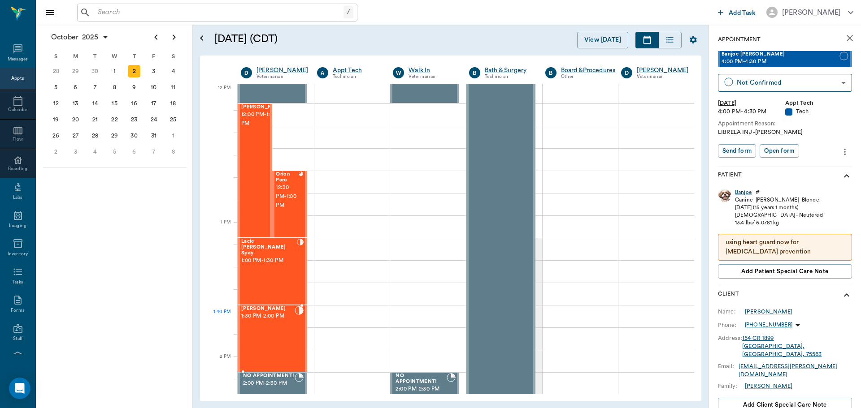
scroll to position [538, 0]
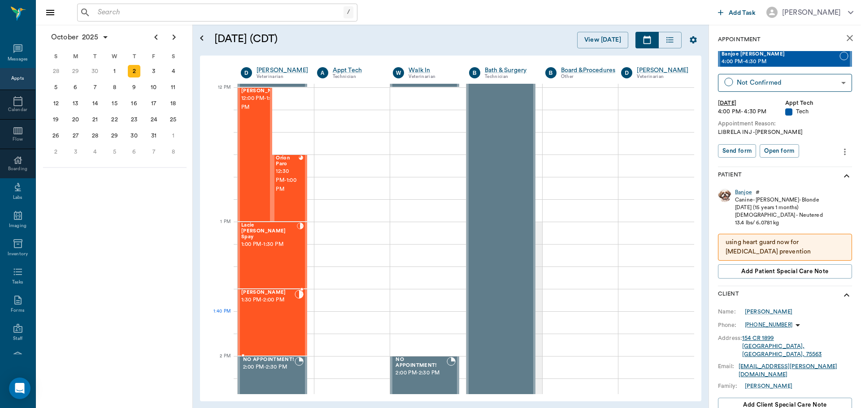
click at [295, 312] on div at bounding box center [298, 322] width 9 height 65
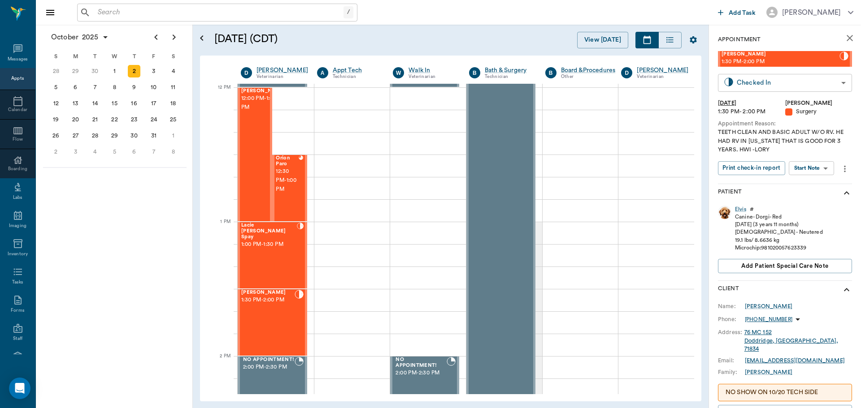
click at [769, 79] on body "/ ​ Add Task Dr. Bert Ellsworth Nectar Messages Appts Calendar Flow Boarding La…" at bounding box center [430, 204] width 861 height 408
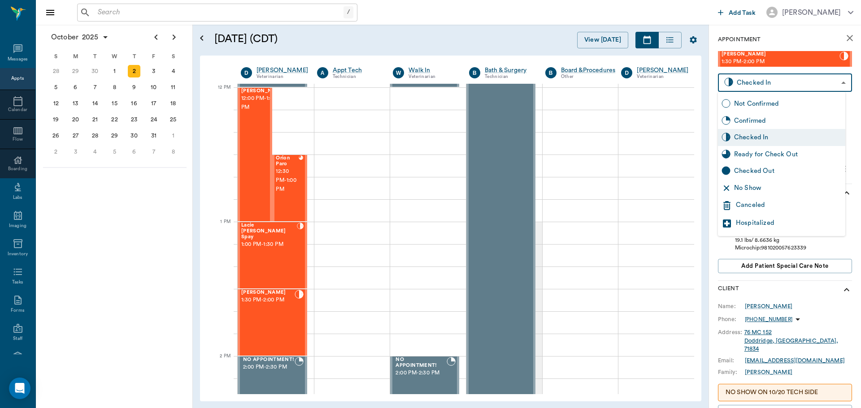
click at [781, 156] on div "Ready for Check Out" at bounding box center [788, 155] width 108 height 10
type input "READY_TO_CHECKOUT"
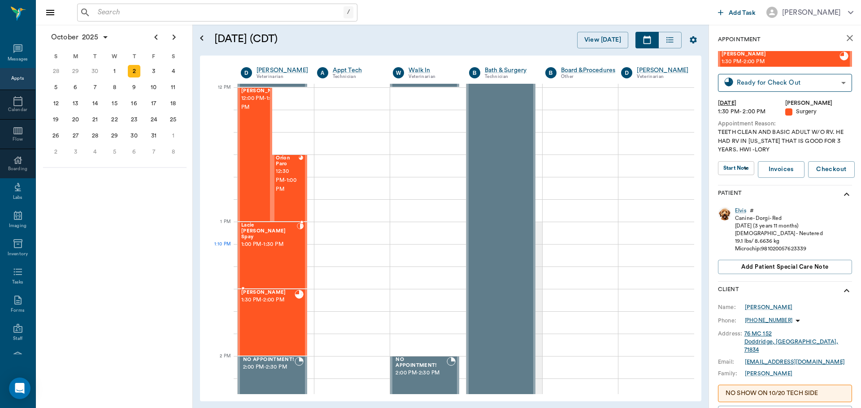
click at [273, 255] on div "Lacie Lou Spay 1:00 PM - 1:30 PM" at bounding box center [269, 255] width 56 height 65
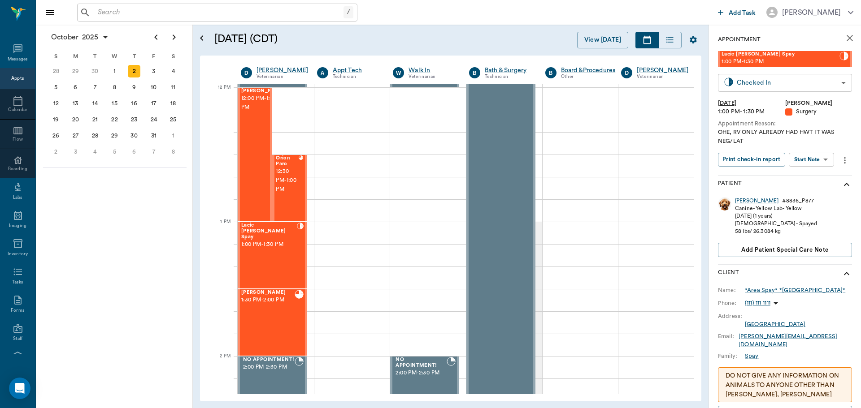
click at [782, 78] on body "/ ​ Add Task Dr. Bert Ellsworth Nectar Messages Appts Calendar Flow Boarding La…" at bounding box center [430, 204] width 861 height 408
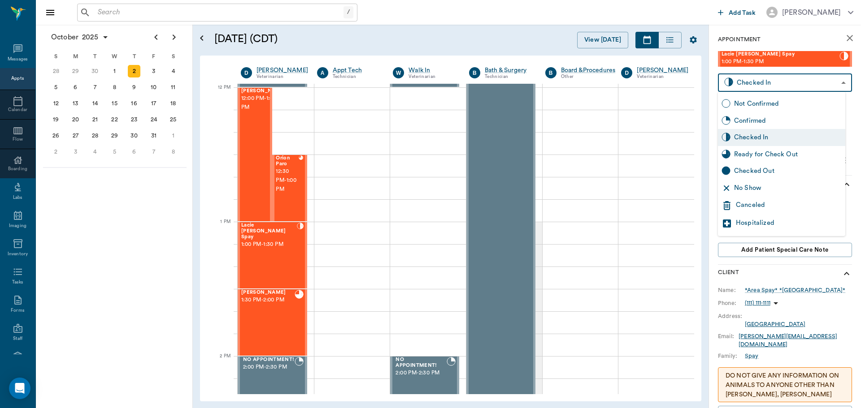
click at [772, 151] on div "Ready for Check Out" at bounding box center [788, 155] width 108 height 10
type input "READY_TO_CHECKOUT"
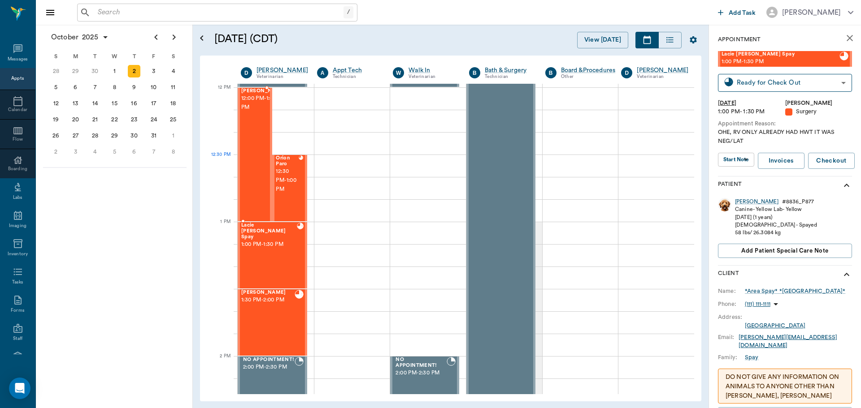
click at [261, 164] on div "Tinkerbell Taylor 12:00 PM - 1:00 PM" at bounding box center [263, 154] width 45 height 133
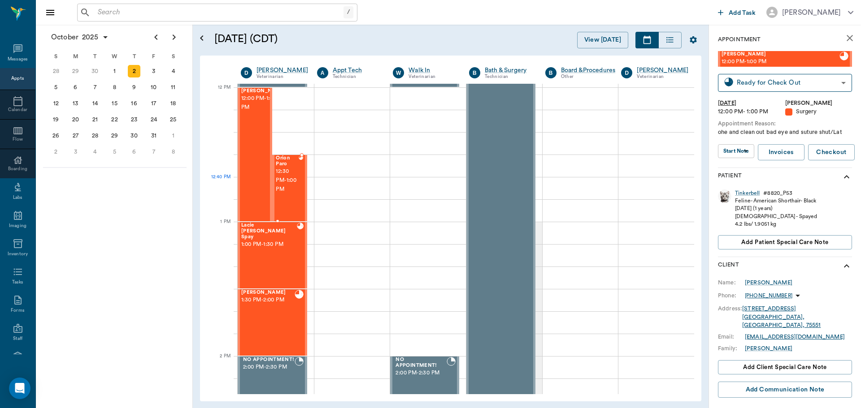
click at [276, 195] on div "Orion Paro 12:30 PM - 1:00 PM" at bounding box center [287, 188] width 23 height 65
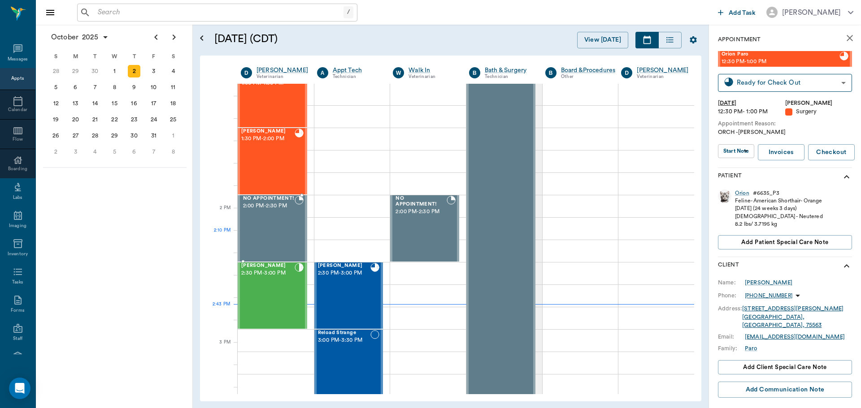
scroll to position [717, 0]
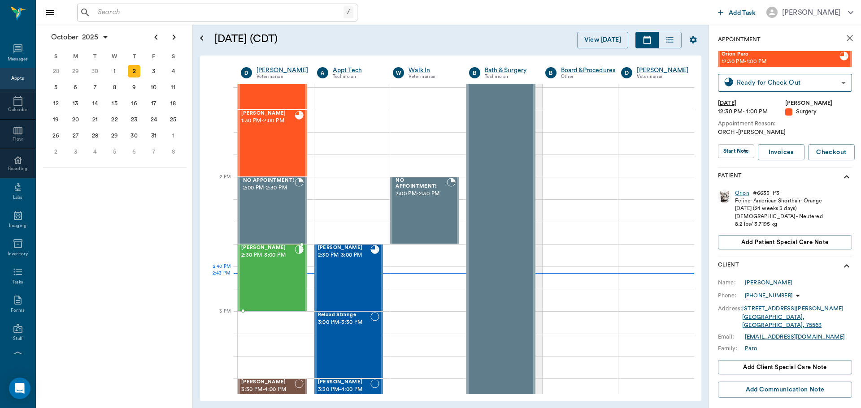
click at [277, 277] on div "Hubbell Conley 2:30 PM - 3:00 PM" at bounding box center [267, 277] width 53 height 65
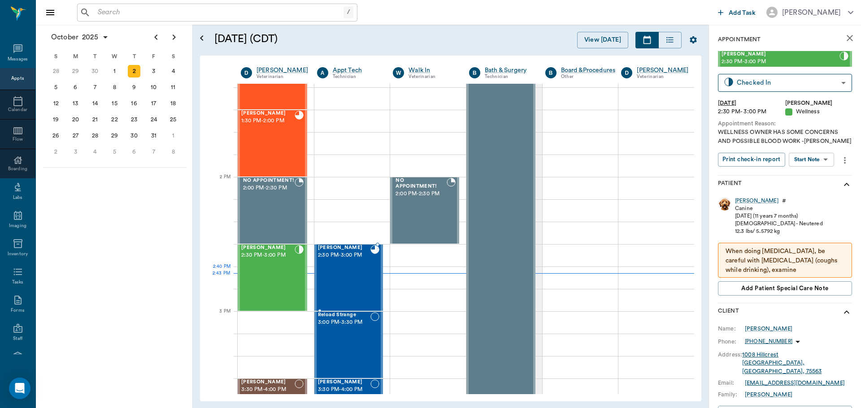
click at [346, 287] on div "Daisy Jones 2:30 PM - 3:00 PM" at bounding box center [344, 277] width 53 height 65
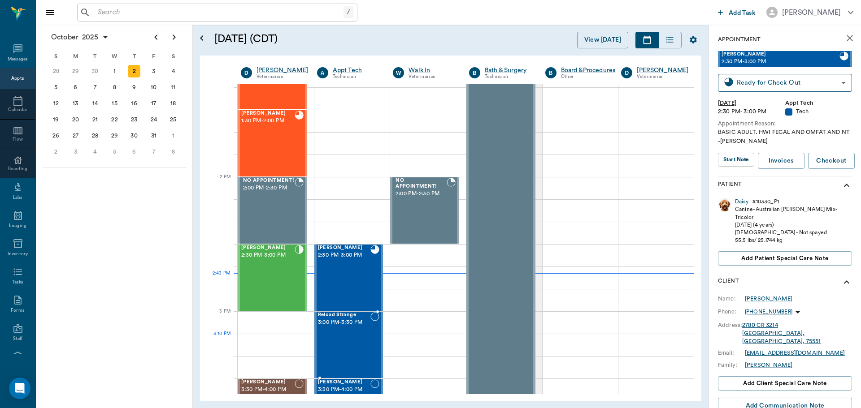
click at [324, 339] on div "Reload Strange 3:00 PM - 3:30 PM" at bounding box center [344, 344] width 53 height 65
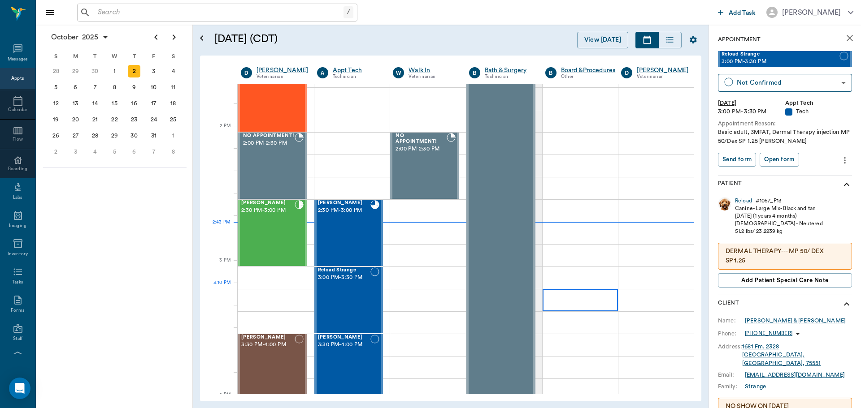
scroll to position [807, 0]
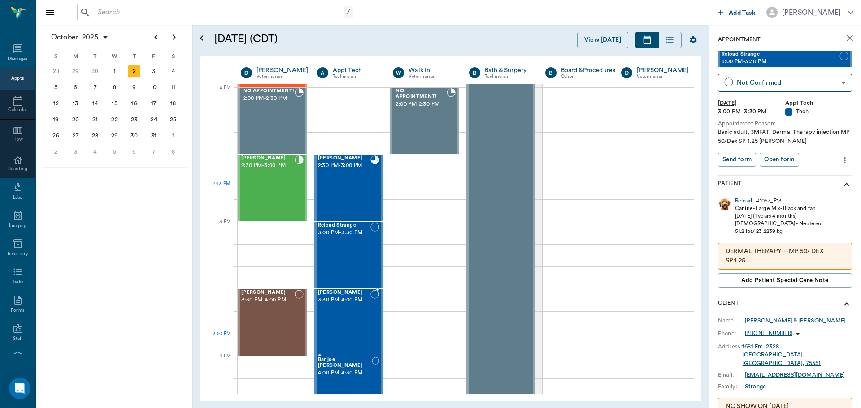
click at [353, 336] on div "Harley Stringer 3:30 PM - 4:00 PM" at bounding box center [344, 322] width 53 height 65
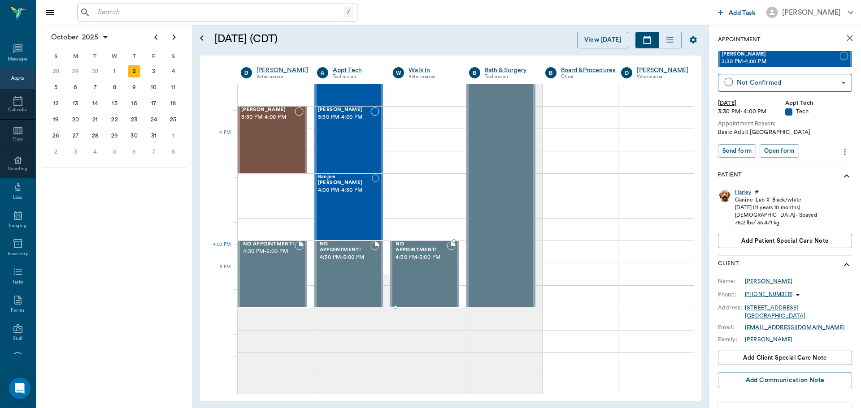
scroll to position [896, 0]
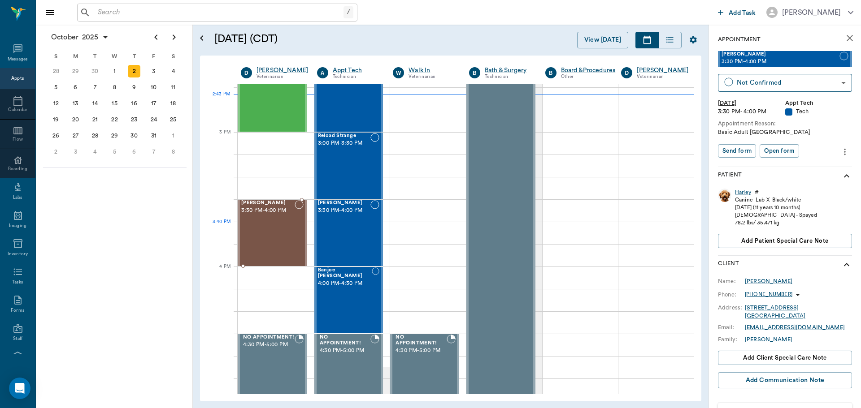
click at [261, 237] on div "Luci Whatley 3:30 PM - 4:00 PM" at bounding box center [267, 232] width 53 height 65
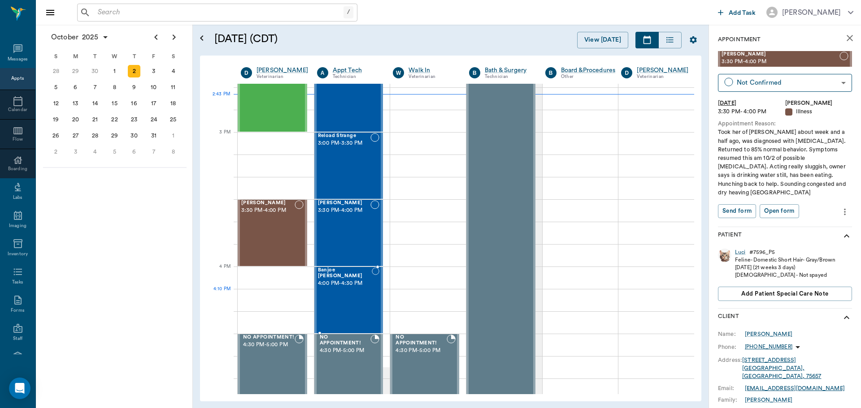
click at [357, 299] on div "Banjoe Walker 4:00 PM - 4:30 PM" at bounding box center [345, 300] width 54 height 65
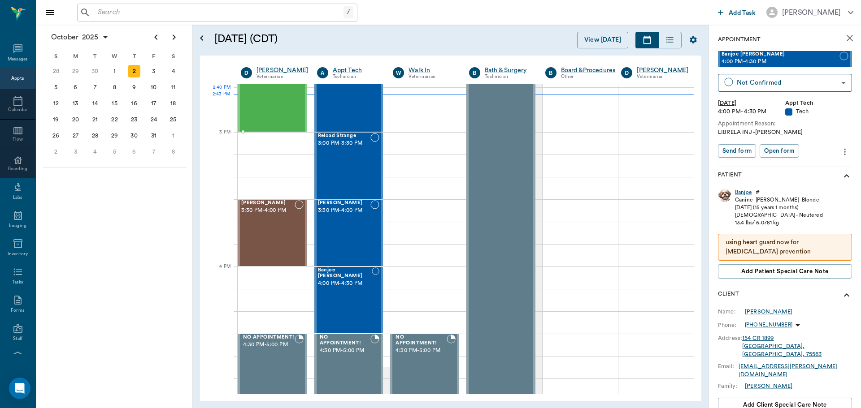
click at [251, 106] on div "Hubbell Conley 2:30 PM - 3:00 PM" at bounding box center [267, 98] width 53 height 65
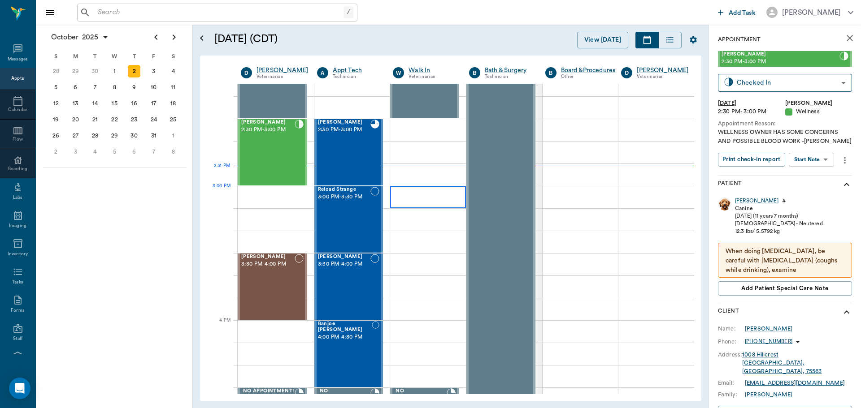
scroll to position [807, 0]
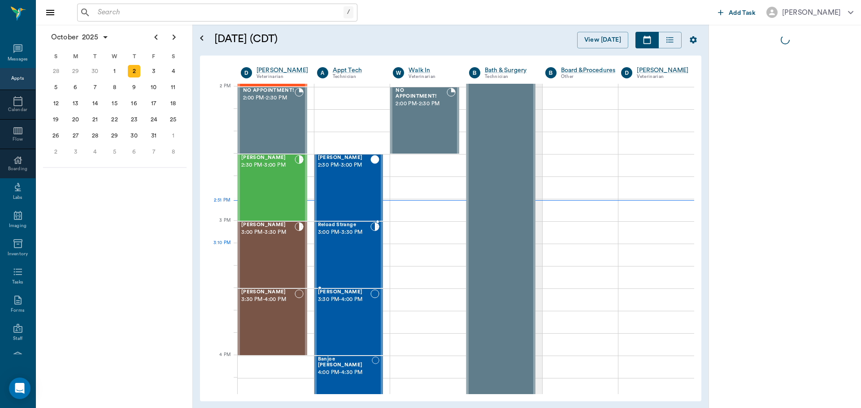
click at [352, 253] on div "Reload Strange 3:00 PM - 3:30 PM" at bounding box center [344, 254] width 53 height 65
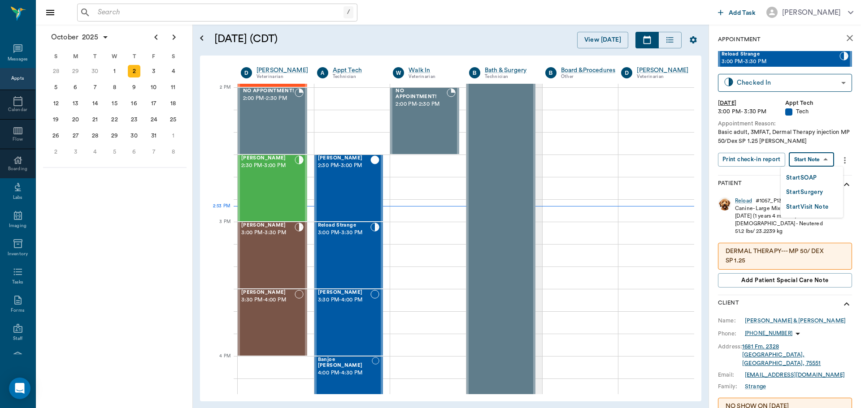
click at [809, 160] on body "/ ​ Add Task [PERSON_NAME] Nectar Messages Appts Calendar Flow Boarding Labs Im…" at bounding box center [430, 204] width 861 height 408
click at [800, 171] on li "Start SOAP" at bounding box center [811, 177] width 62 height 15
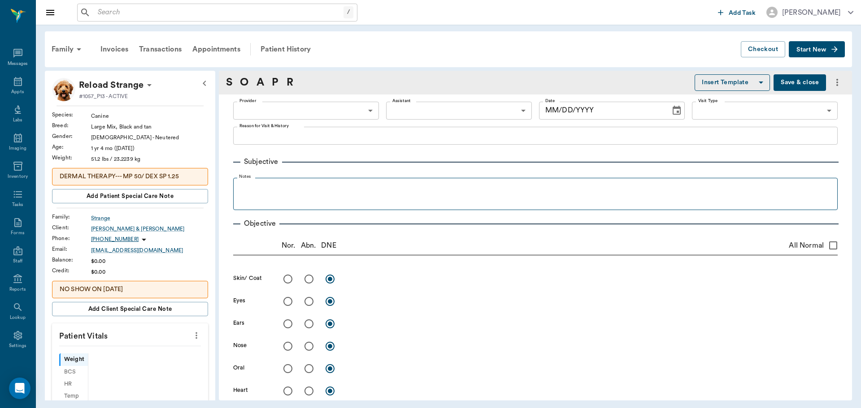
type input "63ec2f075fda476ae8351a4c"
type input "65d2be4f46e3a538d89b8c1a"
type textarea "Basic adult, 3MFAT, Dermal Therapy injection MP 50/Dex SP 1.25 [PERSON_NAME]"
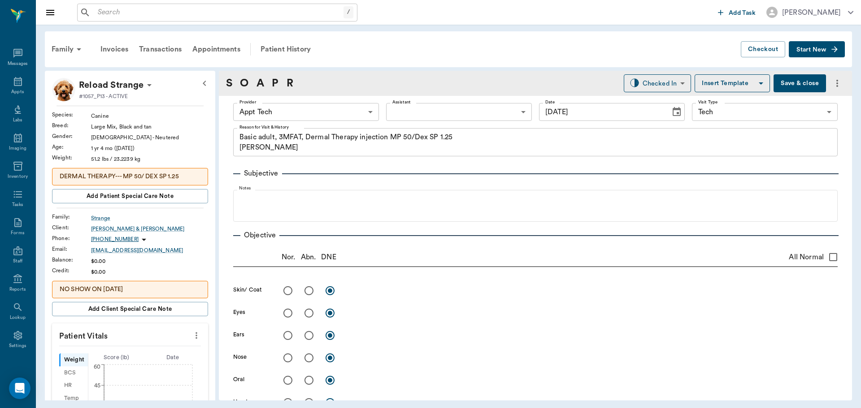
type input "[DATE]"
click at [196, 336] on button "more" at bounding box center [196, 335] width 14 height 15
click at [152, 346] on li "Enter Vitals" at bounding box center [152, 351] width 90 height 17
click at [125, 363] on input "text" at bounding box center [130, 363] width 78 height 18
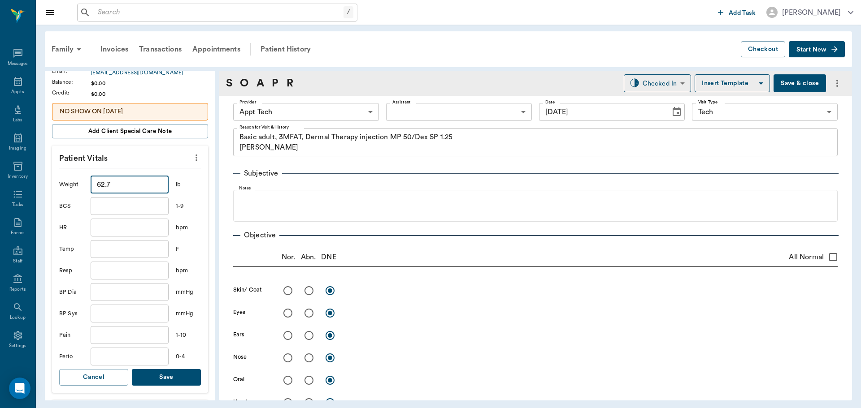
scroll to position [179, 0]
type input "62.7"
click at [176, 380] on button "Save" at bounding box center [166, 376] width 69 height 17
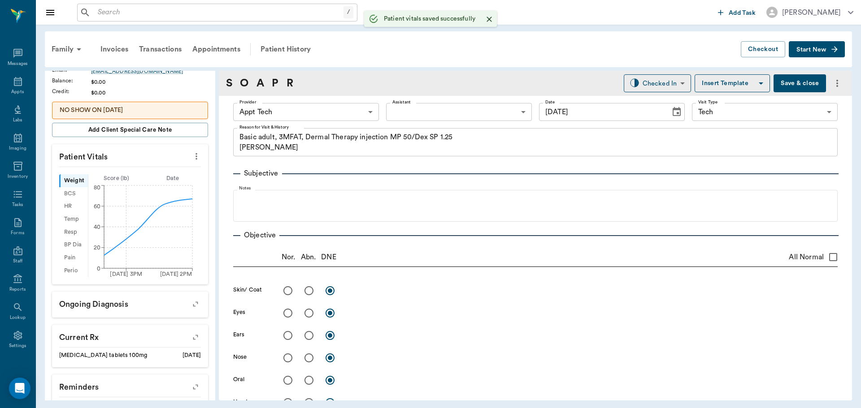
click at [259, 110] on body "/ ​ Add Task [PERSON_NAME] Nectar Messages Appts Labs Imaging Inventory Tasks F…" at bounding box center [430, 204] width 861 height 408
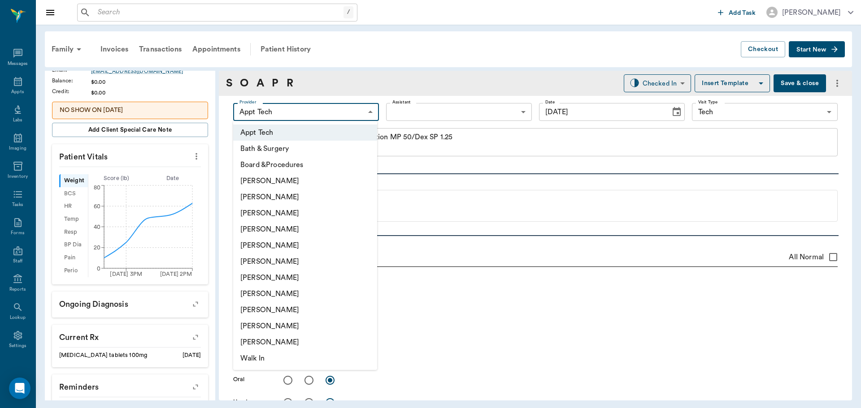
click at [293, 281] on li "[PERSON_NAME]" at bounding box center [305, 278] width 144 height 16
type input "682b670d8bdc6f7f8feef3db"
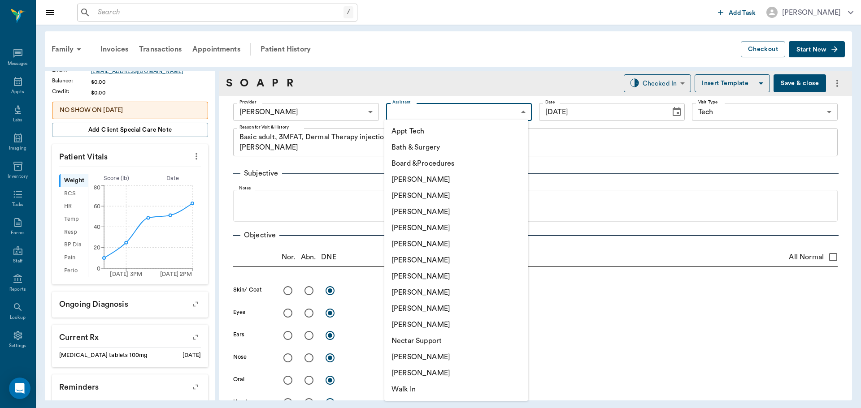
click at [395, 108] on body "/ ​ Add Task [PERSON_NAME] Nectar Messages Appts Labs Imaging Inventory Tasks F…" at bounding box center [430, 204] width 861 height 408
click at [400, 137] on li "Appt Tech" at bounding box center [456, 131] width 144 height 16
type input "63ec2f075fda476ae8351a4c"
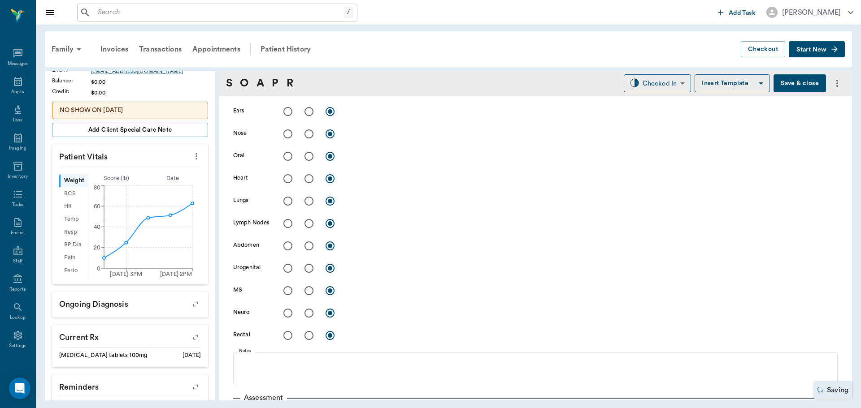
scroll to position [403, 0]
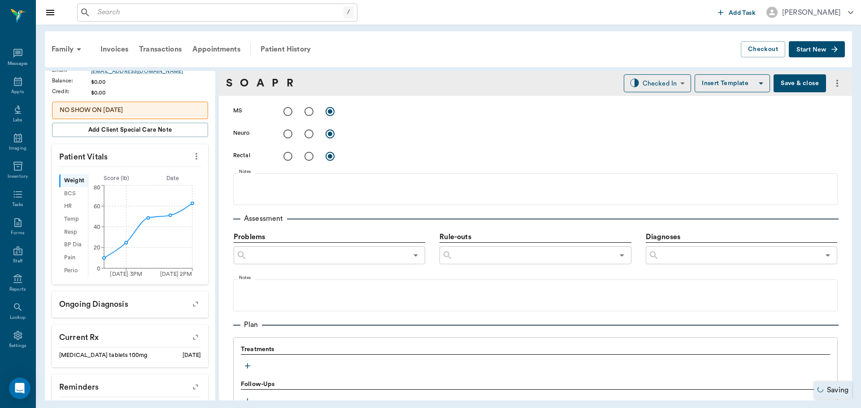
click at [246, 368] on icon "button" at bounding box center [247, 366] width 9 height 9
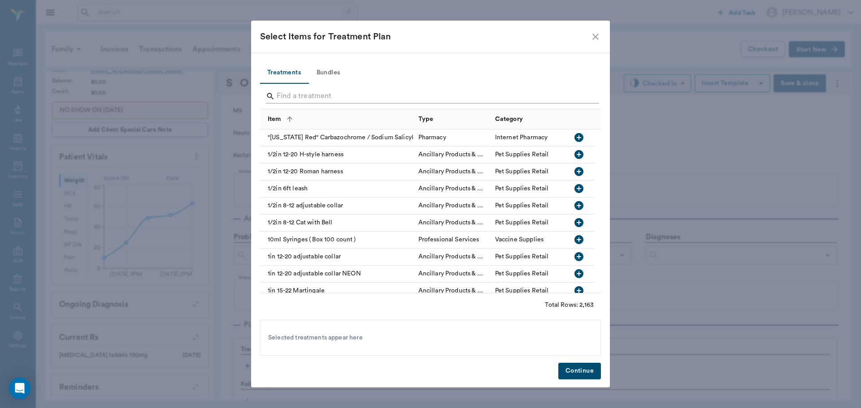
click at [310, 96] on input "Search" at bounding box center [431, 96] width 309 height 14
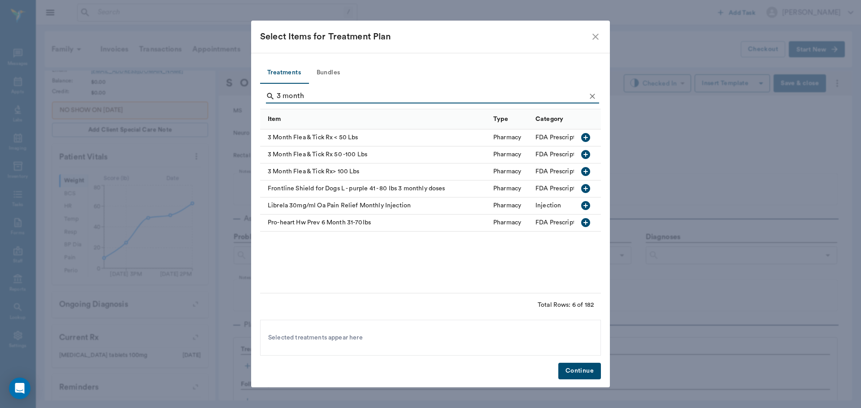
type input "3 month"
click at [585, 136] on icon "button" at bounding box center [585, 137] width 11 height 11
click at [595, 93] on icon "Clear" at bounding box center [592, 96] width 9 height 9
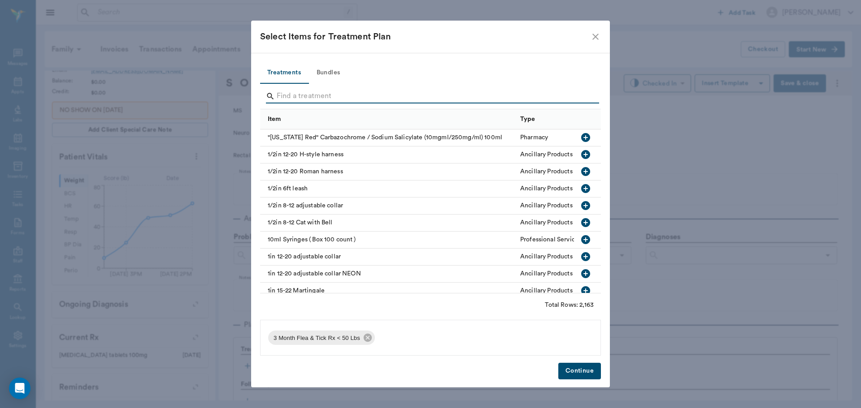
click at [580, 95] on input "Search" at bounding box center [431, 96] width 309 height 14
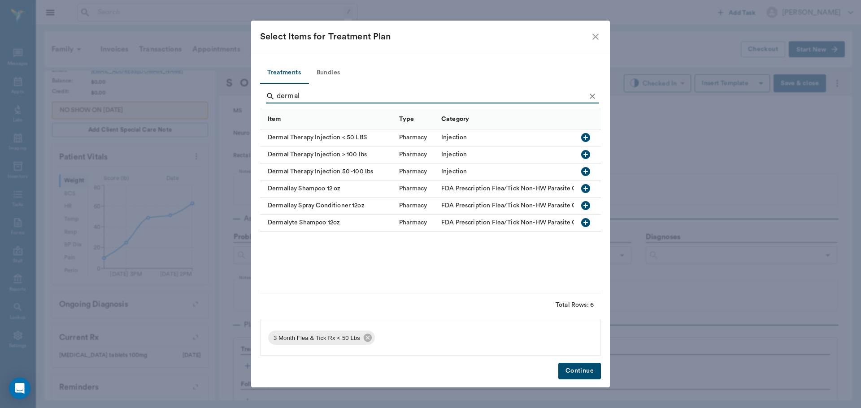
type input "dermal"
click at [584, 169] on icon "button" at bounding box center [585, 171] width 9 height 9
click at [336, 70] on button "Bundles" at bounding box center [328, 73] width 40 height 22
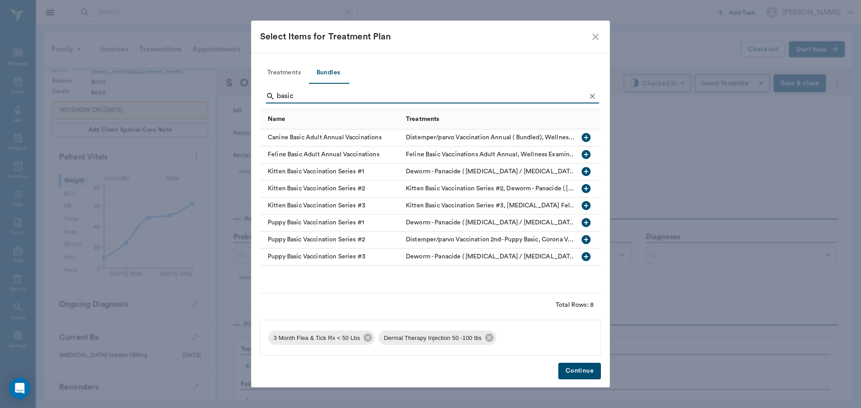
type input "basic"
click at [587, 139] on icon "button" at bounding box center [585, 137] width 9 height 9
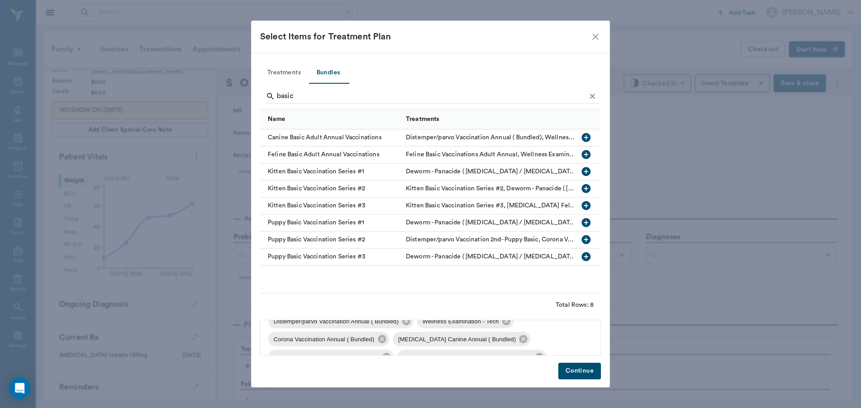
scroll to position [84, 0]
click at [377, 345] on icon at bounding box center [378, 341] width 8 height 8
click at [547, 339] on icon at bounding box center [551, 341] width 8 height 8
click at [547, 339] on div "3 Month Flea & Tick Rx < 50 Lbs Dermal Therapy Injection 50 -100 lbs Distemper/…" at bounding box center [430, 338] width 341 height 36
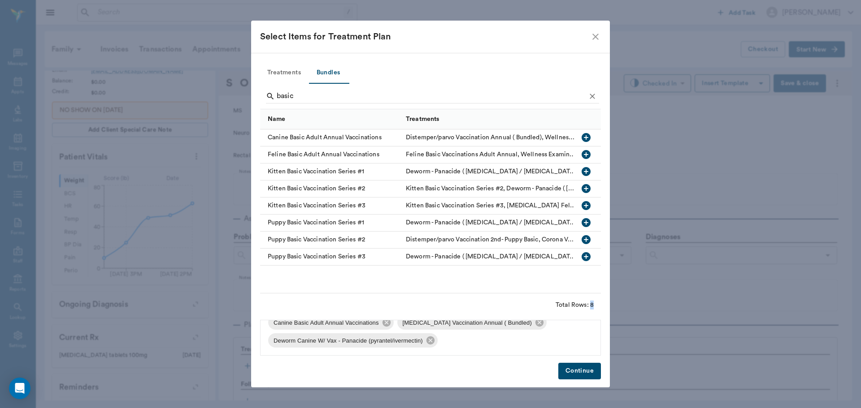
click at [583, 375] on button "Continue" at bounding box center [579, 371] width 43 height 17
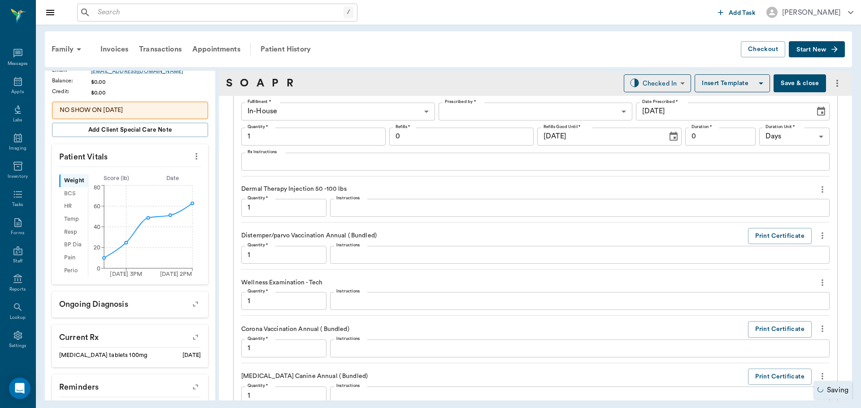
scroll to position [657, 0]
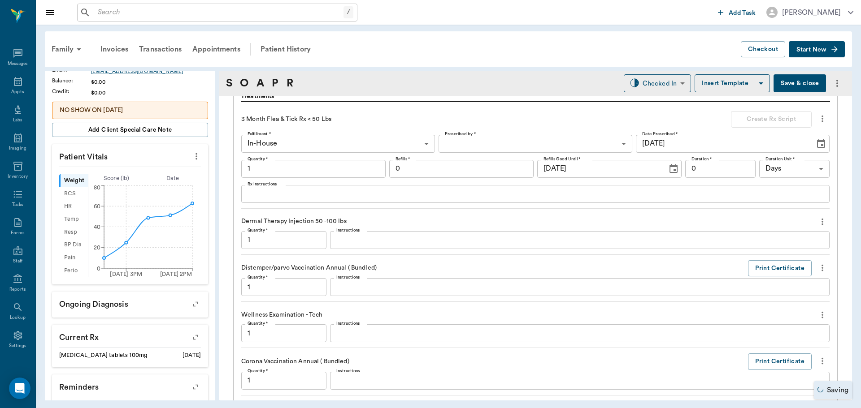
click at [380, 241] on textarea "Instructions" at bounding box center [579, 240] width 487 height 10
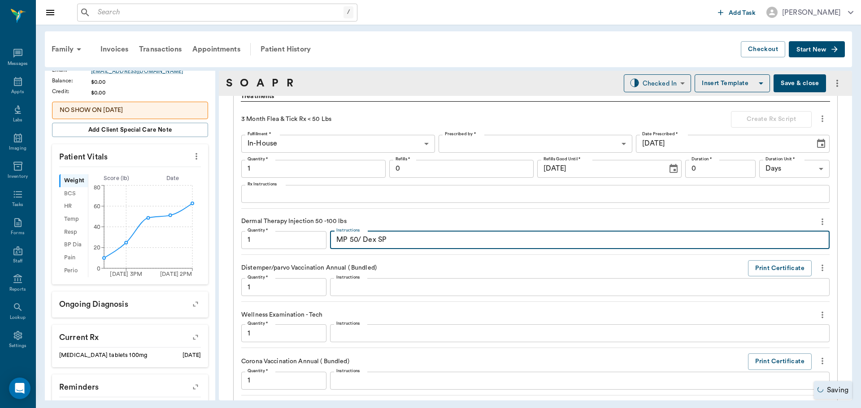
type textarea "MP 50/ Dex SP"
type input "1.00"
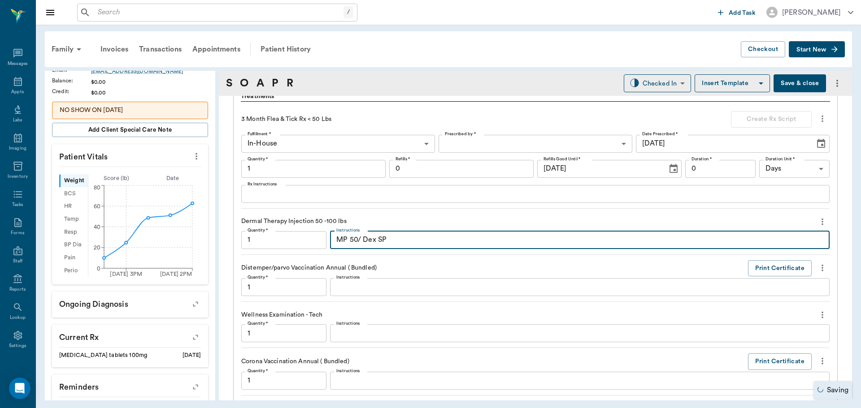
type input "1.00"
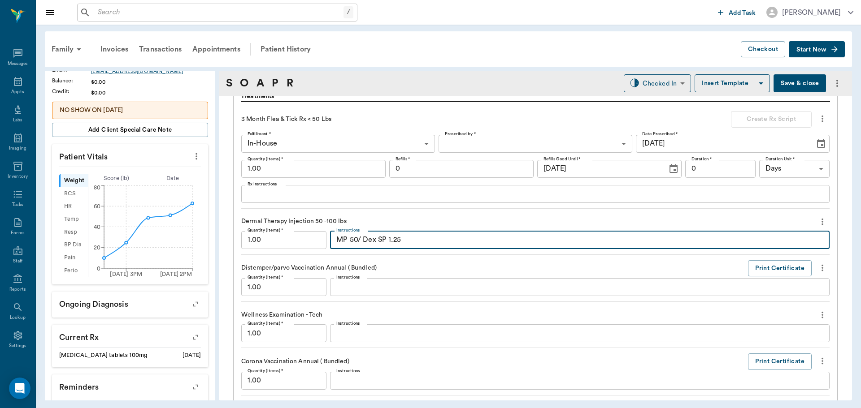
type textarea "MP 50/ Dex SP 1.25"
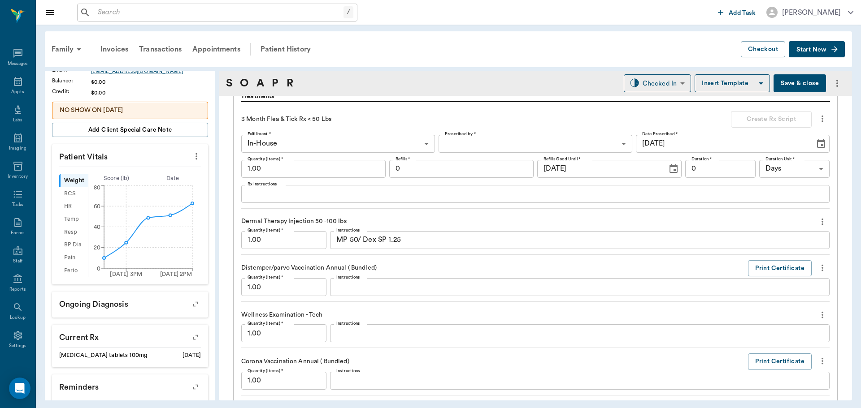
click at [401, 263] on div "Distemper/parvo Vaccination Annual ( Bundled) Print Certificate" at bounding box center [535, 268] width 588 height 17
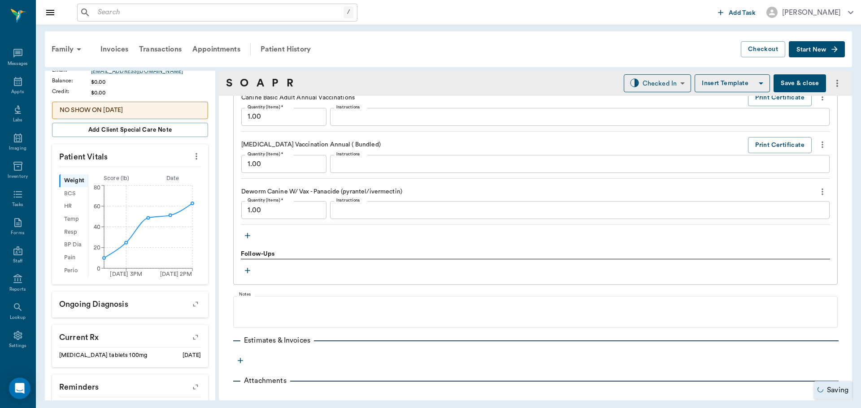
scroll to position [1026, 0]
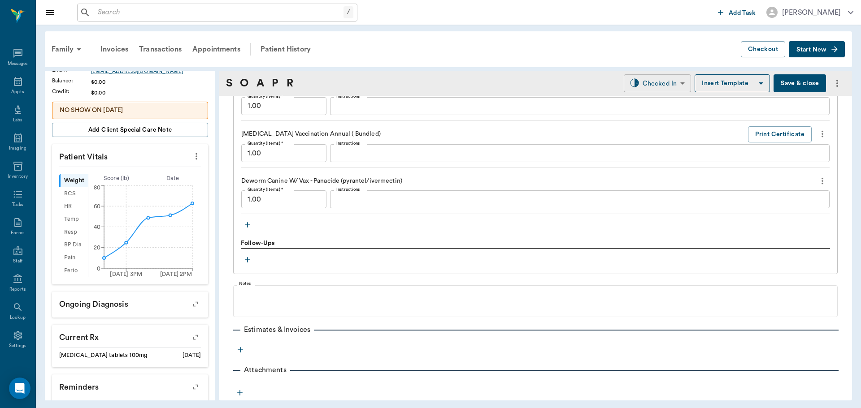
click at [642, 82] on body "/ ​ Add Task Dr. Bert Ellsworth Nectar Messages Appts Labs Imaging Inventory Ta…" at bounding box center [430, 204] width 861 height 408
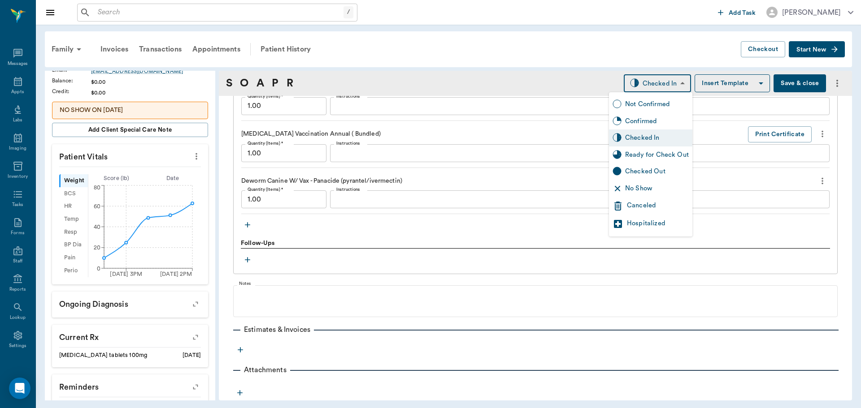
click at [658, 155] on div "Ready for Check Out" at bounding box center [657, 155] width 64 height 10
type input "READY_TO_CHECKOUT"
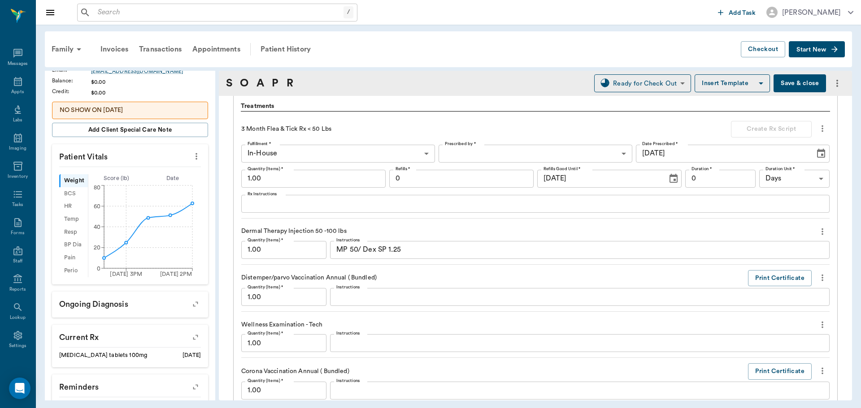
scroll to position [578, 0]
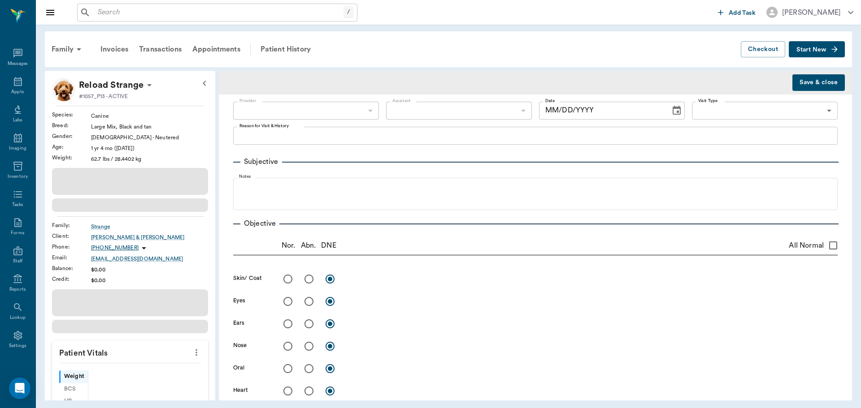
type input "682b670d8bdc6f7f8feef3db"
type input "63ec2f075fda476ae8351a4c"
type input "65d2be4f46e3a538d89b8c1a"
type textarea "Basic adult, 3MFAT, Dermal Therapy injection MP 50/Dex SP 1.25 [PERSON_NAME]"
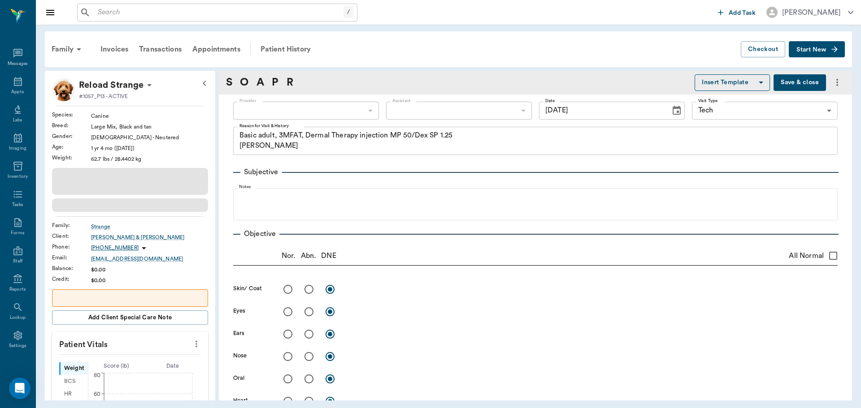
type input "[DATE]"
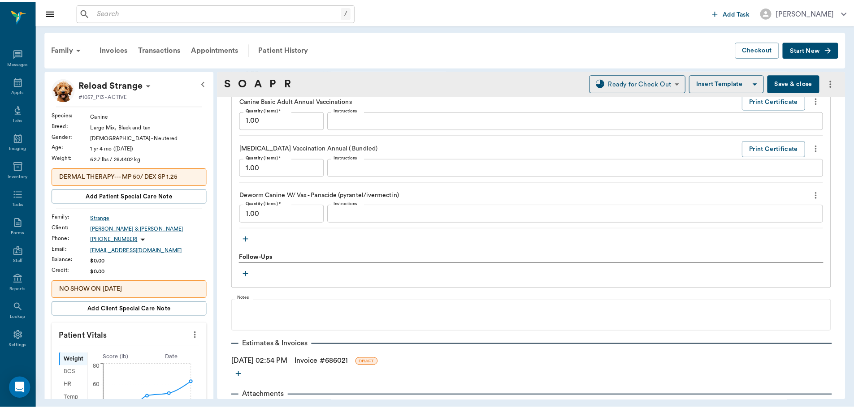
scroll to position [1037, 0]
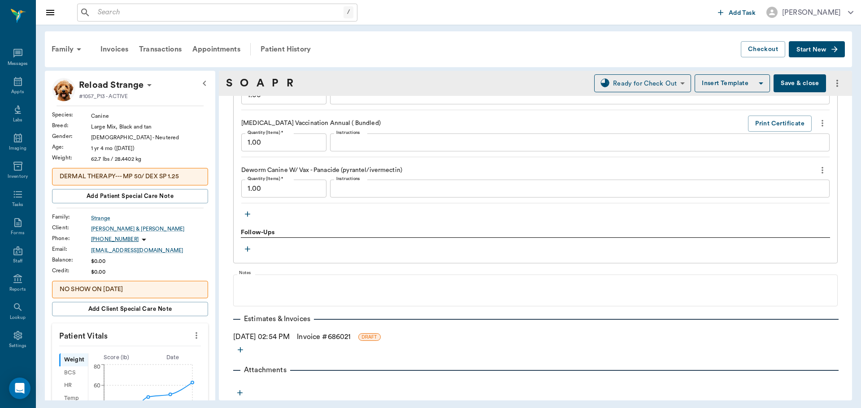
click at [325, 336] on link "Invoice # 686021" at bounding box center [324, 337] width 54 height 11
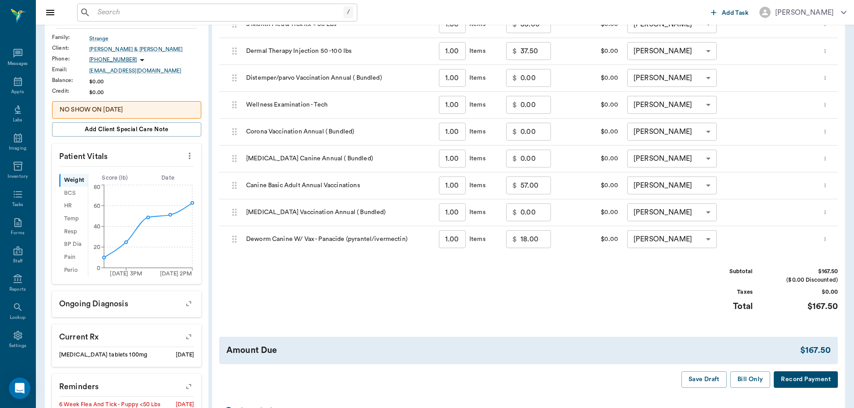
scroll to position [314, 0]
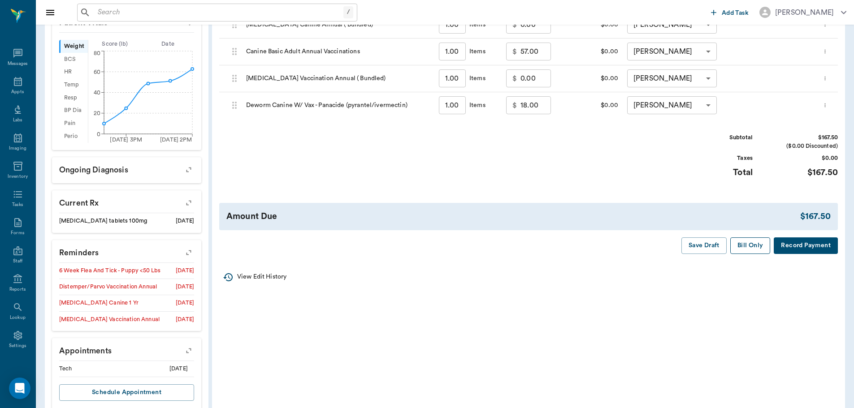
click at [748, 245] on button "Bill Only" at bounding box center [750, 246] width 40 height 17
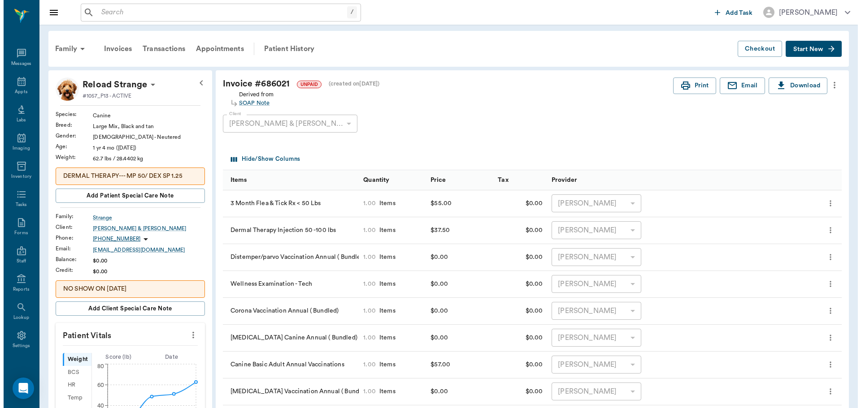
scroll to position [0, 0]
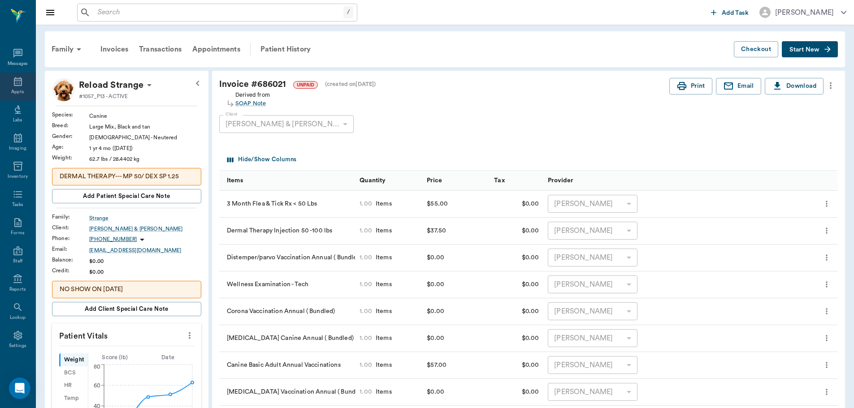
click at [19, 89] on div "Appts" at bounding box center [17, 92] width 13 height 7
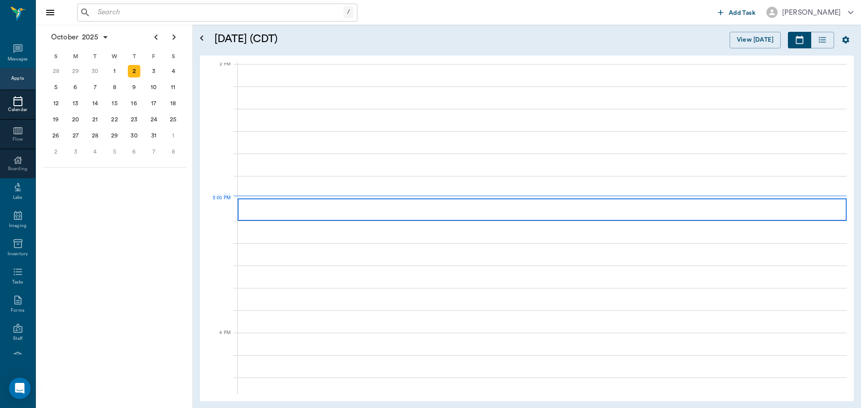
scroll to position [808, 0]
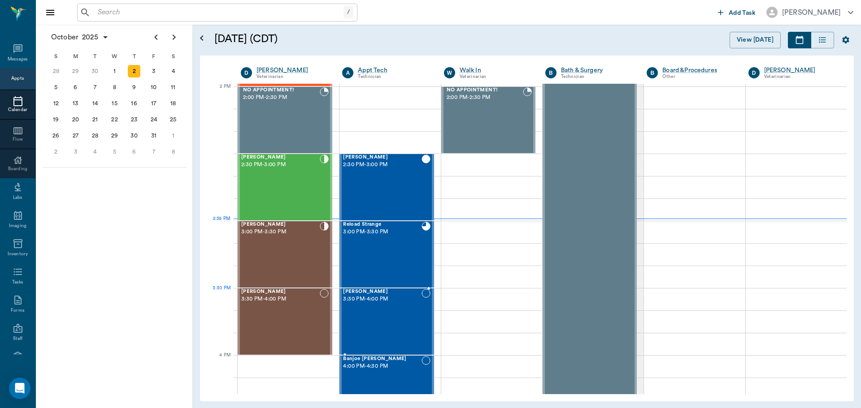
click at [393, 303] on span "3:30 PM - 4:00 PM" at bounding box center [382, 299] width 78 height 9
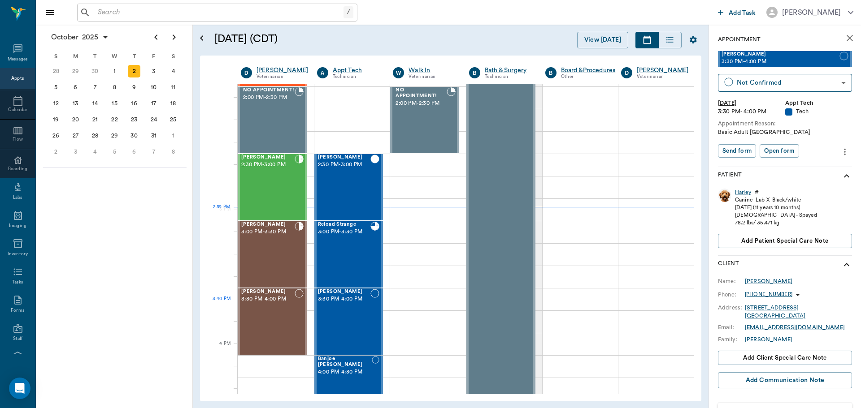
scroll to position [852, 0]
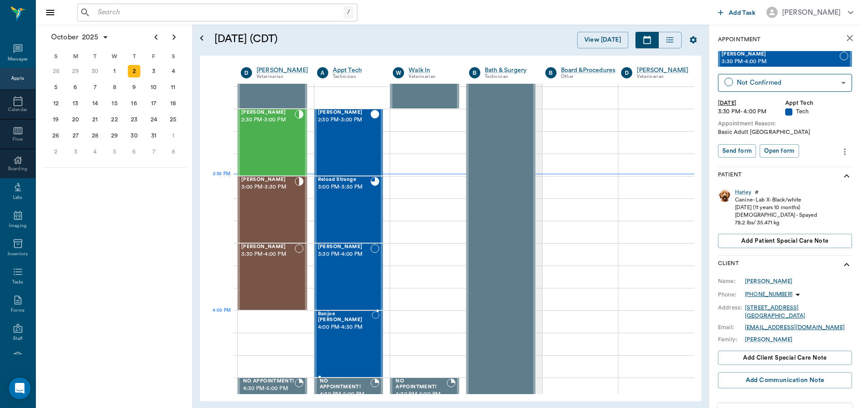
click at [355, 334] on div "Banjoe [PERSON_NAME] 4:00 PM - 4:30 PM" at bounding box center [345, 343] width 54 height 65
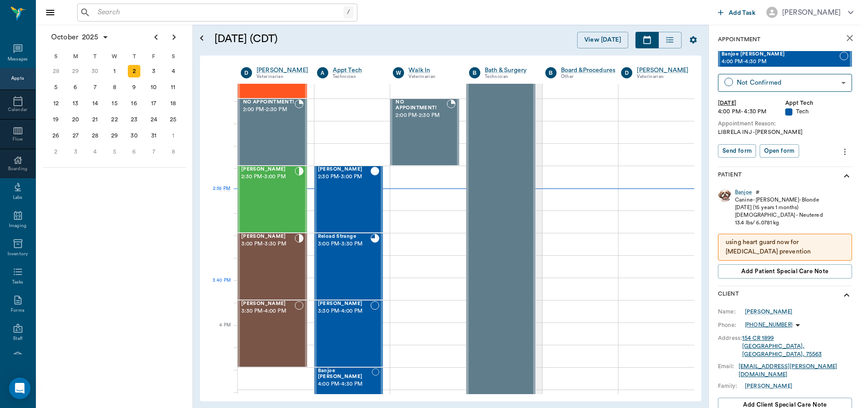
scroll to position [763, 0]
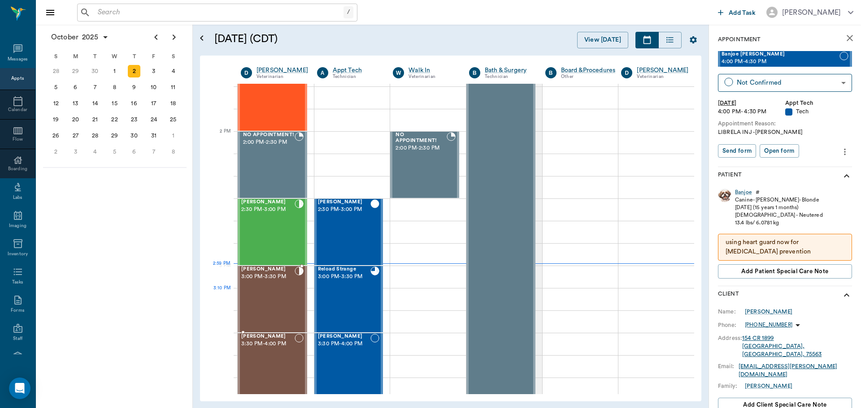
click at [251, 305] on div "[PERSON_NAME] 3:00 PM - 3:30 PM" at bounding box center [267, 299] width 53 height 65
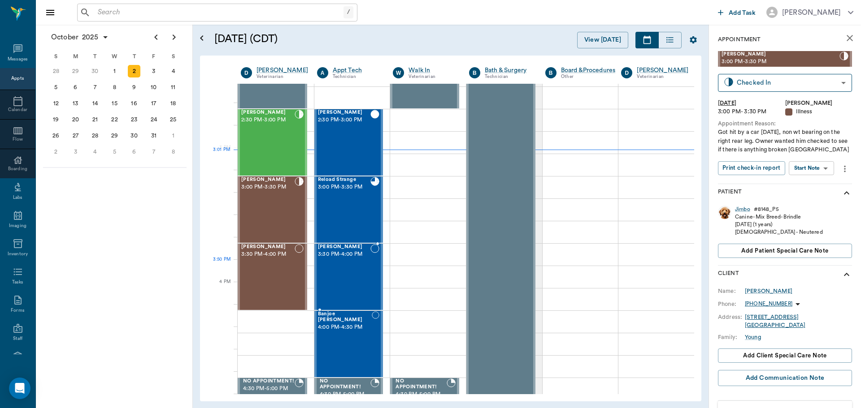
scroll to position [942, 0]
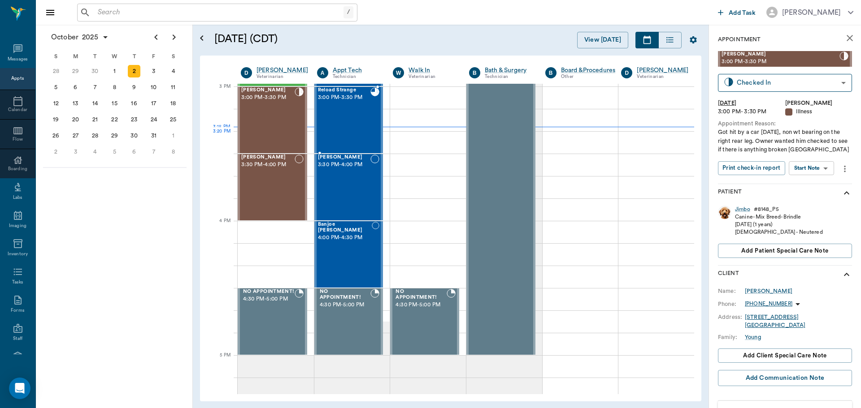
click at [345, 140] on div "Reload Strange 3:00 PM - 3:30 PM" at bounding box center [344, 119] width 53 height 65
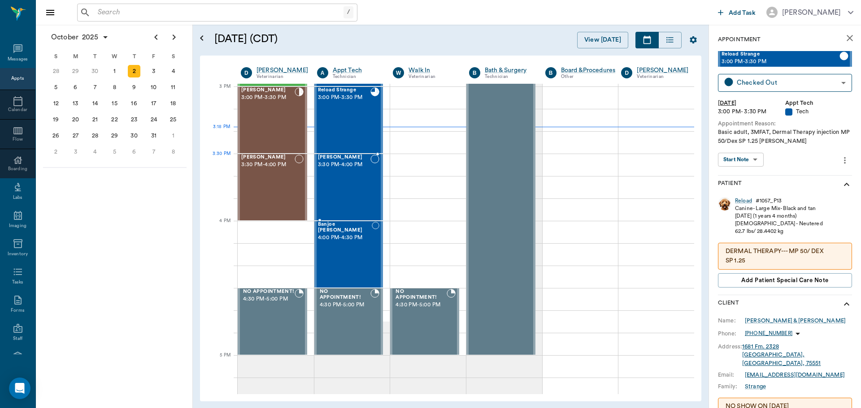
click at [334, 172] on div "[PERSON_NAME] 3:30 PM - 4:00 PM" at bounding box center [344, 187] width 53 height 65
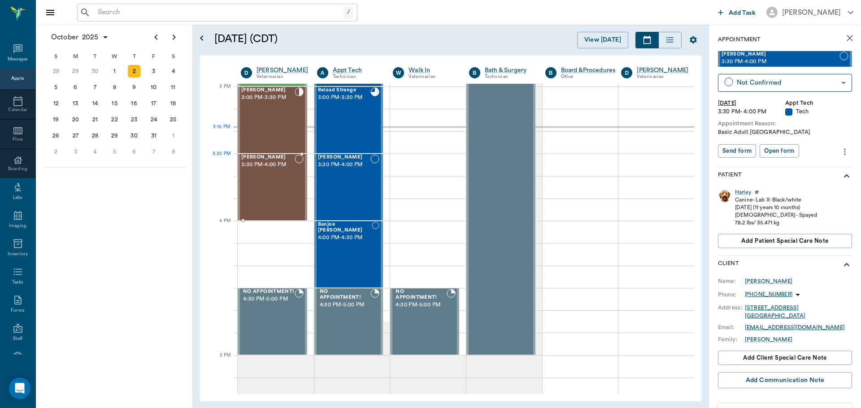
click at [281, 170] on div "[PERSON_NAME] 3:30 PM - 4:00 PM" at bounding box center [267, 187] width 53 height 65
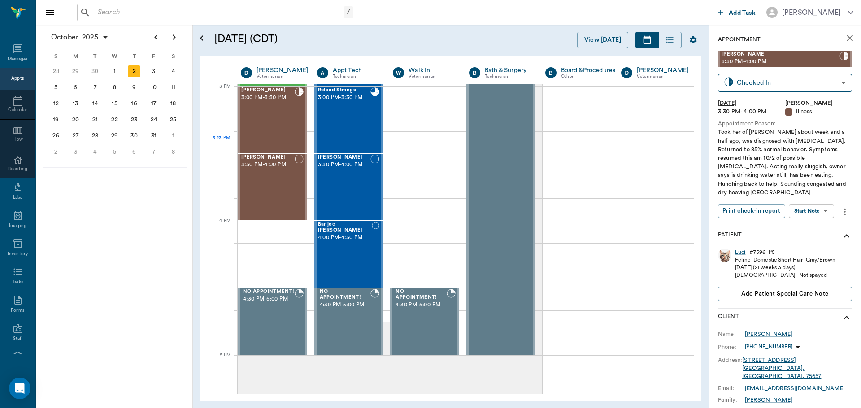
click at [804, 205] on body "/ ​ Add Task [PERSON_NAME] Nectar Messages Appts Calendar Flow Boarding Labs Im…" at bounding box center [430, 204] width 861 height 408
click at [805, 221] on button "Start SOAP" at bounding box center [801, 221] width 30 height 10
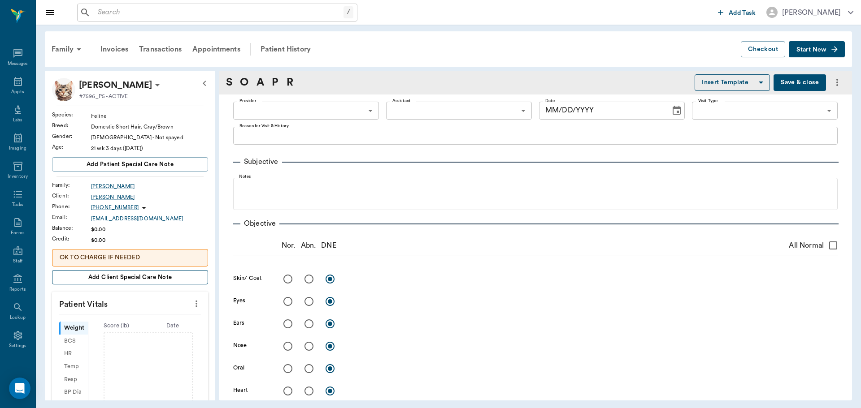
type input "63ec2f075fda476ae8351a4d"
type input "65d2be4f46e3a538d89b8c15"
type textarea "Took her of [PERSON_NAME] about week and a half ago, was diagnosed with [MEDICA…"
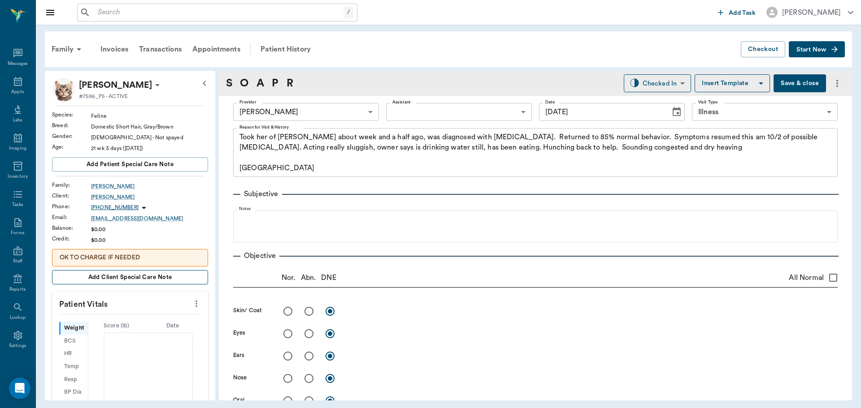
type input "[DATE]"
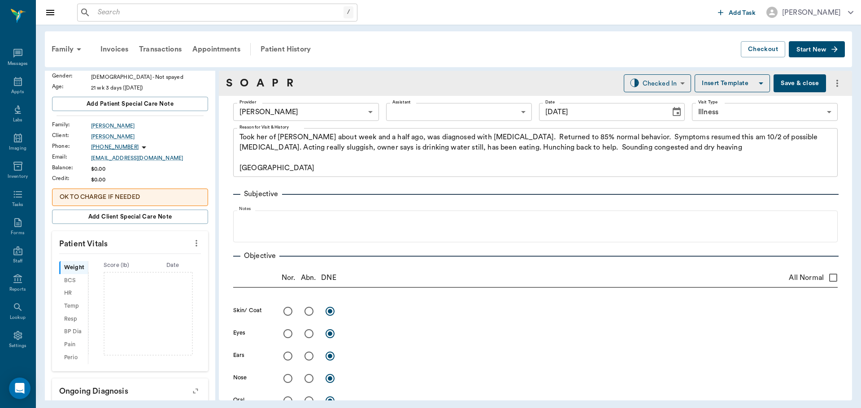
scroll to position [45, 0]
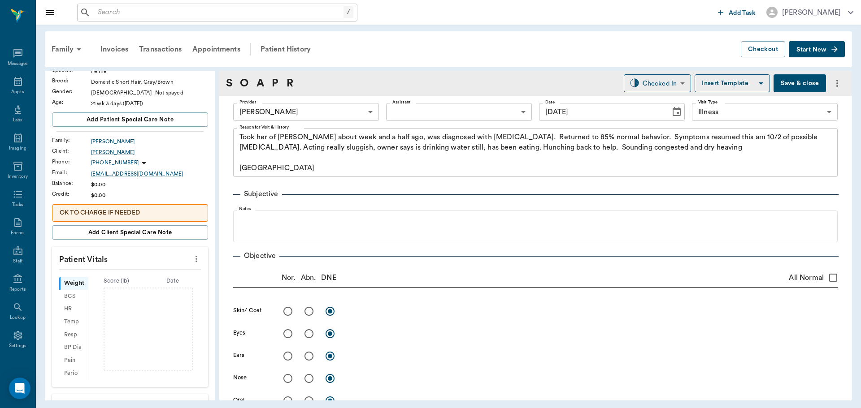
click at [191, 255] on icon "more" at bounding box center [196, 259] width 10 height 11
click at [132, 271] on span "Enter Vitals" at bounding box center [151, 274] width 75 height 9
click at [118, 281] on input "text" at bounding box center [130, 286] width 78 height 18
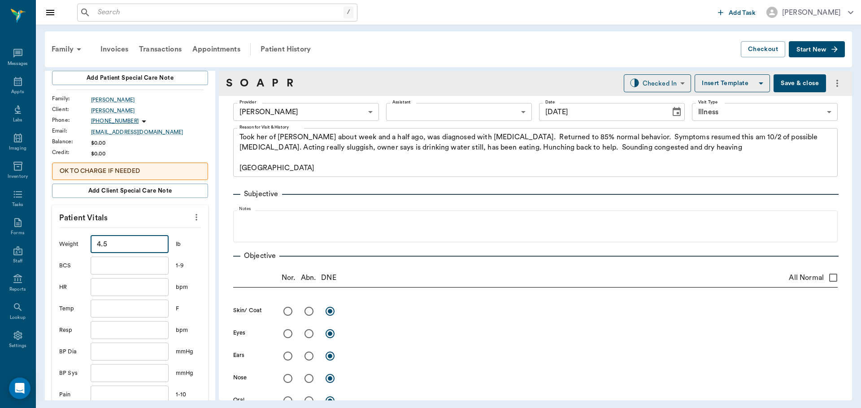
scroll to position [179, 0]
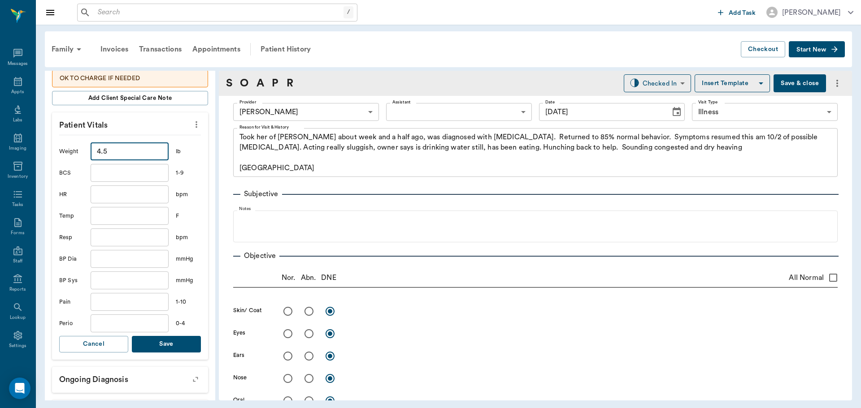
type input "4.5"
click at [172, 343] on button "Save" at bounding box center [166, 344] width 69 height 17
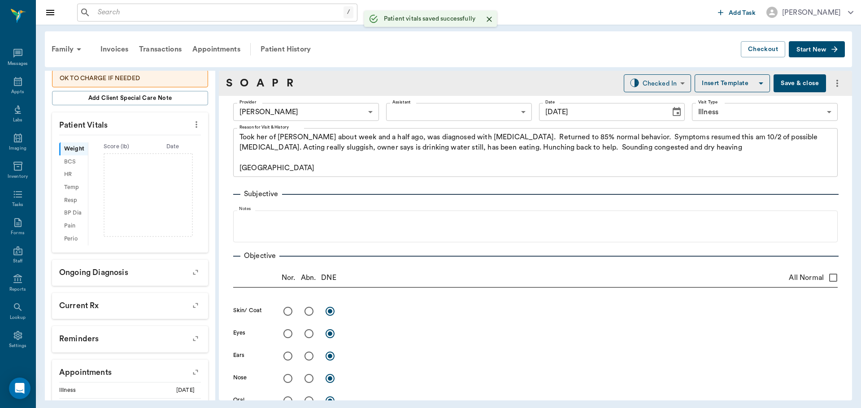
scroll to position [190, 0]
click at [412, 115] on body "/ ​ Add Task [PERSON_NAME] Nectar Messages Appts Labs Imaging Inventory Tasks F…" at bounding box center [430, 204] width 861 height 408
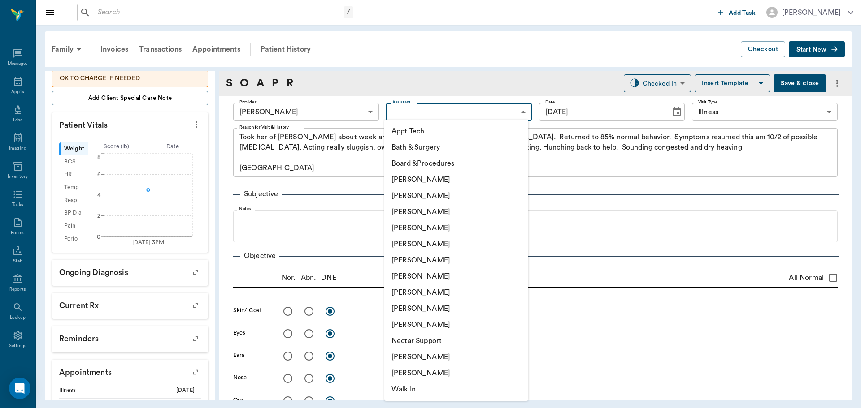
click at [407, 292] on li "[PERSON_NAME]" at bounding box center [456, 293] width 144 height 16
type input "63ec2e7e52e12b0ba117b124"
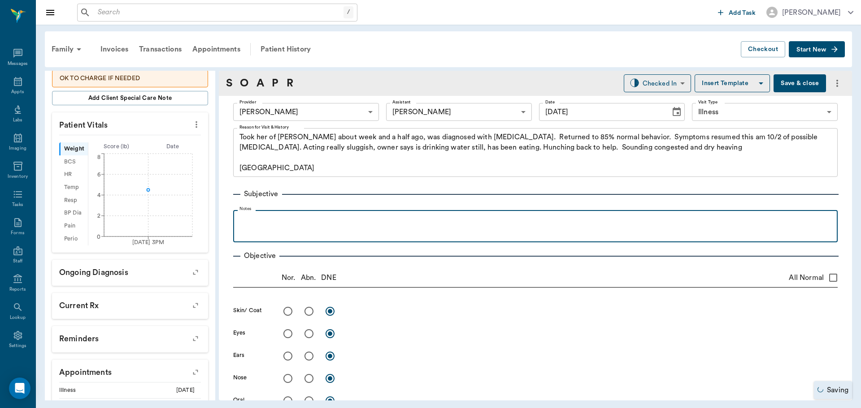
click at [248, 218] on p at bounding box center [535, 220] width 595 height 11
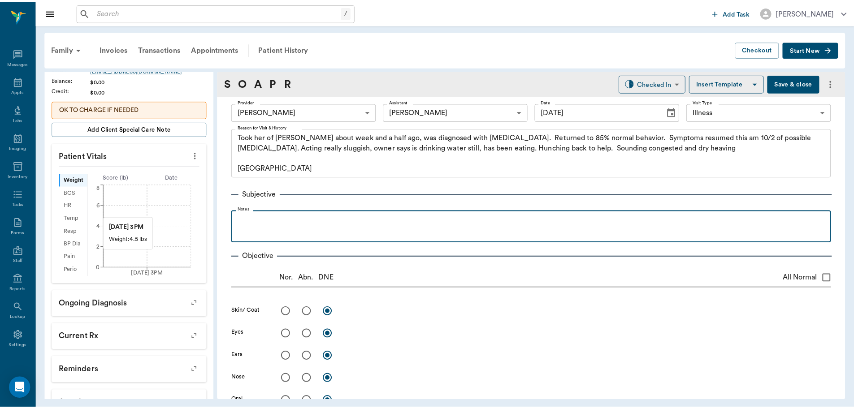
scroll to position [145, 0]
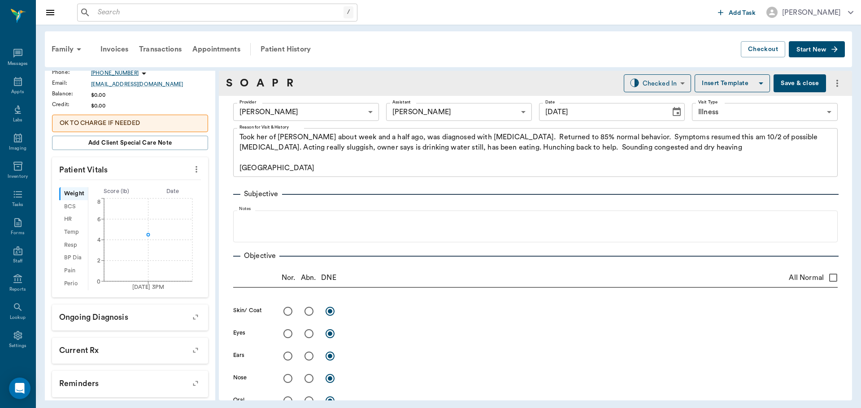
click at [191, 169] on icon "more" at bounding box center [196, 169] width 10 height 11
click at [156, 189] on span "Enter Vitals" at bounding box center [151, 184] width 75 height 9
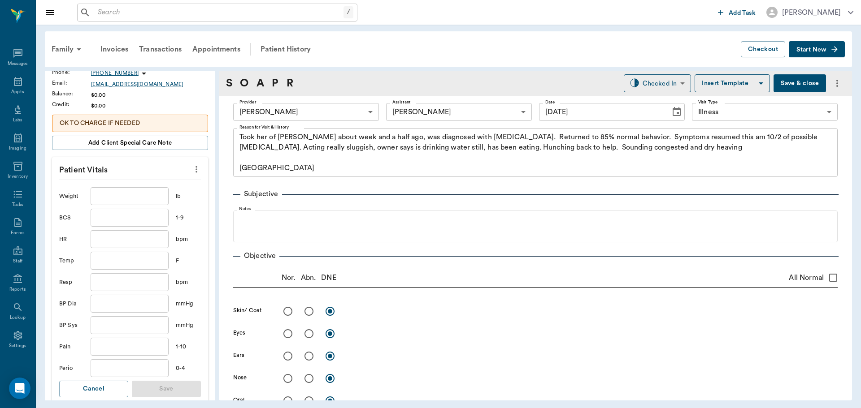
click at [112, 264] on input "text" at bounding box center [130, 261] width 78 height 18
type input "103.1"
click at [174, 388] on button "Save" at bounding box center [166, 389] width 69 height 17
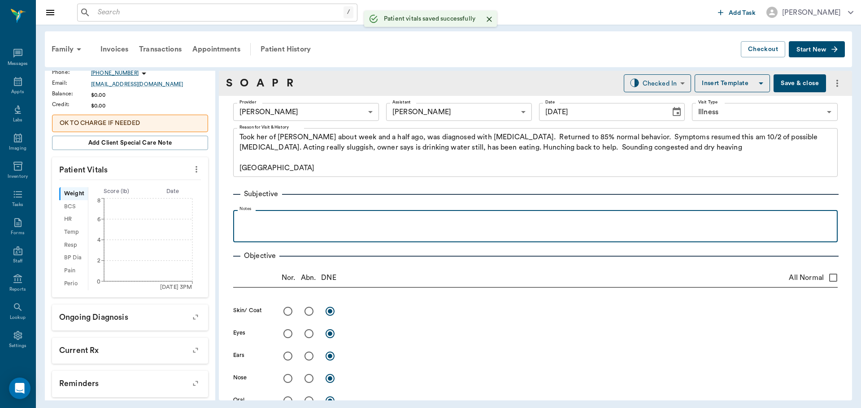
click at [257, 217] on p at bounding box center [535, 220] width 595 height 11
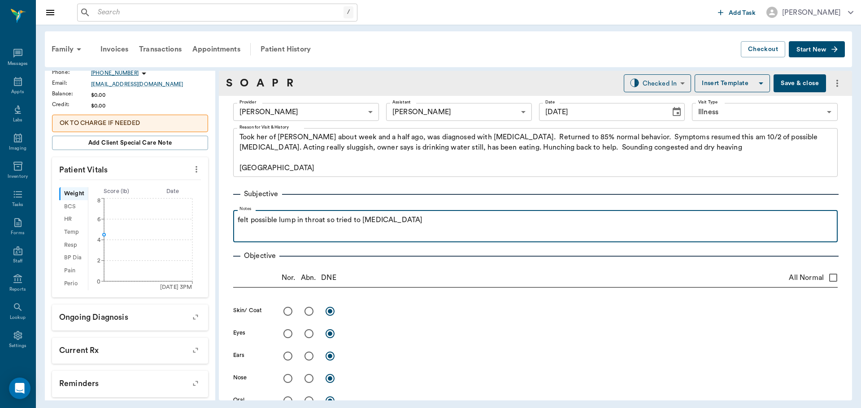
click at [360, 220] on p "felt possible lump in throat so tried to [MEDICAL_DATA]" at bounding box center [535, 220] width 595 height 11
click at [520, 222] on p "felt possible lump in throat so tried to induce vomiting with [MEDICAL_DATA]" at bounding box center [535, 220] width 595 height 11
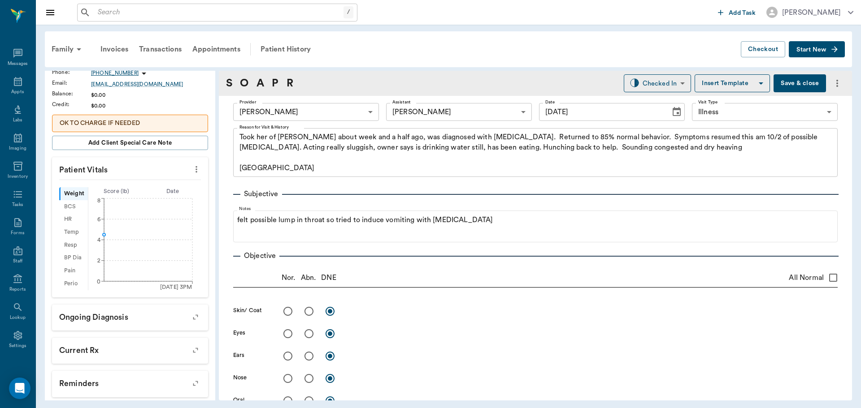
click at [789, 86] on button "Save & close" at bounding box center [799, 83] width 52 height 18
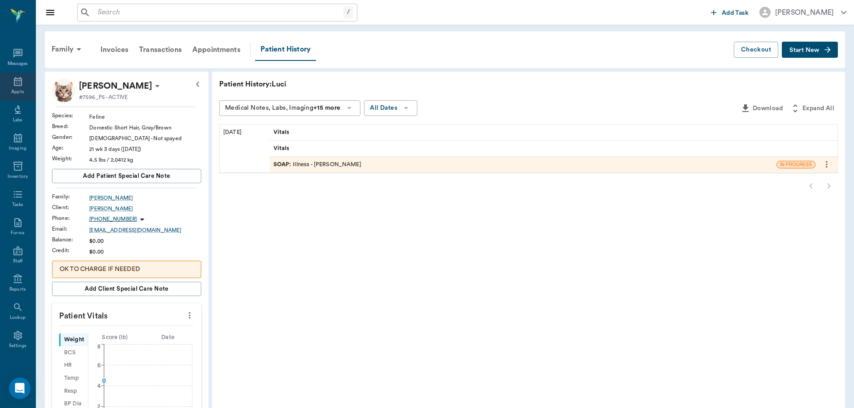
click at [8, 75] on div "Appts" at bounding box center [17, 87] width 35 height 28
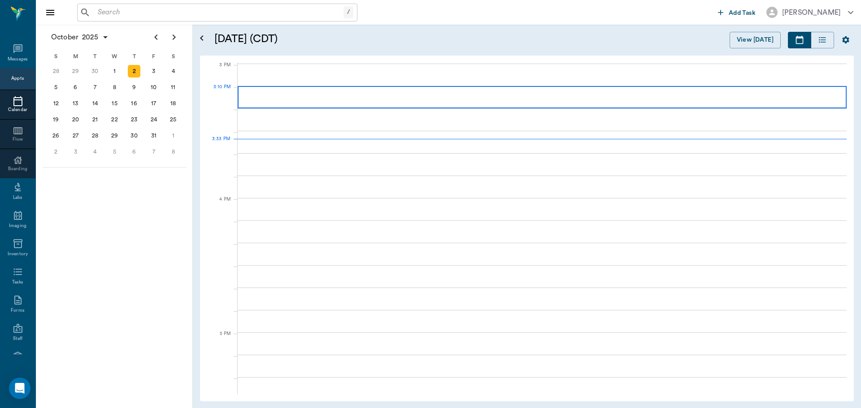
scroll to position [943, 0]
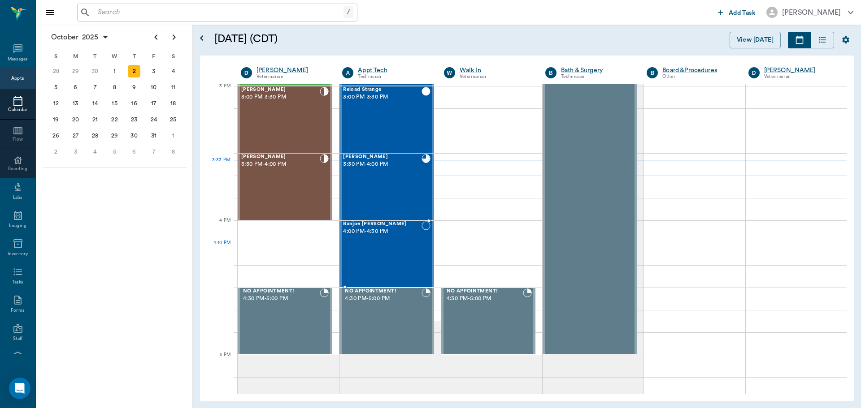
click at [396, 243] on div "Banjoe [PERSON_NAME] 4:00 PM - 4:30 PM" at bounding box center [382, 253] width 78 height 65
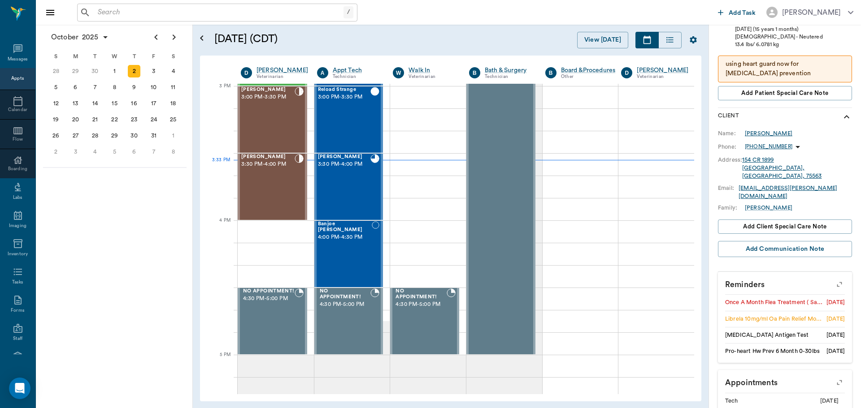
scroll to position [179, 0]
click at [835, 277] on icon "button" at bounding box center [839, 283] width 13 height 13
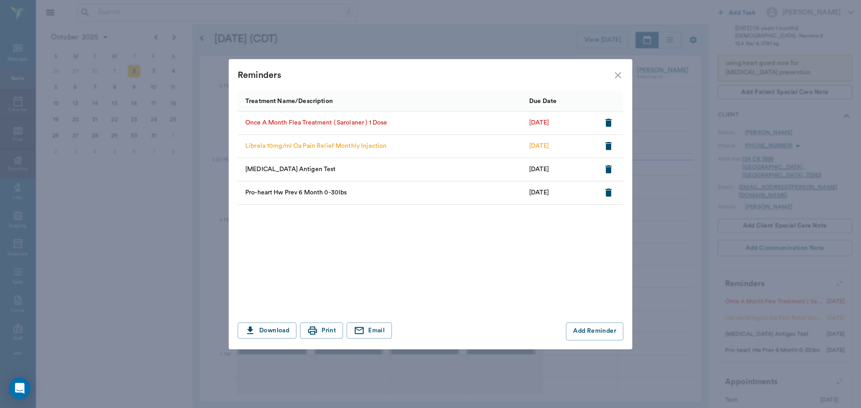
click at [623, 75] on icon "close" at bounding box center [617, 75] width 11 height 11
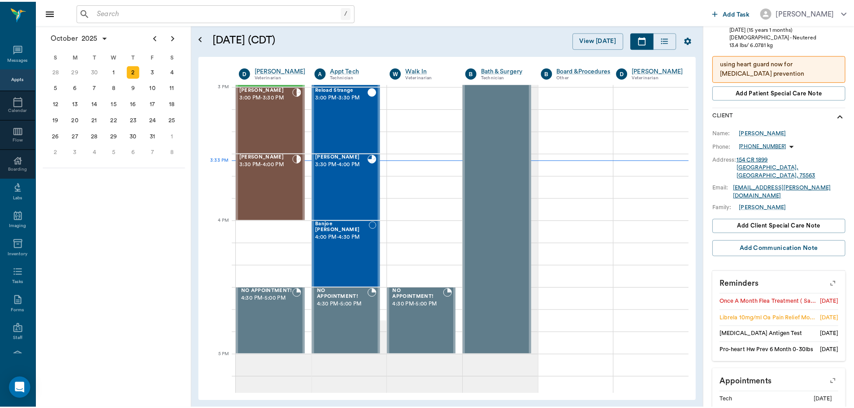
scroll to position [134, 0]
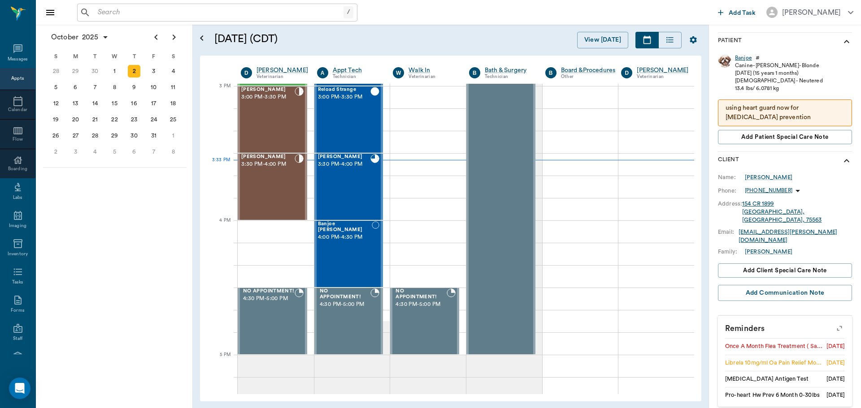
click at [740, 57] on div "Banjoe" at bounding box center [743, 58] width 17 height 8
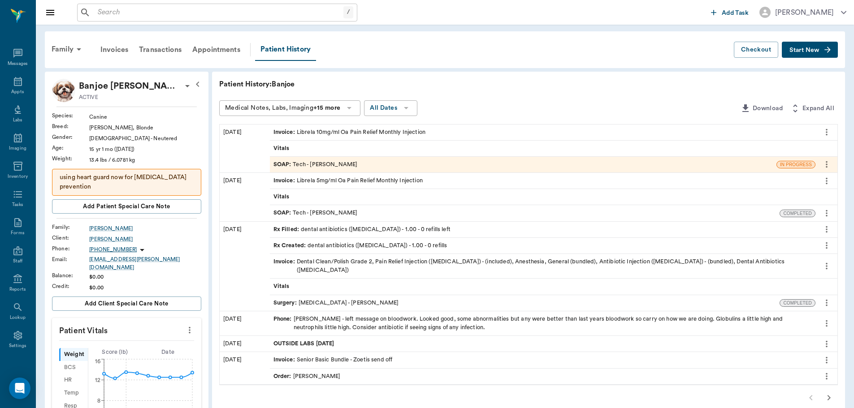
scroll to position [45, 0]
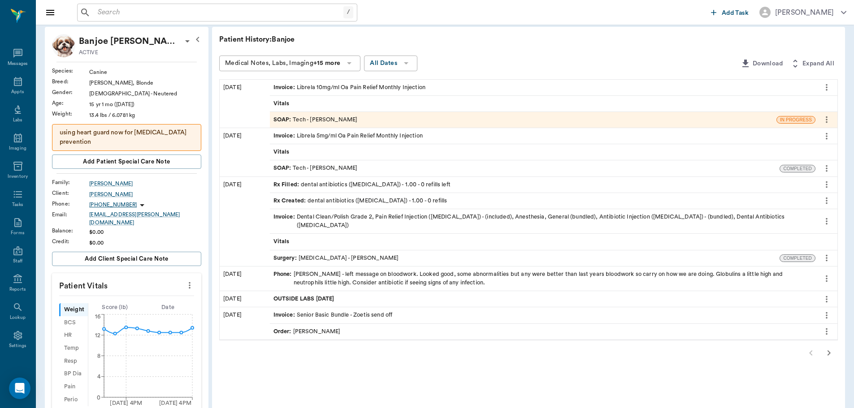
click at [829, 349] on icon "button" at bounding box center [828, 353] width 11 height 11
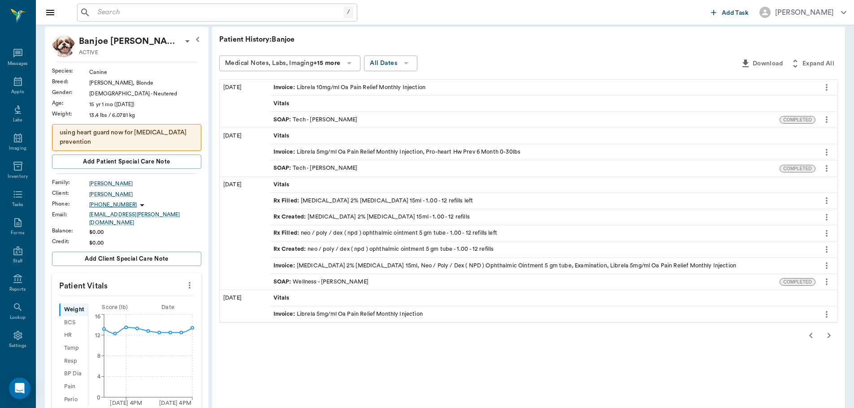
click at [835, 336] on button "button" at bounding box center [829, 336] width 18 height 18
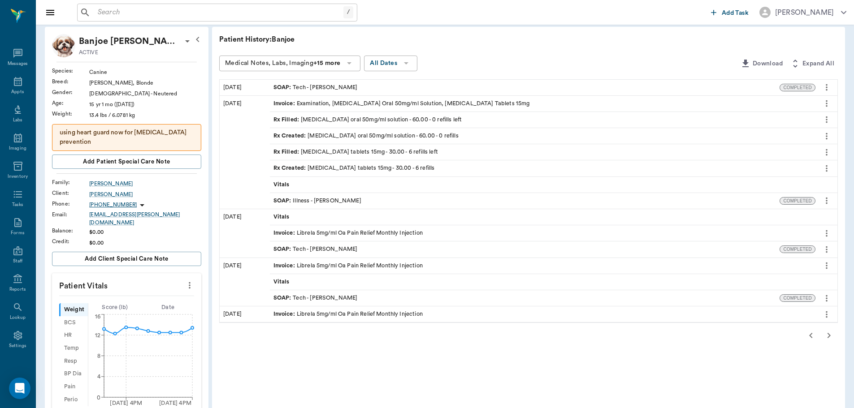
click at [835, 336] on button "button" at bounding box center [829, 336] width 18 height 18
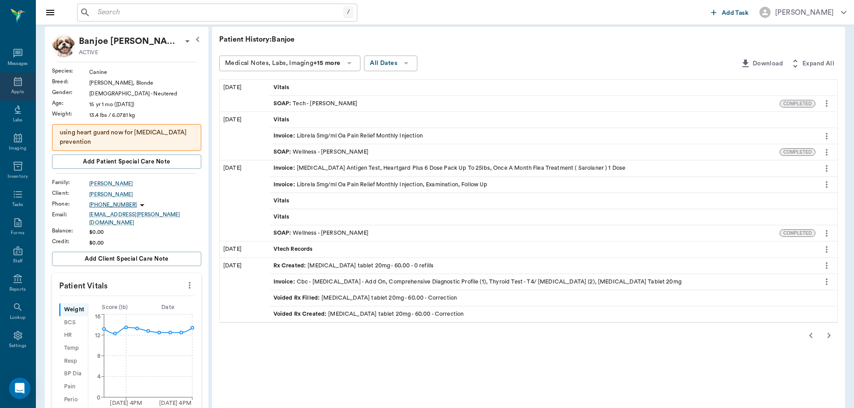
click at [4, 89] on div "Appts" at bounding box center [17, 87] width 35 height 28
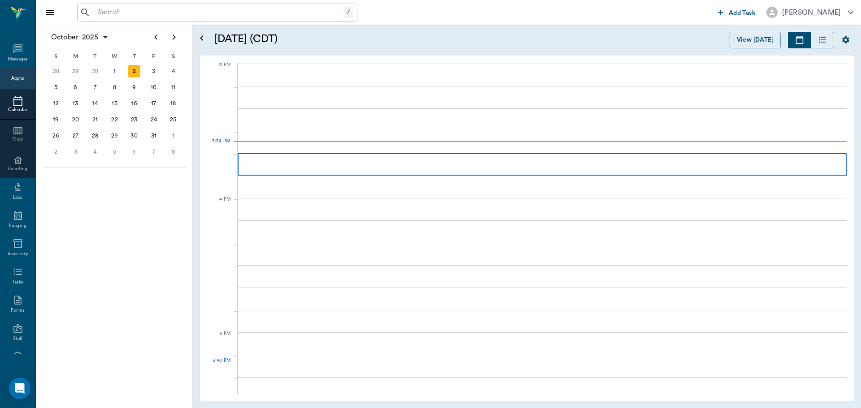
scroll to position [943, 0]
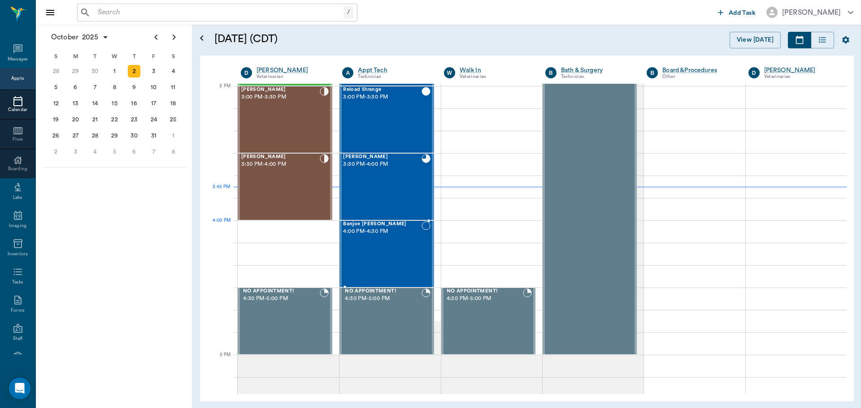
click at [374, 241] on div "Banjoe [PERSON_NAME] 4:00 PM - 4:30 PM" at bounding box center [382, 253] width 78 height 65
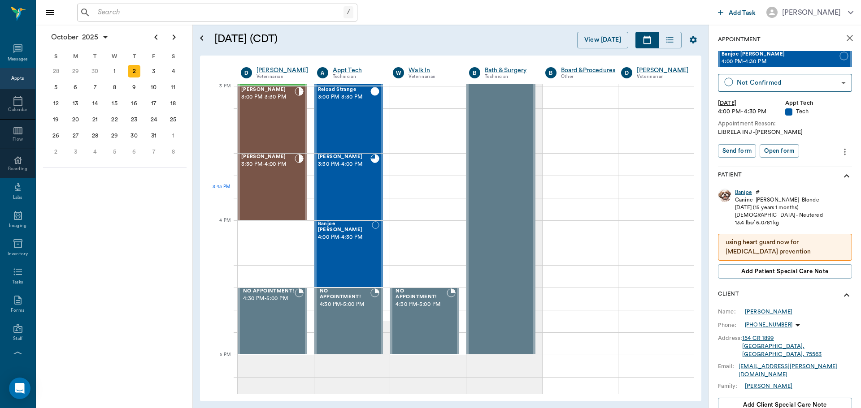
click at [750, 194] on div "Banjoe" at bounding box center [743, 193] width 17 height 8
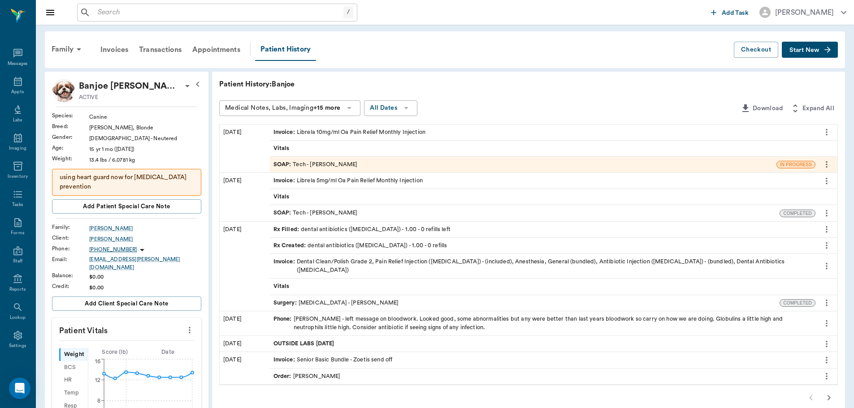
click at [427, 129] on div "Invoice : Librela 10mg/ml Oa Pain Relief Monthly Injection" at bounding box center [542, 133] width 545 height 16
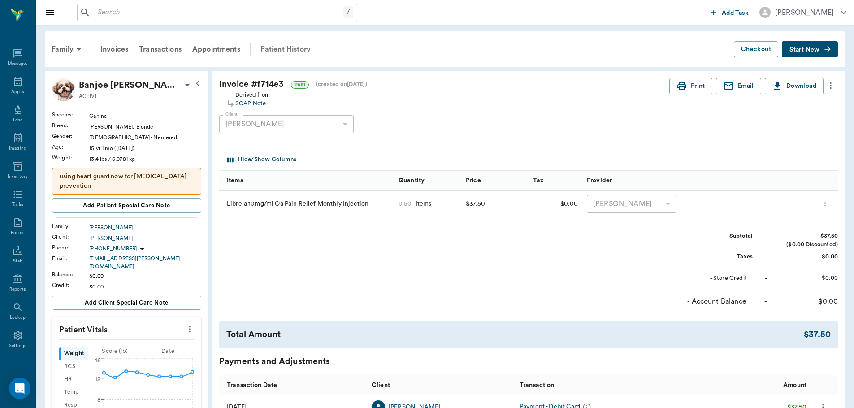
click at [304, 49] on div "Patient History" at bounding box center [285, 50] width 61 height 22
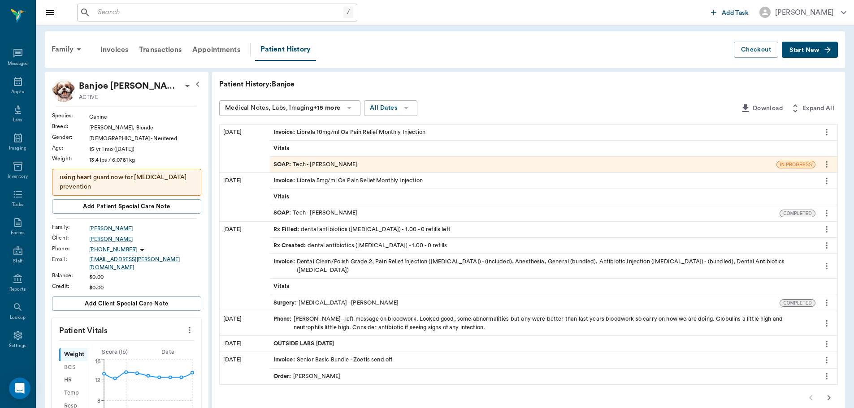
click at [416, 215] on div "SOAP : Tech - [PERSON_NAME]" at bounding box center [525, 213] width 510 height 16
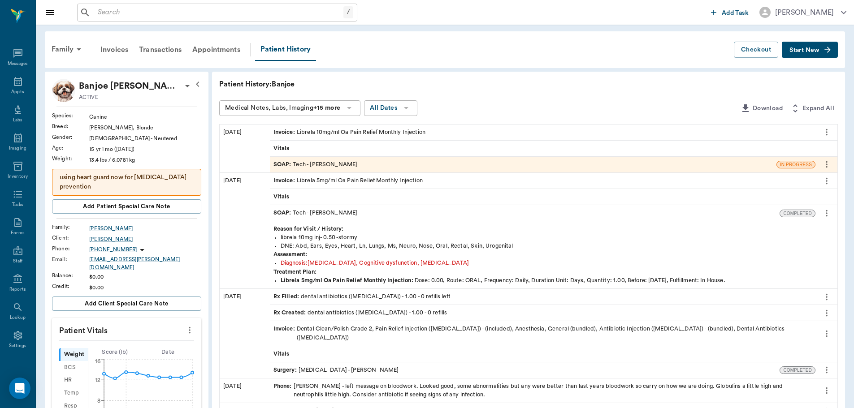
click at [831, 212] on icon "more" at bounding box center [827, 213] width 10 height 11
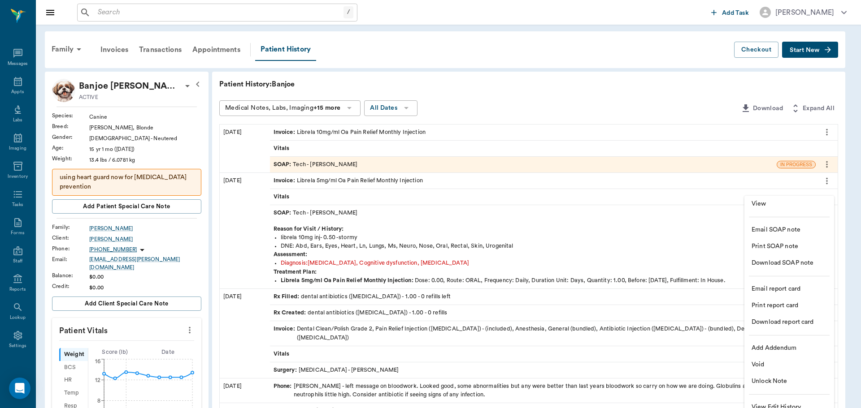
click at [798, 203] on span "View" at bounding box center [788, 203] width 75 height 9
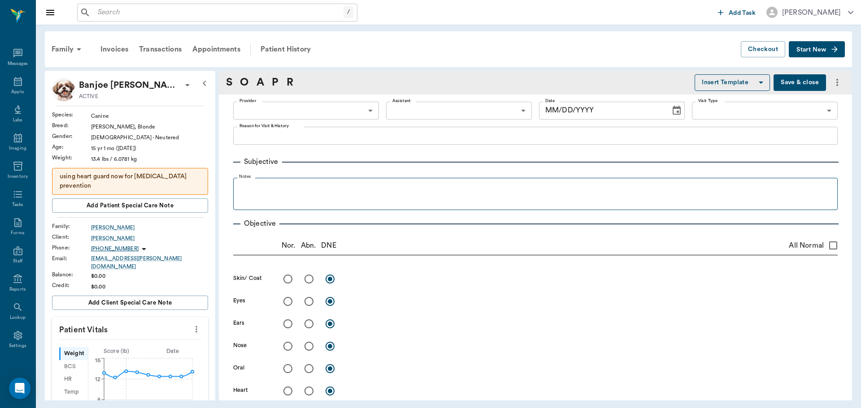
type input "682b670d8bdc6f7f8feef3db"
type input "6740bf97de10e07744acf1eb"
type input "65d2be4f46e3a538d89b8c1a"
type textarea "librela 10mg inj- 0.50 -stormy"
type input "[DATE]"
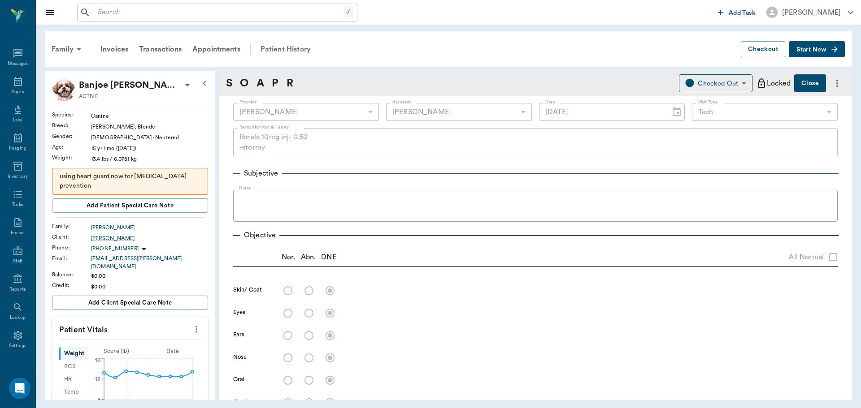
click at [295, 51] on div "Patient History" at bounding box center [285, 50] width 61 height 22
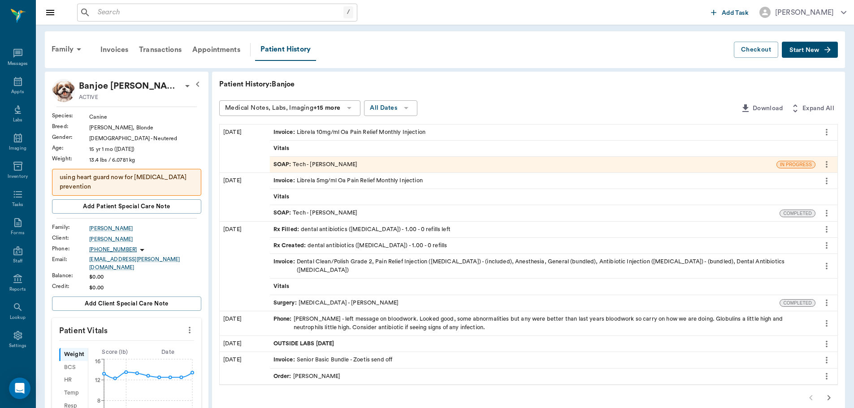
click at [331, 163] on div "SOAP : Tech - [PERSON_NAME]" at bounding box center [315, 164] width 84 height 9
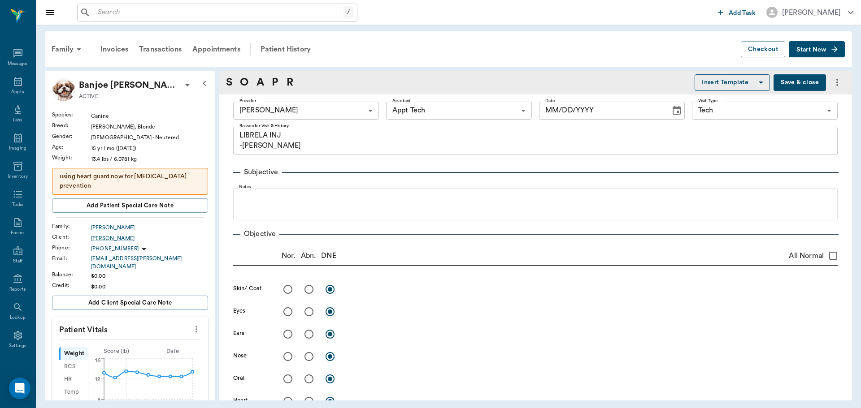
type input "682b670d8bdc6f7f8feef3db"
type input "63ec2f075fda476ae8351a4c"
type input "65d2be4f46e3a538d89b8c1a"
type textarea "LIBRELA INJ -[PERSON_NAME]"
type input "[DATE]"
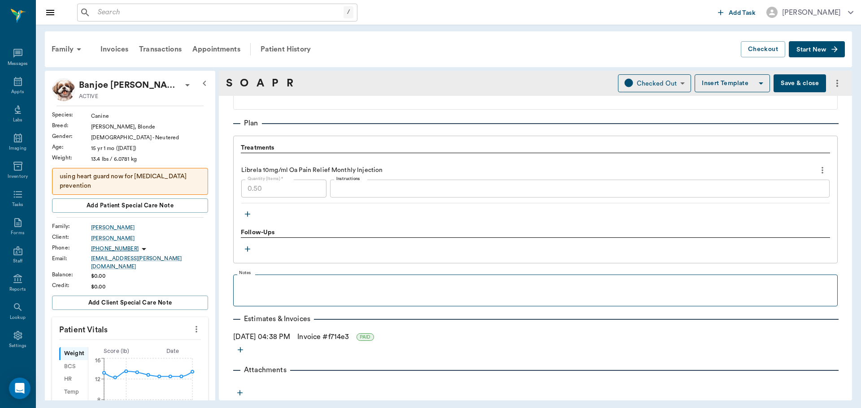
scroll to position [474, 0]
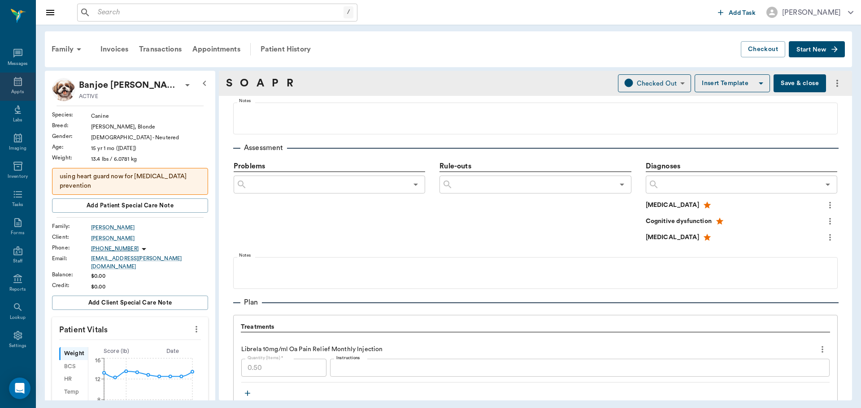
click at [13, 87] on icon at bounding box center [18, 81] width 11 height 11
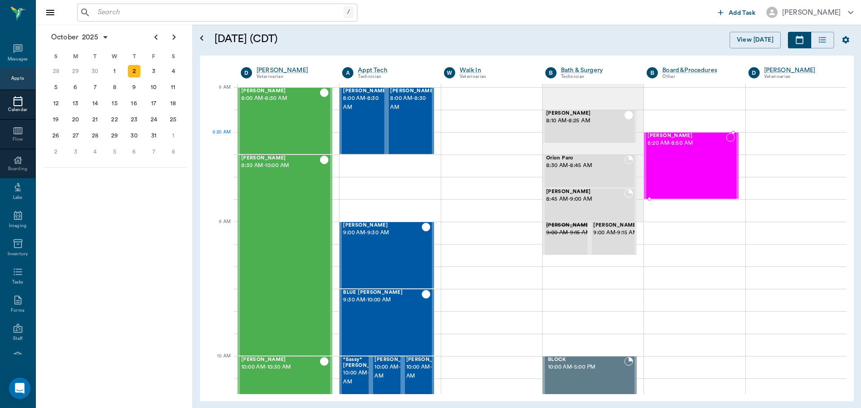
click at [703, 151] on div "[PERSON_NAME] 8:20 AM - 8:50 AM" at bounding box center [686, 165] width 78 height 65
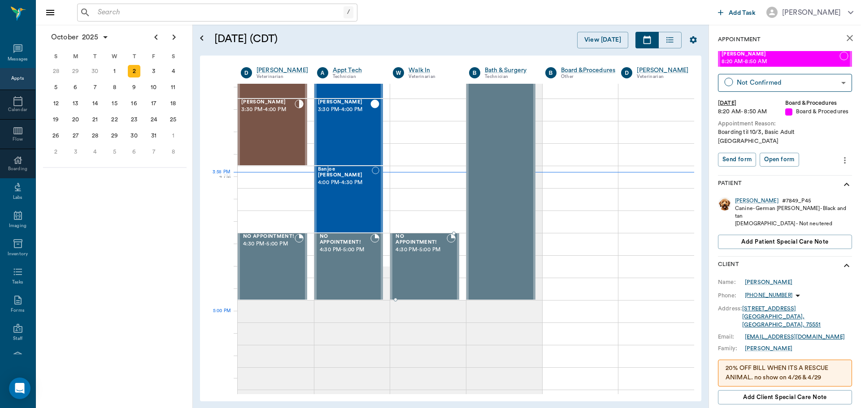
scroll to position [1031, 0]
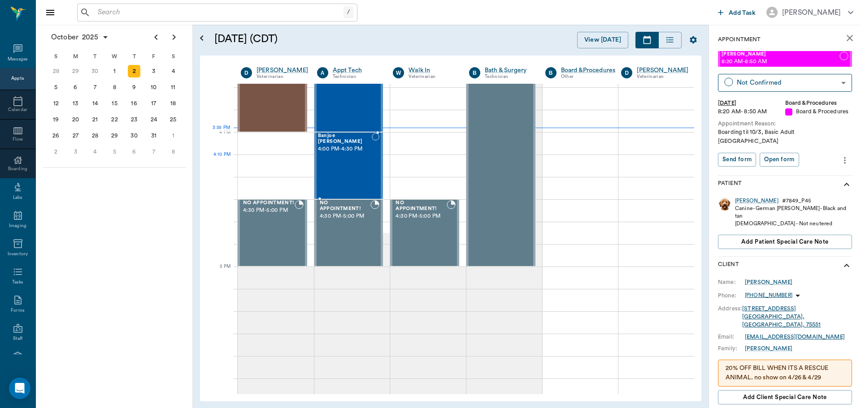
click at [364, 166] on div "Banjoe [PERSON_NAME] 4:00 PM - 4:30 PM" at bounding box center [345, 165] width 54 height 65
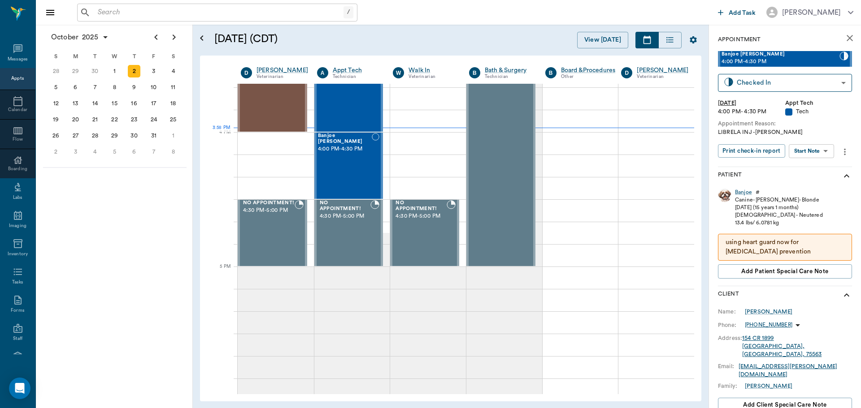
click at [823, 155] on body "/ ​ Add Task [PERSON_NAME] Nectar Messages Appts Calendar Flow Boarding Labs Im…" at bounding box center [430, 204] width 861 height 408
click at [816, 173] on button "Start SOAP" at bounding box center [801, 169] width 30 height 10
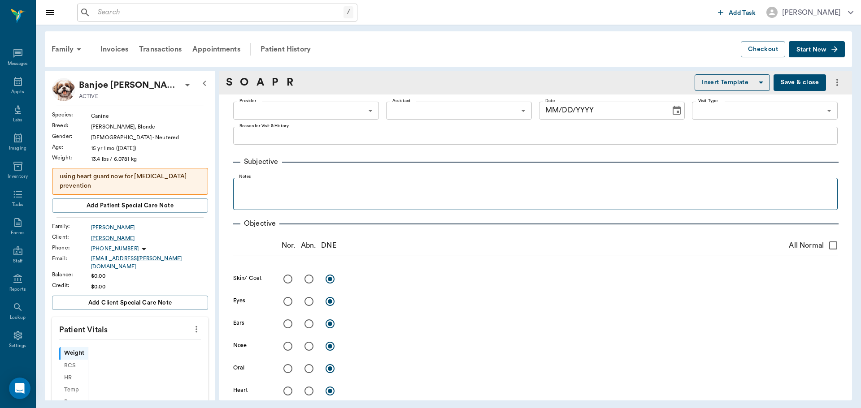
type input "63ec2f075fda476ae8351a4c"
type input "65d2be4f46e3a538d89b8c1a"
type textarea "LIBRELA INJ -[PERSON_NAME]"
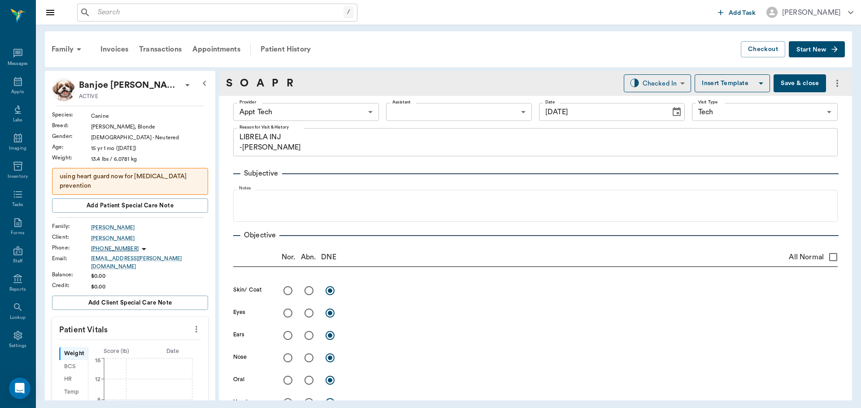
type input "[DATE]"
click at [191, 324] on icon "more" at bounding box center [196, 329] width 10 height 11
click at [169, 338] on span "Enter Vitals" at bounding box center [151, 339] width 75 height 9
click at [136, 347] on input "text" at bounding box center [130, 356] width 78 height 18
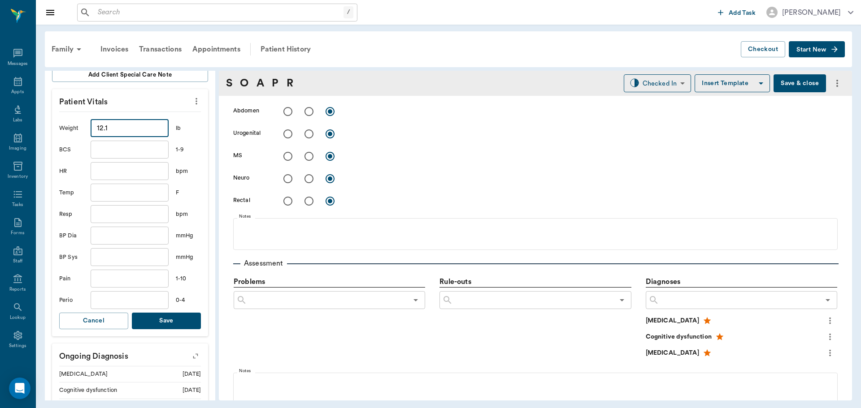
scroll to position [314, 0]
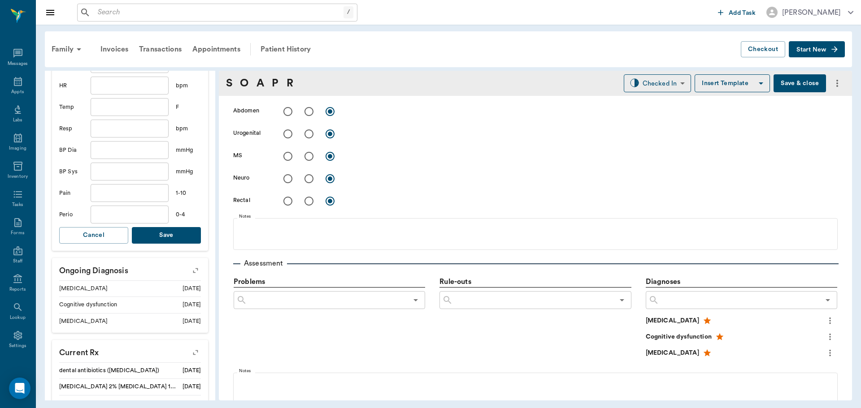
type input "12.1"
click at [173, 234] on button "Save" at bounding box center [166, 235] width 69 height 17
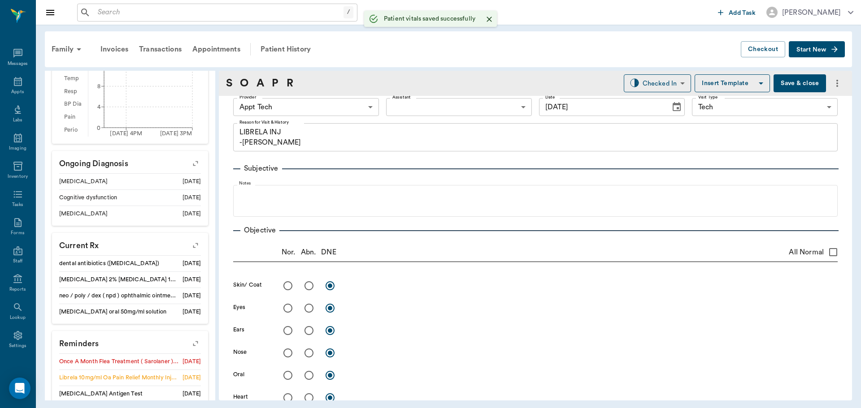
scroll to position [0, 0]
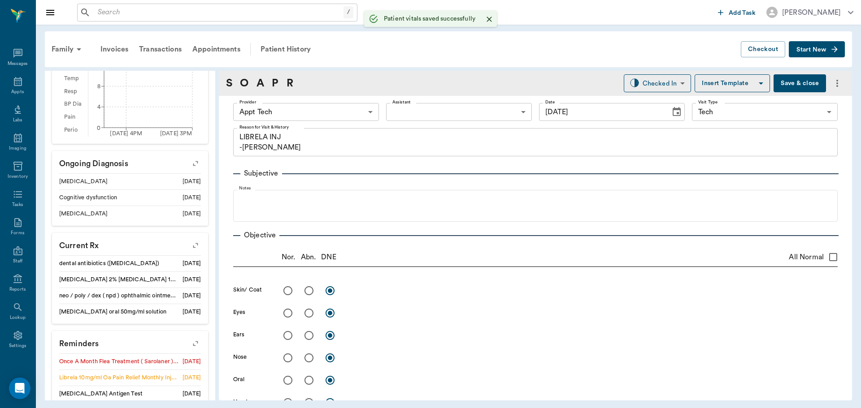
click at [309, 113] on body "/ ​ Add Task [PERSON_NAME] Nectar Messages Appts Labs Imaging Inventory Tasks F…" at bounding box center [430, 204] width 861 height 408
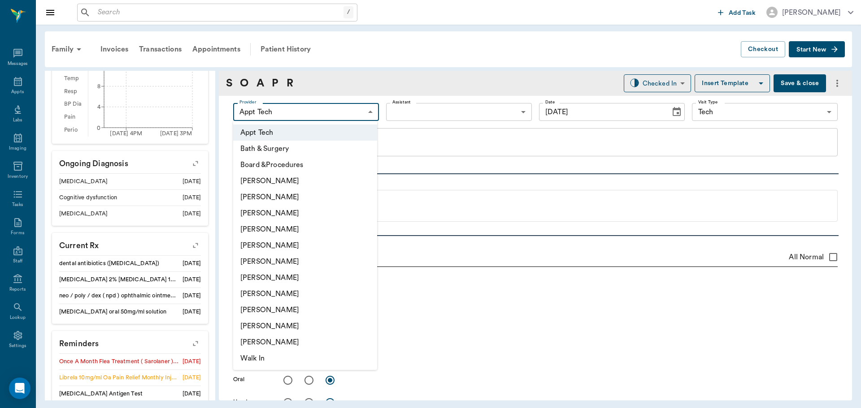
click at [288, 281] on li "[PERSON_NAME]" at bounding box center [305, 278] width 144 height 16
type input "682b670d8bdc6f7f8feef3db"
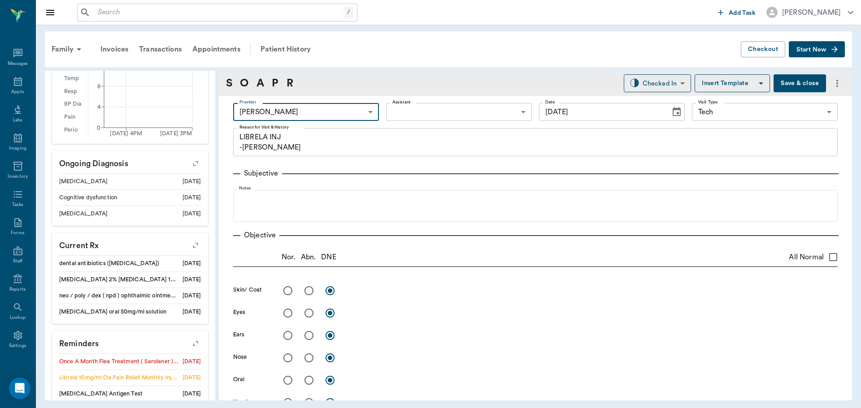
click at [398, 114] on body "/ ​ Add Task [PERSON_NAME] Nectar Messages Appts Labs Imaging Inventory Tasks F…" at bounding box center [430, 204] width 861 height 408
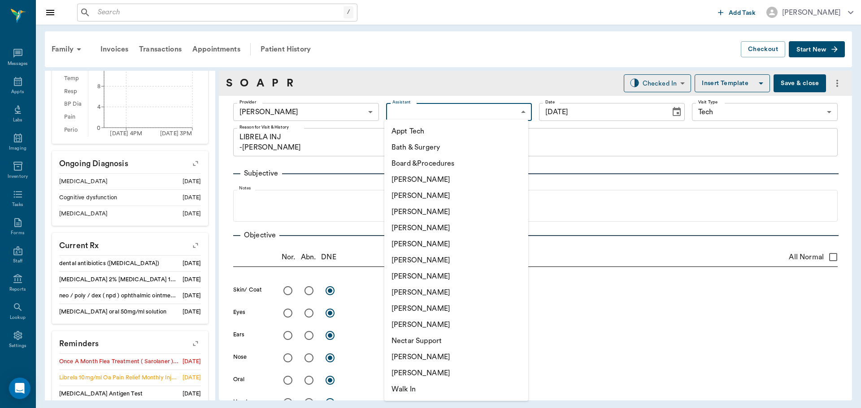
click at [405, 134] on li "Appt Tech" at bounding box center [456, 131] width 144 height 16
type input "63ec2f075fda476ae8351a4c"
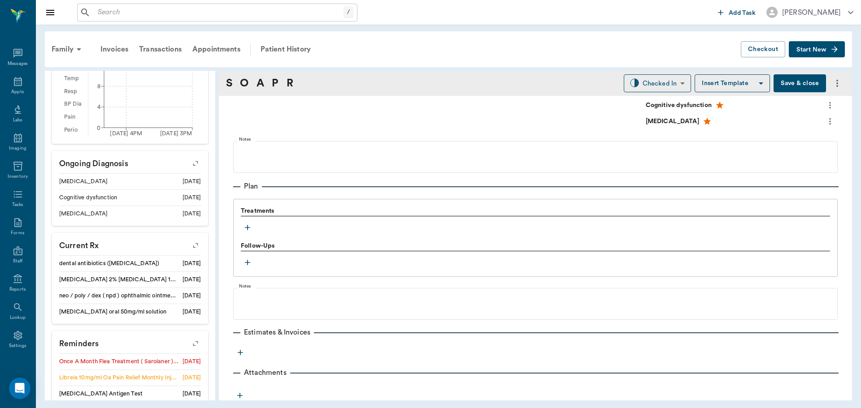
scroll to position [593, 0]
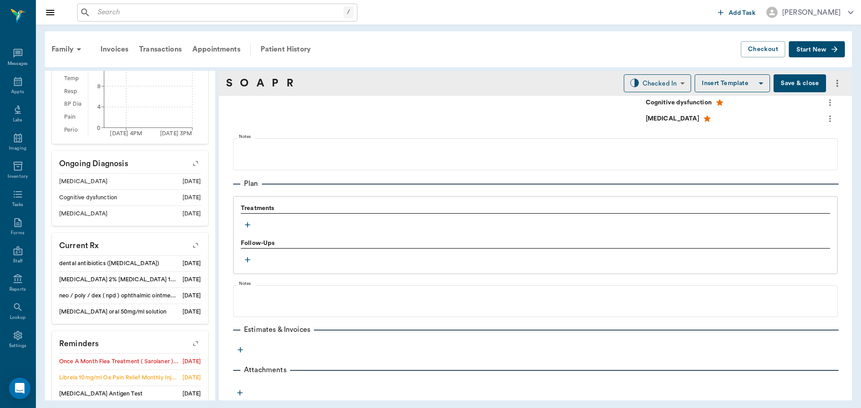
click at [246, 225] on icon "button" at bounding box center [247, 225] width 9 height 9
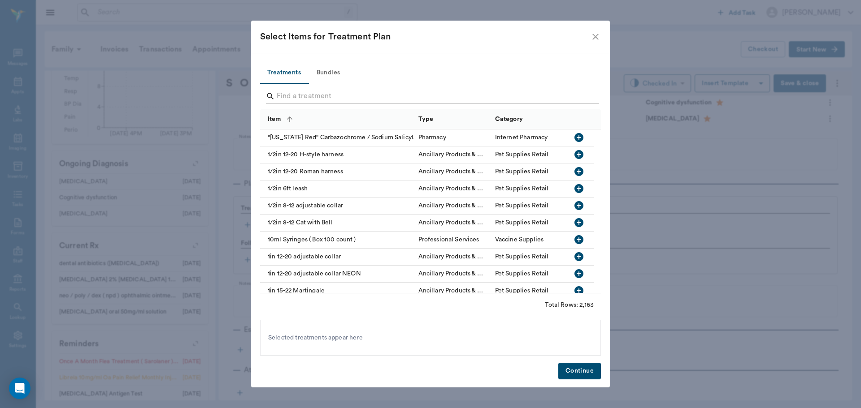
click at [308, 95] on input "Search" at bounding box center [431, 96] width 309 height 14
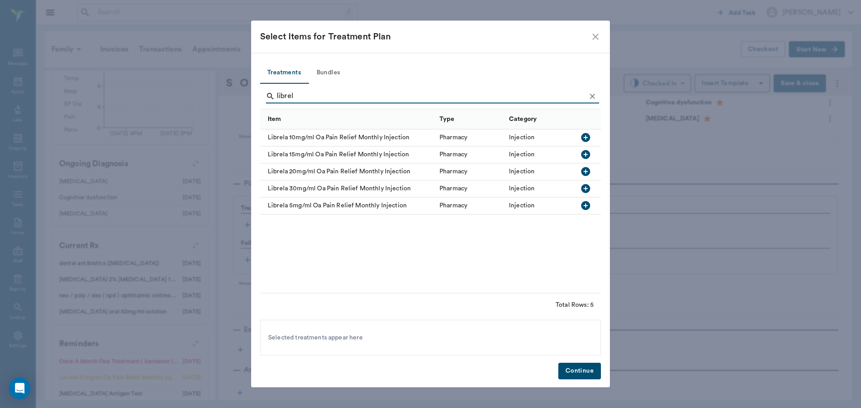
type input "librel"
click at [584, 208] on icon "button" at bounding box center [585, 205] width 9 height 9
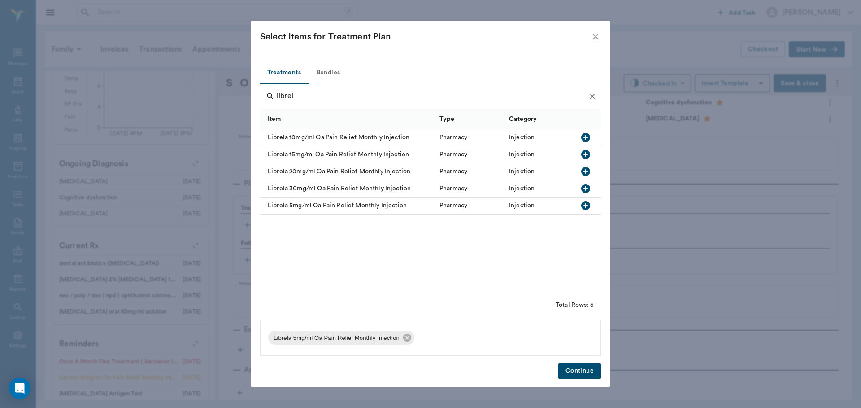
click at [573, 369] on button "Continue" at bounding box center [579, 371] width 43 height 17
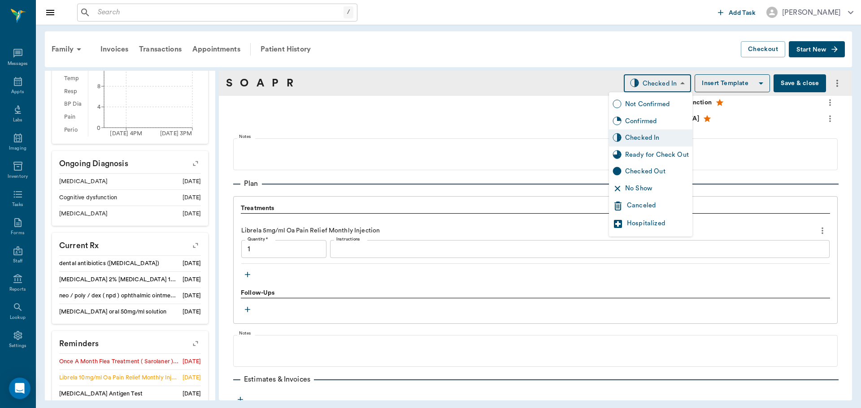
click at [637, 83] on body "/ ​ Add Task [PERSON_NAME] Nectar Messages Appts Labs Imaging Inventory Tasks F…" at bounding box center [430, 204] width 861 height 408
type input "1.00"
click at [654, 157] on div "Ready for Check Out" at bounding box center [657, 155] width 64 height 10
type input "READY_TO_CHECKOUT"
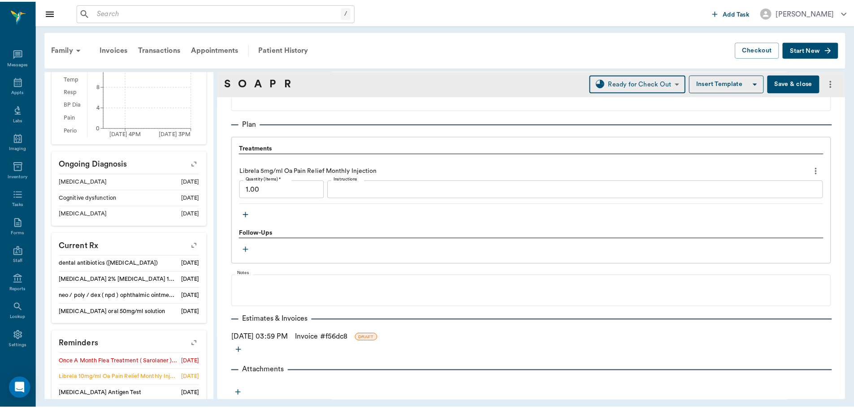
scroll to position [653, 0]
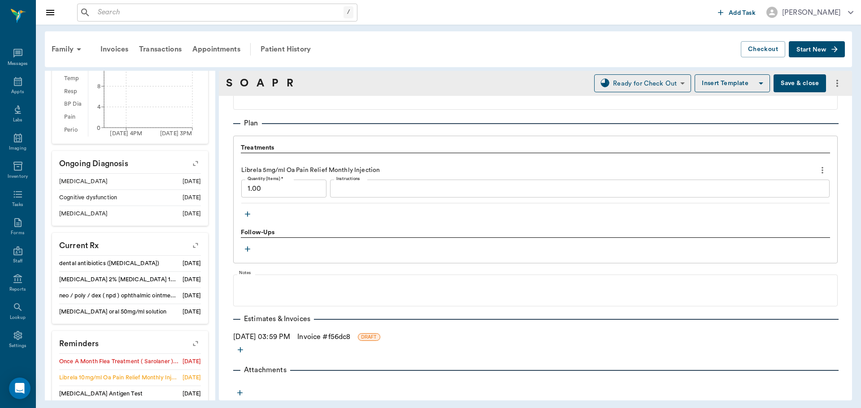
click at [329, 334] on link "Invoice # f56dc8" at bounding box center [323, 337] width 53 height 11
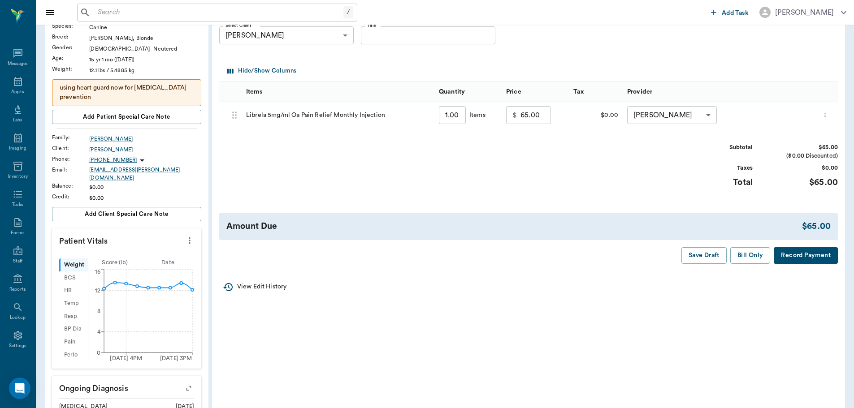
scroll to position [90, 0]
click at [762, 249] on button "Bill Only" at bounding box center [750, 255] width 40 height 17
